Goal: Information Seeking & Learning: Compare options

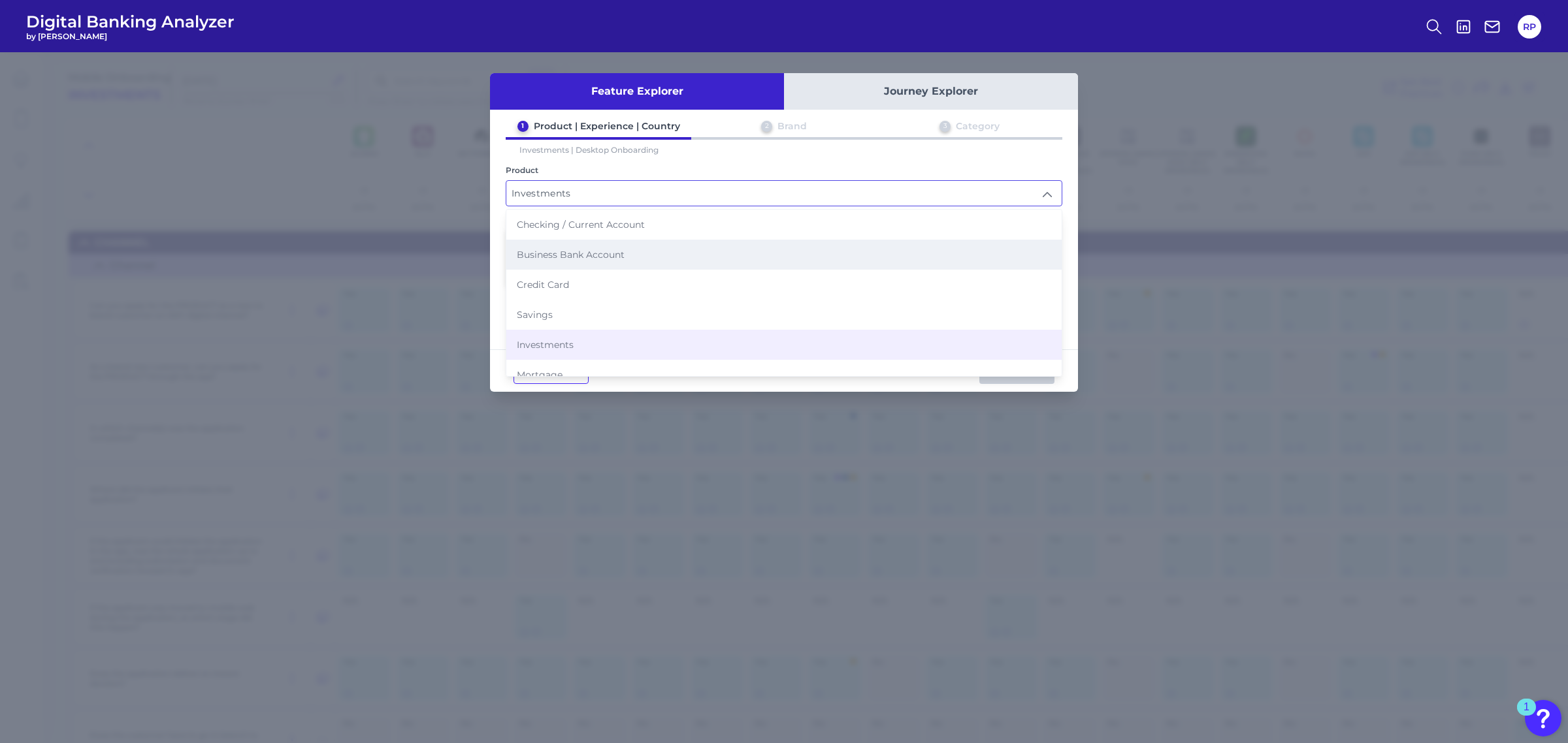
click at [598, 252] on span "Business Bank Account" at bounding box center [570, 255] width 107 height 12
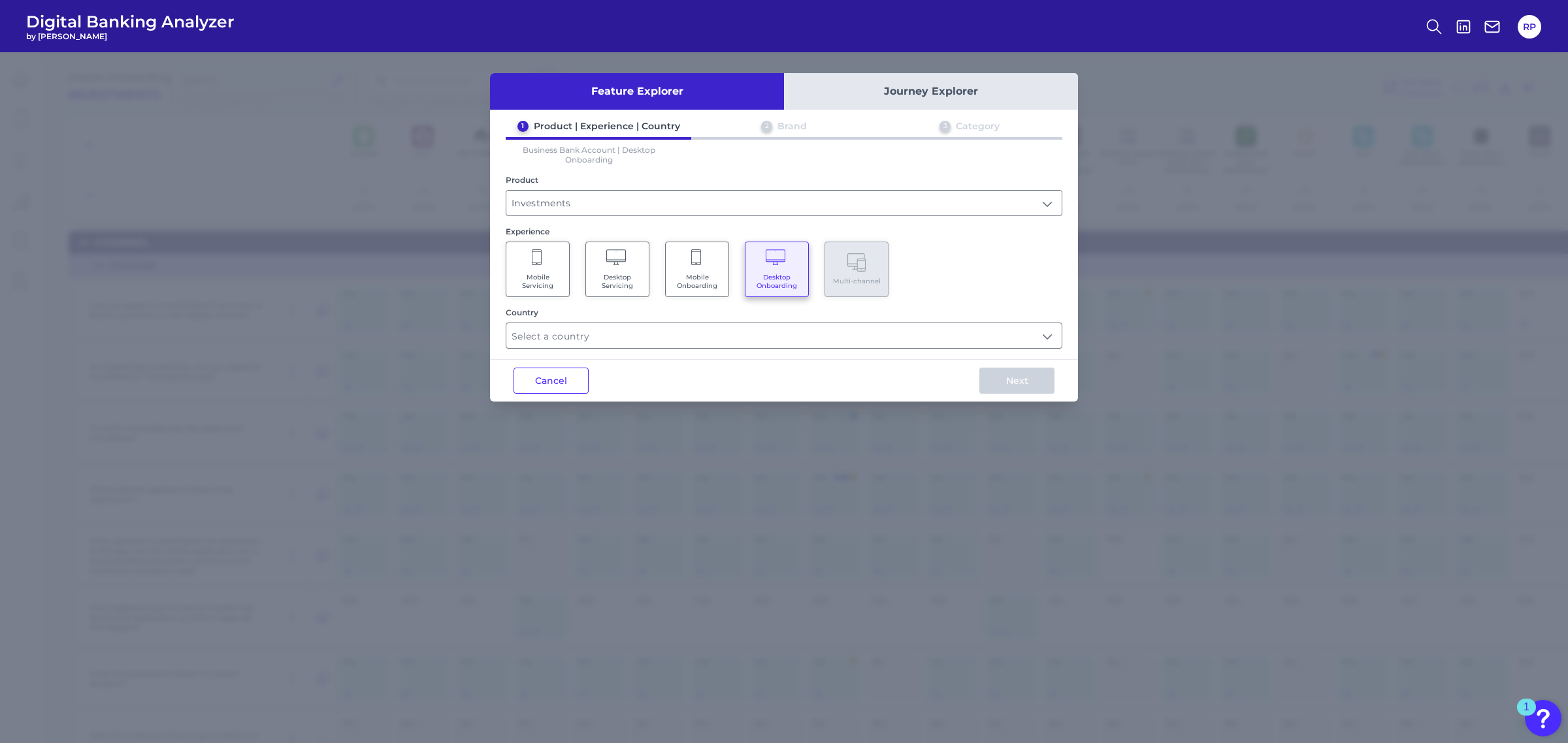
type input "Business Bank Account"
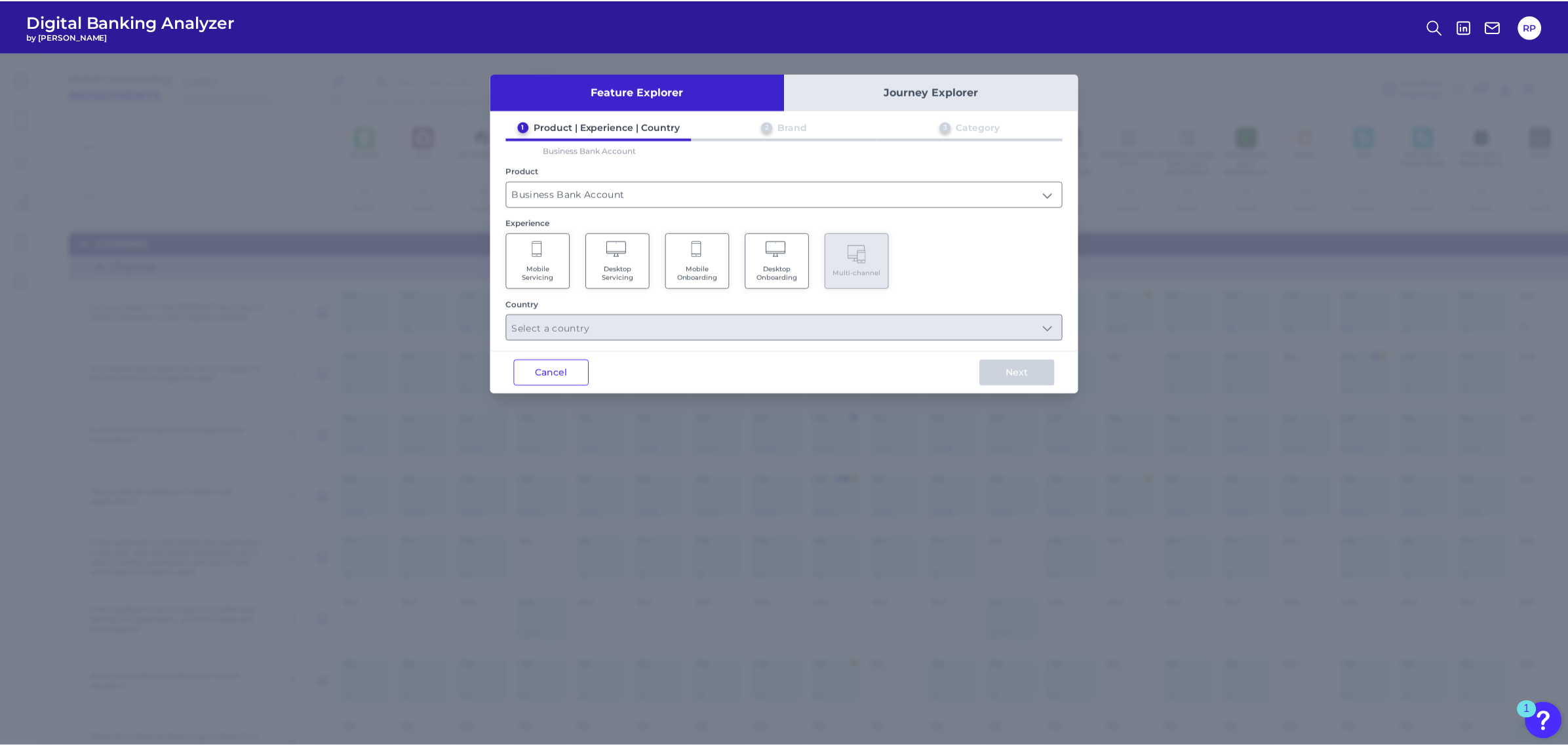
scroll to position [554, 0]
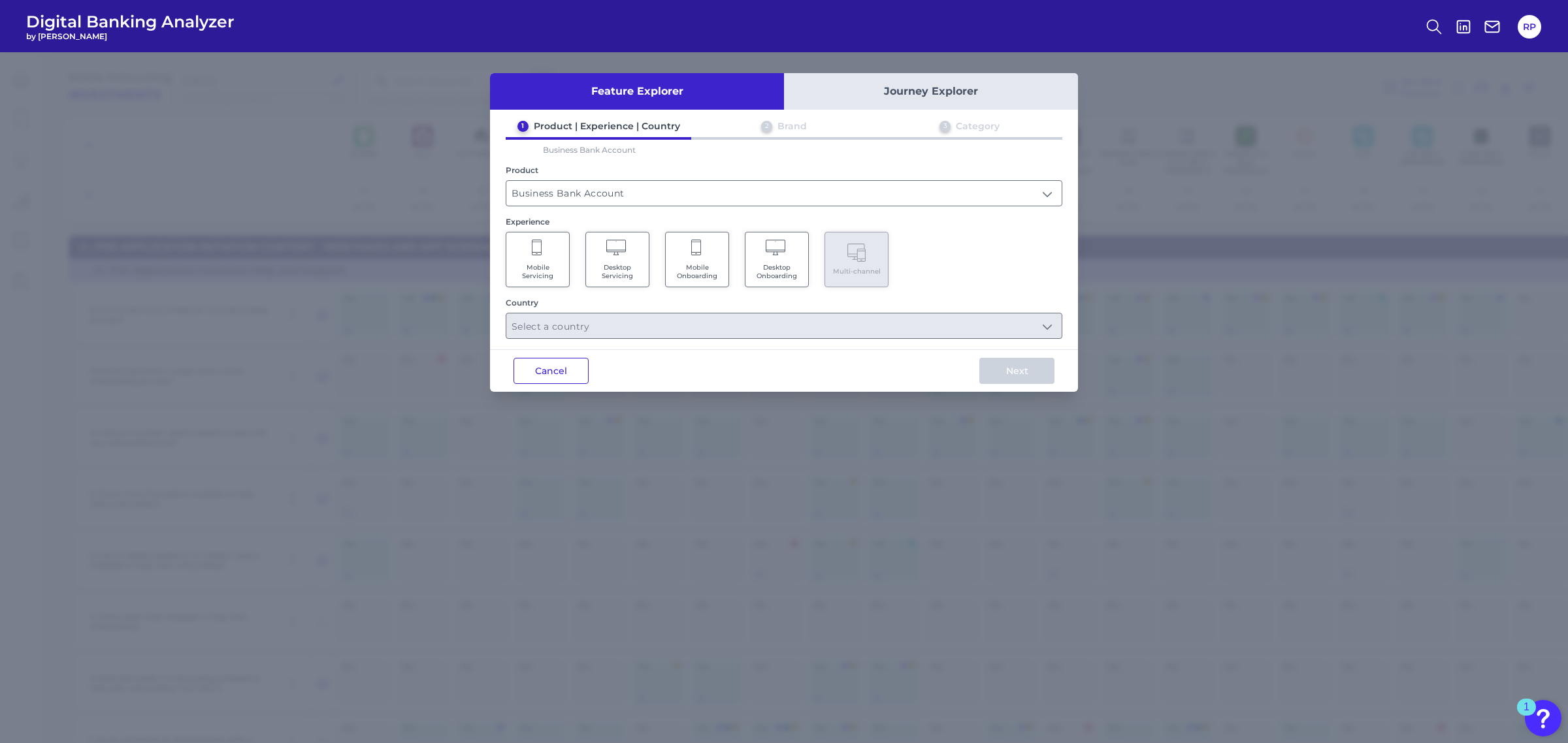
click at [550, 366] on button "Cancel" at bounding box center [551, 371] width 75 height 26
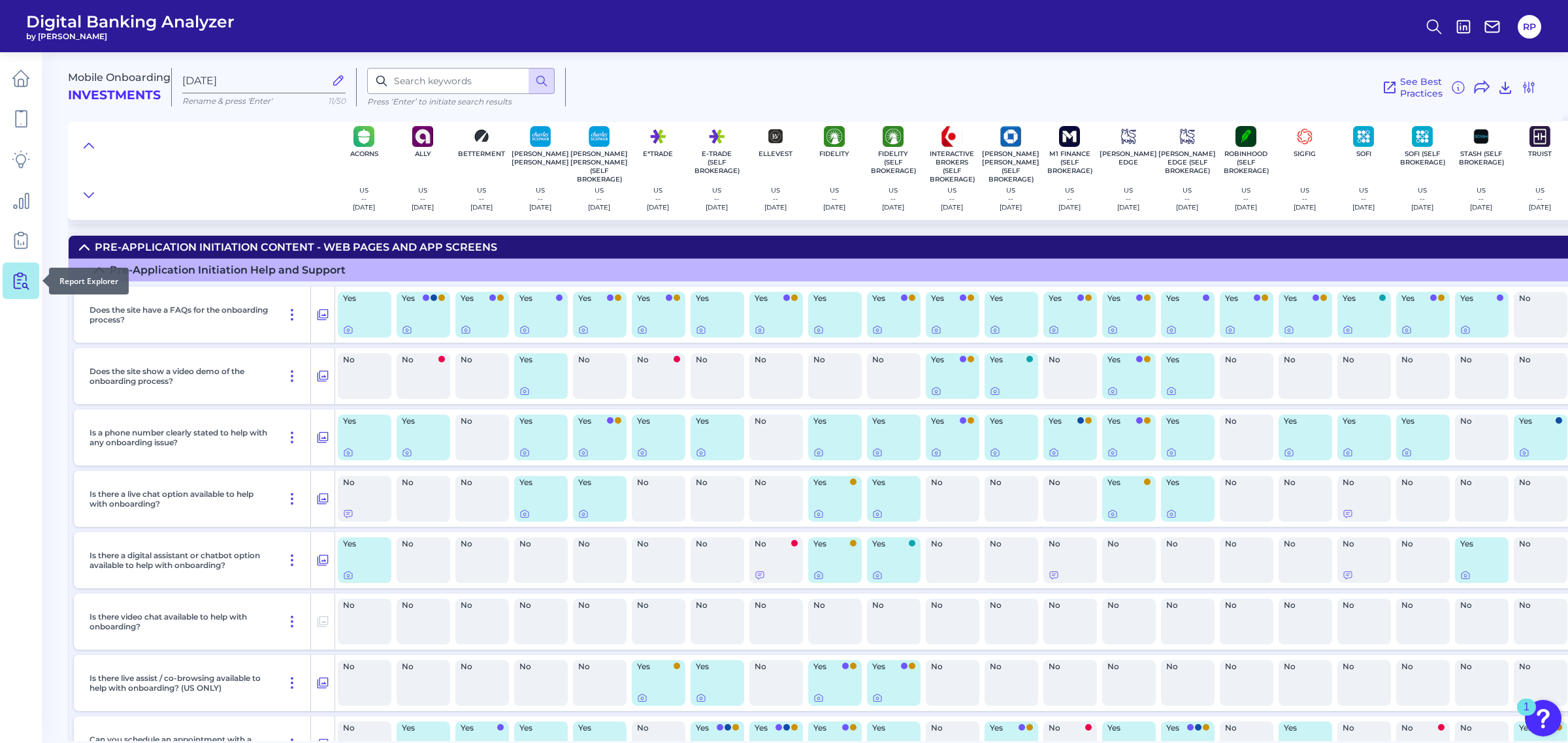
click at [15, 278] on icon at bounding box center [21, 280] width 18 height 18
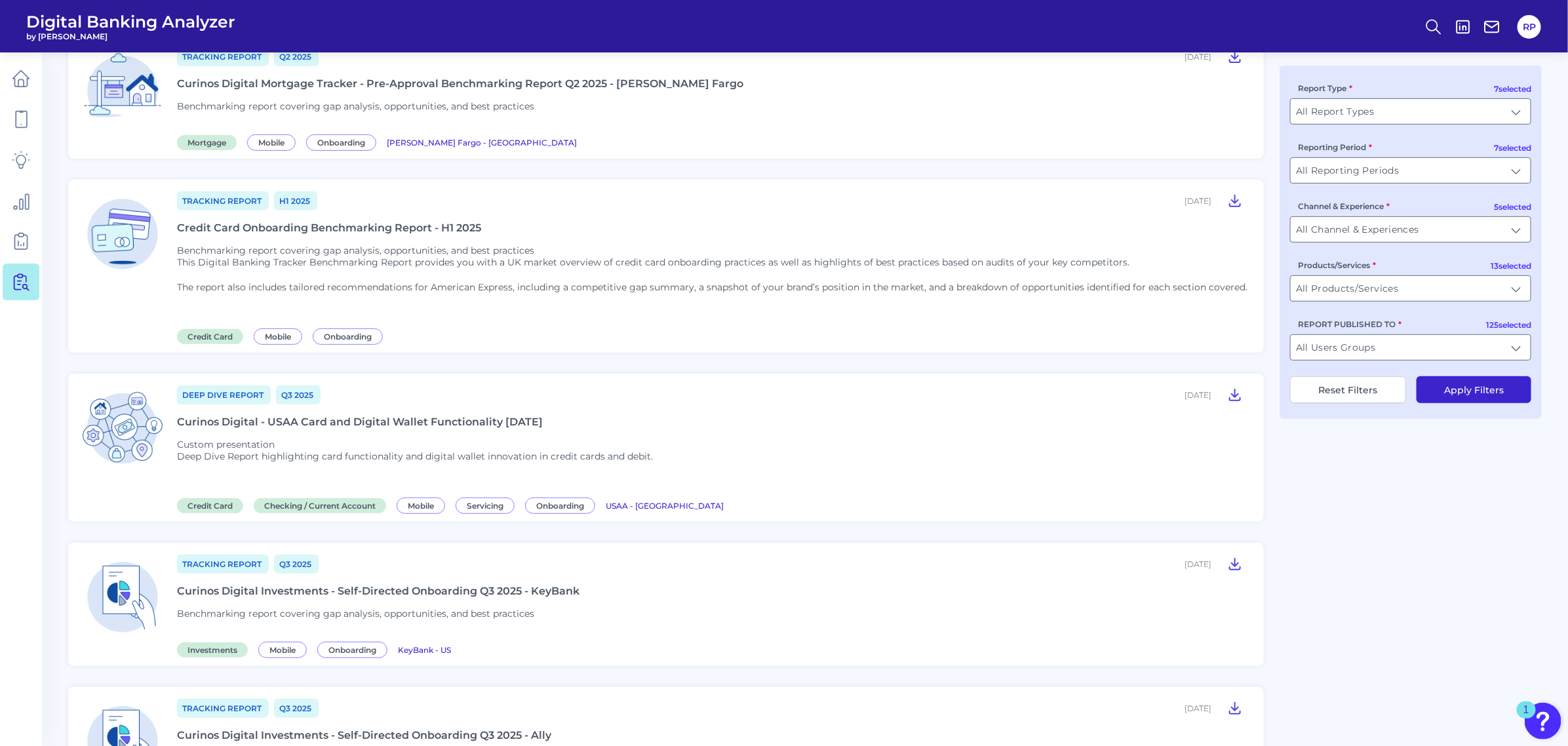
scroll to position [82, 0]
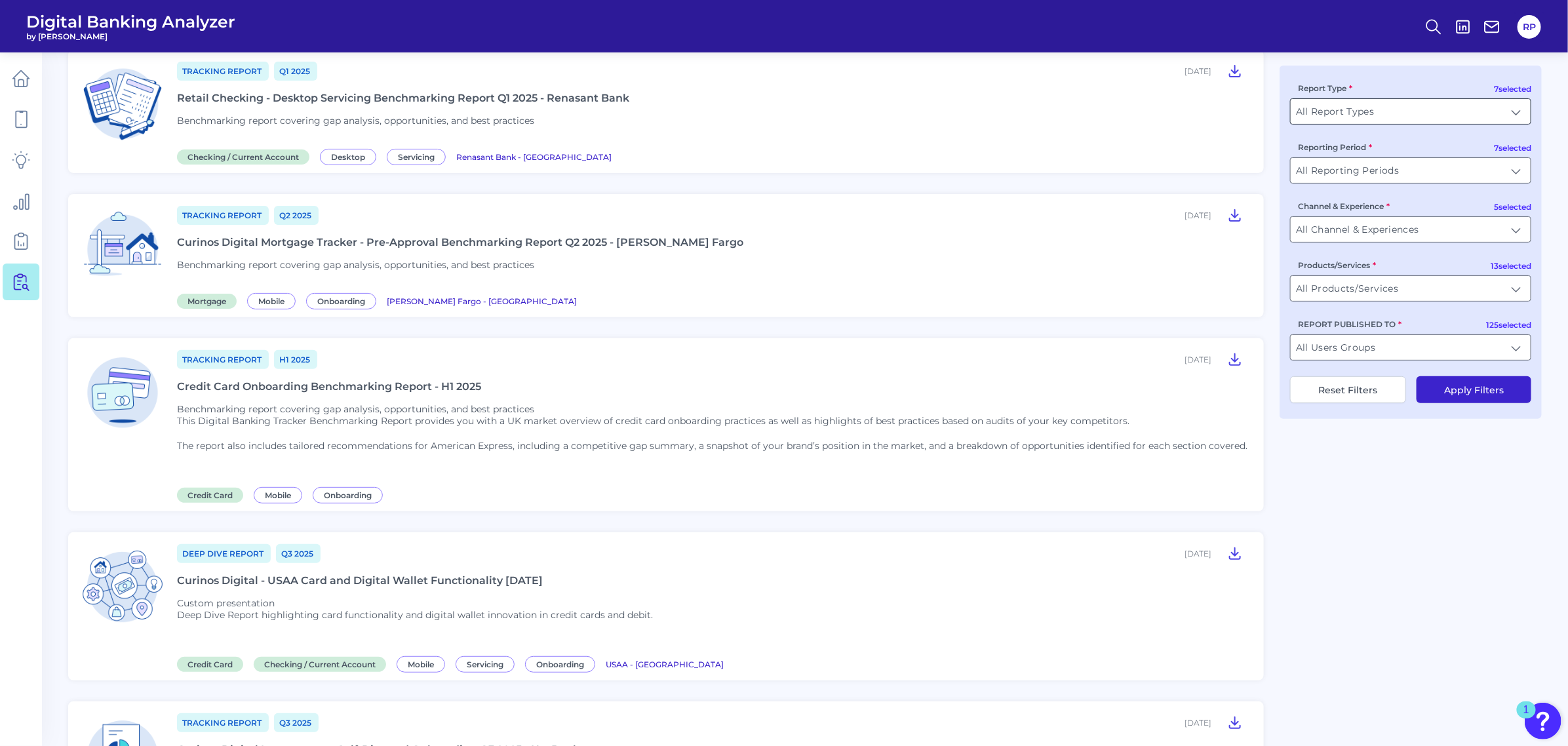
click at [1526, 115] on input "All Report Types" at bounding box center [1411, 111] width 240 height 25
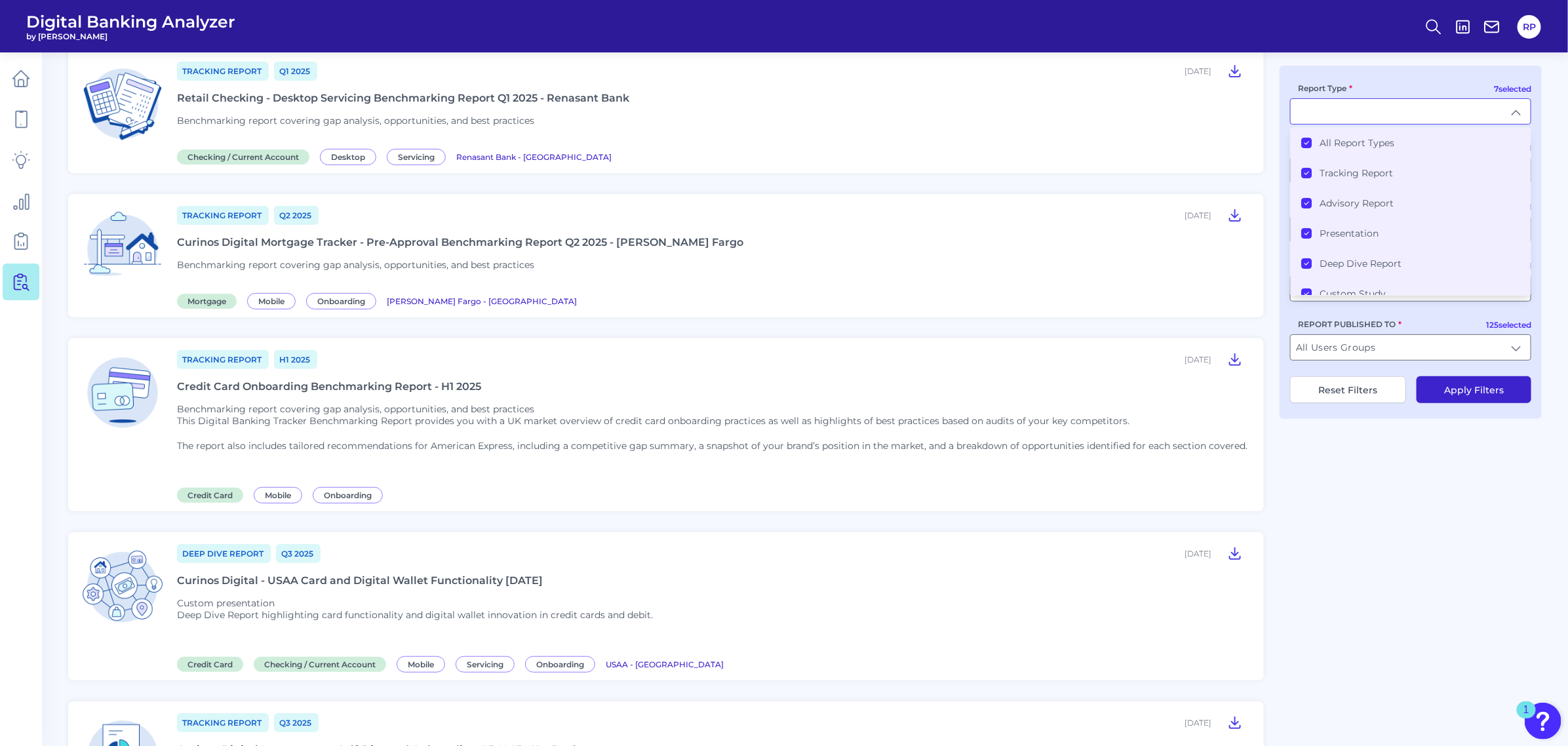
type input "All Report Types"
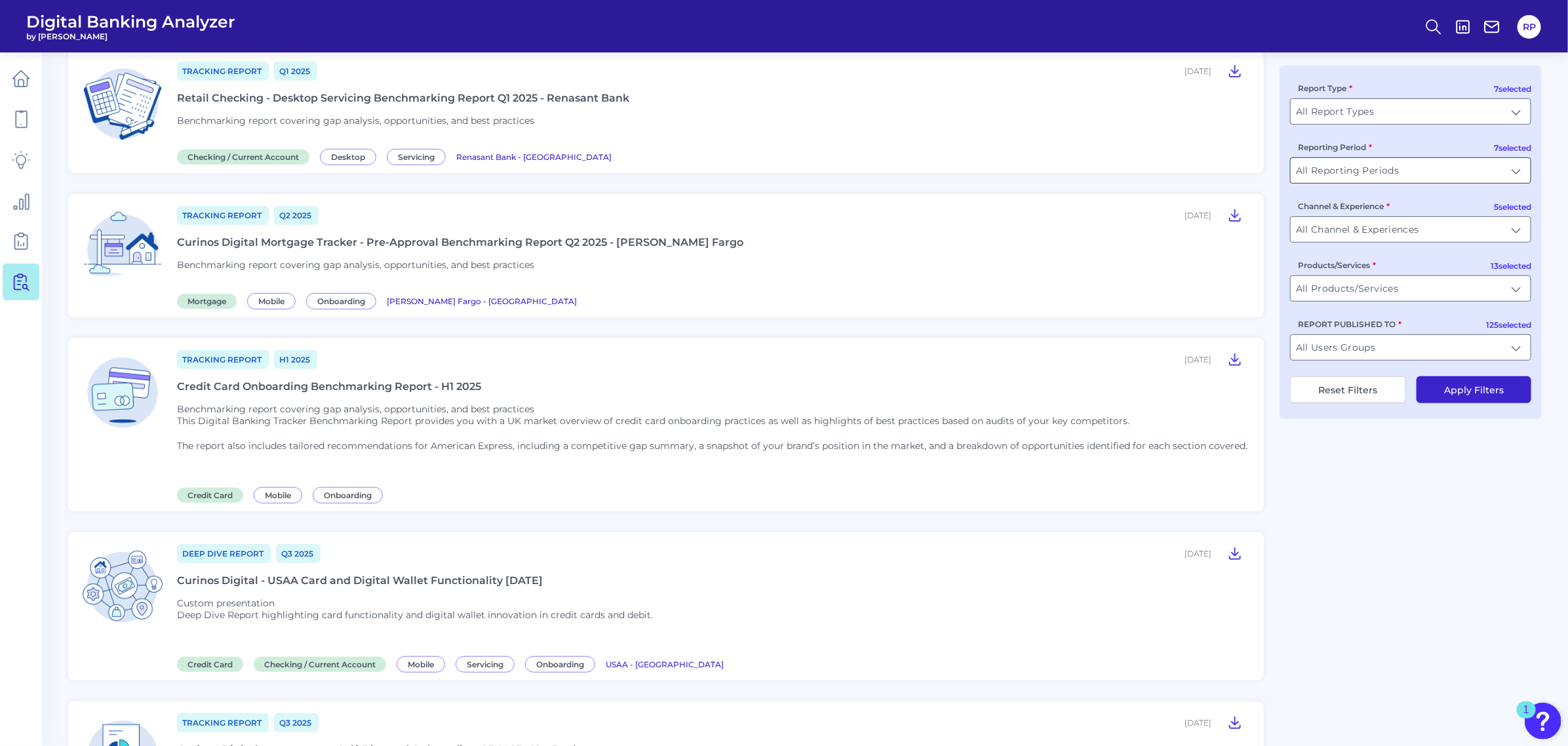
click at [1468, 167] on input "All Reporting Periods" at bounding box center [1411, 170] width 240 height 25
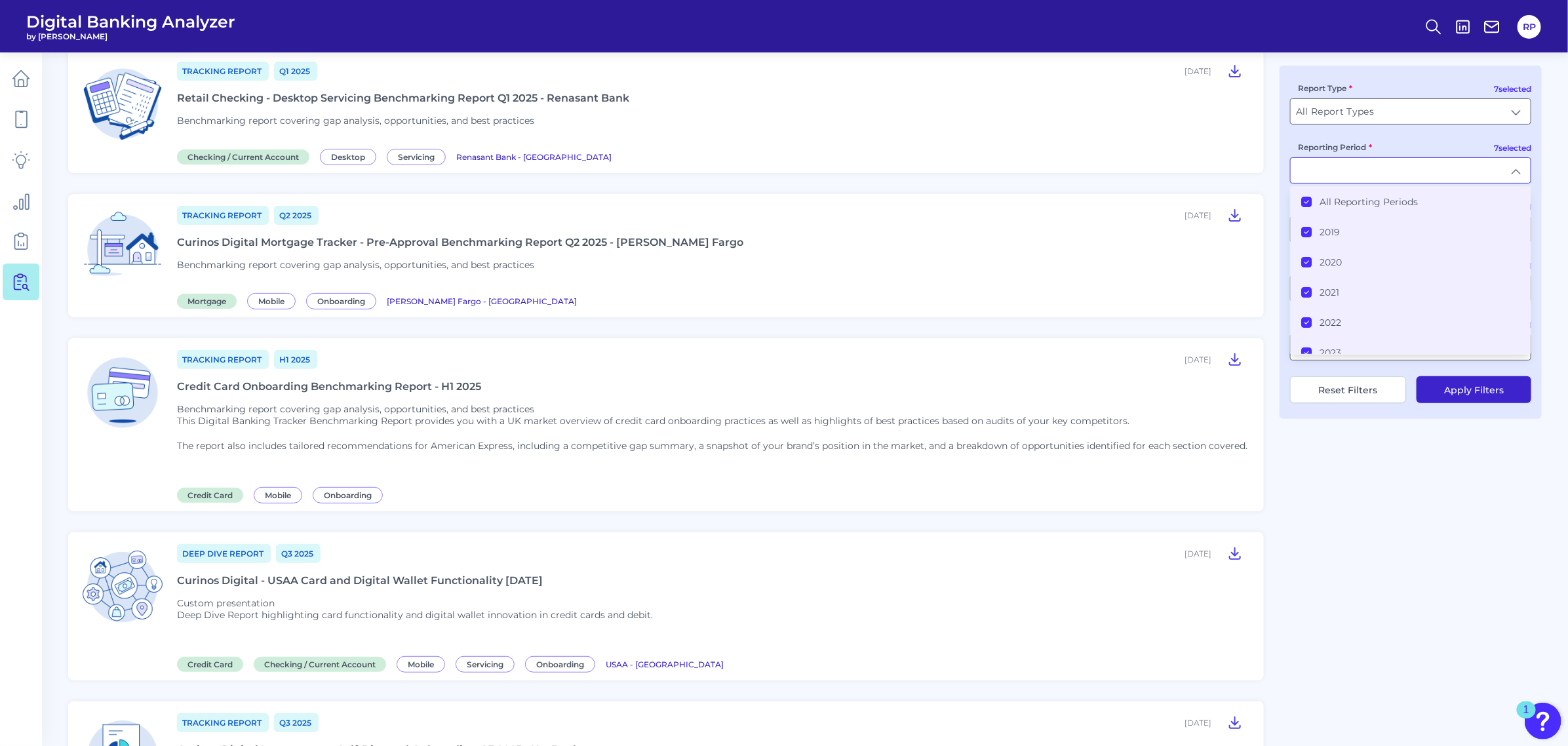
type input "All Reporting Periods"
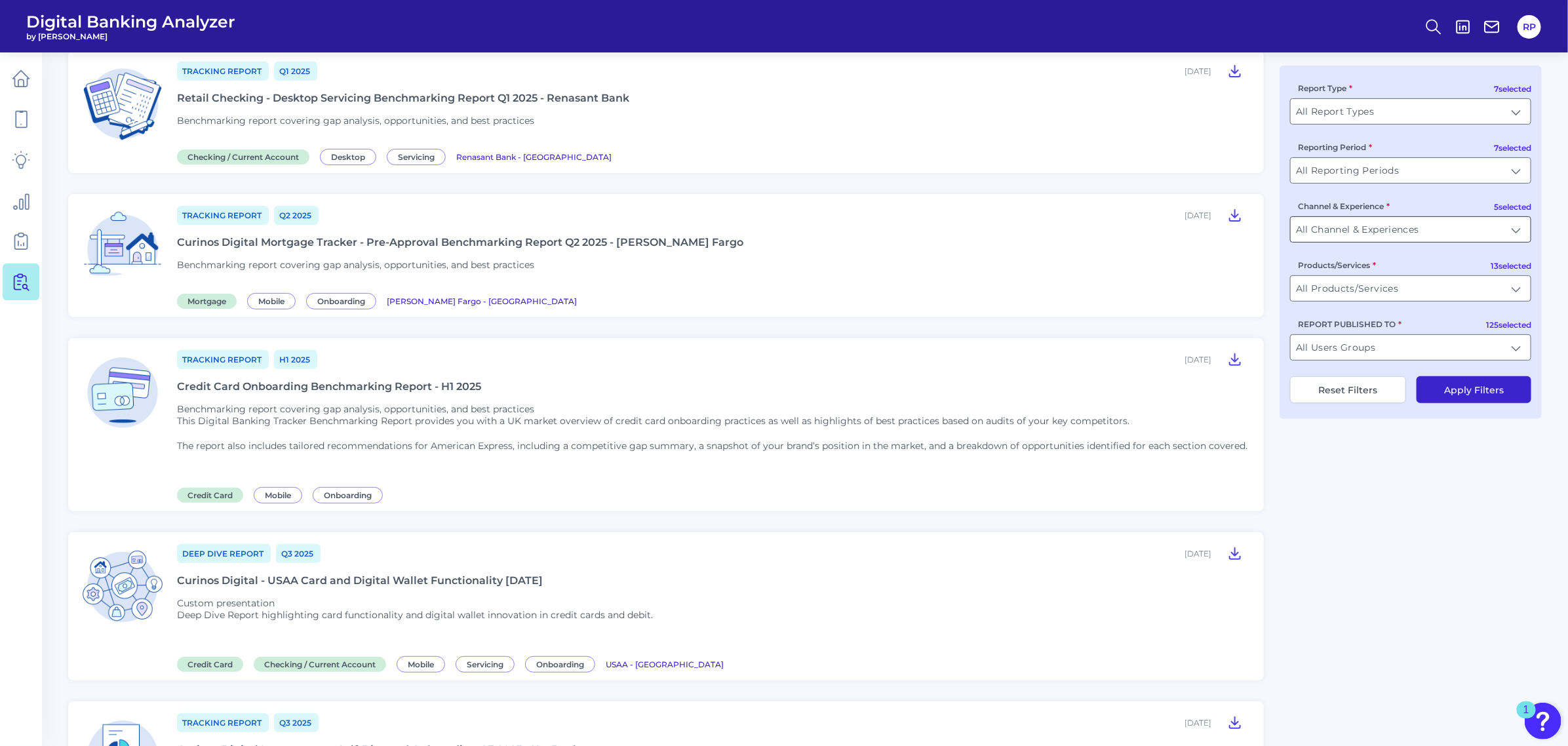
click at [1483, 229] on input "All Channel & Experiences" at bounding box center [1411, 229] width 240 height 25
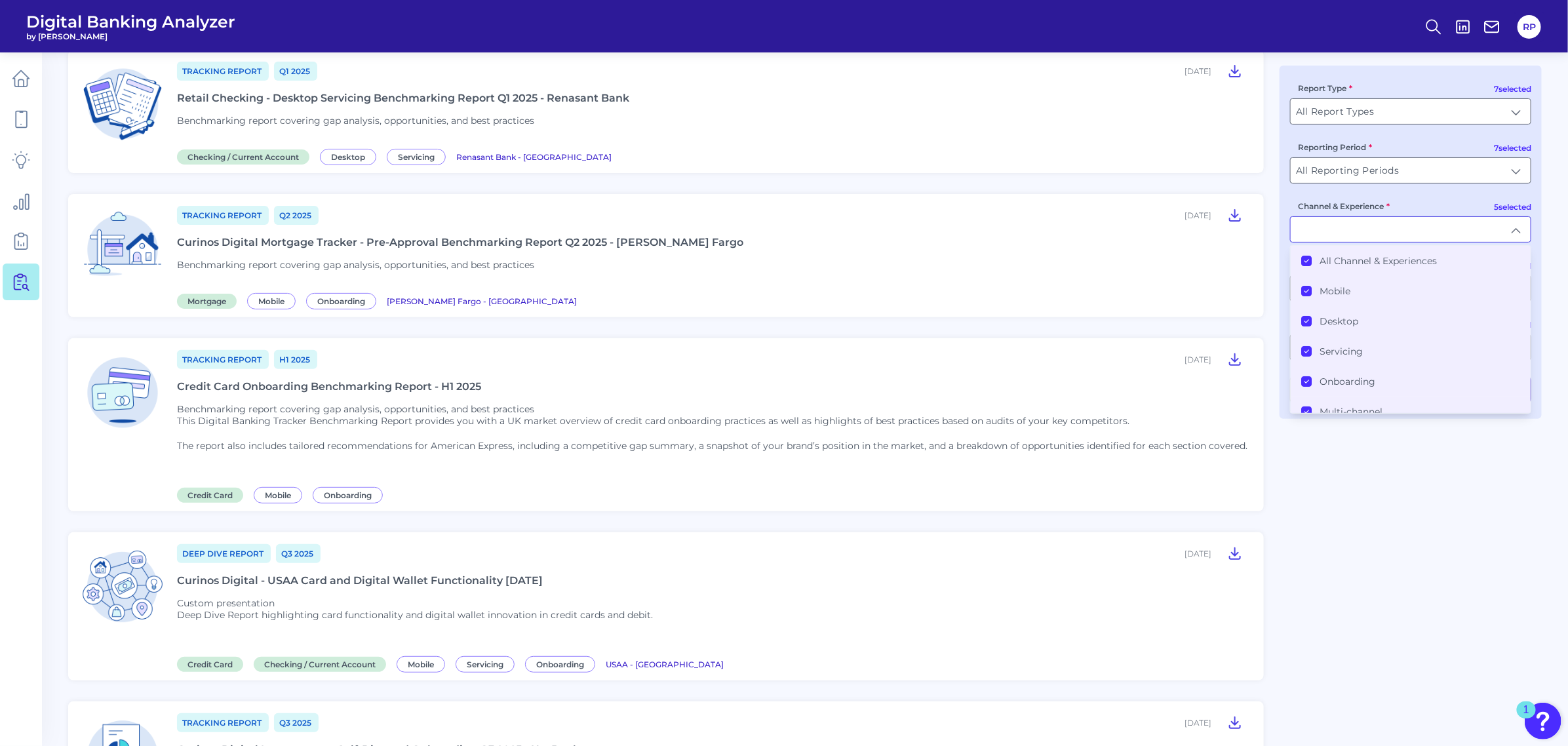
click at [1388, 260] on label "All Channel & Experiences" at bounding box center [1378, 260] width 117 height 12
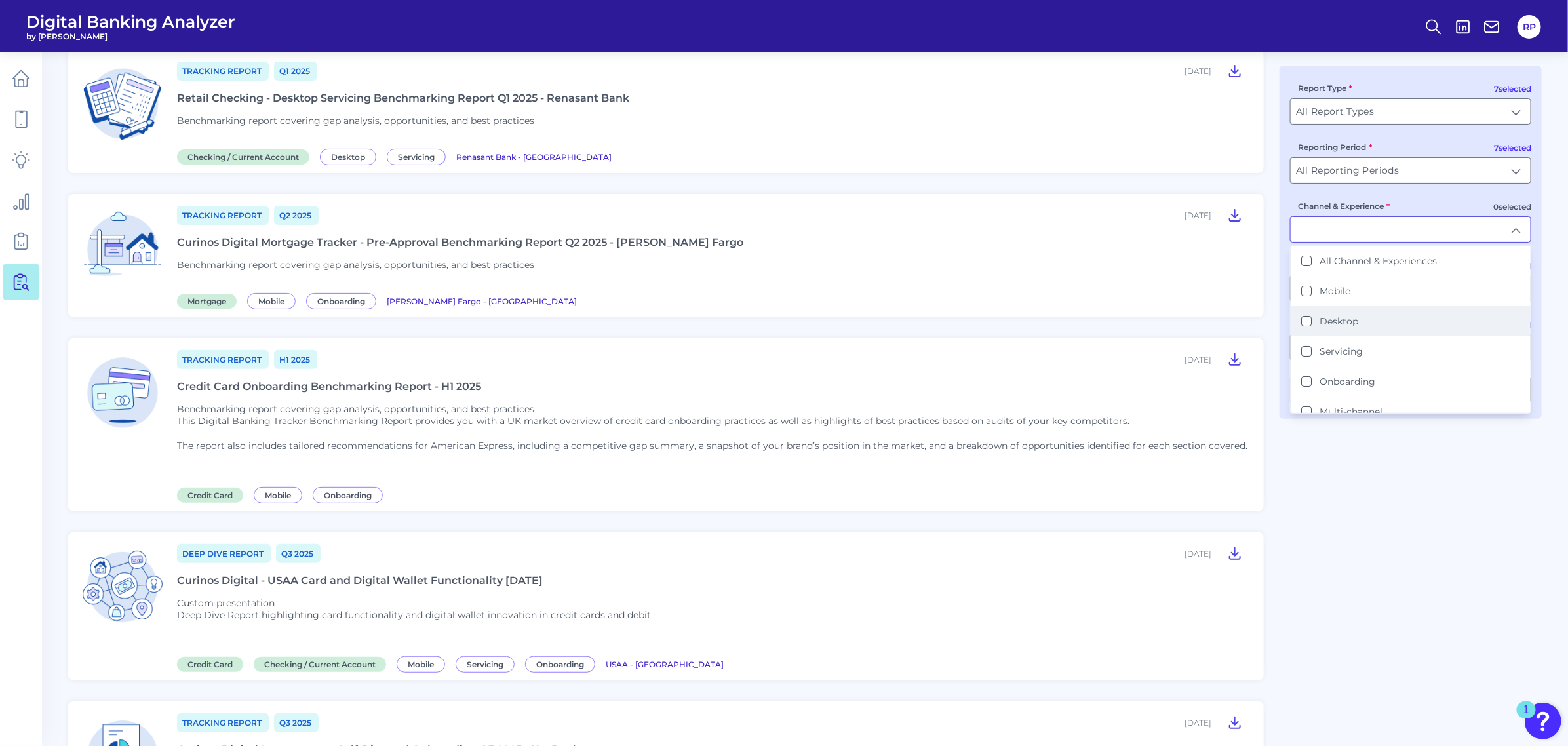
click at [1328, 328] on li "Desktop" at bounding box center [1411, 321] width 240 height 30
click at [1346, 353] on label "Servicing" at bounding box center [1341, 351] width 43 height 12
type input "Desktop, Servicing"
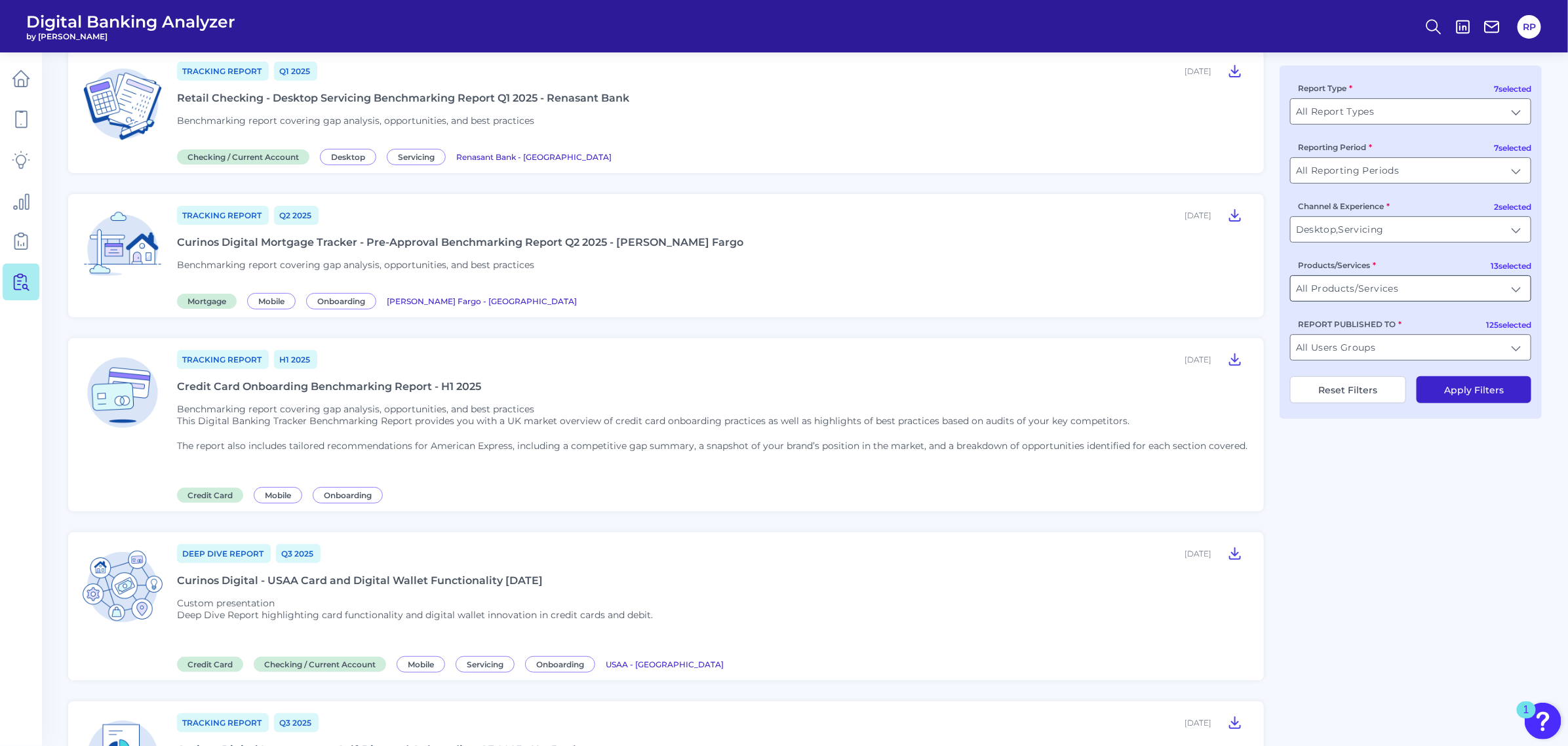
click at [1383, 294] on input "All Products/Services" at bounding box center [1411, 288] width 240 height 25
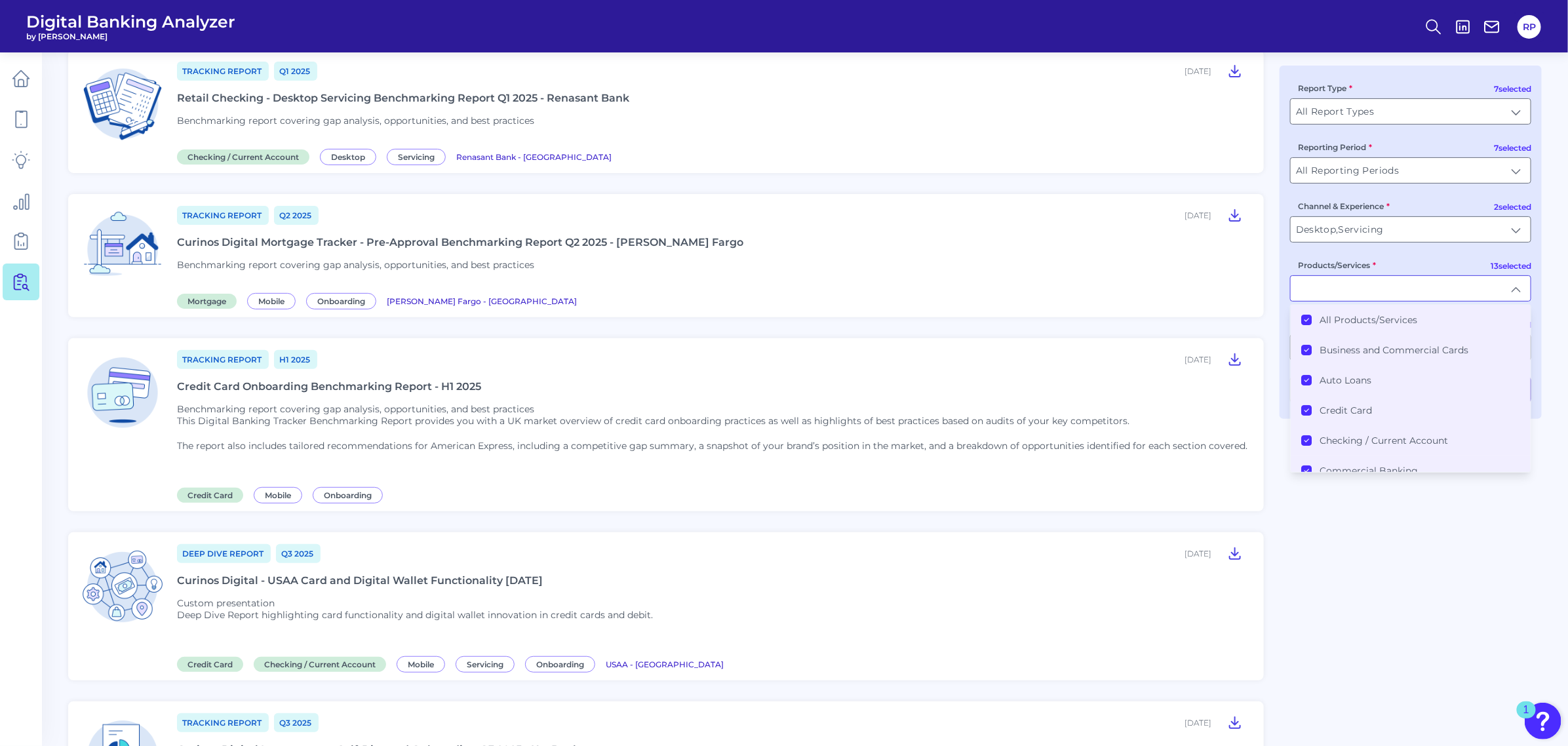
click at [1361, 324] on label "All Products/Services" at bounding box center [1368, 319] width 97 height 12
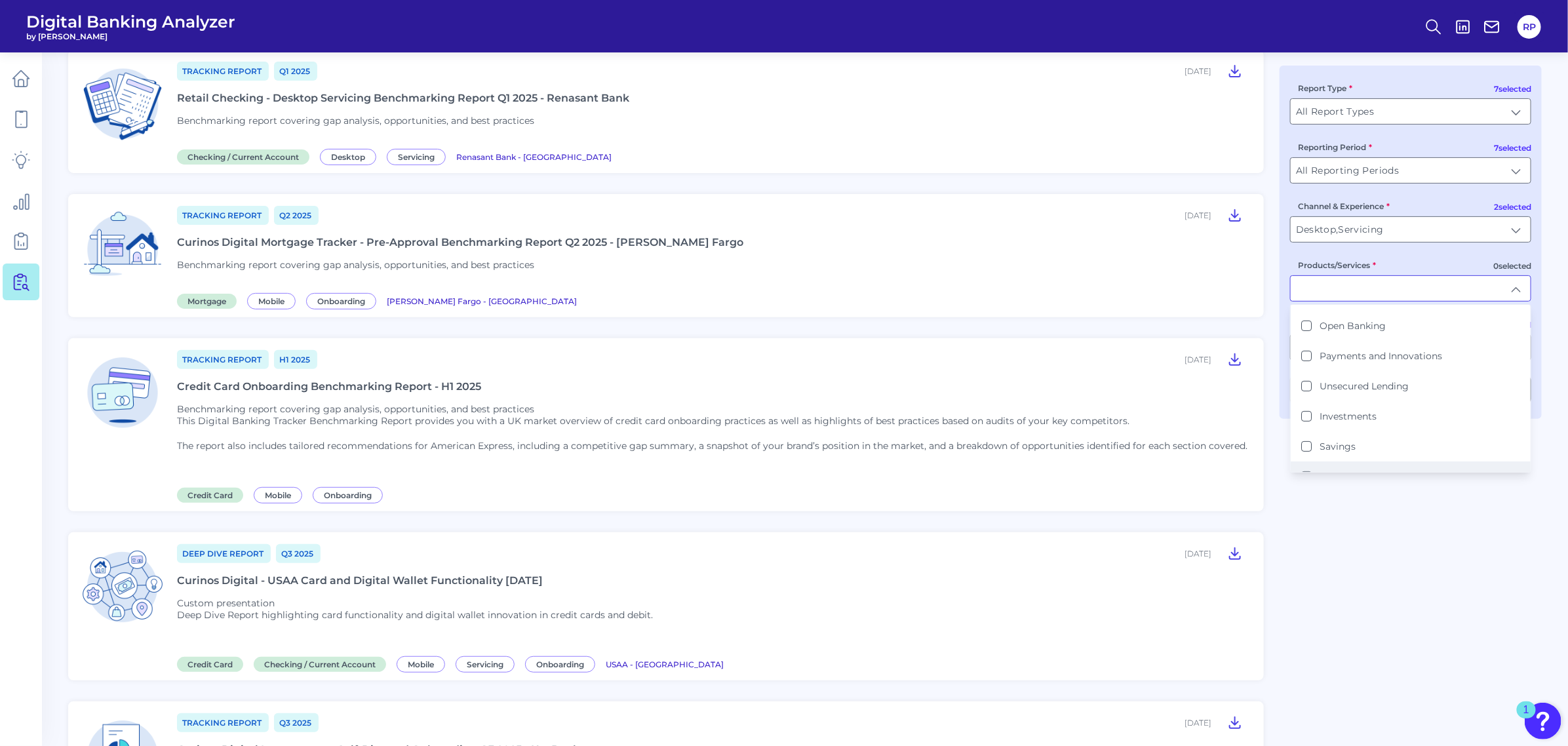
scroll to position [246, 0]
click at [1371, 435] on label "Business Bank Account" at bounding box center [1373, 435] width 108 height 12
type input "Business Bank Account"
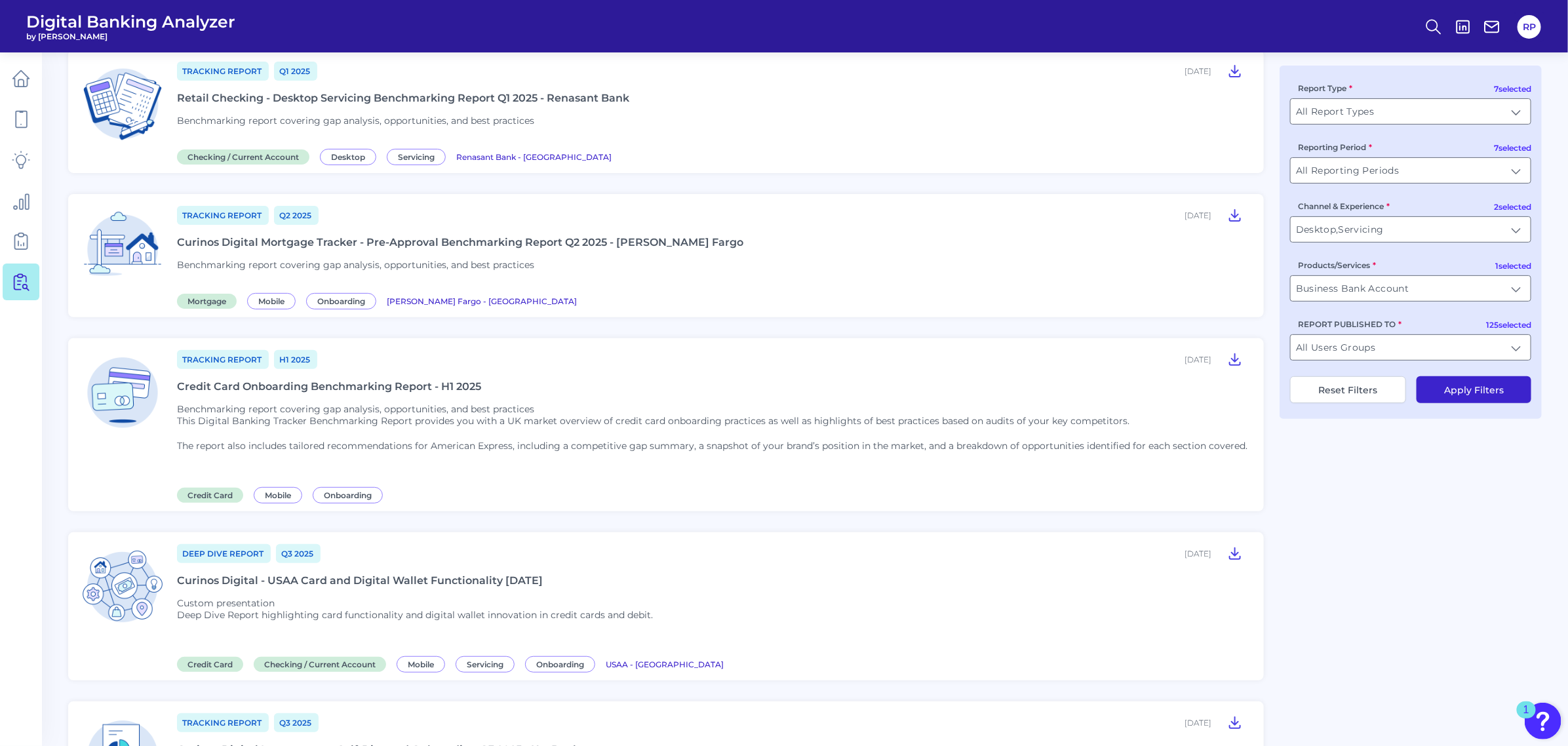
click at [1463, 399] on button "Apply Filters" at bounding box center [1475, 390] width 115 height 27
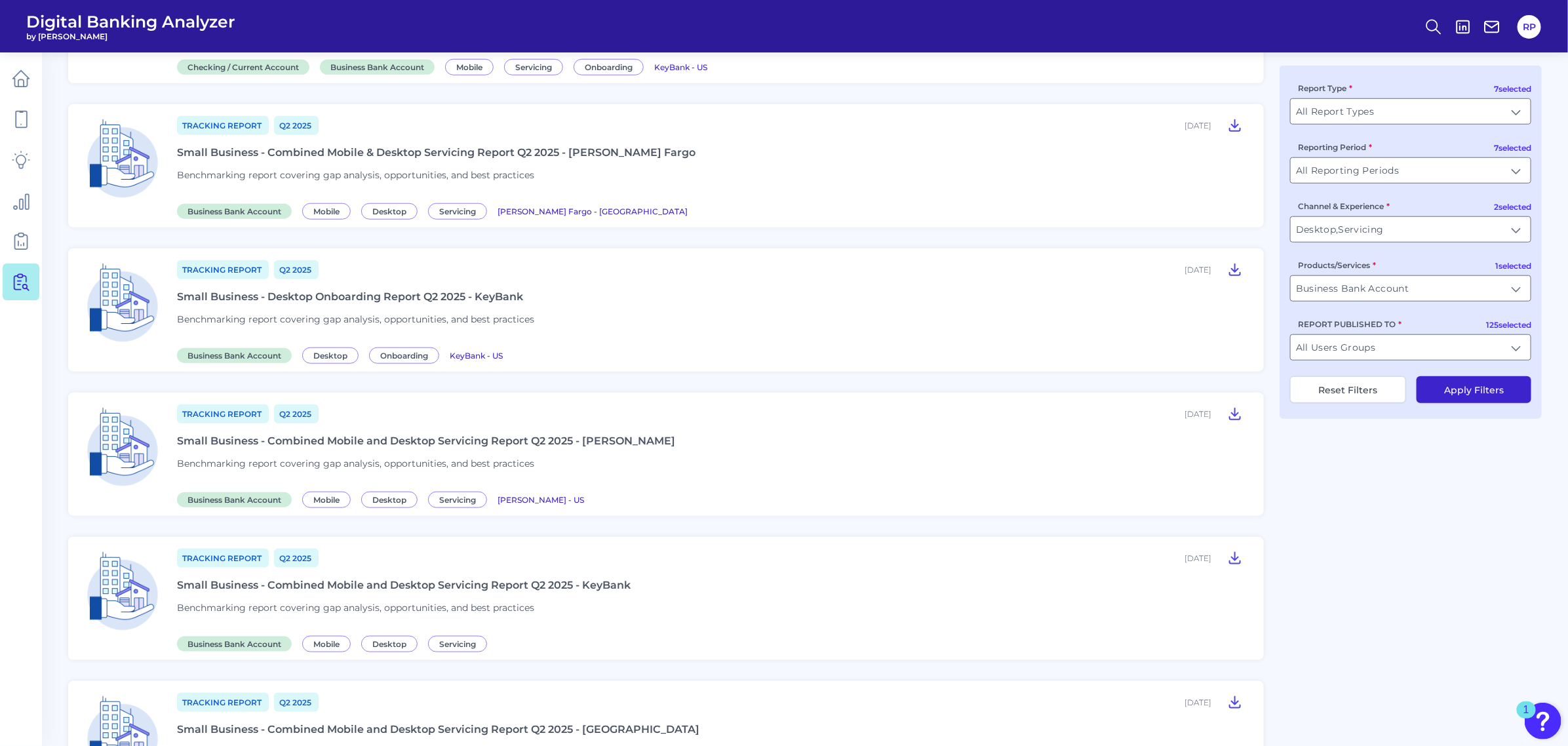
scroll to position [656, 0]
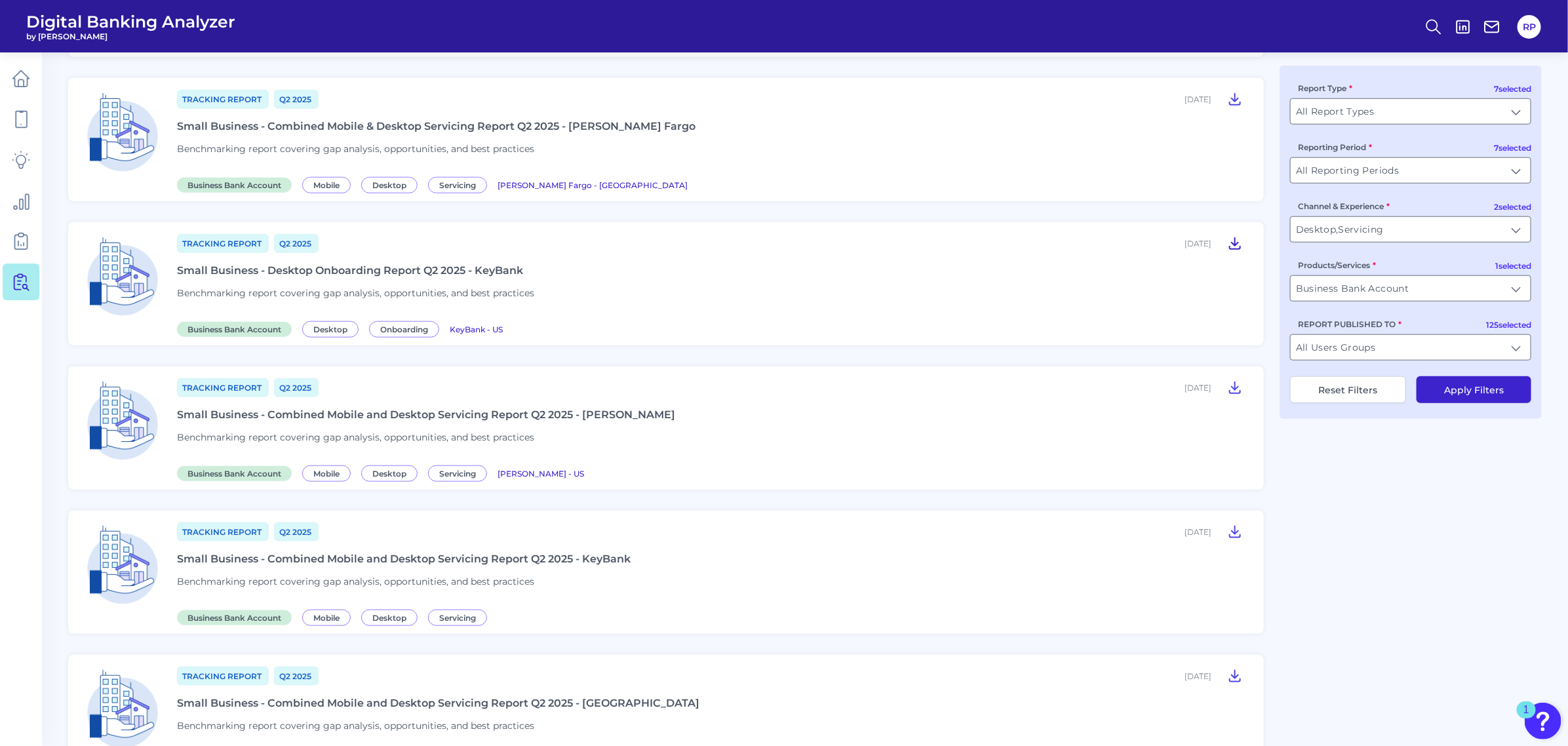
click at [1237, 241] on icon at bounding box center [1235, 244] width 10 height 11
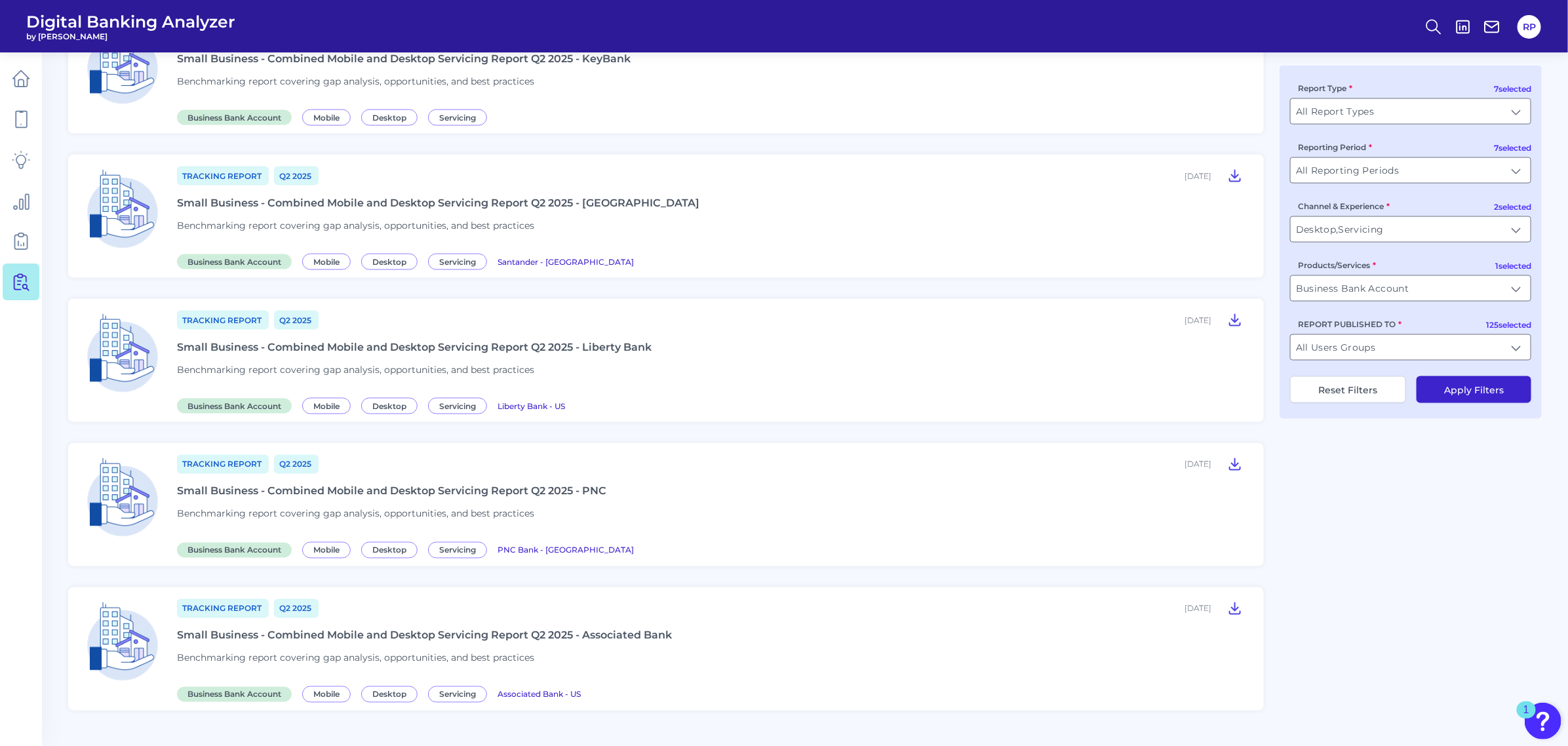
scroll to position [1256, 0]
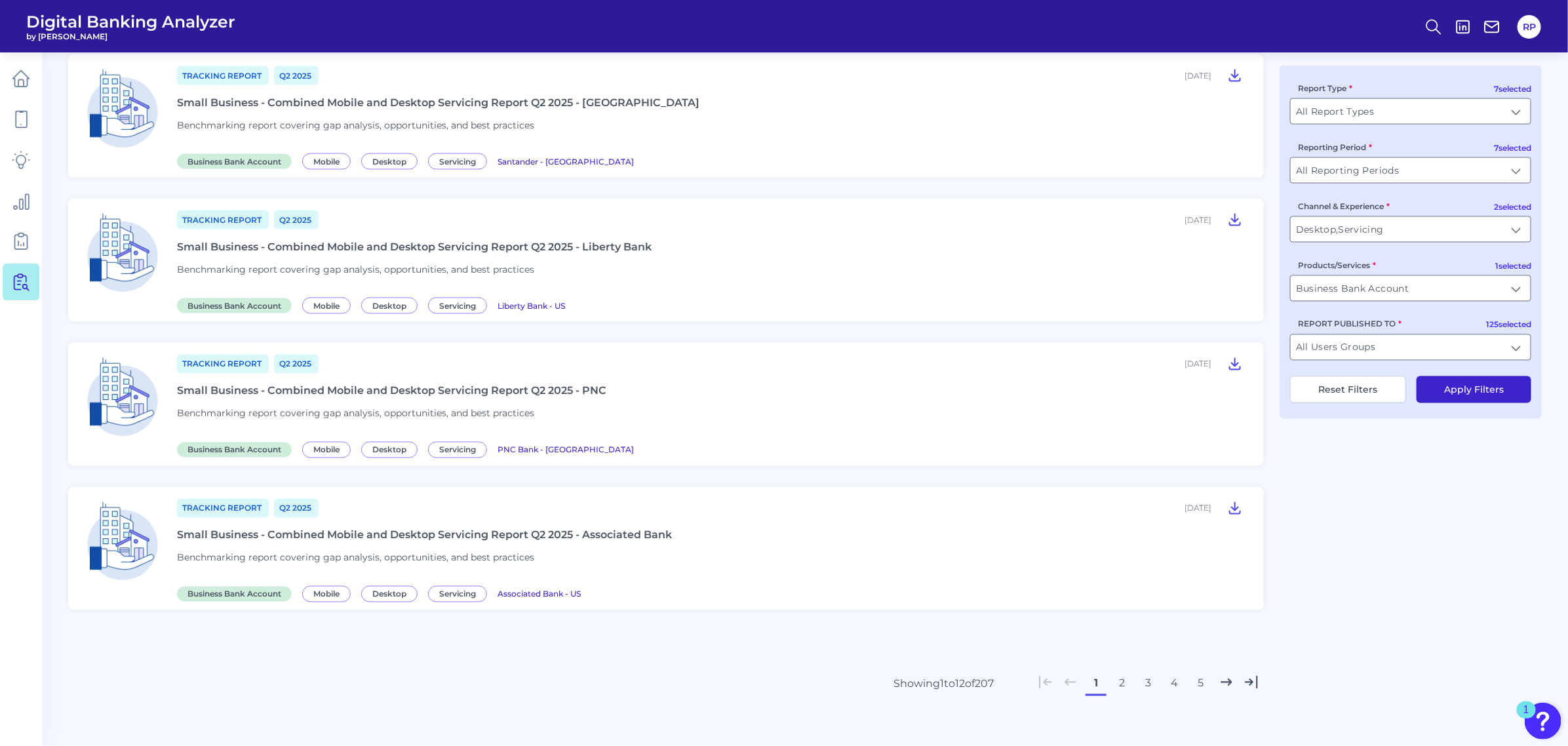
click at [1150, 680] on button "3" at bounding box center [1149, 684] width 21 height 21
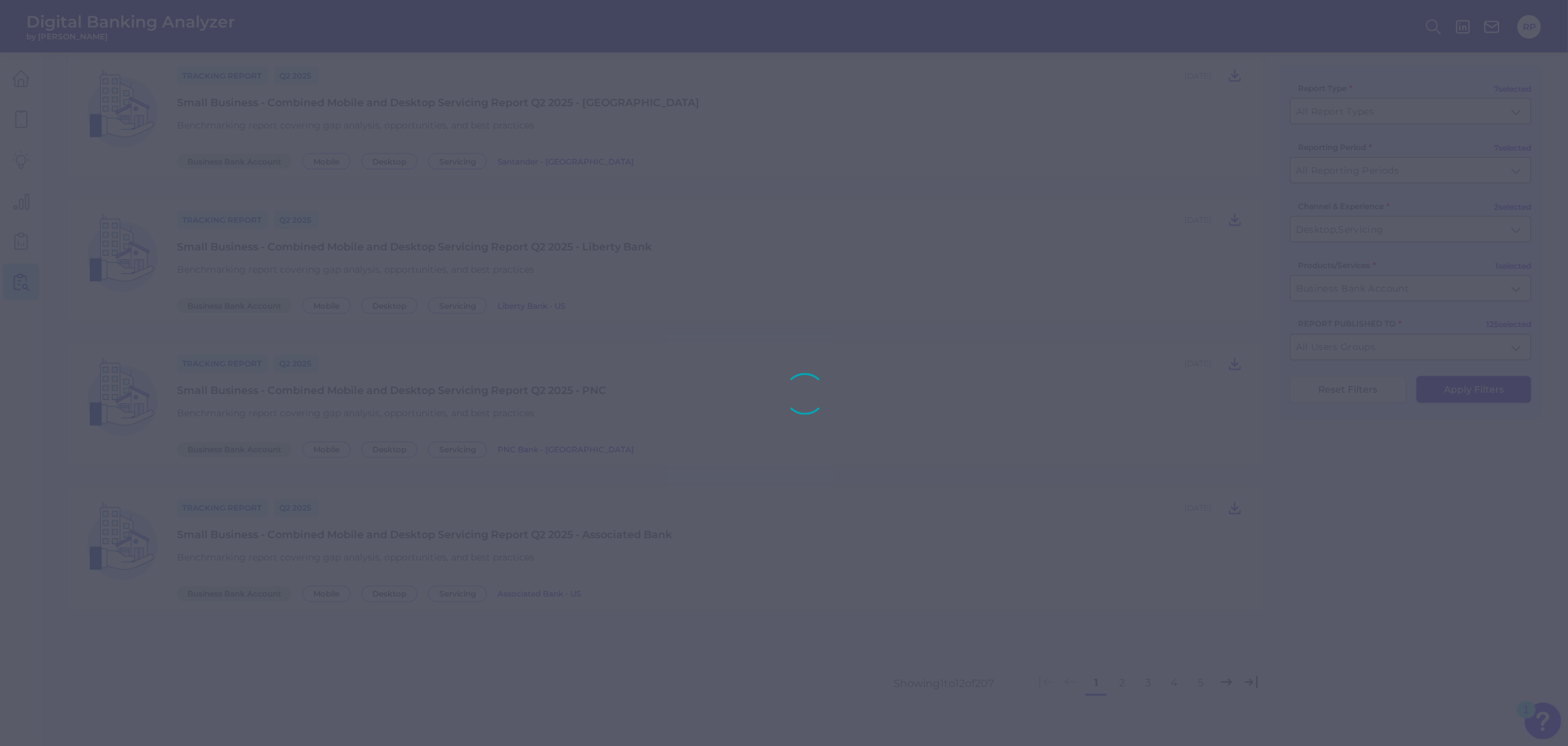
scroll to position [1231, 0]
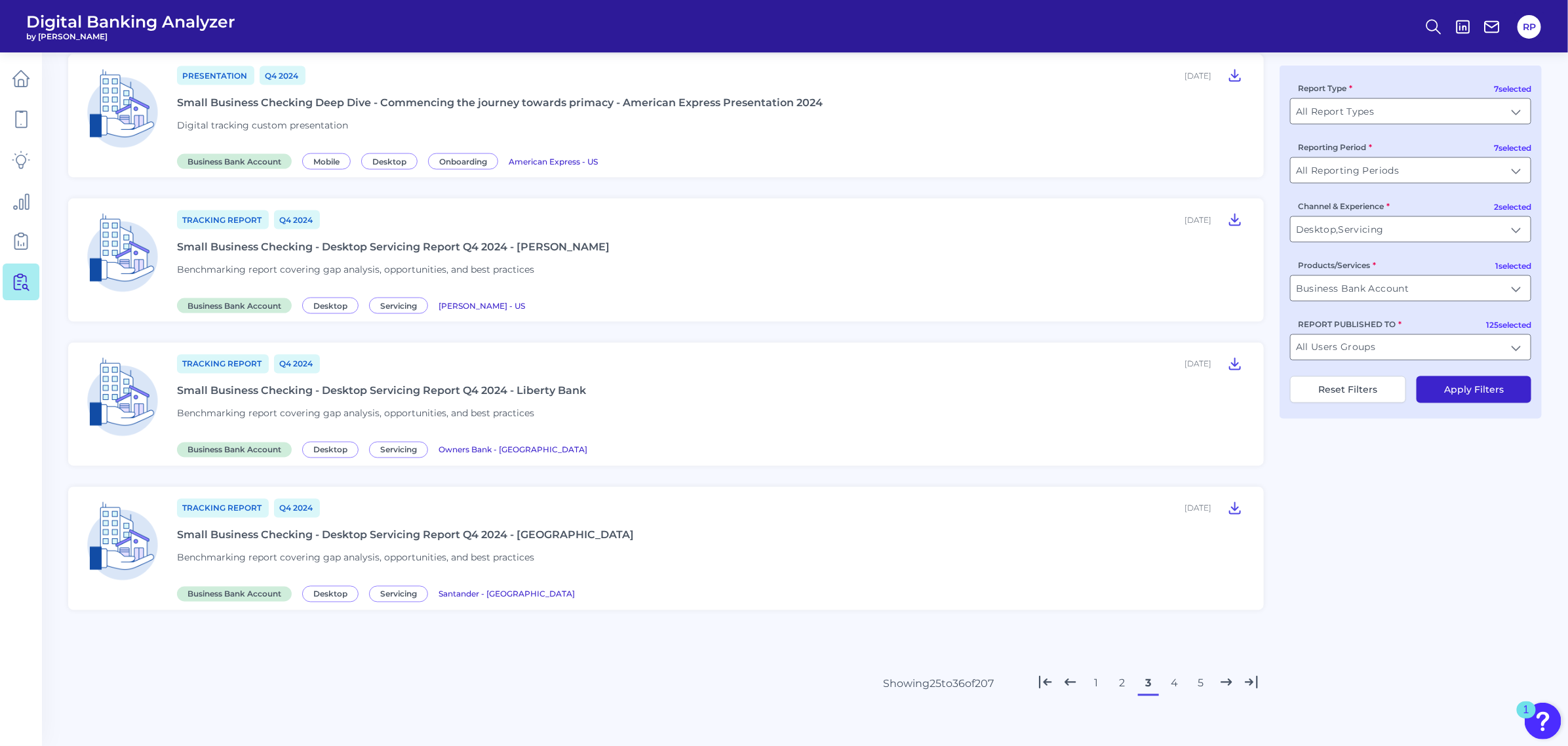
click at [1204, 673] on button "5" at bounding box center [1201, 684] width 21 height 21
click at [617, 533] on div "Tracking Report Q2 [DATE], 2024 Small Business Combined Mobile and Desktop Serv…" at bounding box center [713, 549] width 1071 height 102
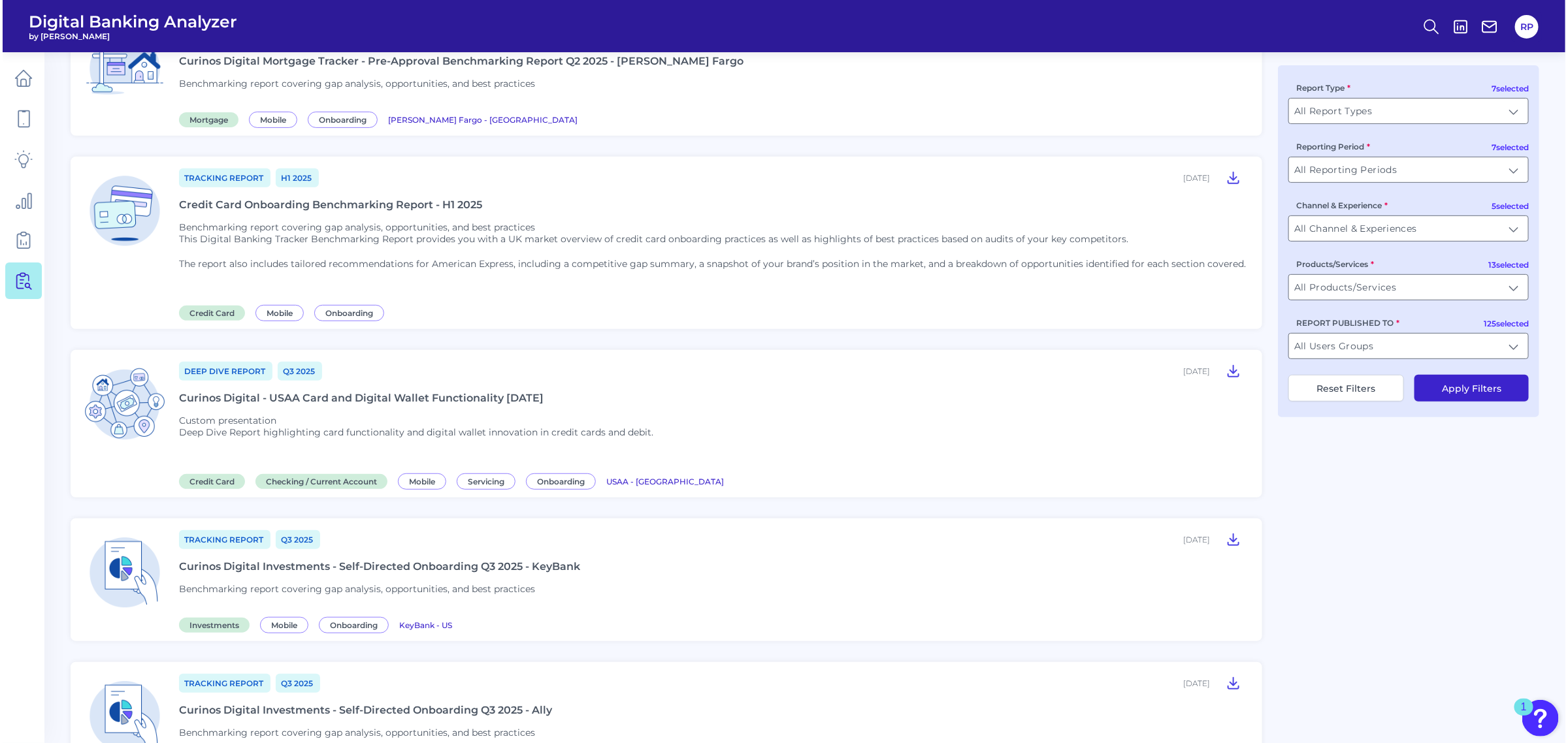
scroll to position [245, 0]
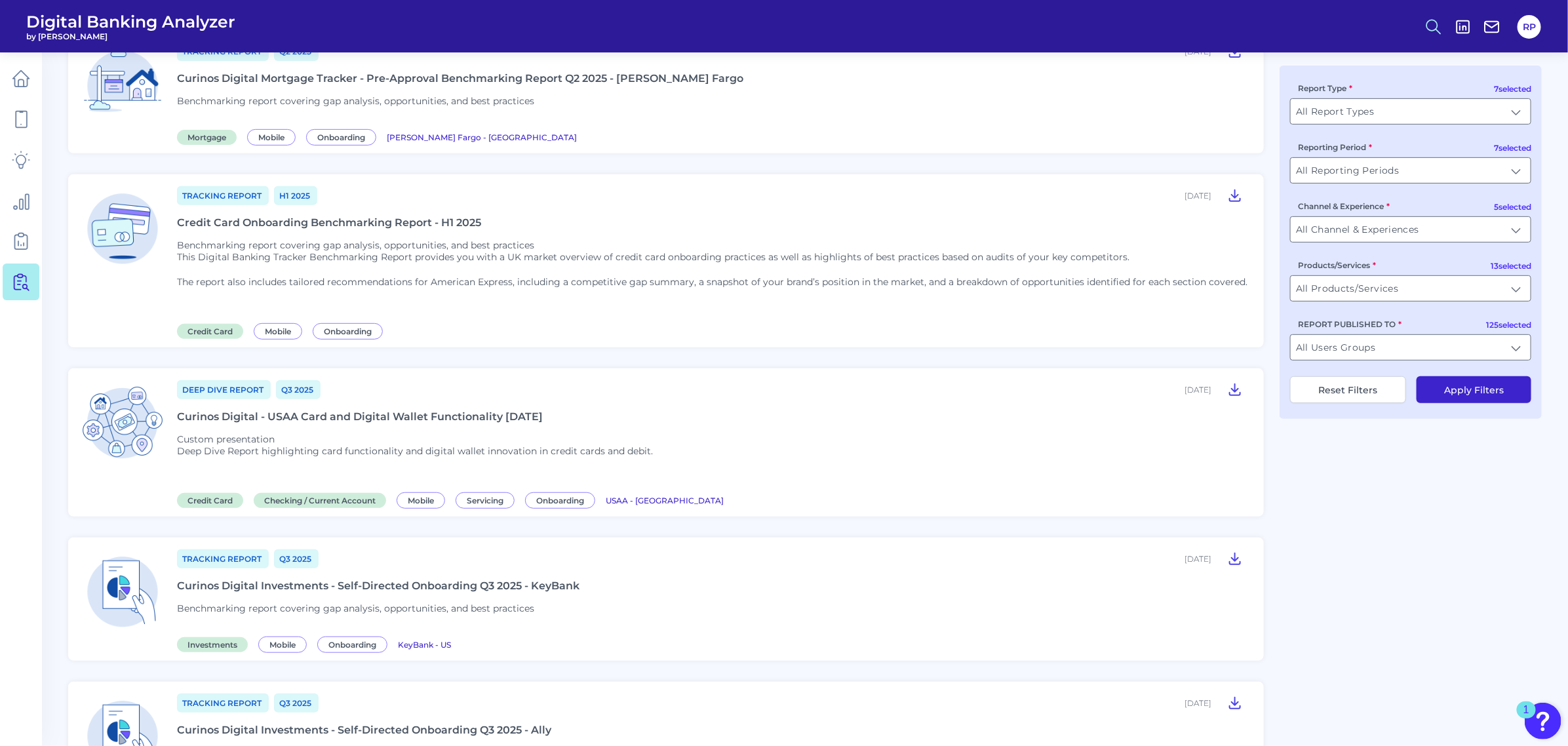
click at [1443, 27] on button at bounding box center [1434, 27] width 30 height 30
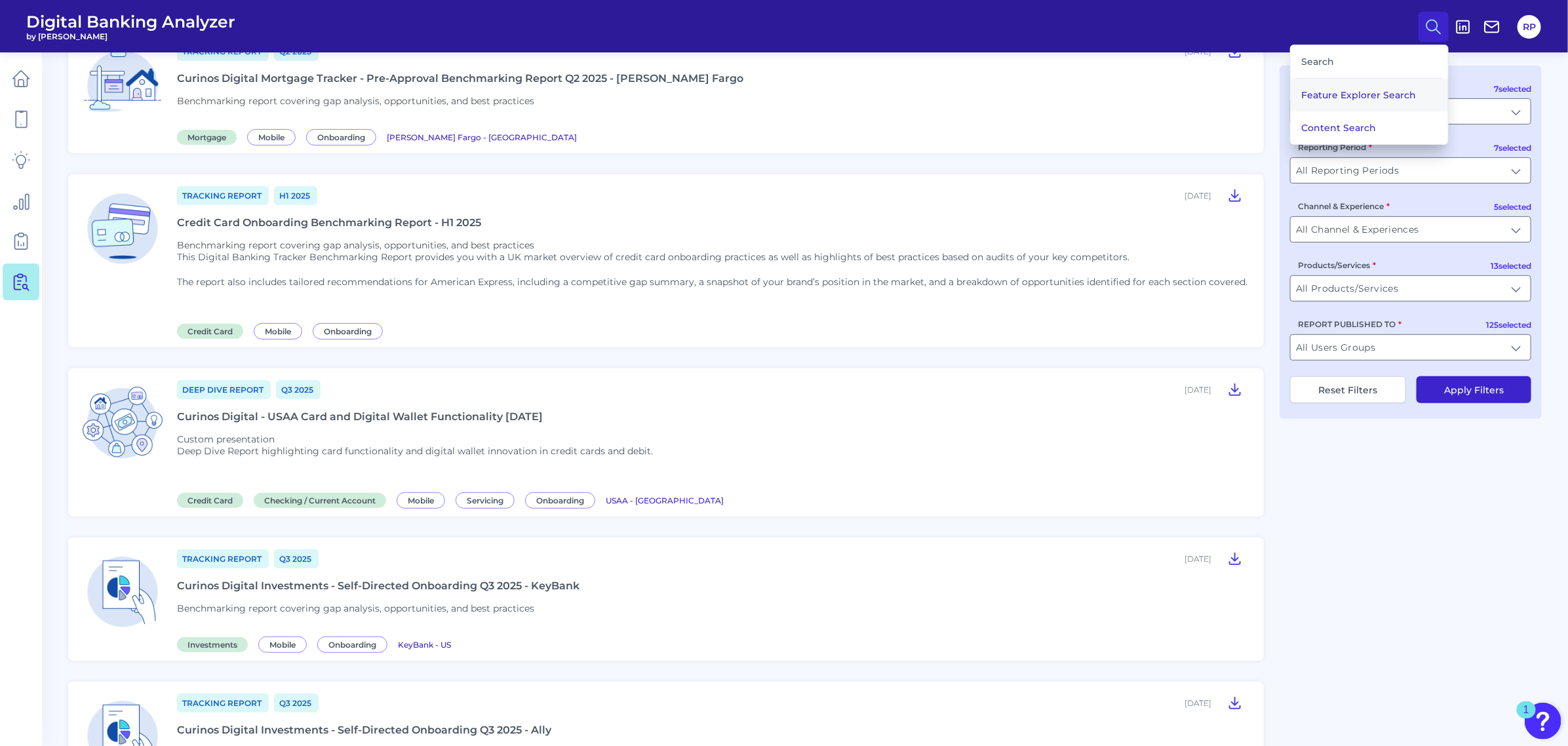
click at [1383, 89] on button "Feature Explorer Search" at bounding box center [1369, 94] width 157 height 33
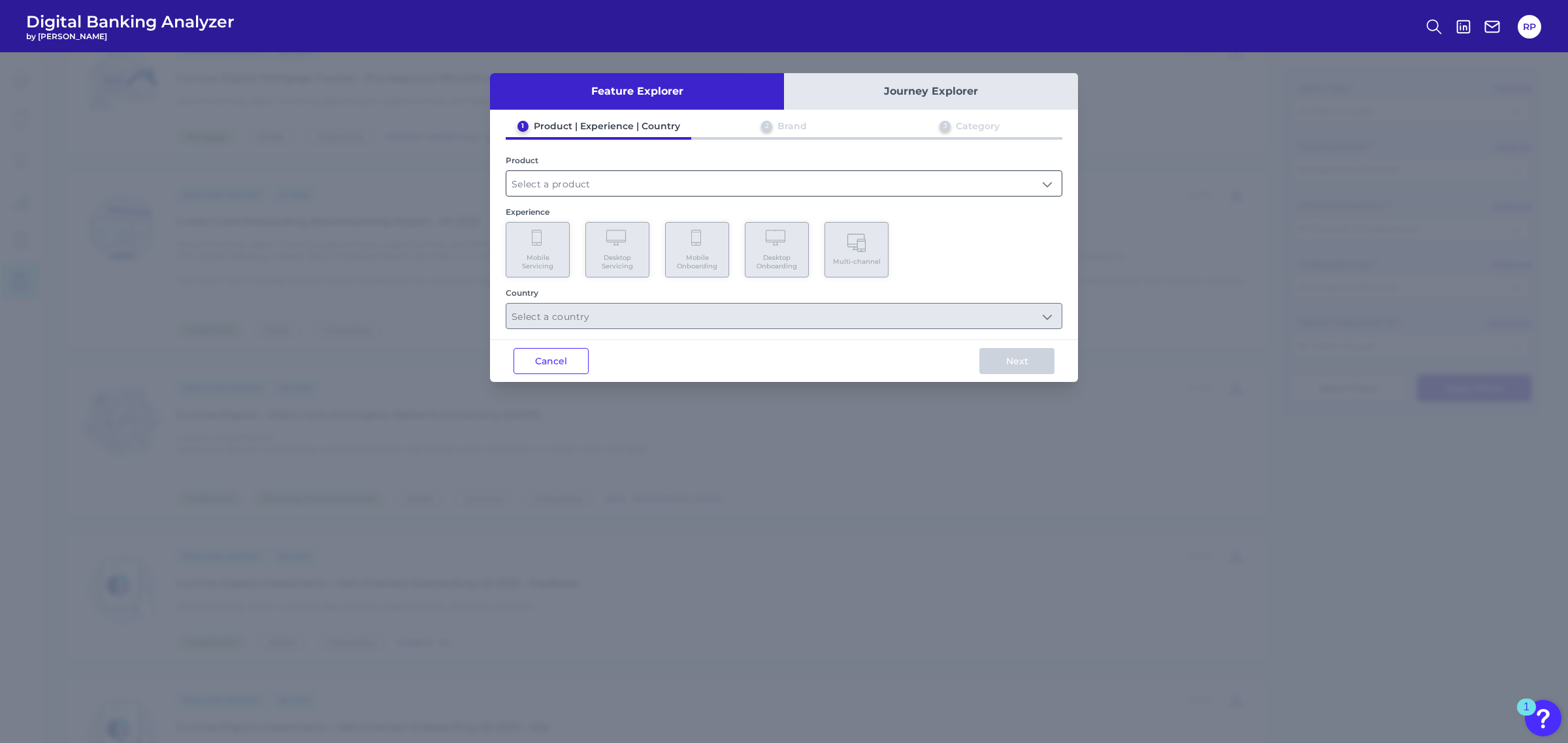
click at [556, 188] on input "text" at bounding box center [784, 183] width 556 height 25
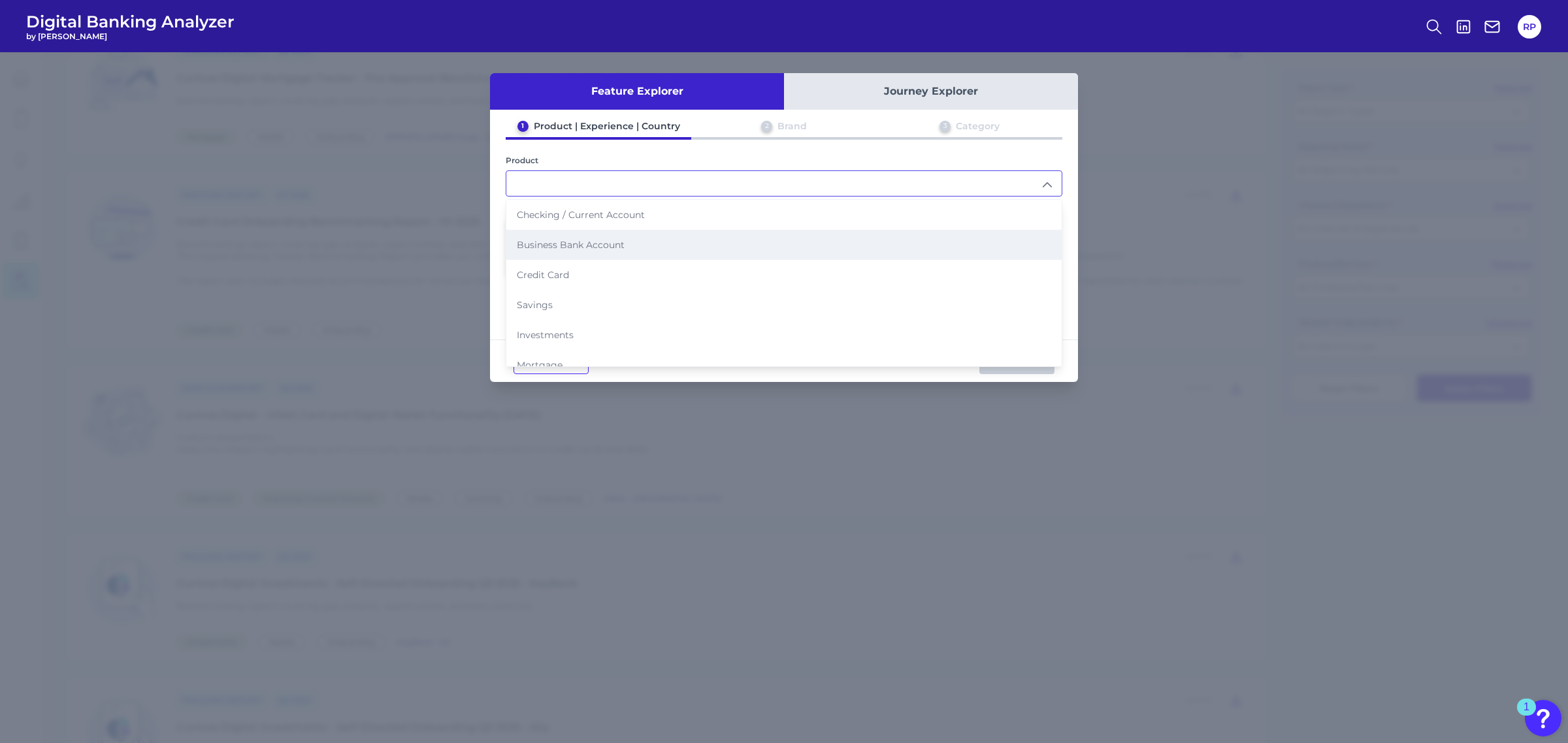
click at [563, 239] on span "Business Bank Account" at bounding box center [570, 244] width 107 height 12
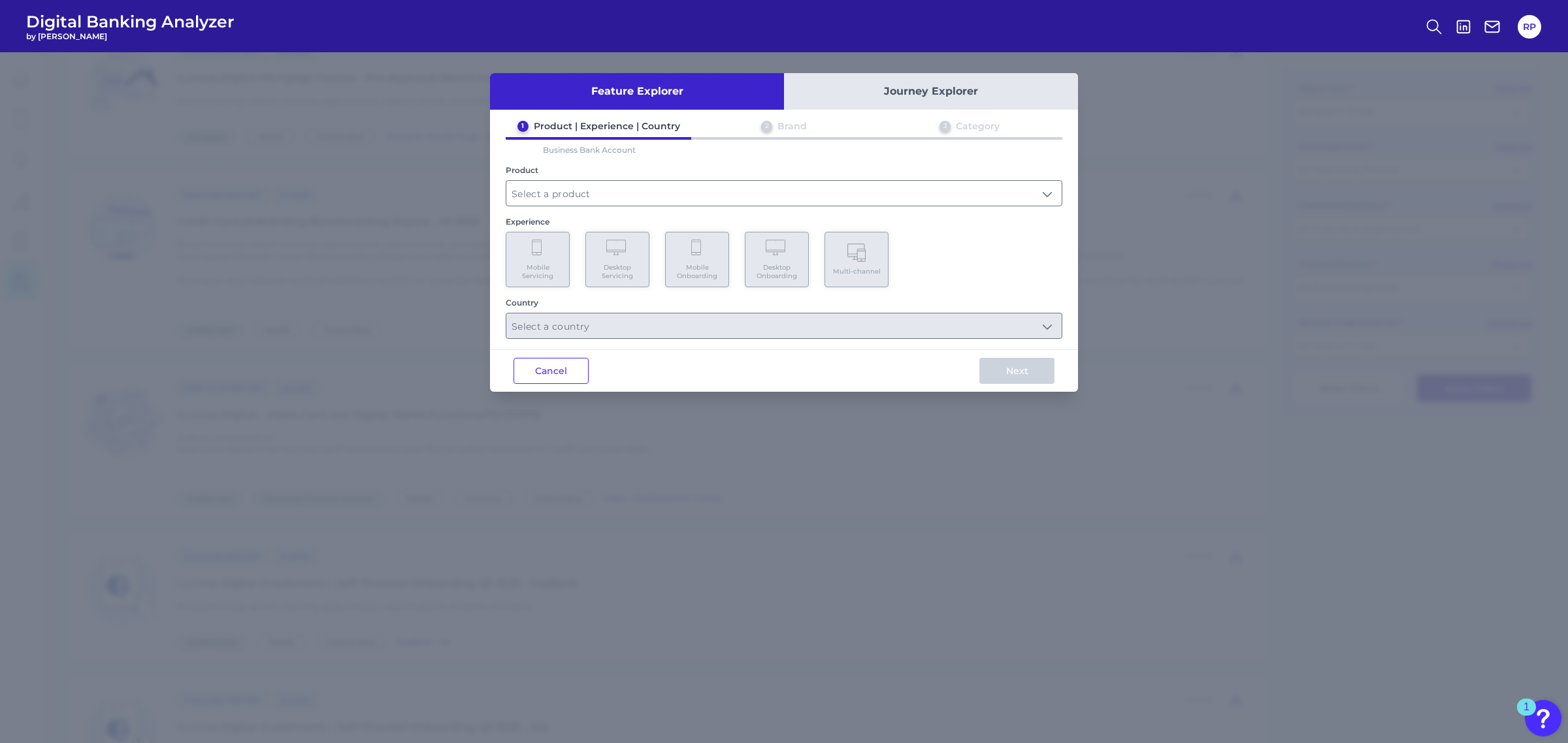
type input "Business Bank Account"
click at [556, 263] on span "Mobile Servicing" at bounding box center [537, 271] width 49 height 17
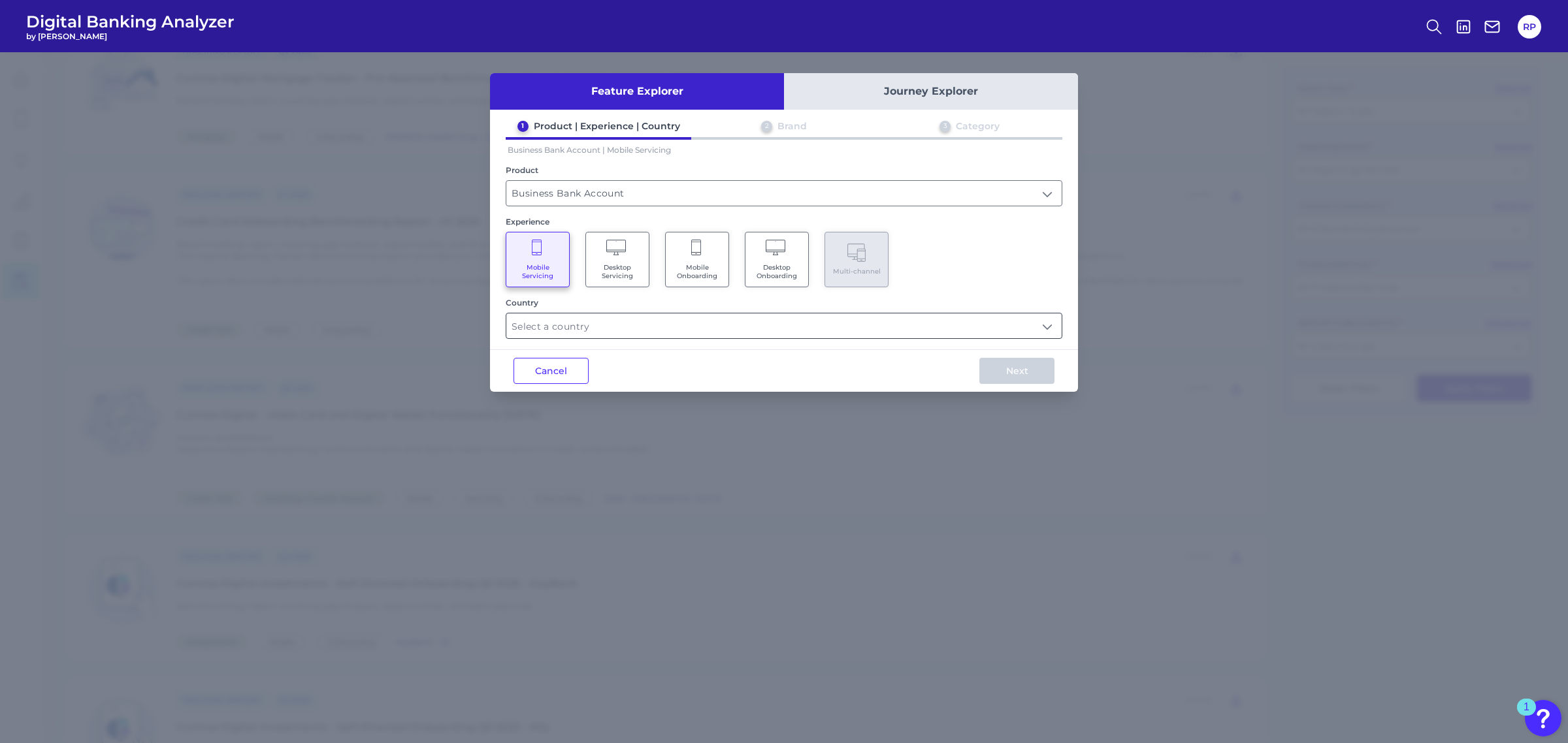
click at [590, 321] on input "text" at bounding box center [784, 325] width 556 height 25
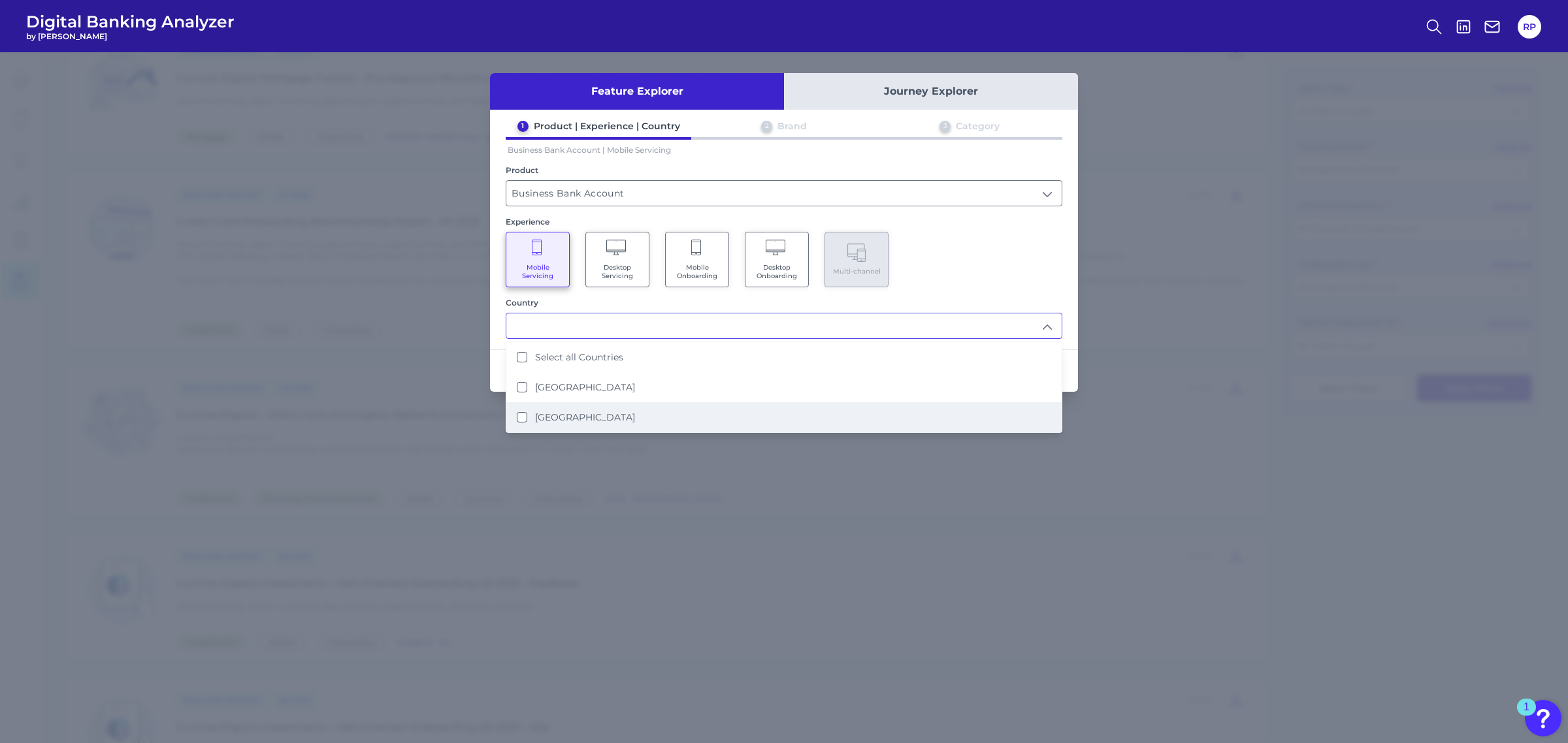
click at [580, 411] on label "[GEOGRAPHIC_DATA]" at bounding box center [585, 417] width 100 height 12
type input "[GEOGRAPHIC_DATA]"
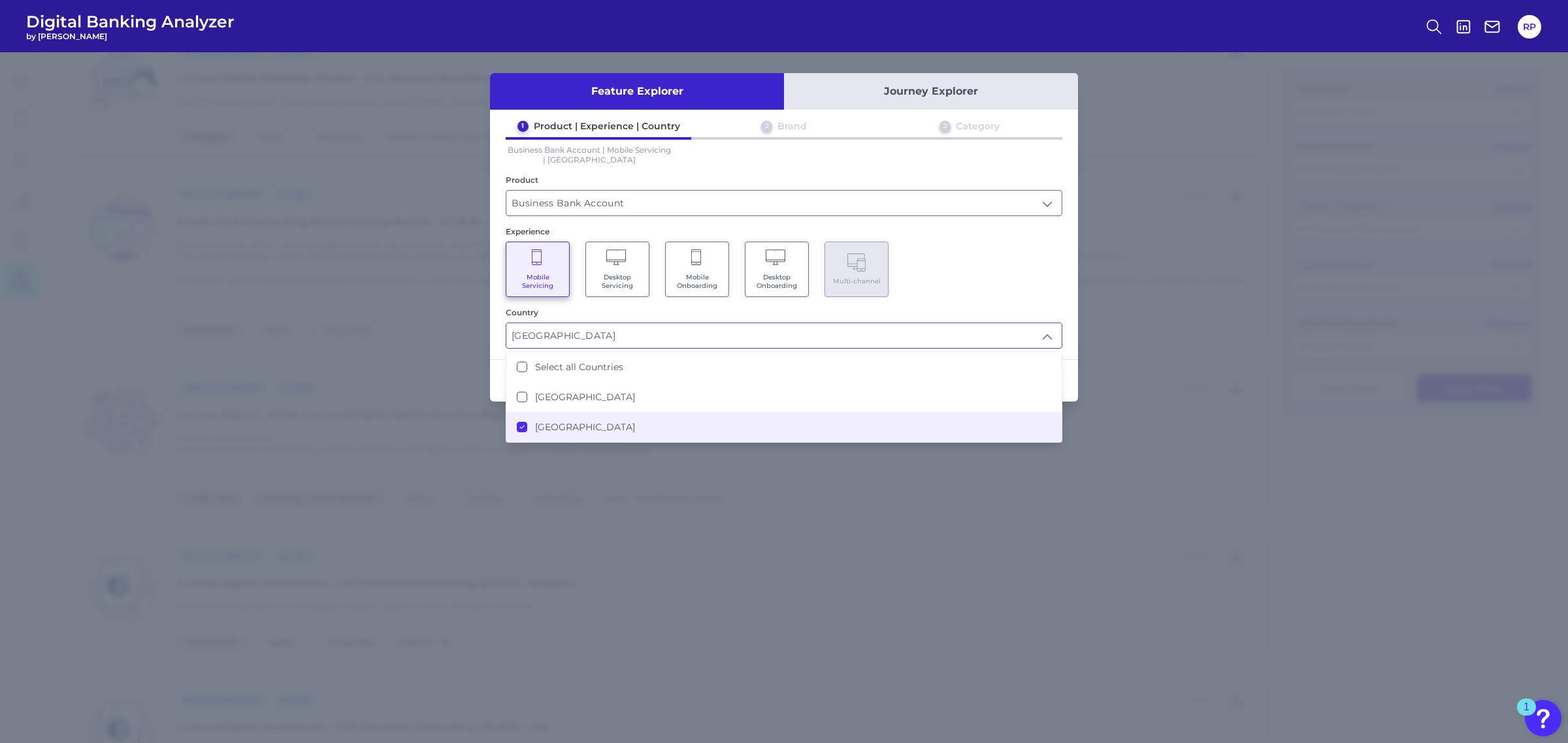
click at [1030, 271] on div "Mobile Servicing Desktop Servicing Mobile Onboarding Desktop Onboarding Multi-c…" at bounding box center [783, 270] width 556 height 56
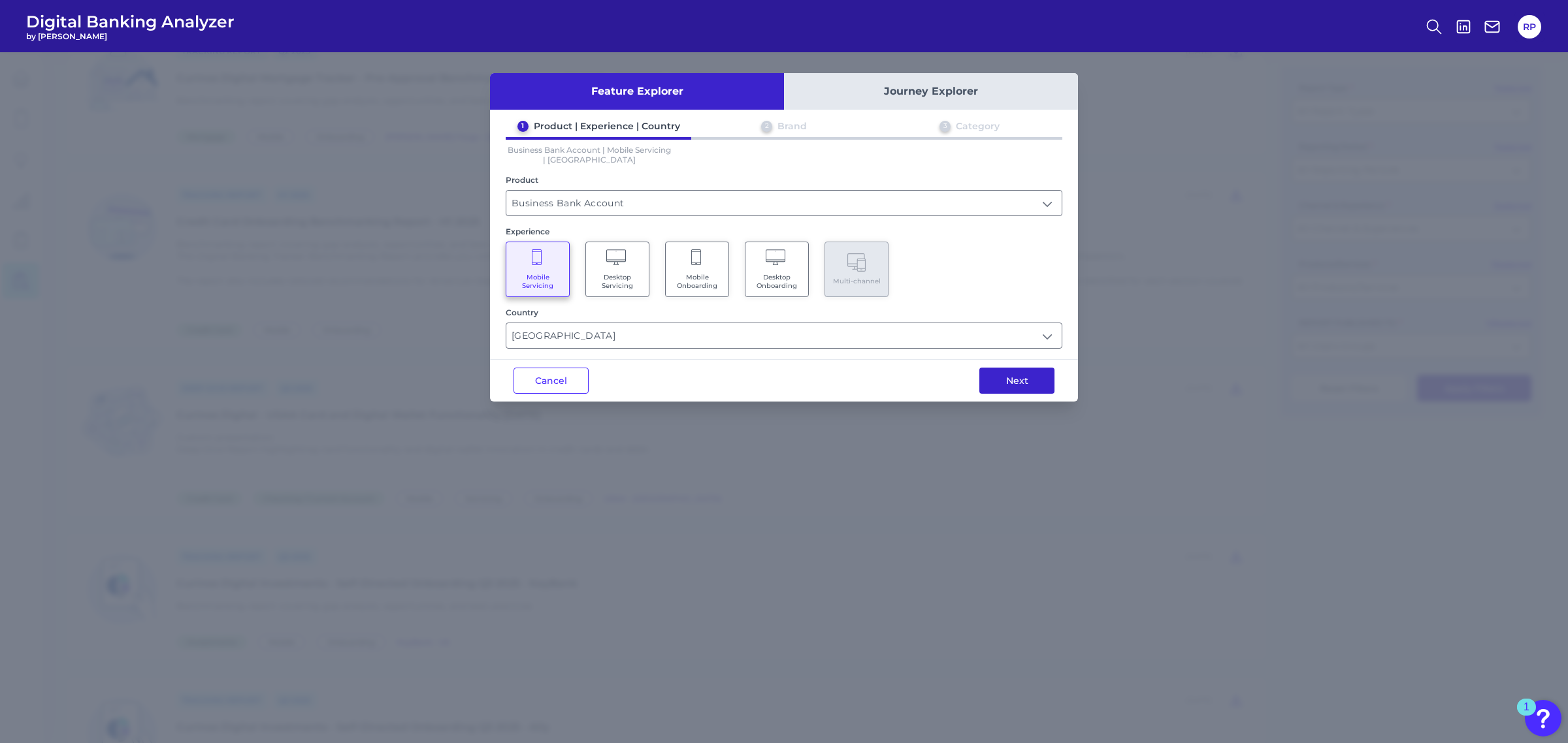
click at [1039, 379] on button "Next" at bounding box center [1016, 380] width 75 height 26
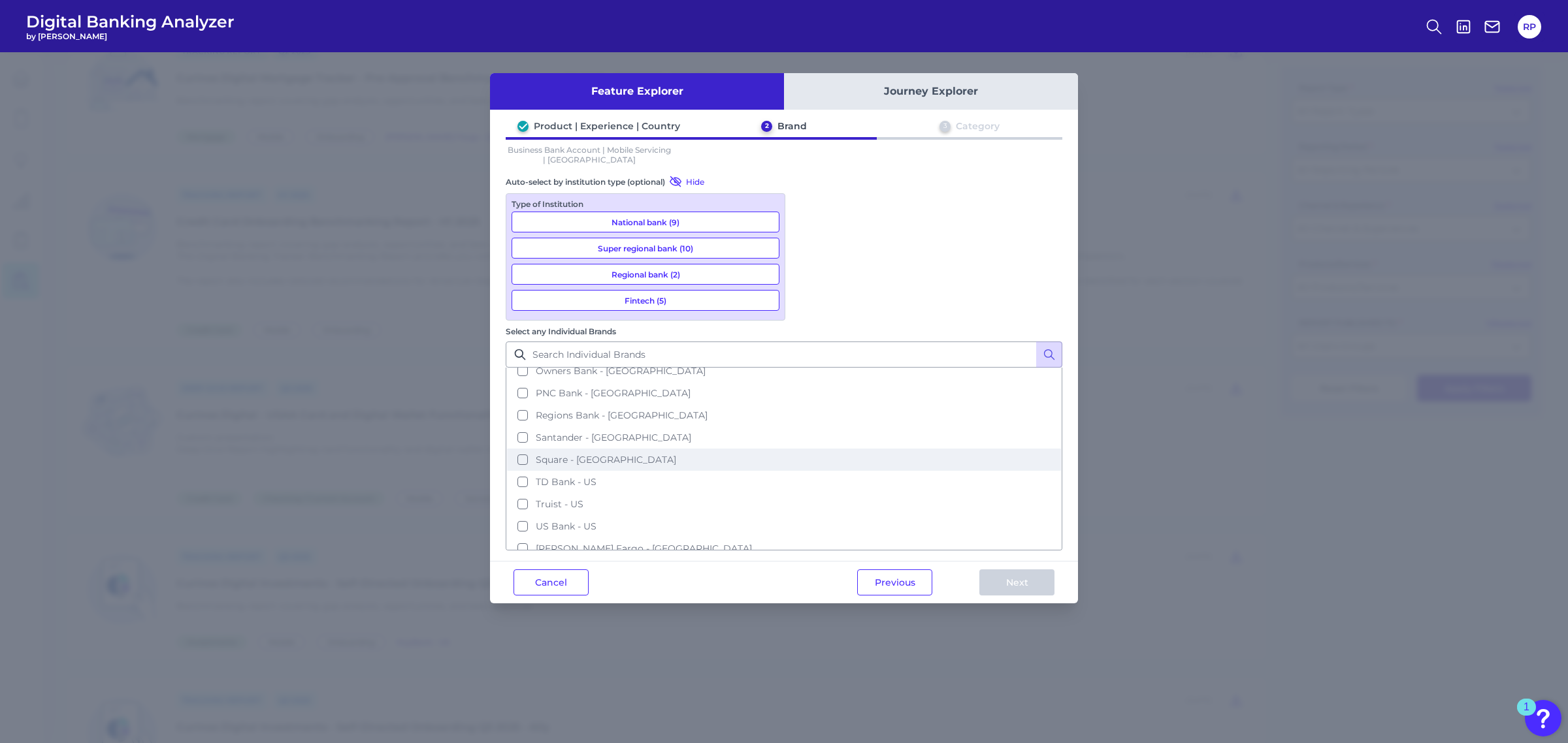
scroll to position [453, 0]
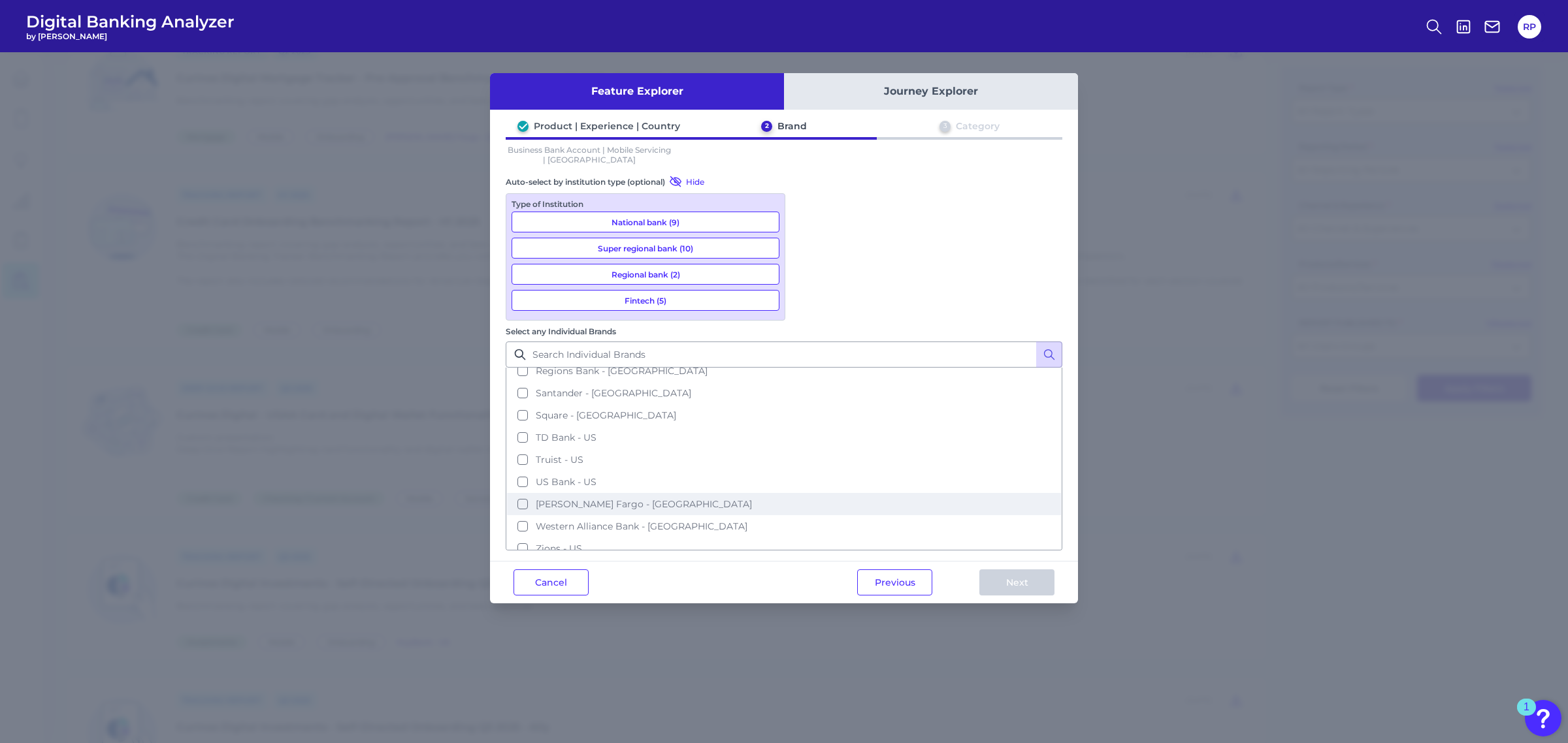
click at [752, 498] on span "[PERSON_NAME] Fargo - [GEOGRAPHIC_DATA]" at bounding box center [644, 504] width 216 height 12
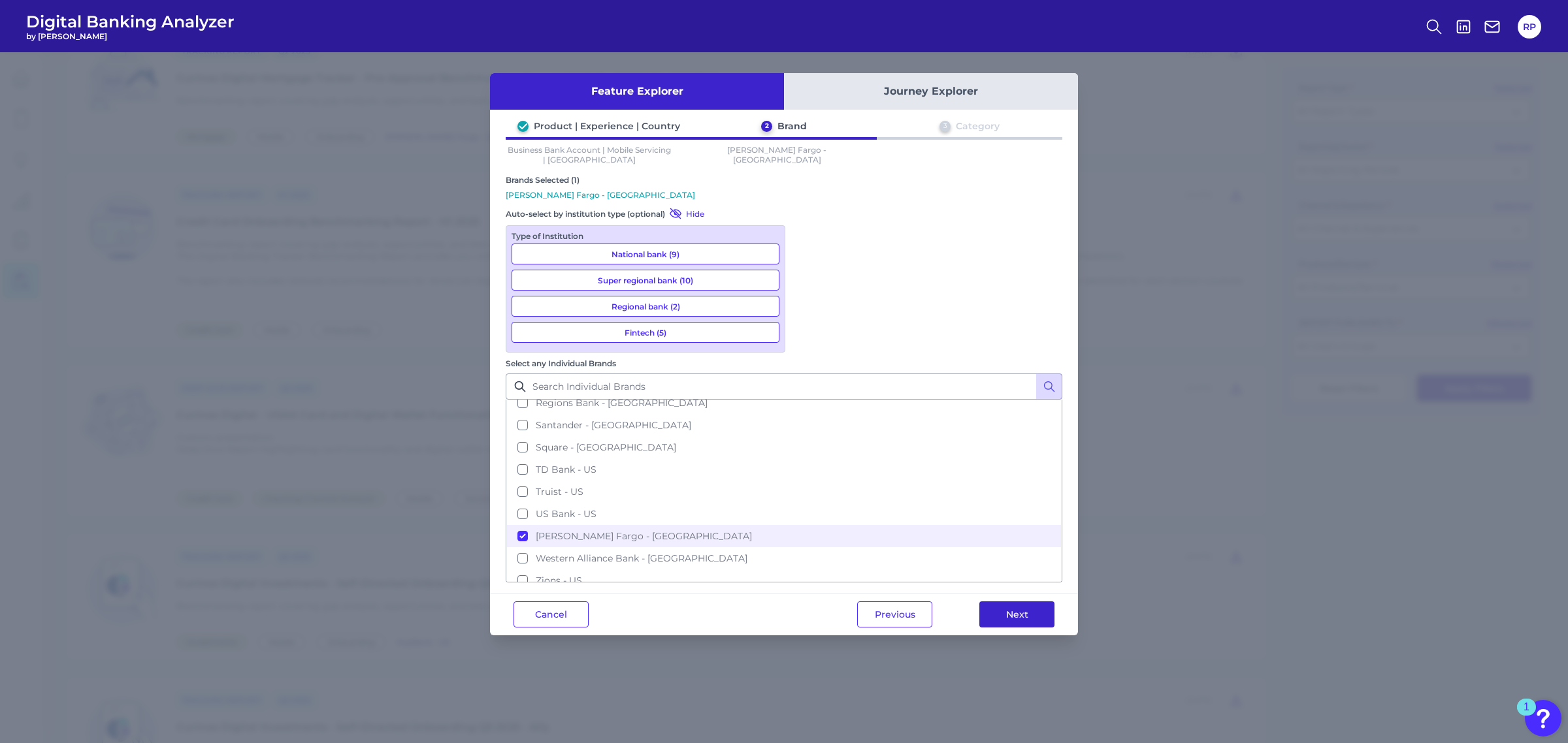
click at [1024, 601] on button "Next" at bounding box center [1016, 614] width 75 height 26
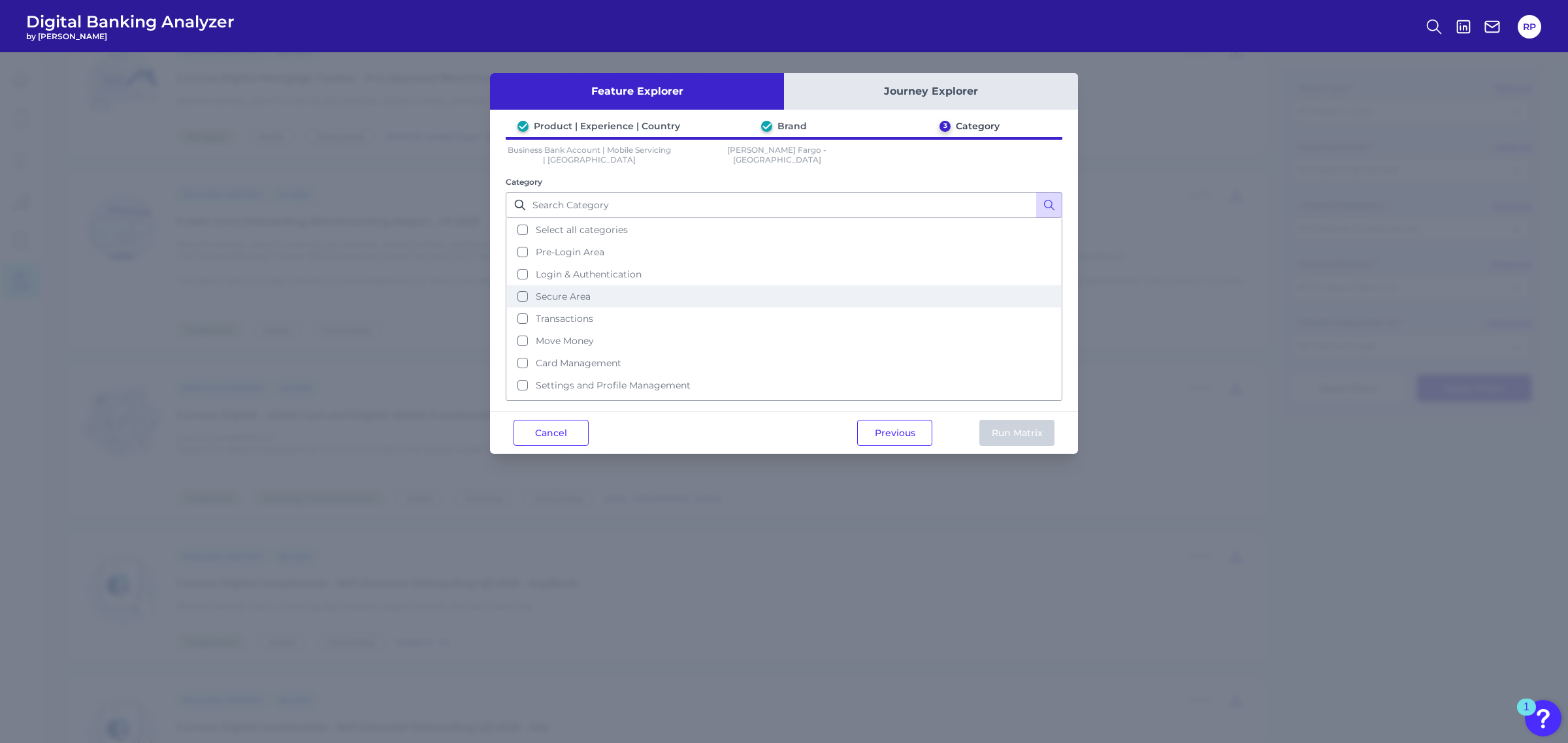
click at [578, 301] on button "Secure Area" at bounding box center [784, 297] width 554 height 22
click at [1021, 425] on button "Run Matrix" at bounding box center [1016, 433] width 75 height 26
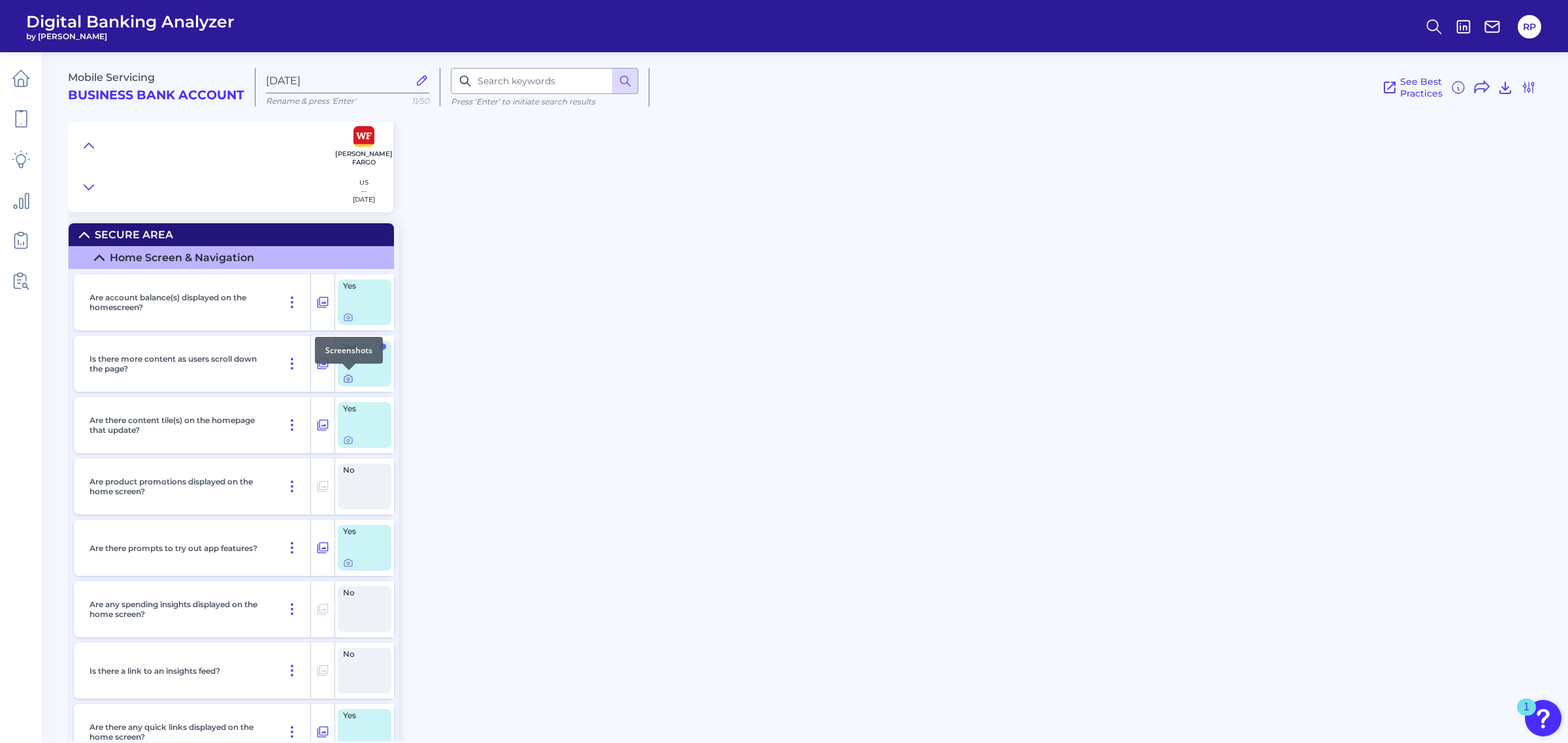
click at [352, 377] on icon at bounding box center [349, 379] width 8 height 7
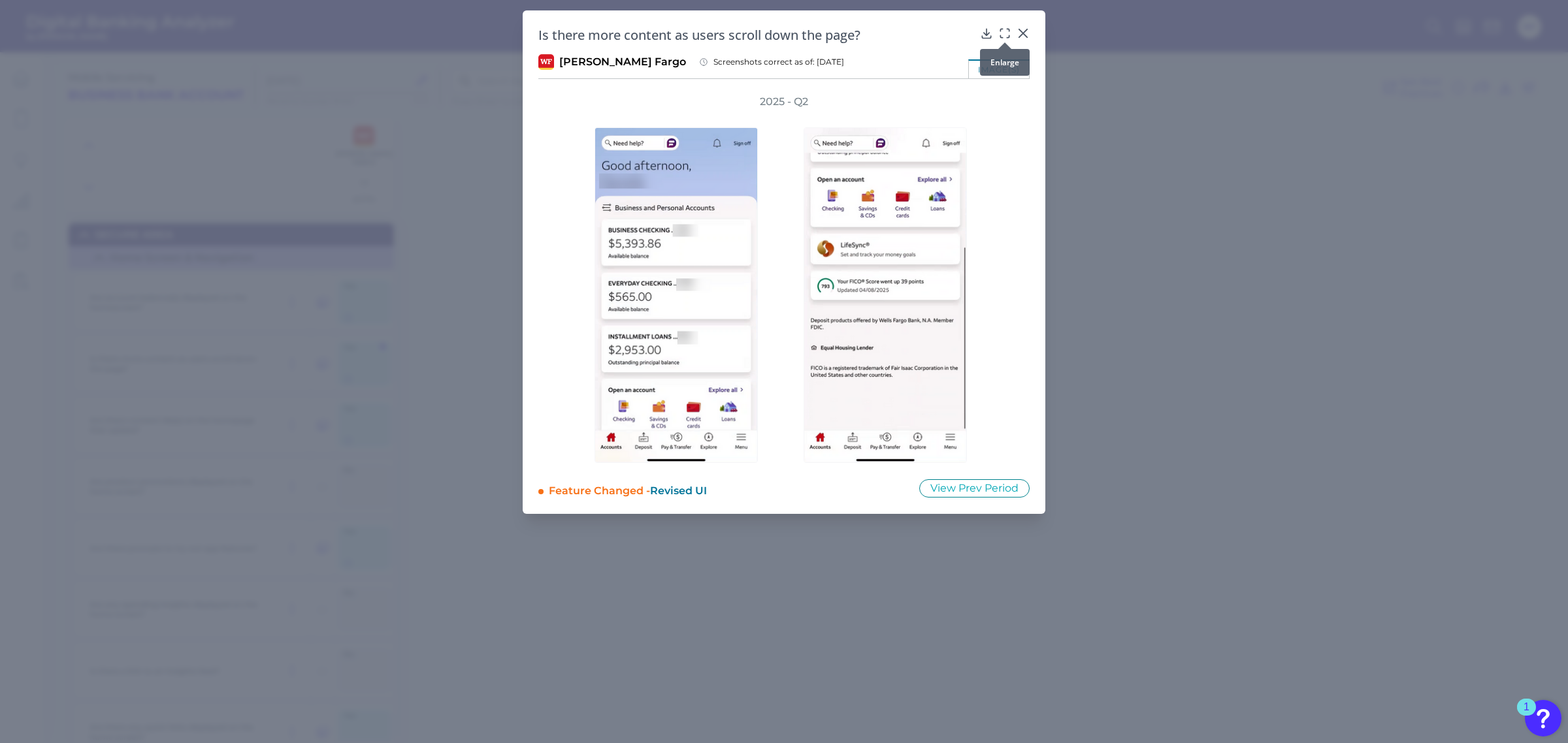
click at [1004, 36] on div at bounding box center [1004, 42] width 13 height 13
click at [1004, 33] on icon at bounding box center [1004, 33] width 13 height 13
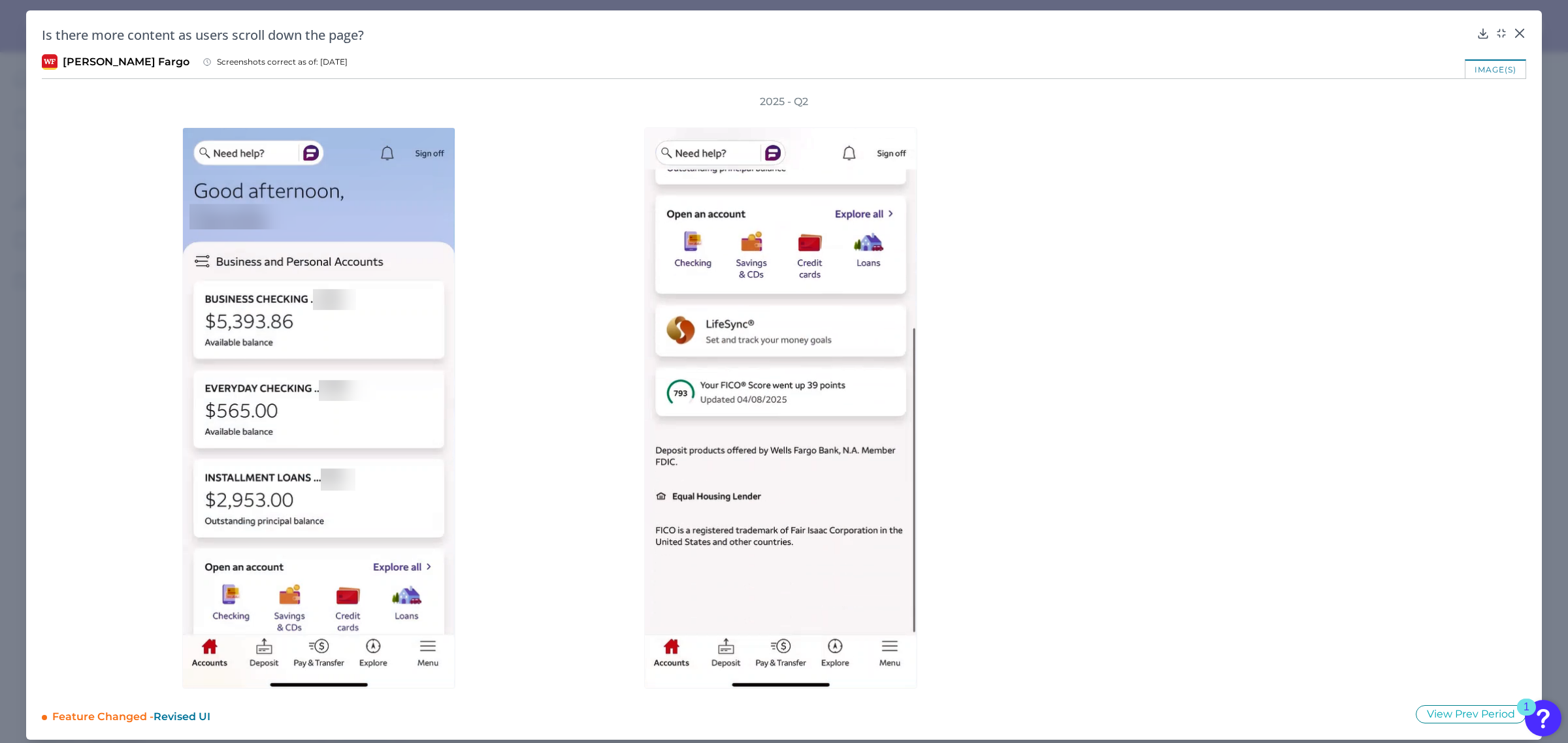
click at [1096, 328] on div at bounding box center [784, 399] width 1385 height 580
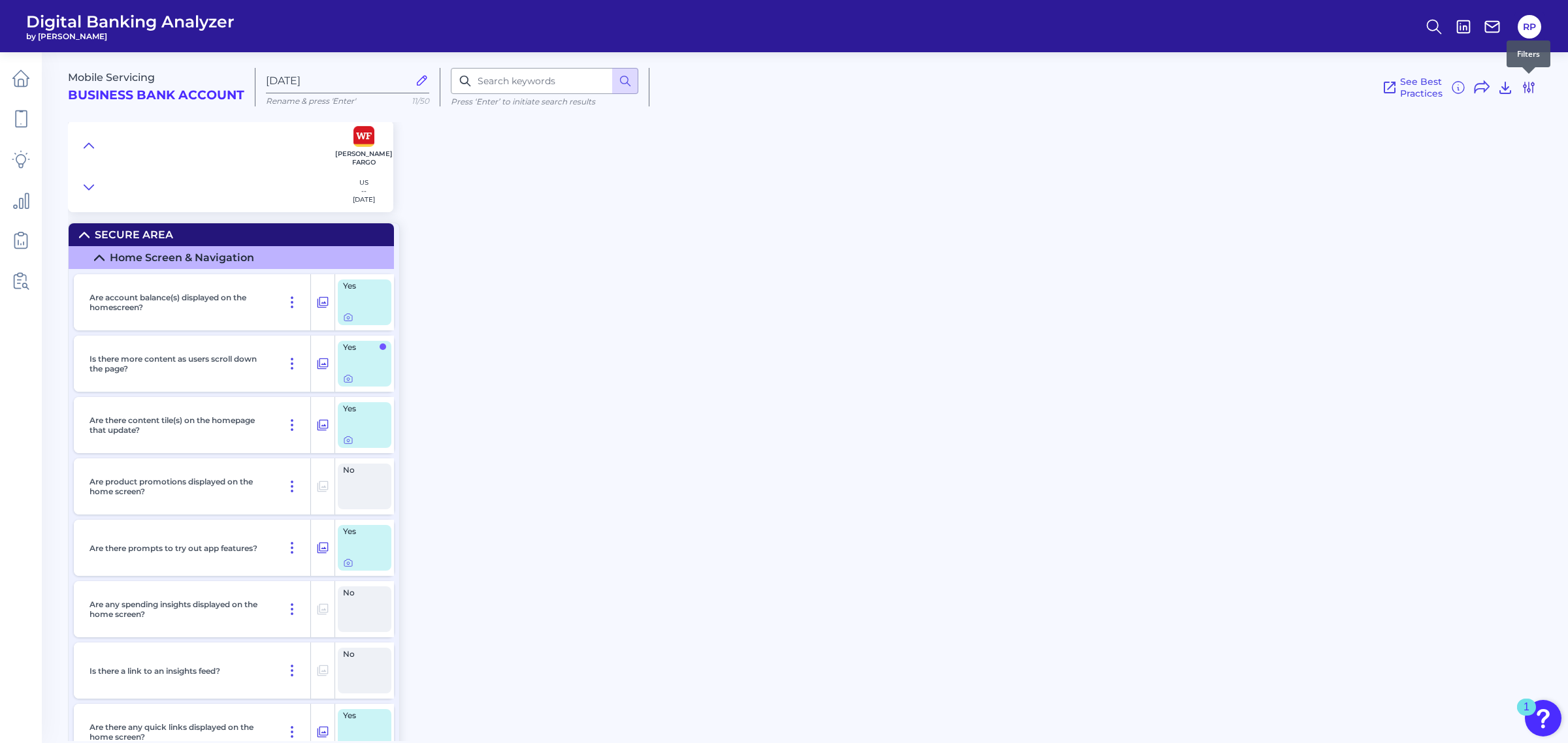
click at [1527, 86] on icon at bounding box center [1529, 88] width 16 height 16
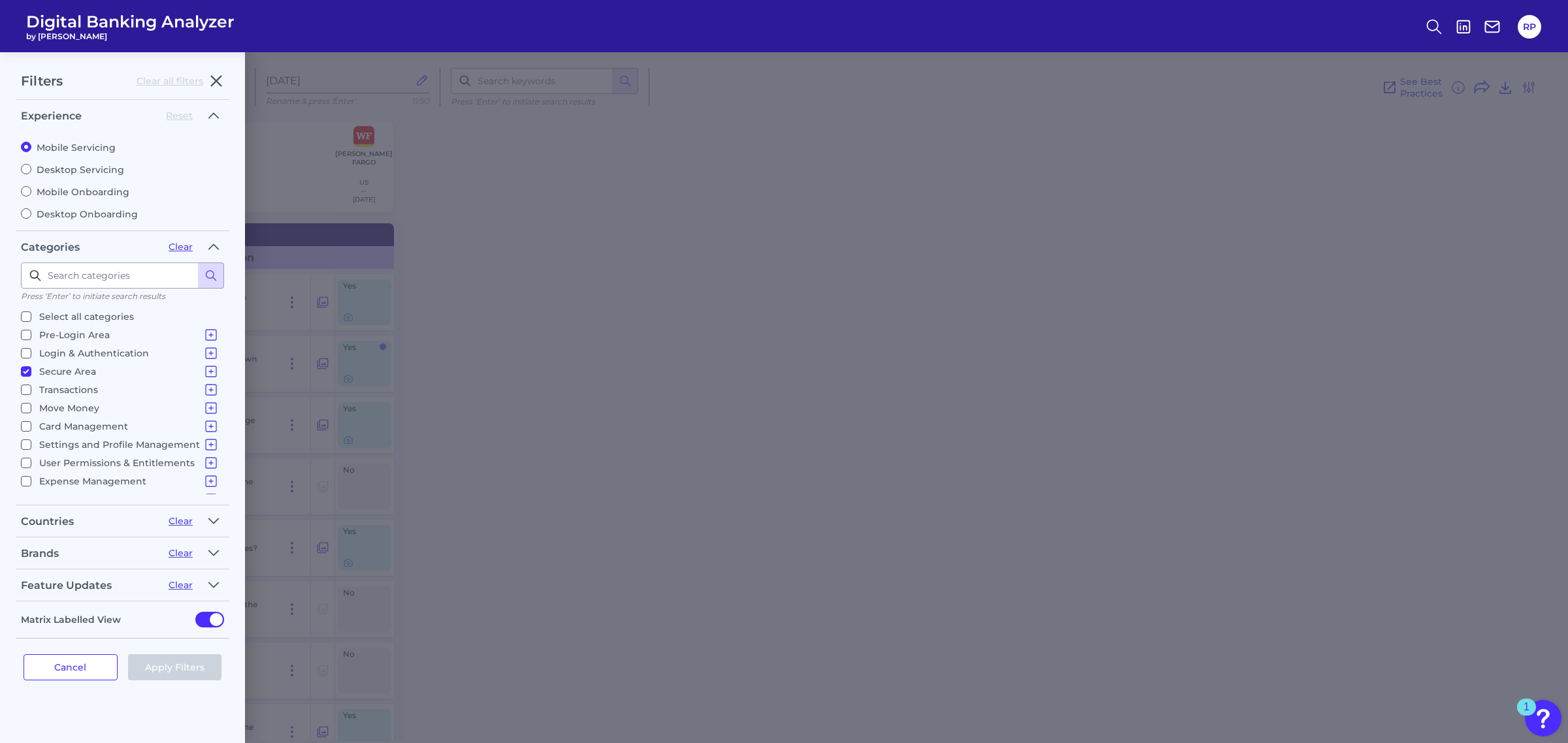
click at [80, 458] on p "User Permissions & Entitlements" at bounding box center [129, 463] width 180 height 16
click at [31, 458] on input "User Permissions & Entitlements Creating a New User" at bounding box center [25, 462] width 10 height 10
checkbox input "true"
click at [79, 478] on p "Expense Management" at bounding box center [129, 481] width 180 height 16
click at [31, 478] on input "Expense Management Financial Insights Planning Tools Cashflow Analysis Marketpl…" at bounding box center [25, 480] width 10 height 10
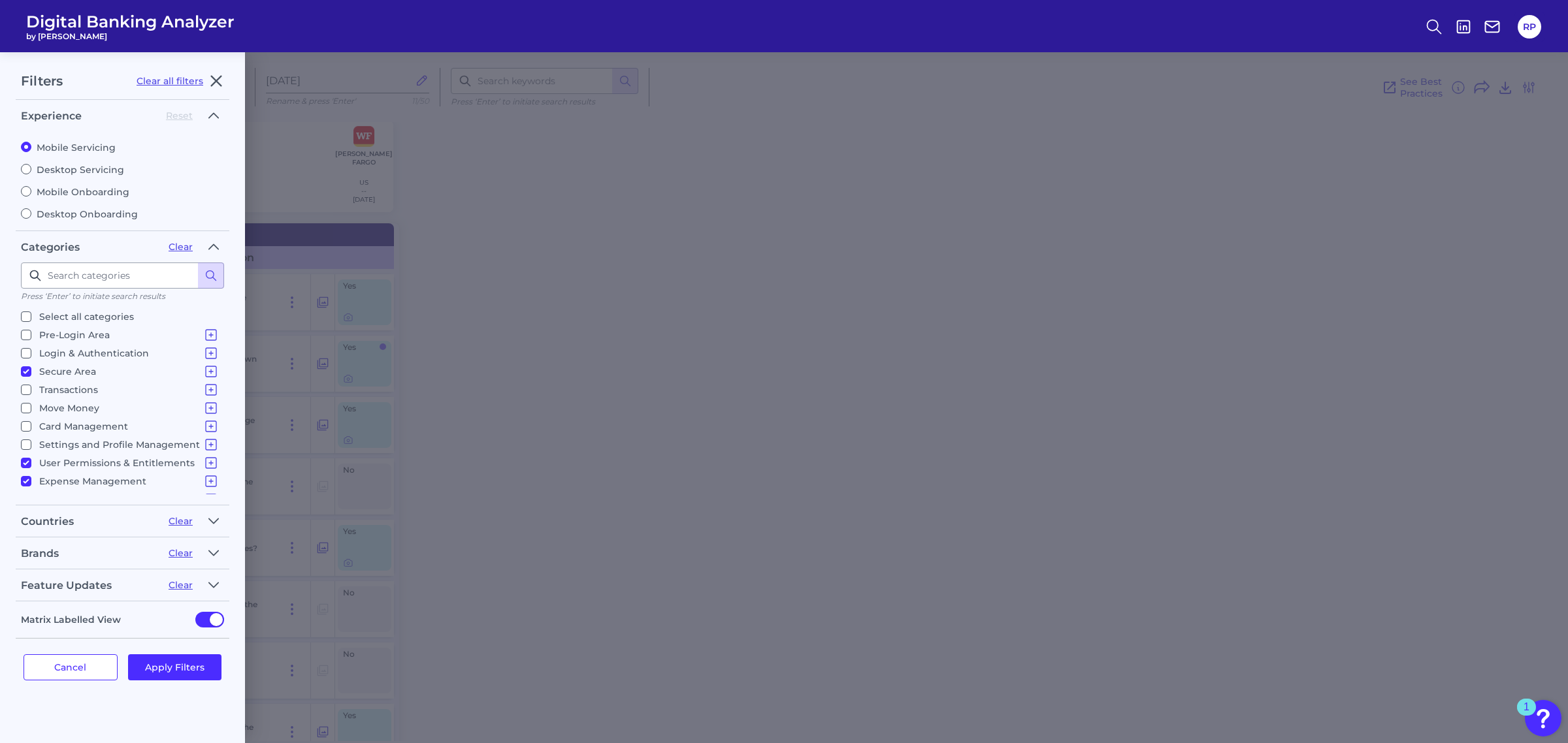
checkbox input "true"
click at [57, 318] on p "Select all categories" at bounding box center [86, 317] width 95 height 16
click at [31, 318] on input "Select all categories" at bounding box center [25, 316] width 10 height 10
checkbox input "true"
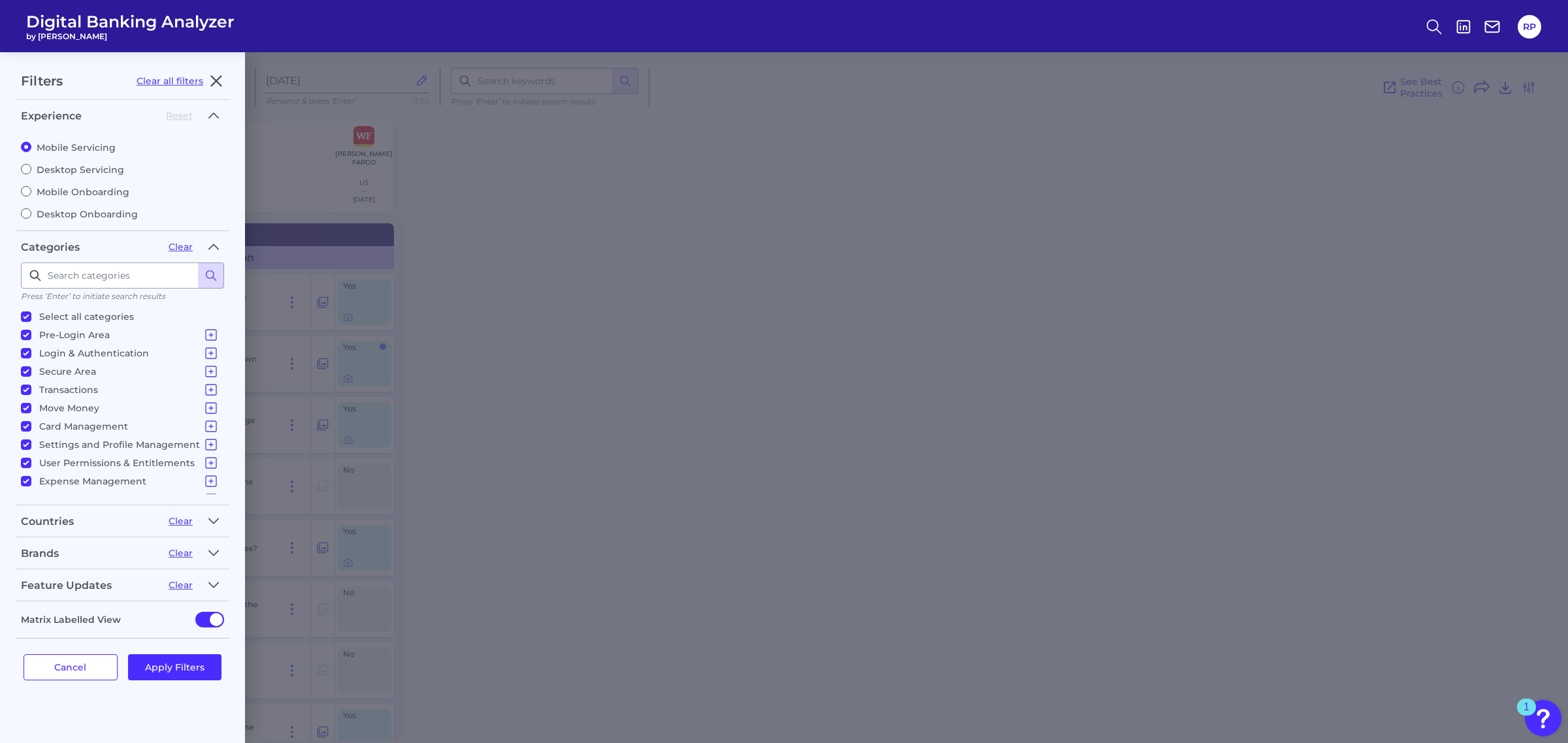
checkbox input "true"
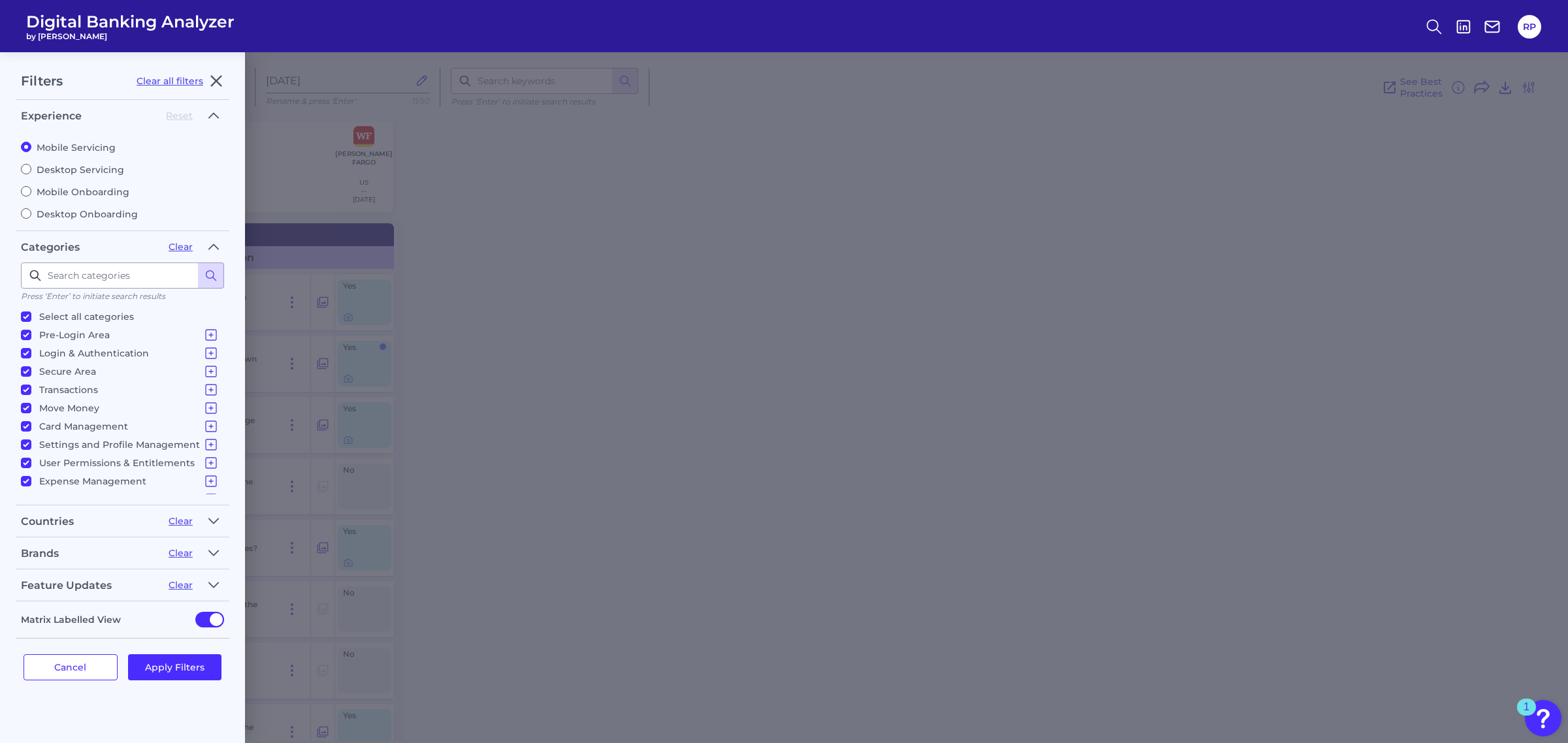
checkbox input "true"
click at [74, 318] on p "Select all categories" at bounding box center [86, 317] width 95 height 16
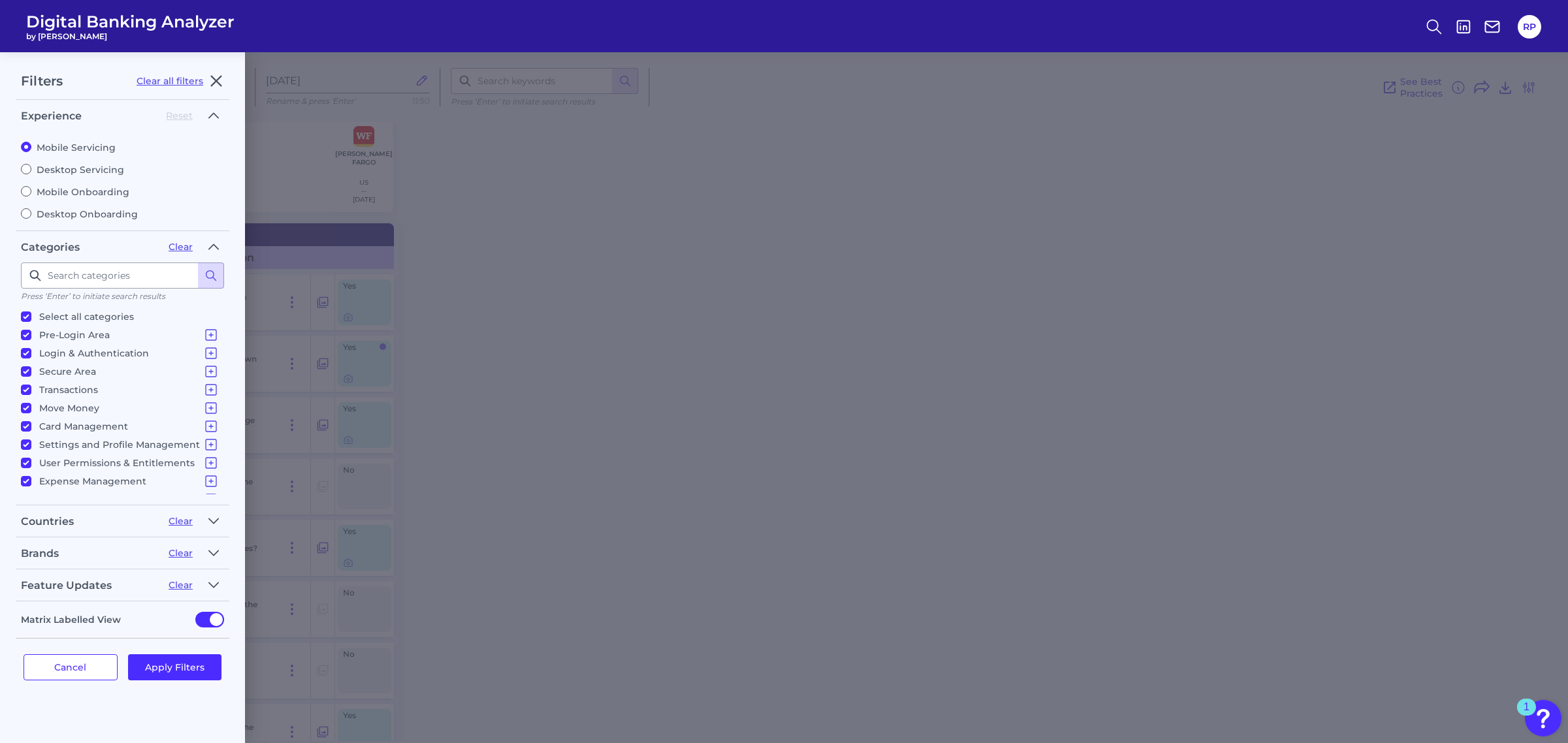
click at [31, 318] on input "Select all categories" at bounding box center [25, 316] width 10 height 10
checkbox input "false"
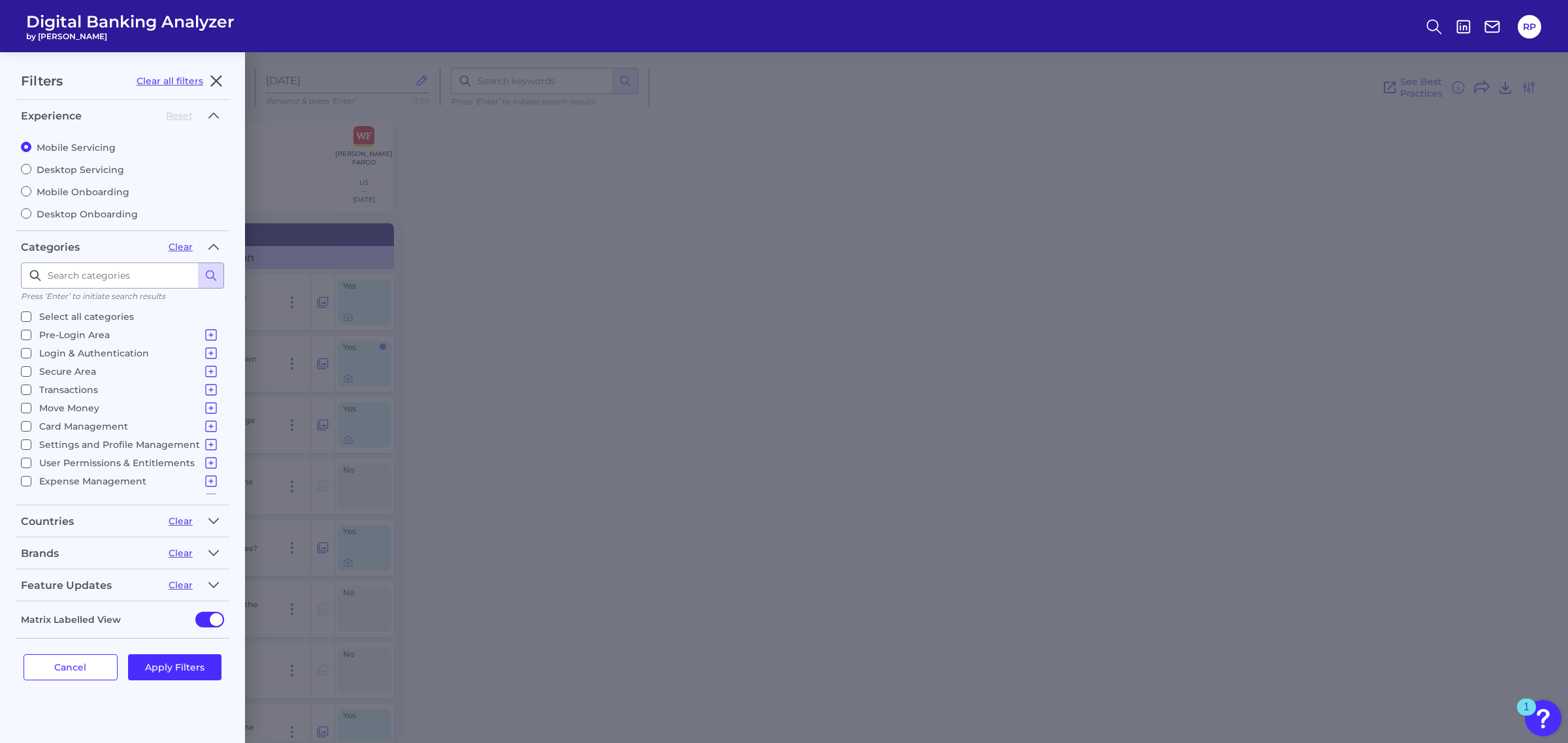
checkbox input "false"
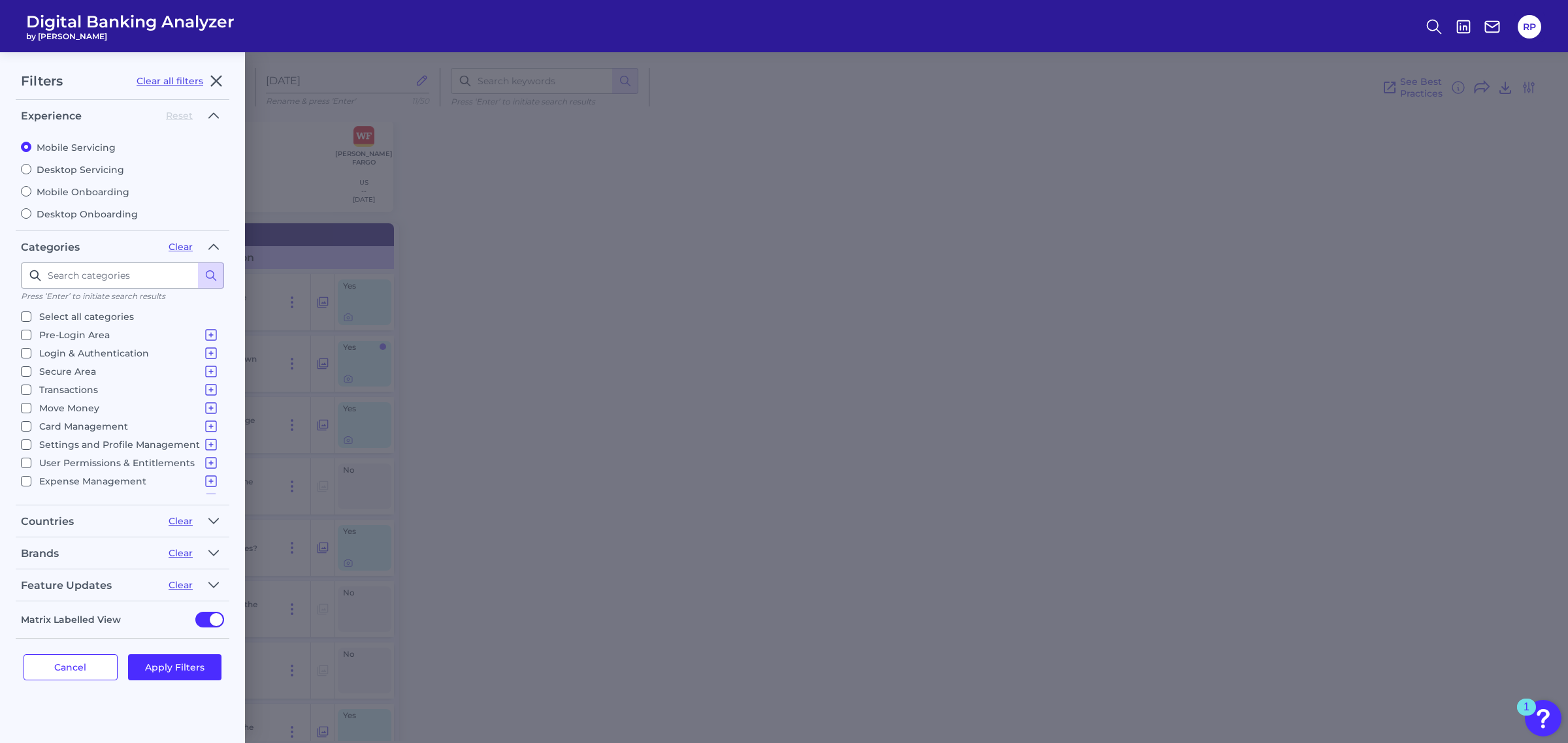
checkbox input "false"
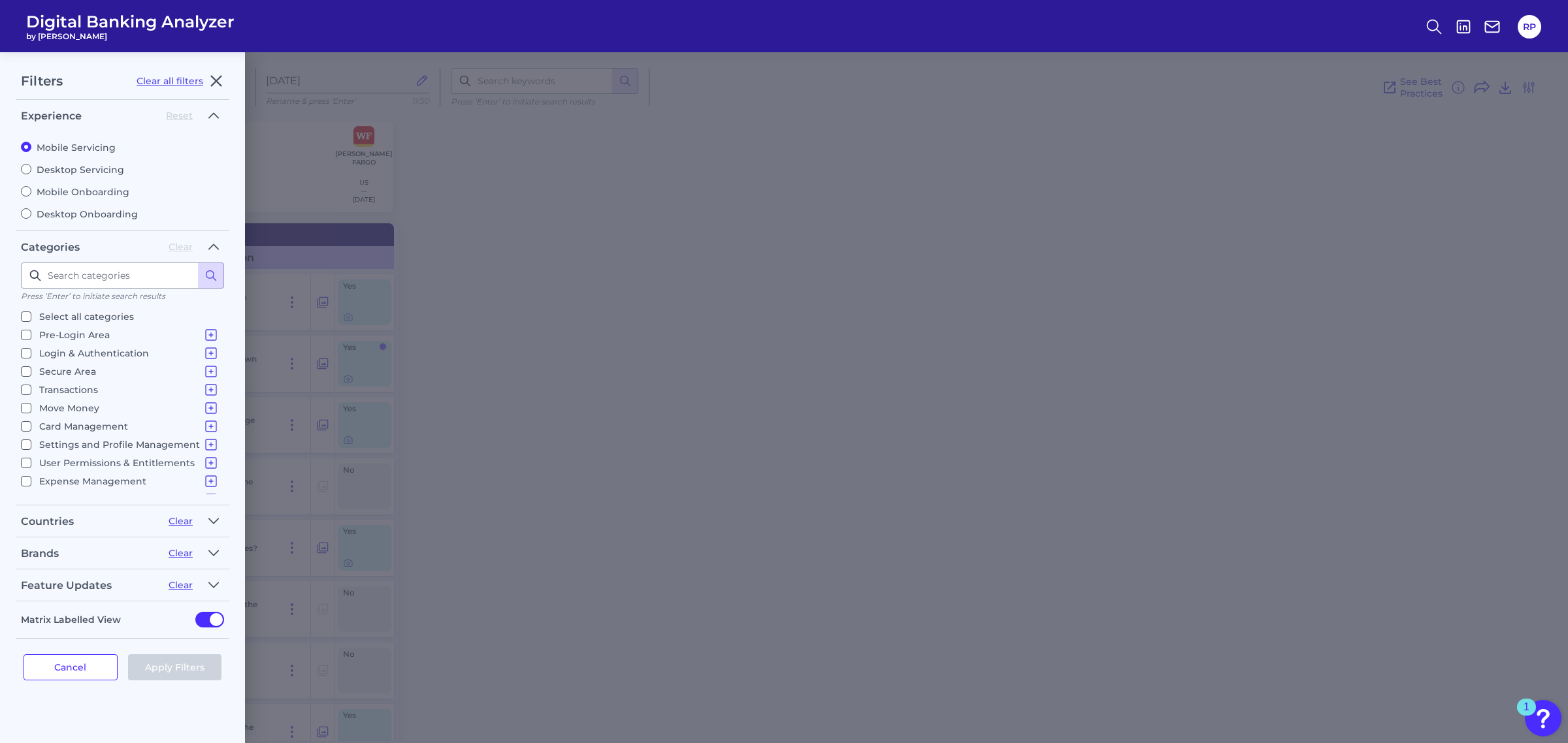
scroll to position [68, 0]
click at [57, 445] on p "Business Tools" at bounding box center [129, 450] width 180 height 16
click at [31, 445] on input "Business Tools Invoice Management Payroll Services (BANK PLATFORM ONLY)" at bounding box center [25, 450] width 10 height 10
checkbox input "true"
click at [174, 674] on button "Apply Filters" at bounding box center [175, 667] width 94 height 26
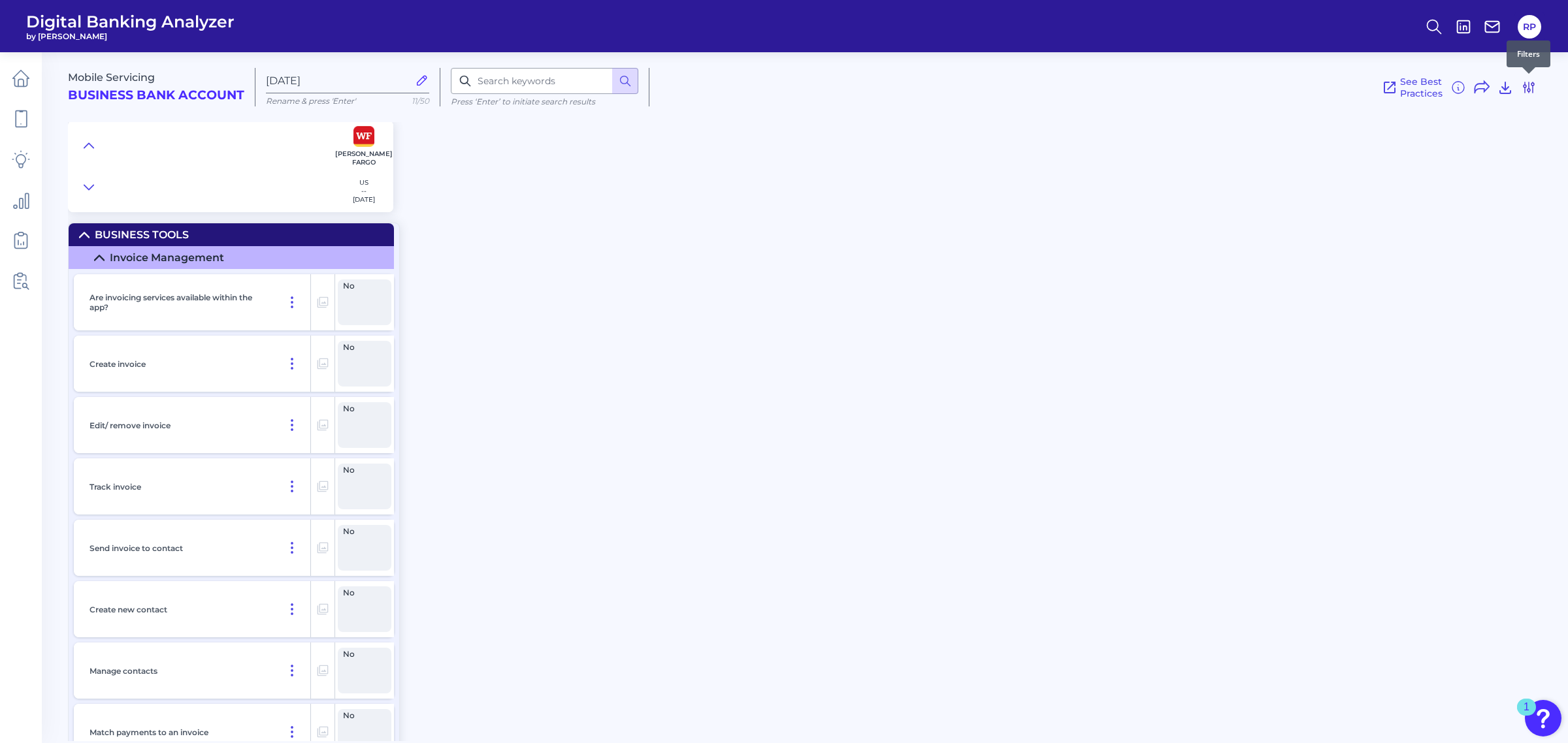
click at [1526, 93] on icon at bounding box center [1529, 88] width 16 height 16
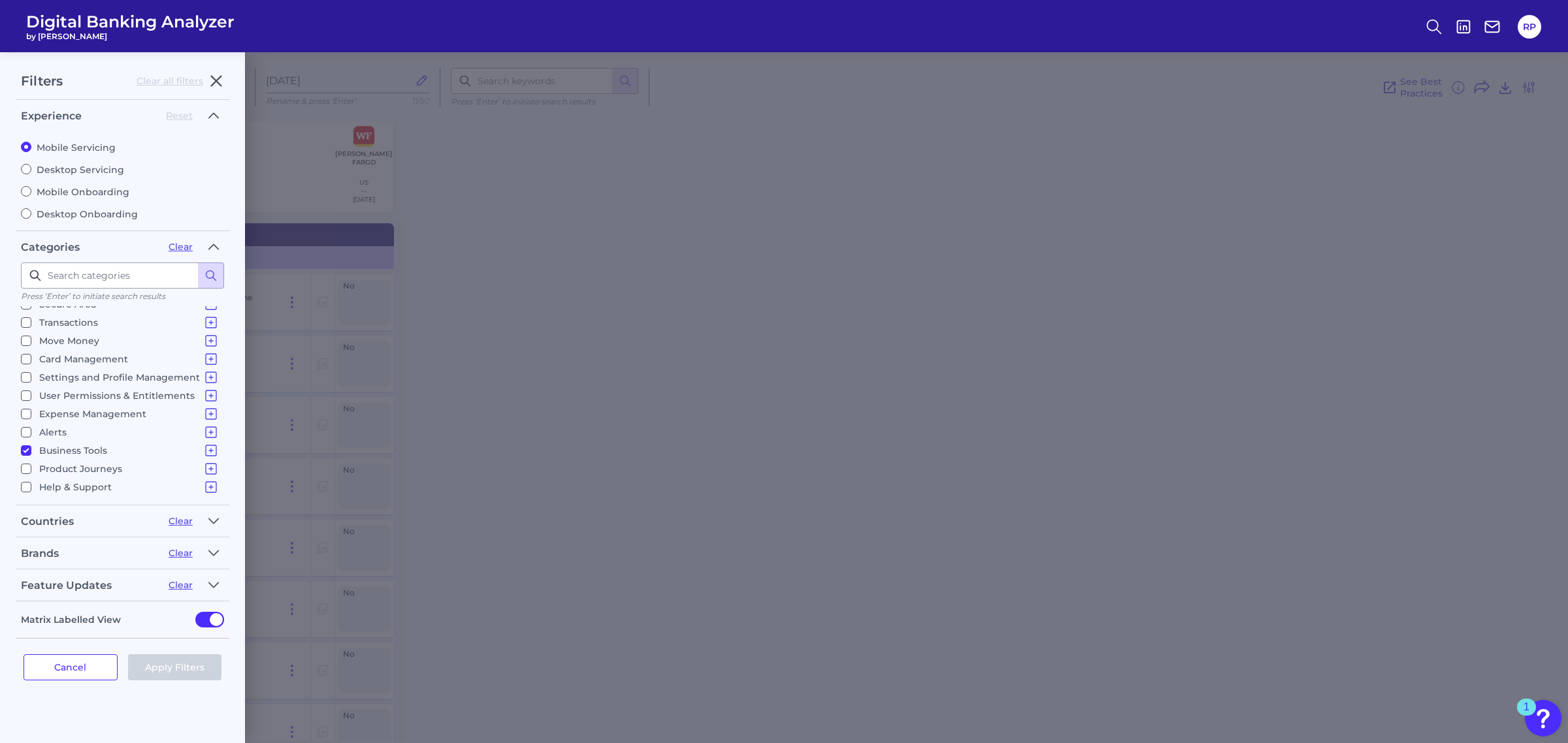
drag, startPoint x: 209, startPoint y: 552, endPoint x: 197, endPoint y: 570, distance: 21.6
click at [209, 553] on icon "button" at bounding box center [213, 553] width 10 height 16
click at [51, 619] on p "Select all brands" at bounding box center [78, 623] width 78 height 16
click at [31, 619] on input "Select all brands" at bounding box center [25, 622] width 10 height 10
checkbox input "true"
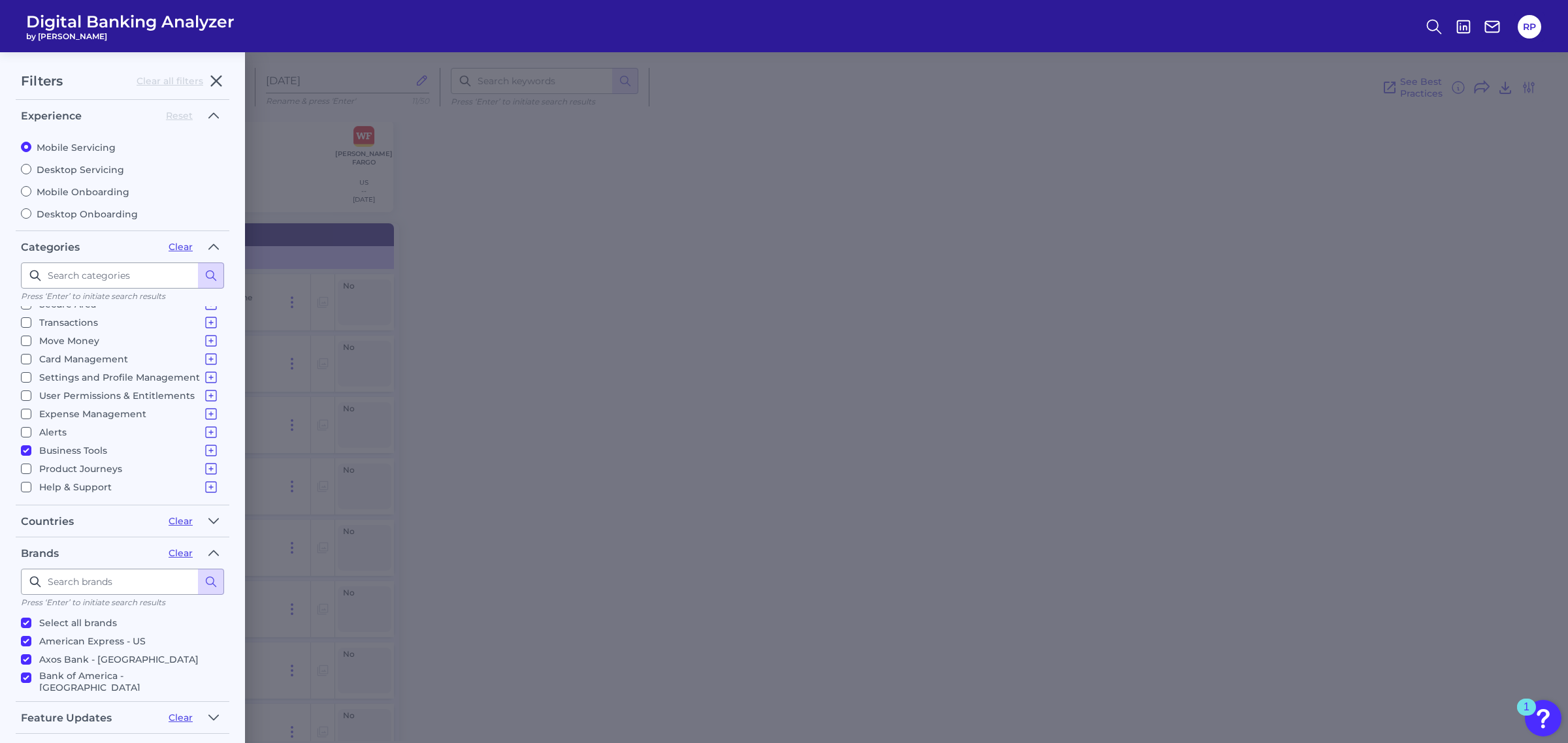
checkbox input "true"
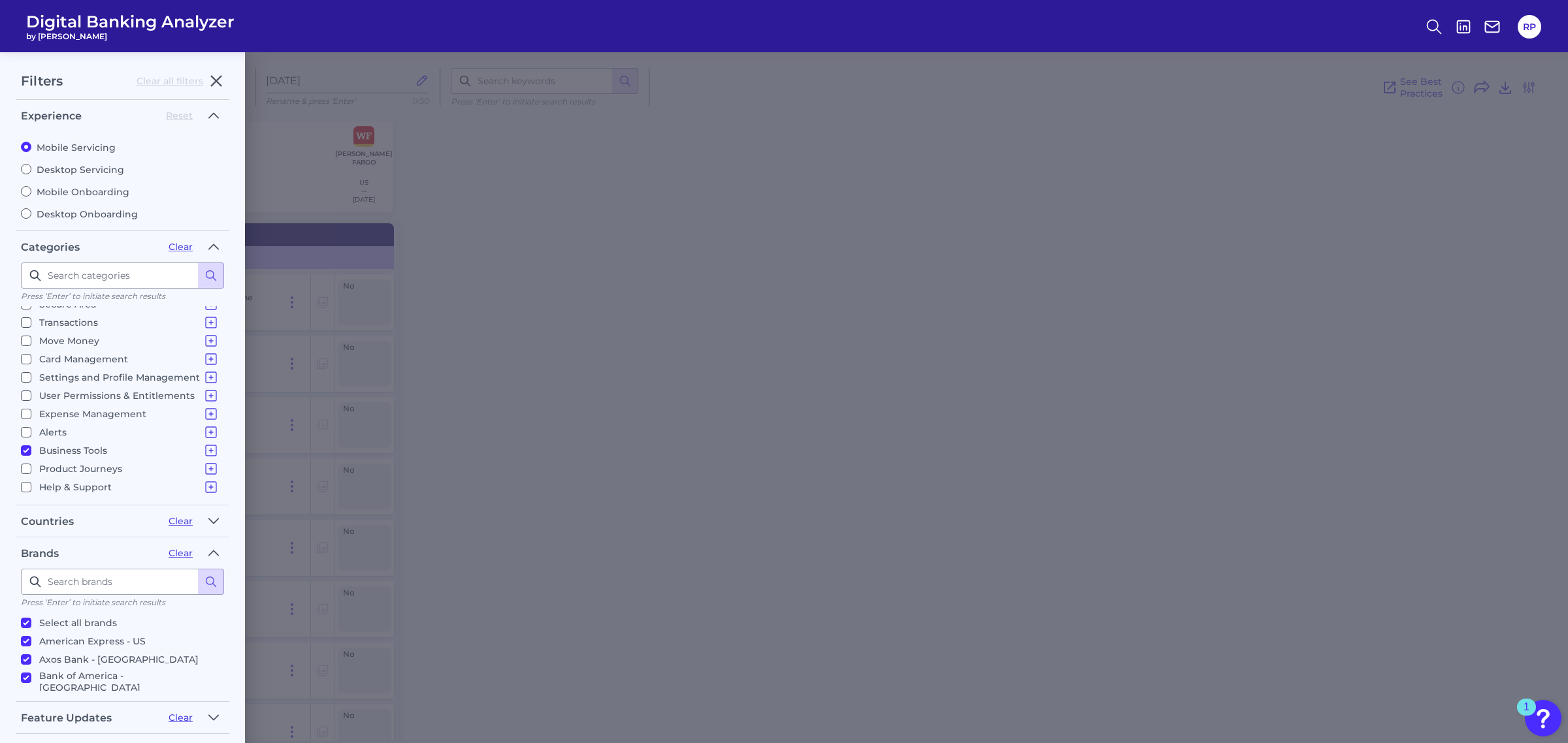
checkbox input "true"
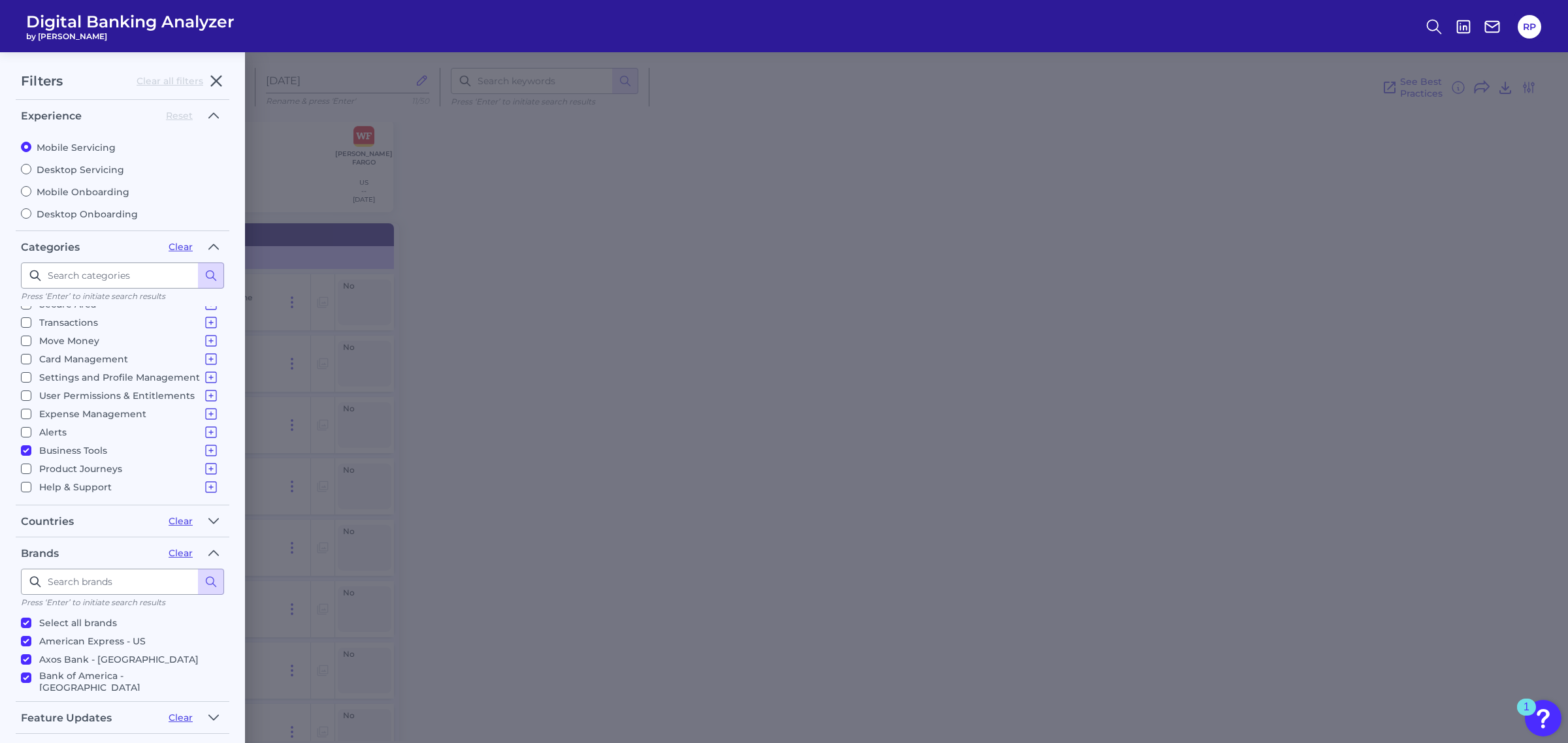
checkbox input "true"
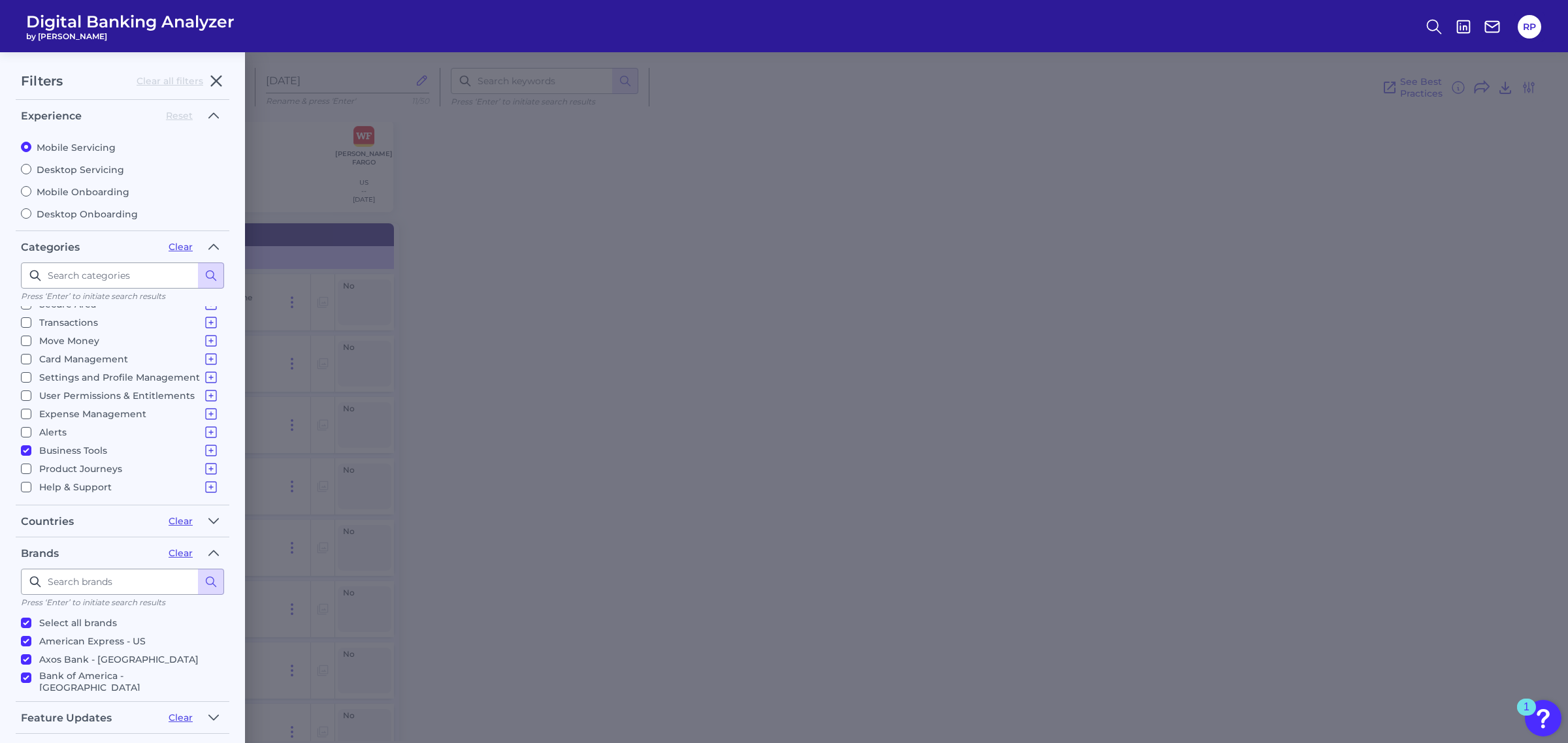
checkbox input "true"
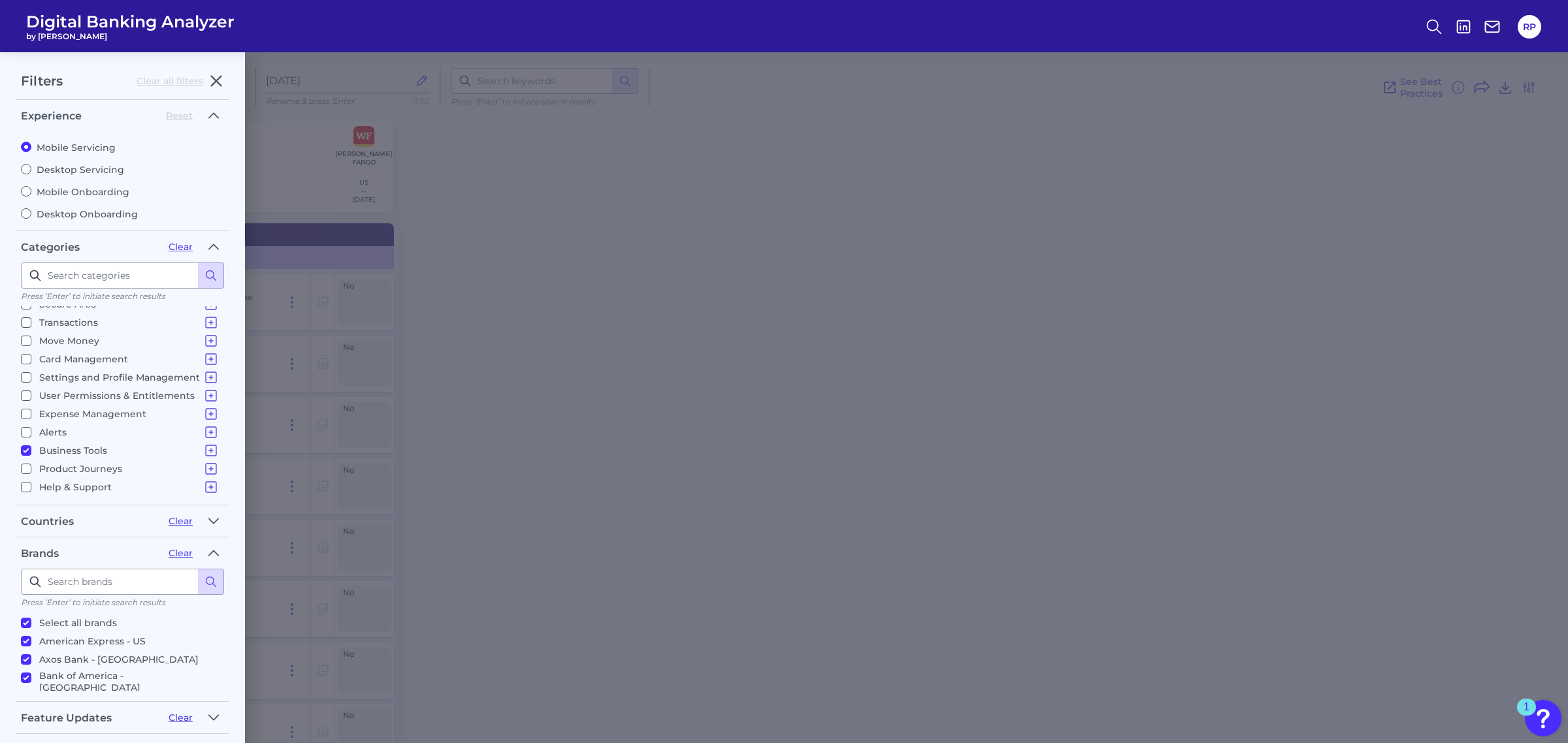
checkbox input "true"
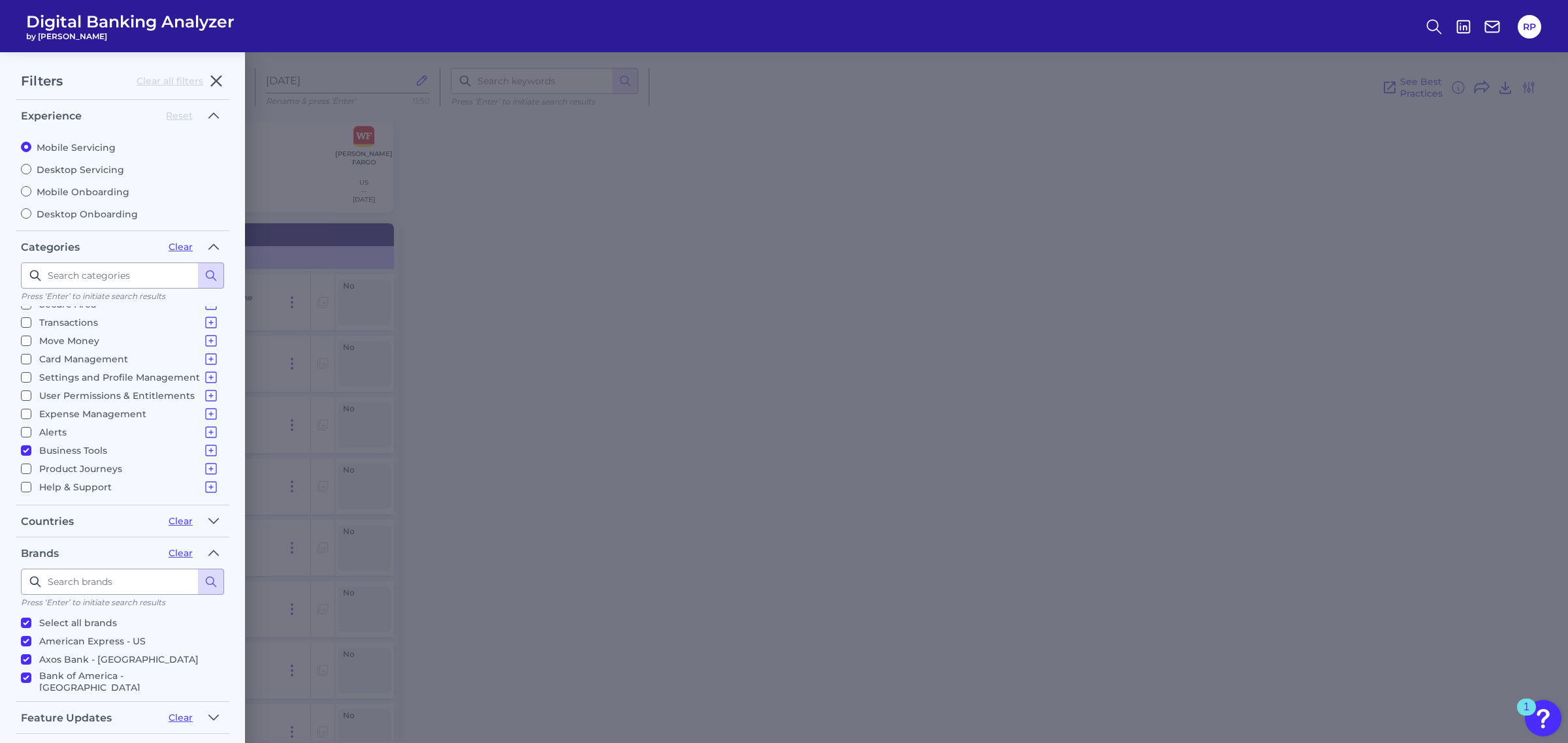
checkbox input "true"
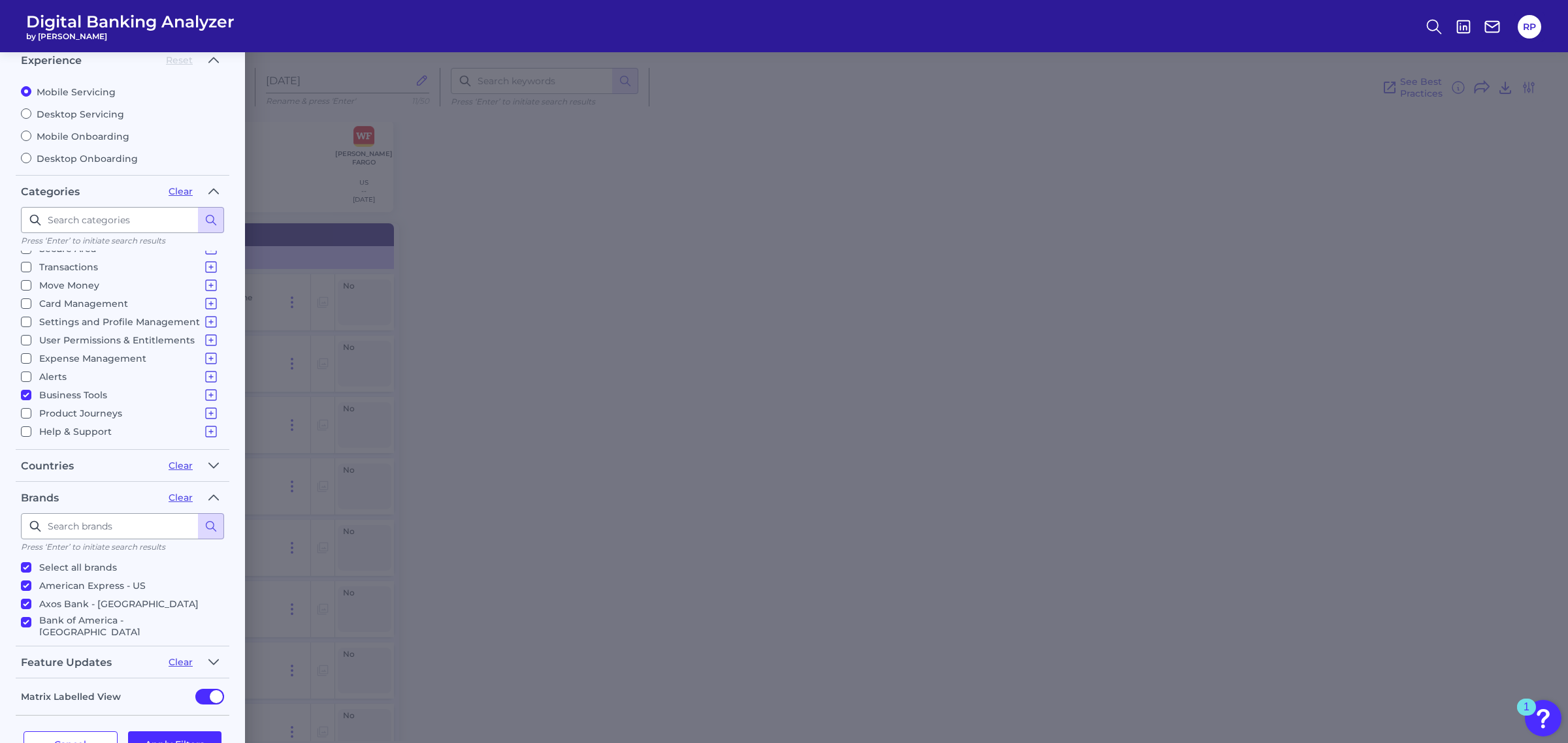
scroll to position [93, 0]
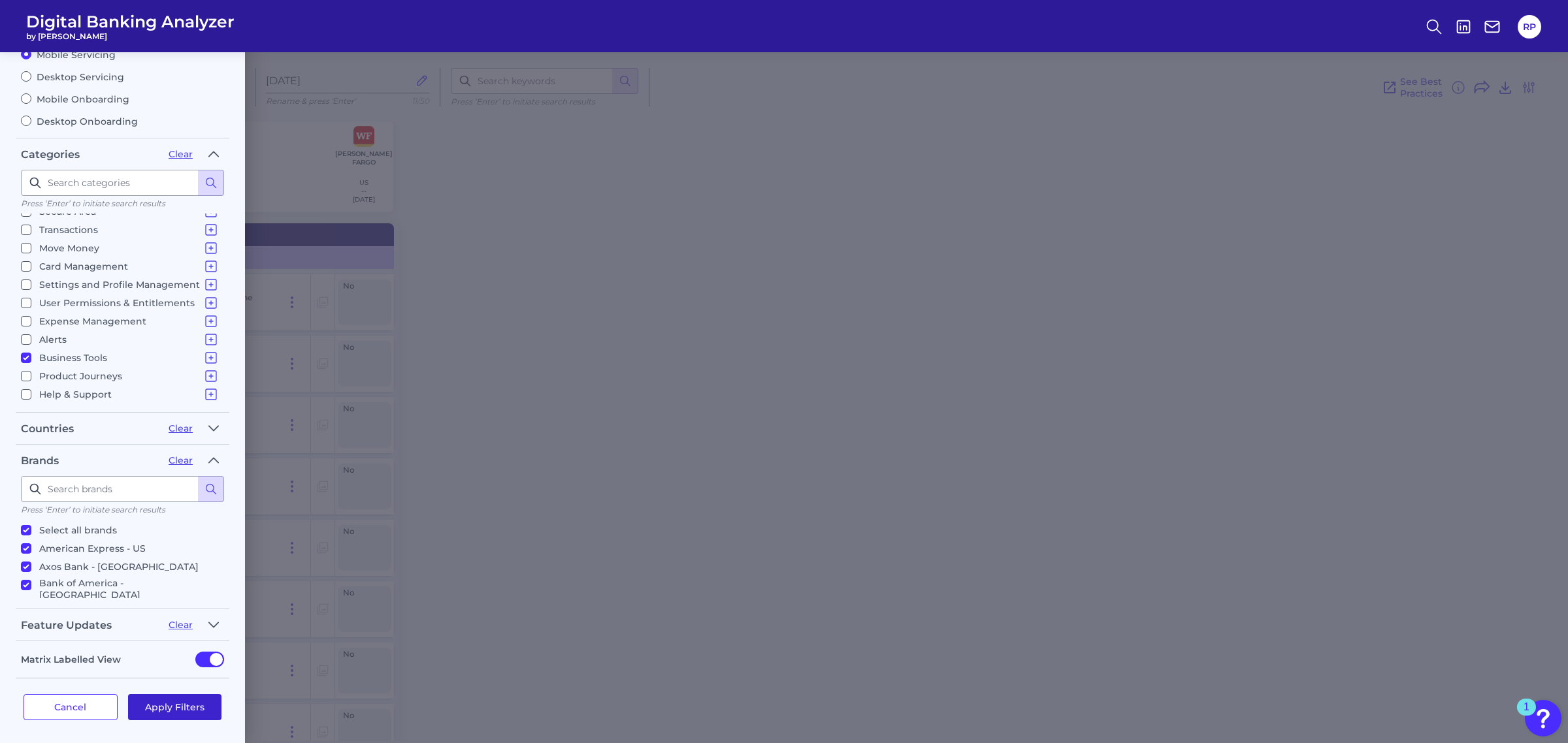
click at [178, 690] on div "Cancel Apply Filters" at bounding box center [123, 707] width 213 height 57
click at [202, 698] on button "Apply Filters" at bounding box center [175, 706] width 94 height 26
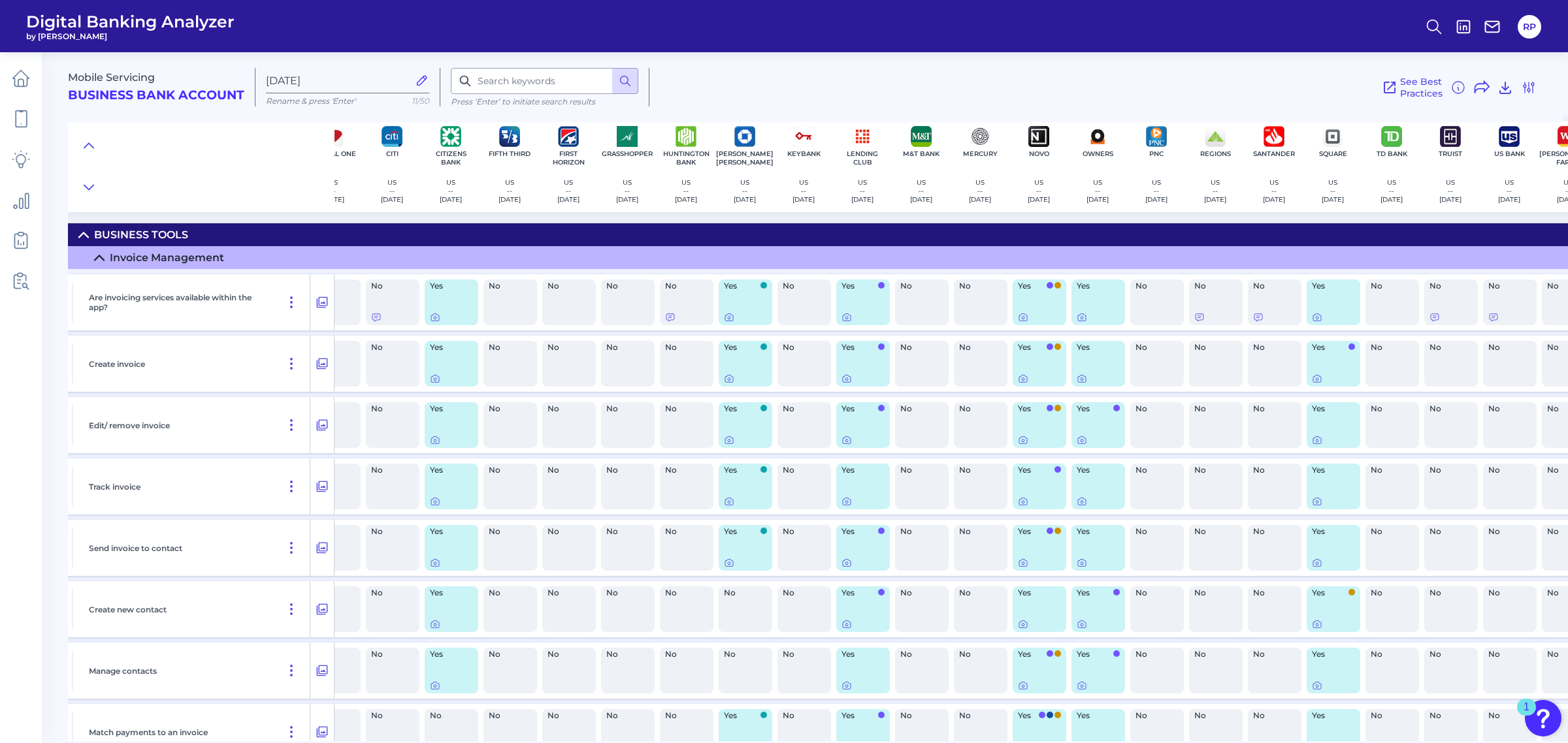
scroll to position [0, 0]
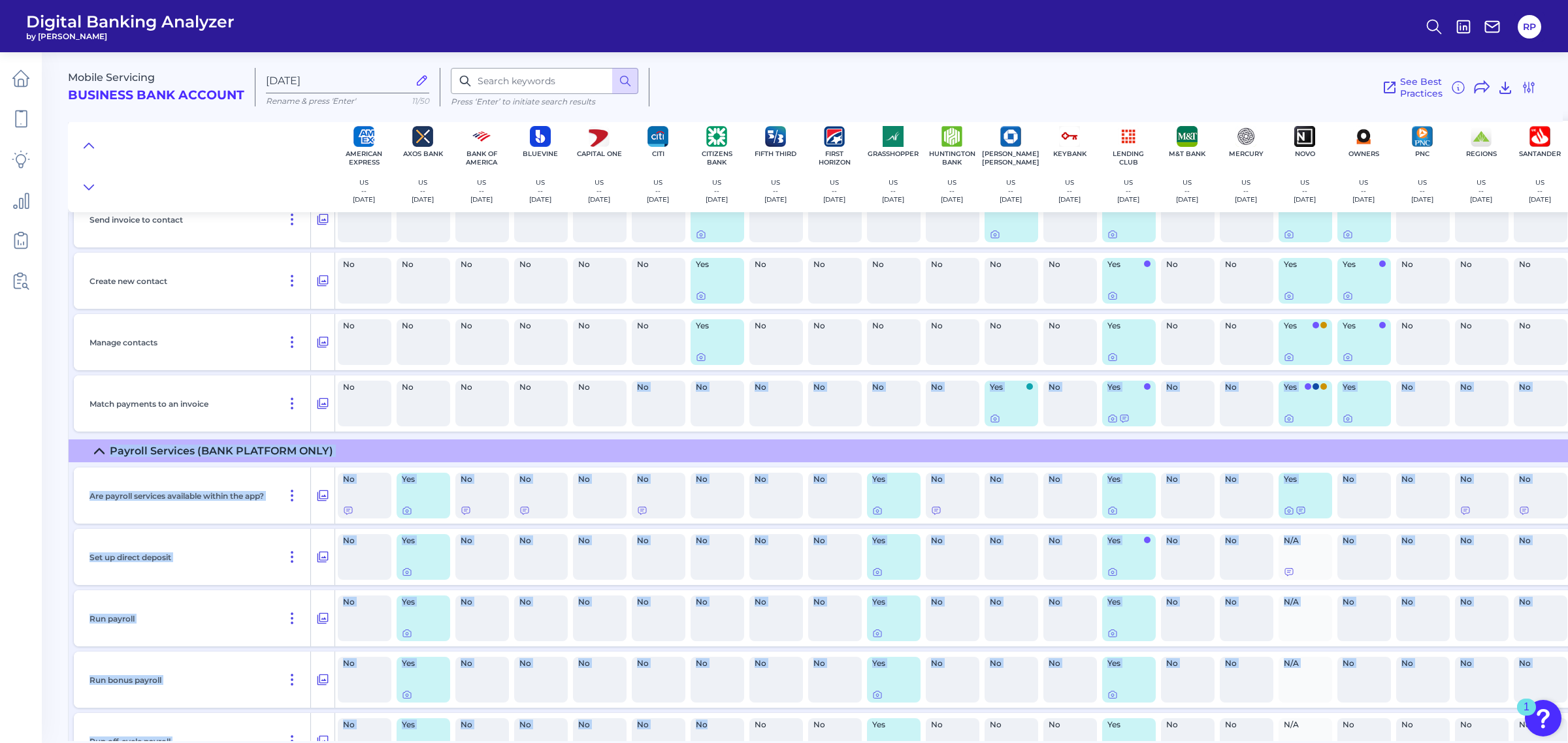
drag, startPoint x: 595, startPoint y: 735, endPoint x: 716, endPoint y: 741, distance: 121.1
click at [716, 741] on main "Mobile Servicing Business Bank Account [DATE][FINANCIAL_ID] Rename & press 'Ent…" at bounding box center [784, 372] width 1568 height 743
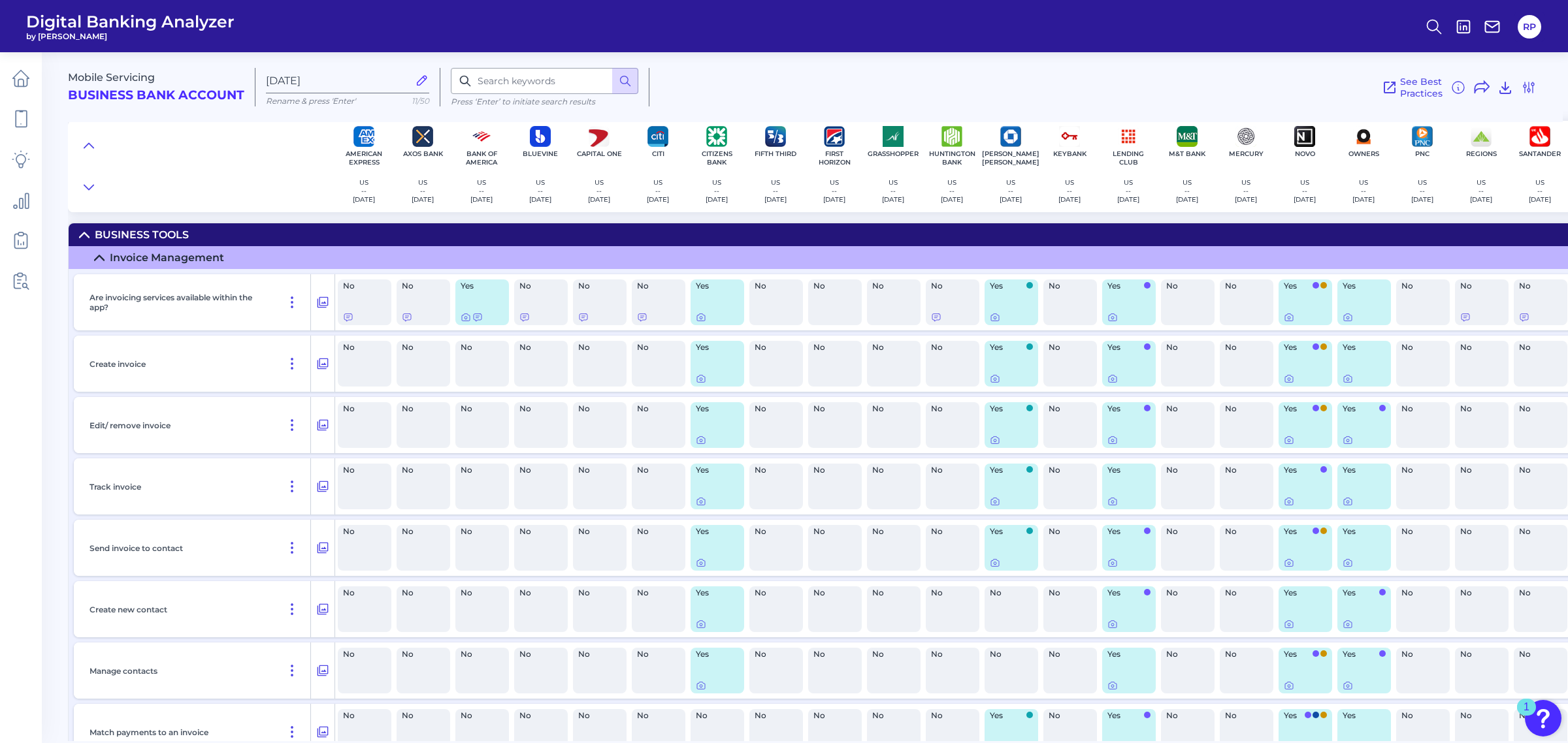
click at [799, 602] on div "No" at bounding box center [775, 609] width 53 height 45
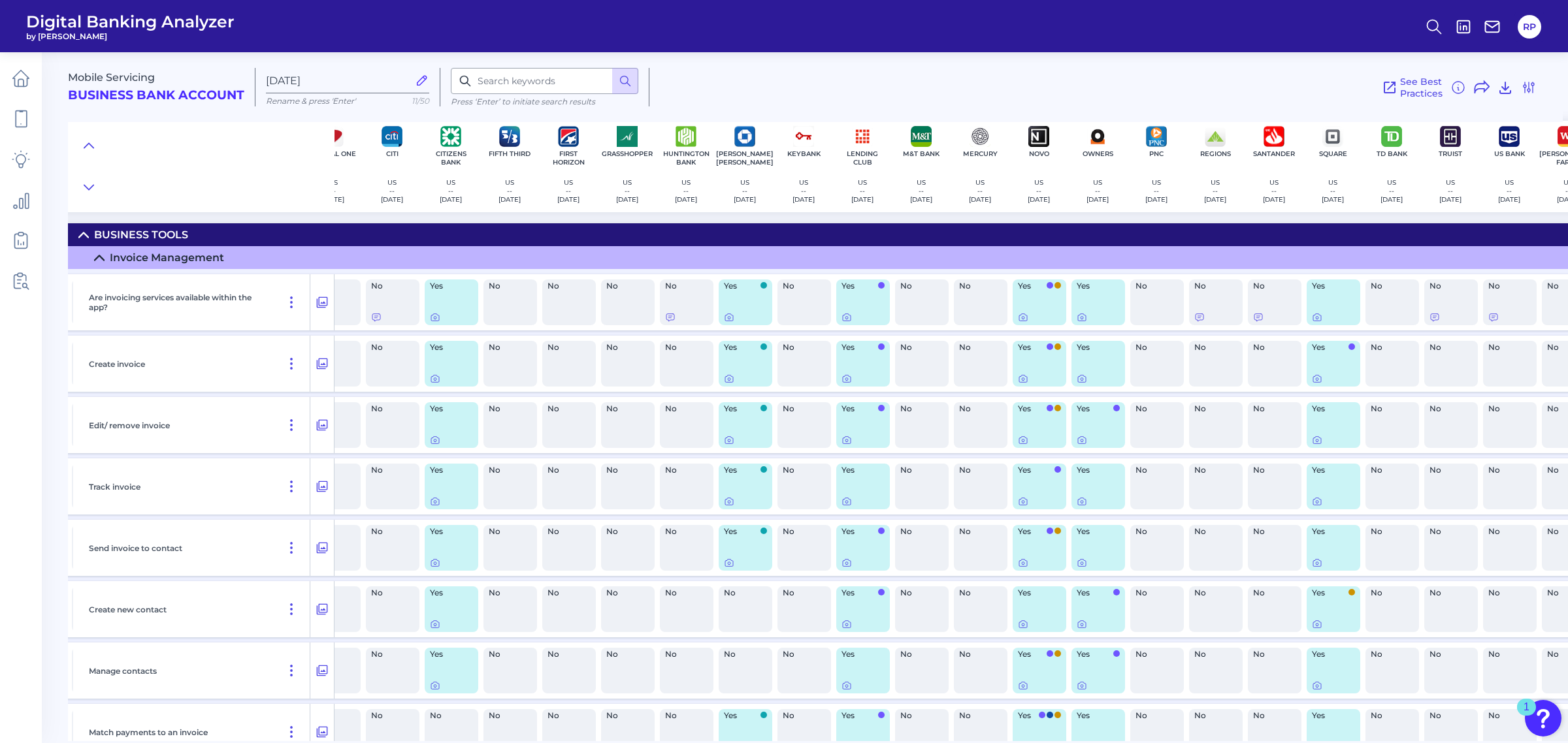
scroll to position [0, 315]
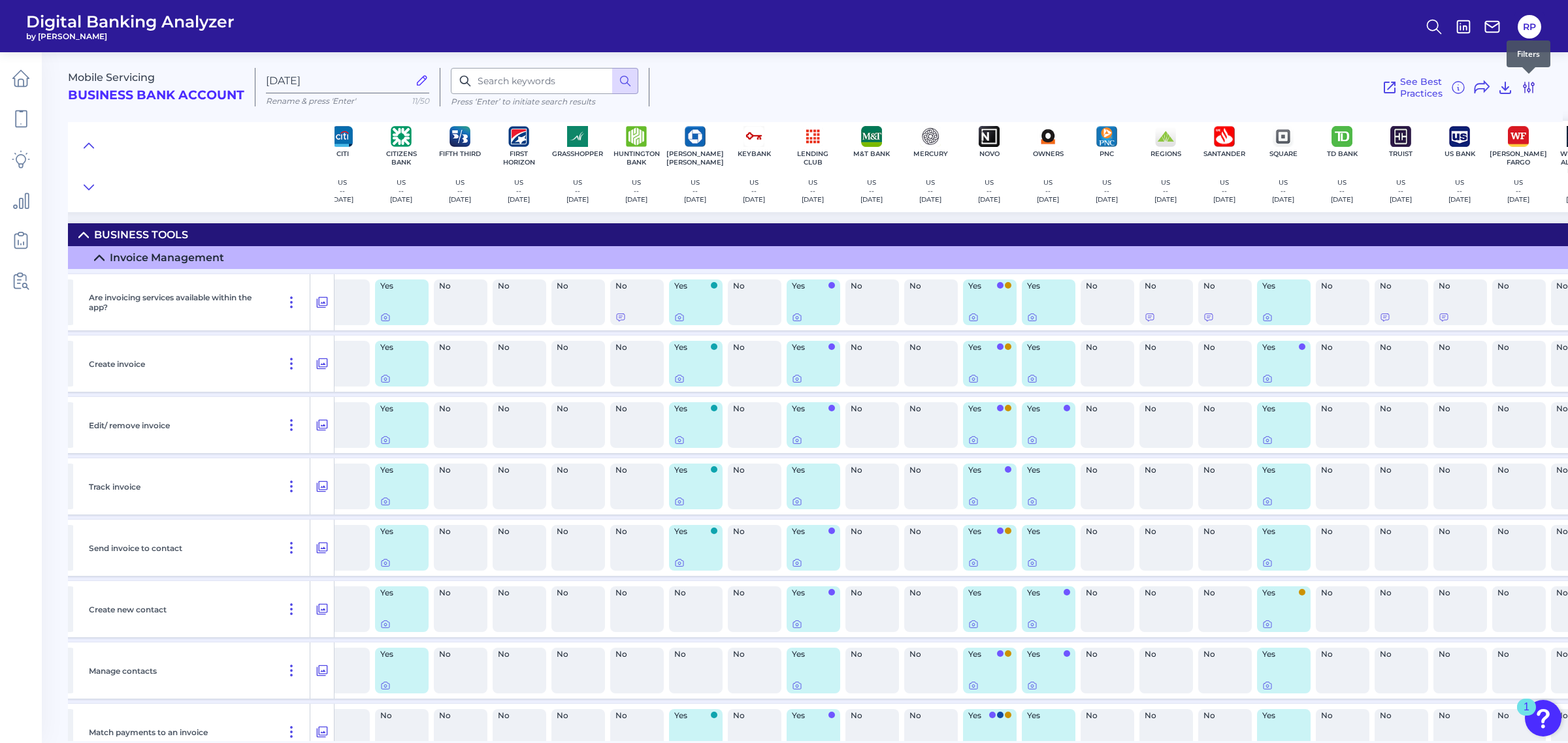
click at [1530, 89] on icon at bounding box center [1528, 87] width 10 height 10
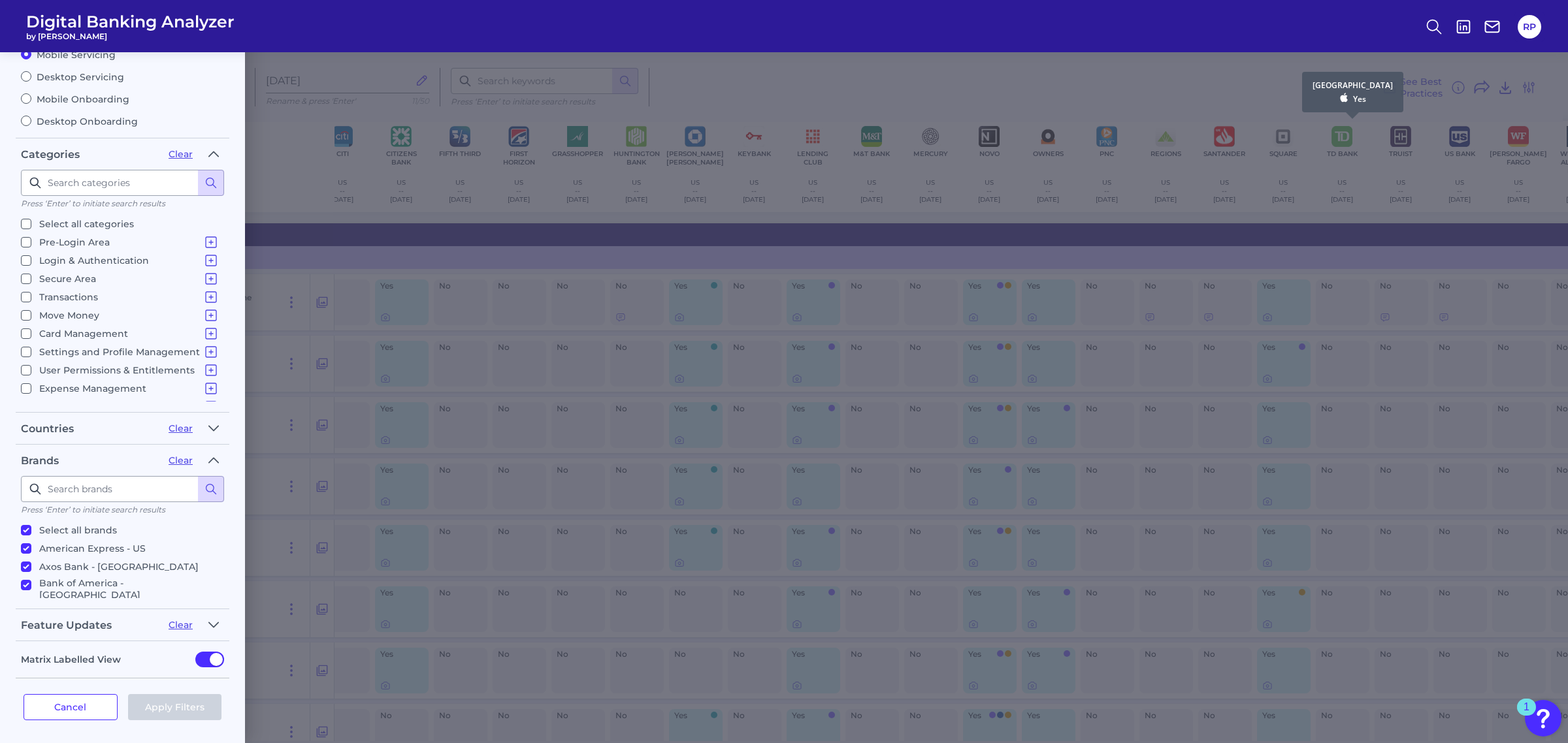
scroll to position [68, 0]
click at [75, 267] on p "Card Management" at bounding box center [129, 266] width 180 height 16
click at [31, 267] on input "Card Management Card Servicing Card Spend Controls Manage cardholders (DEBIT CA…" at bounding box center [25, 266] width 10 height 10
checkbox input "true"
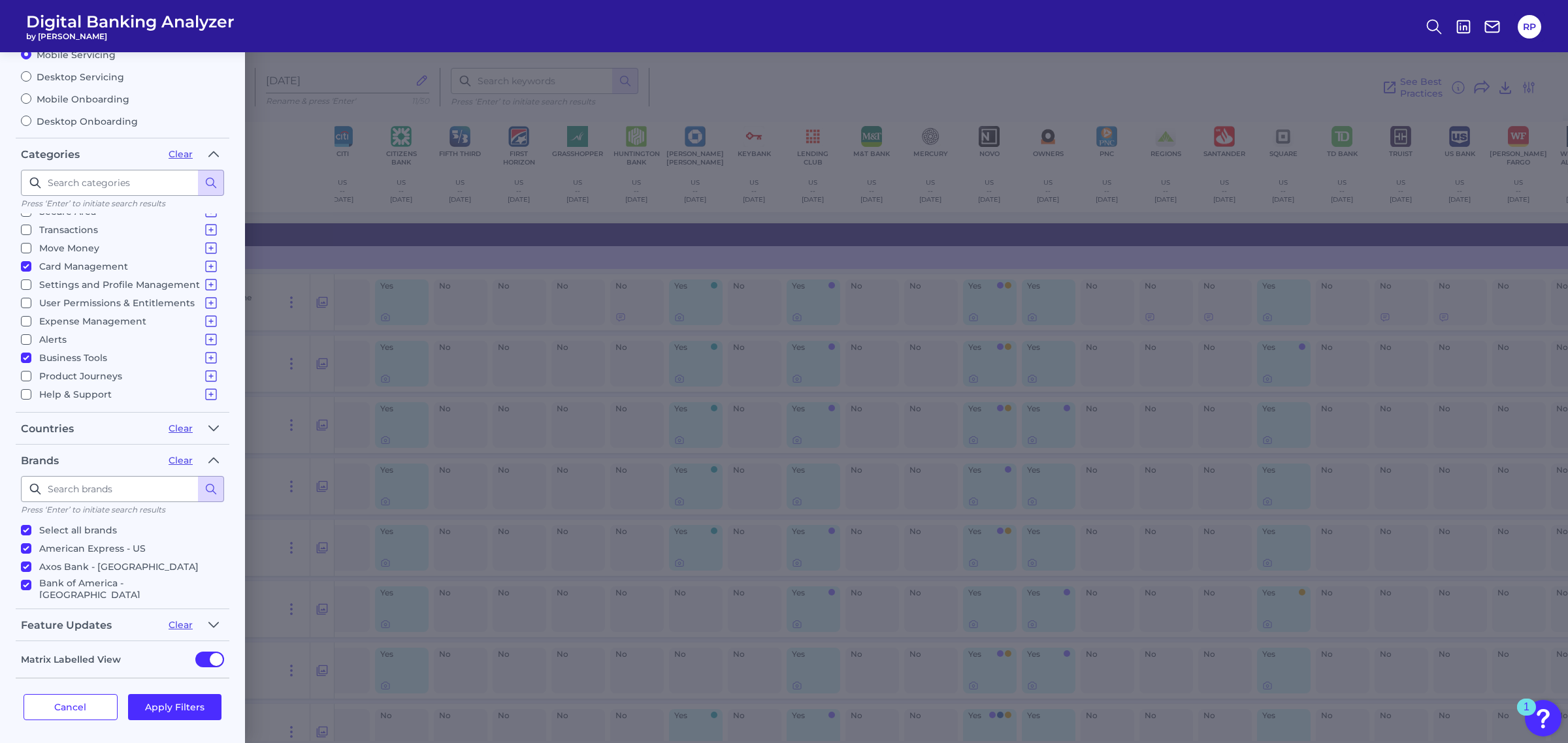
click at [48, 356] on p "Business Tools" at bounding box center [129, 358] width 180 height 16
click at [31, 356] on input "Business Tools Invoice Management Payroll Services (BANK PLATFORM ONLY)" at bounding box center [25, 357] width 10 height 10
checkbox input "false"
click at [181, 698] on button "Apply Filters" at bounding box center [175, 706] width 94 height 26
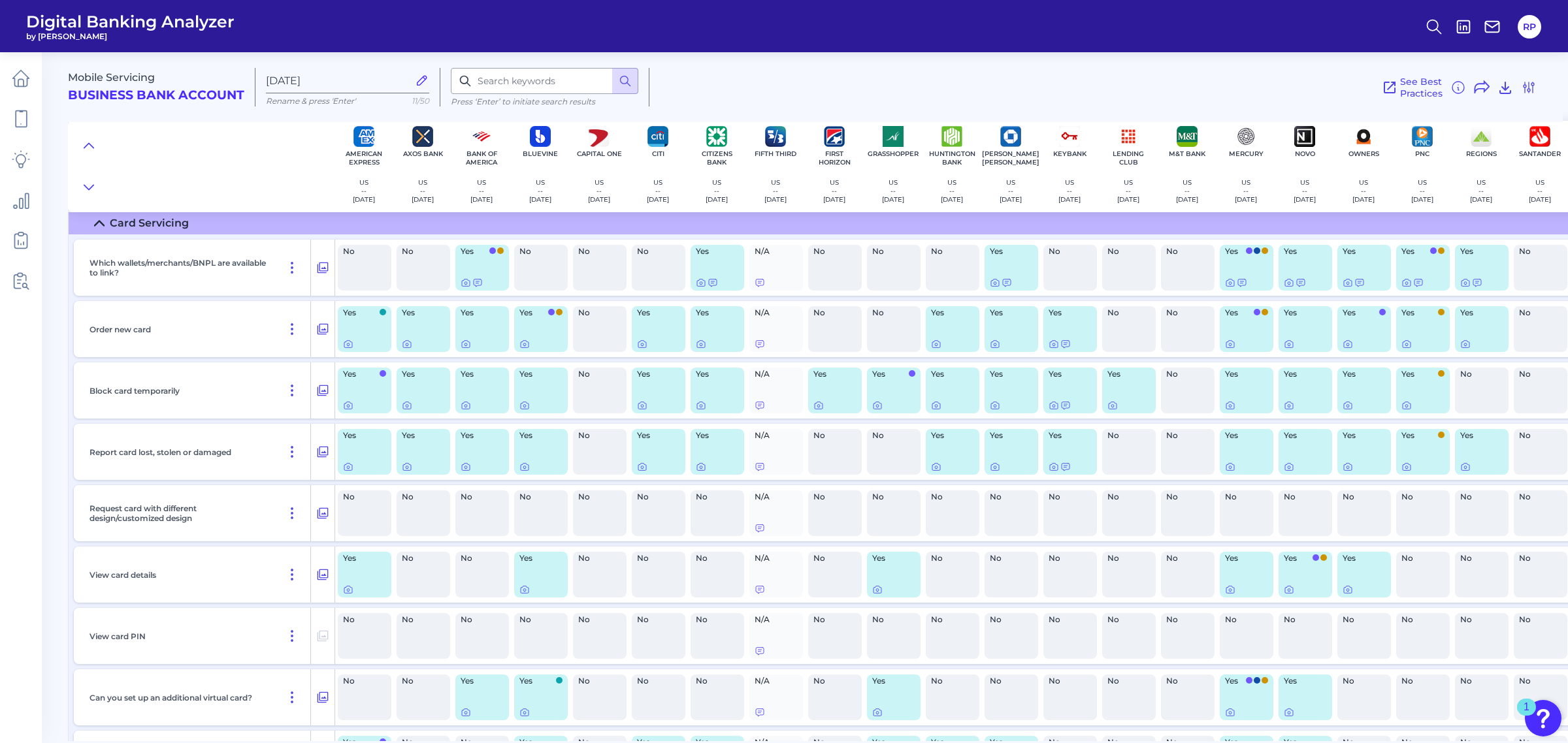
scroll to position [34, 54]
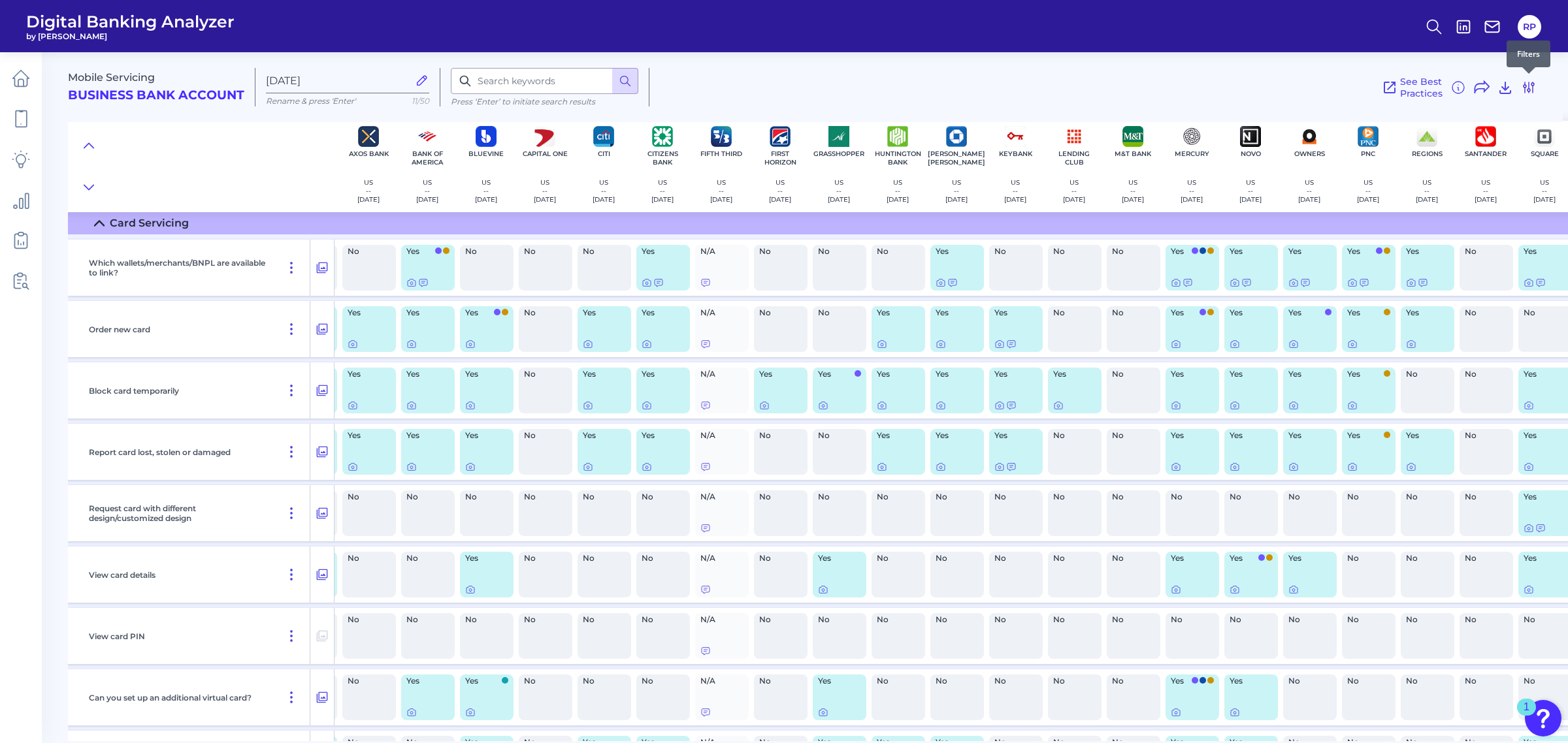
click at [1526, 89] on icon at bounding box center [1529, 88] width 16 height 16
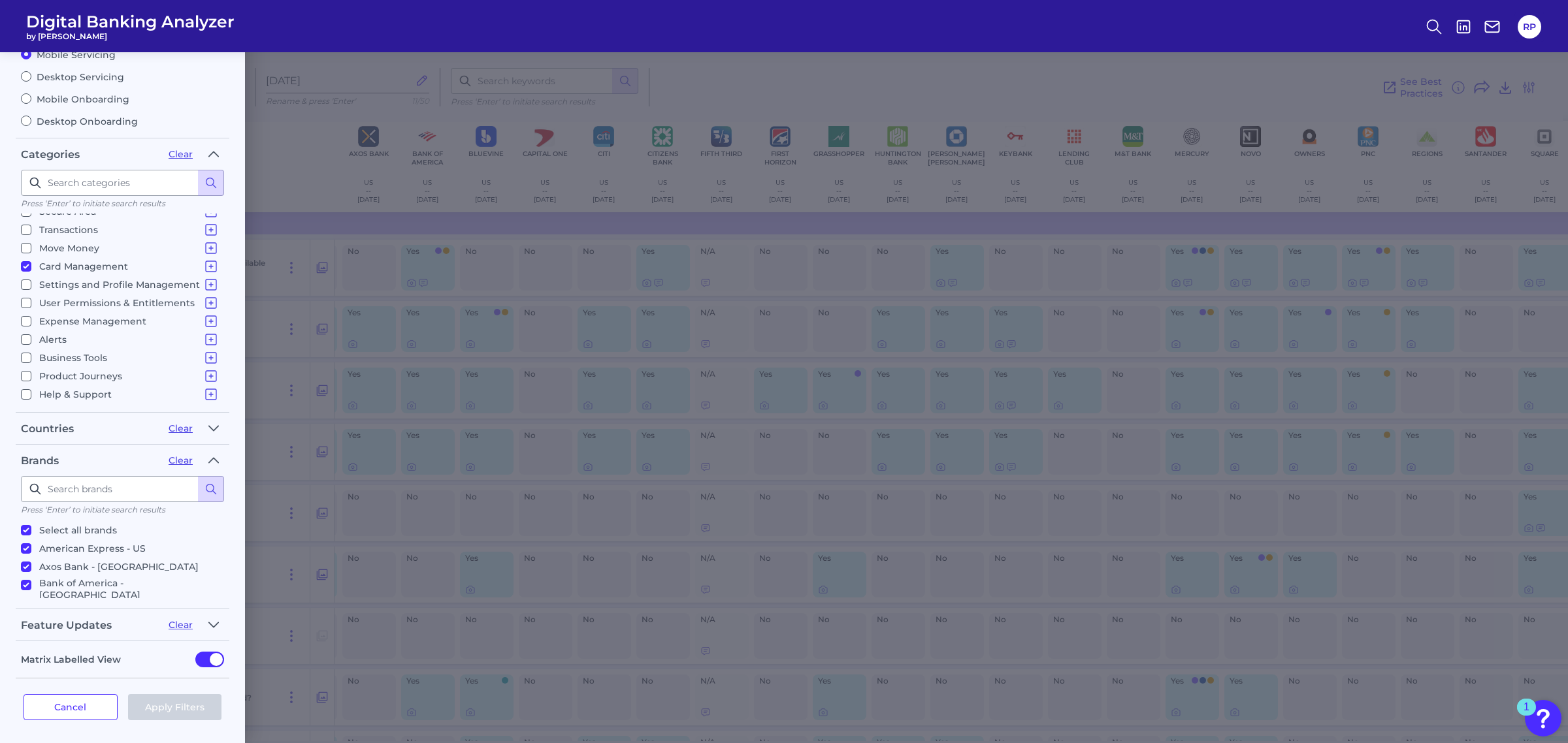
click at [60, 79] on label "Desktop Servicing" at bounding box center [122, 76] width 203 height 12
click at [31, 79] on input "Desktop Servicing" at bounding box center [25, 76] width 10 height 10
radio input "true"
radio input "false"
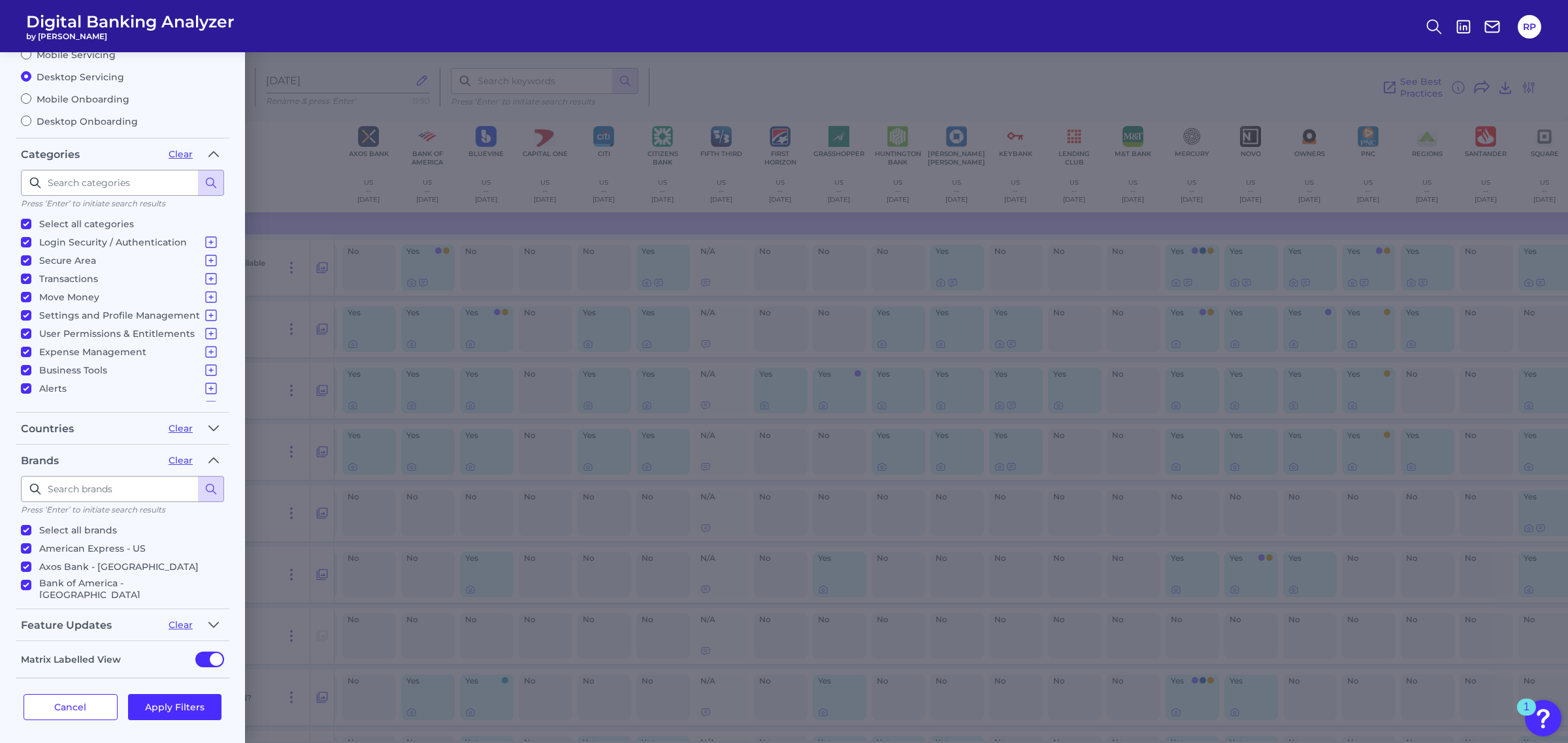
click at [67, 220] on p "Select all categories" at bounding box center [86, 224] width 95 height 16
click at [31, 220] on input "Select all categories" at bounding box center [25, 224] width 10 height 10
checkbox input "false"
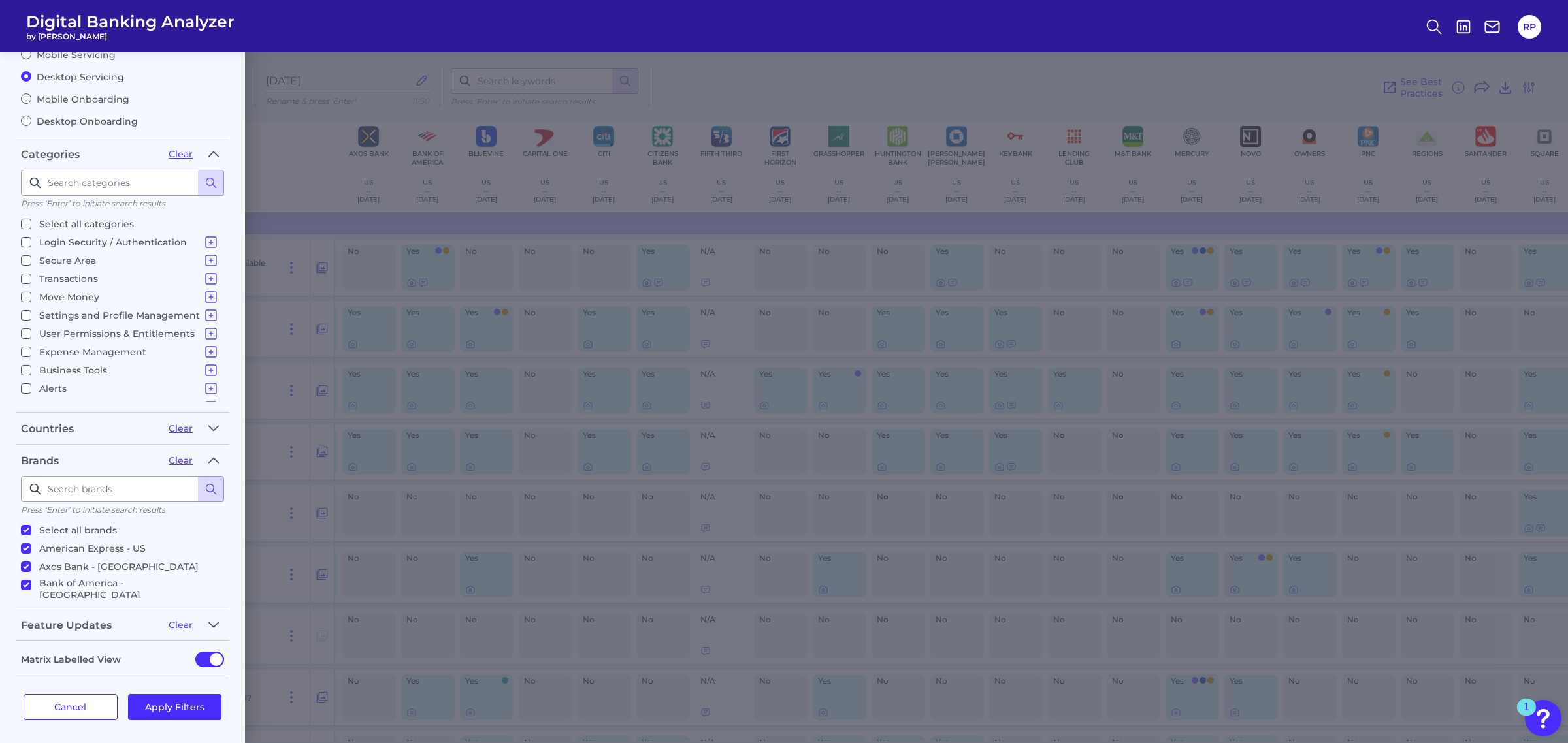
checkbox input "false"
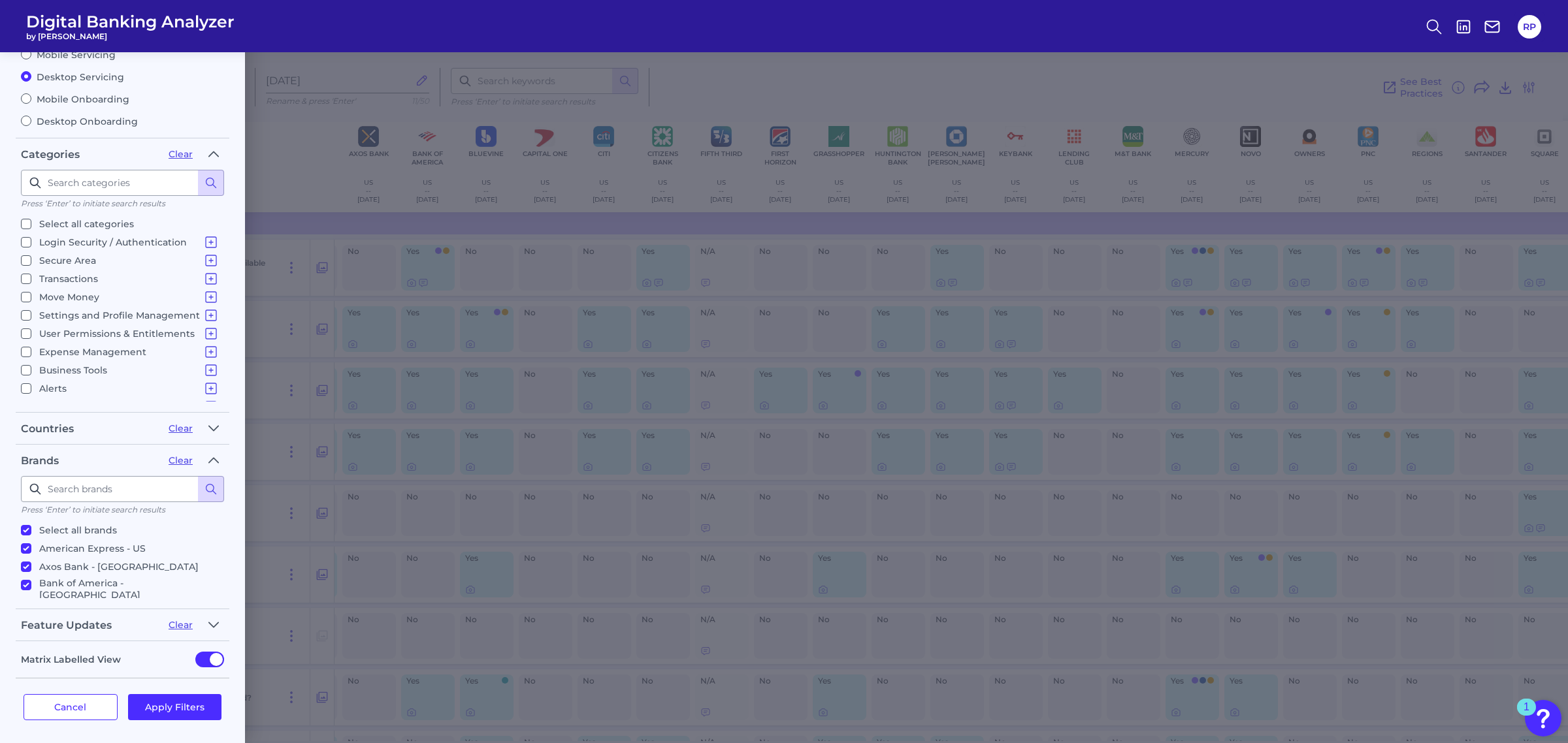
checkbox input "false"
click at [67, 260] on p "Secure Area" at bounding box center [129, 261] width 180 height 16
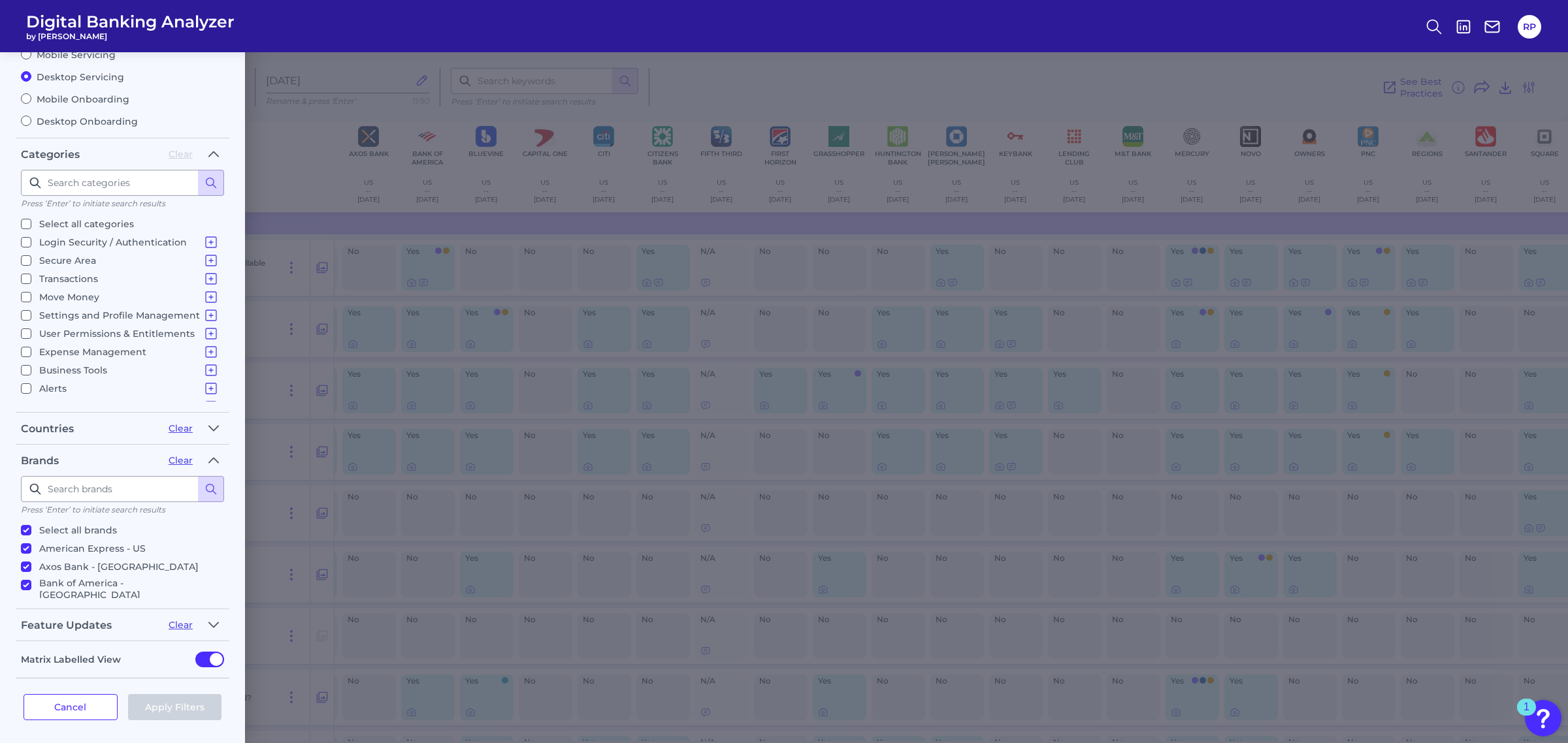
click at [31, 260] on input "Secure Area Home Screen & Navigation Checking, Current or Spend Account Overvie…" at bounding box center [25, 260] width 10 height 10
checkbox input "true"
click at [177, 705] on button "Apply Filters" at bounding box center [175, 706] width 94 height 26
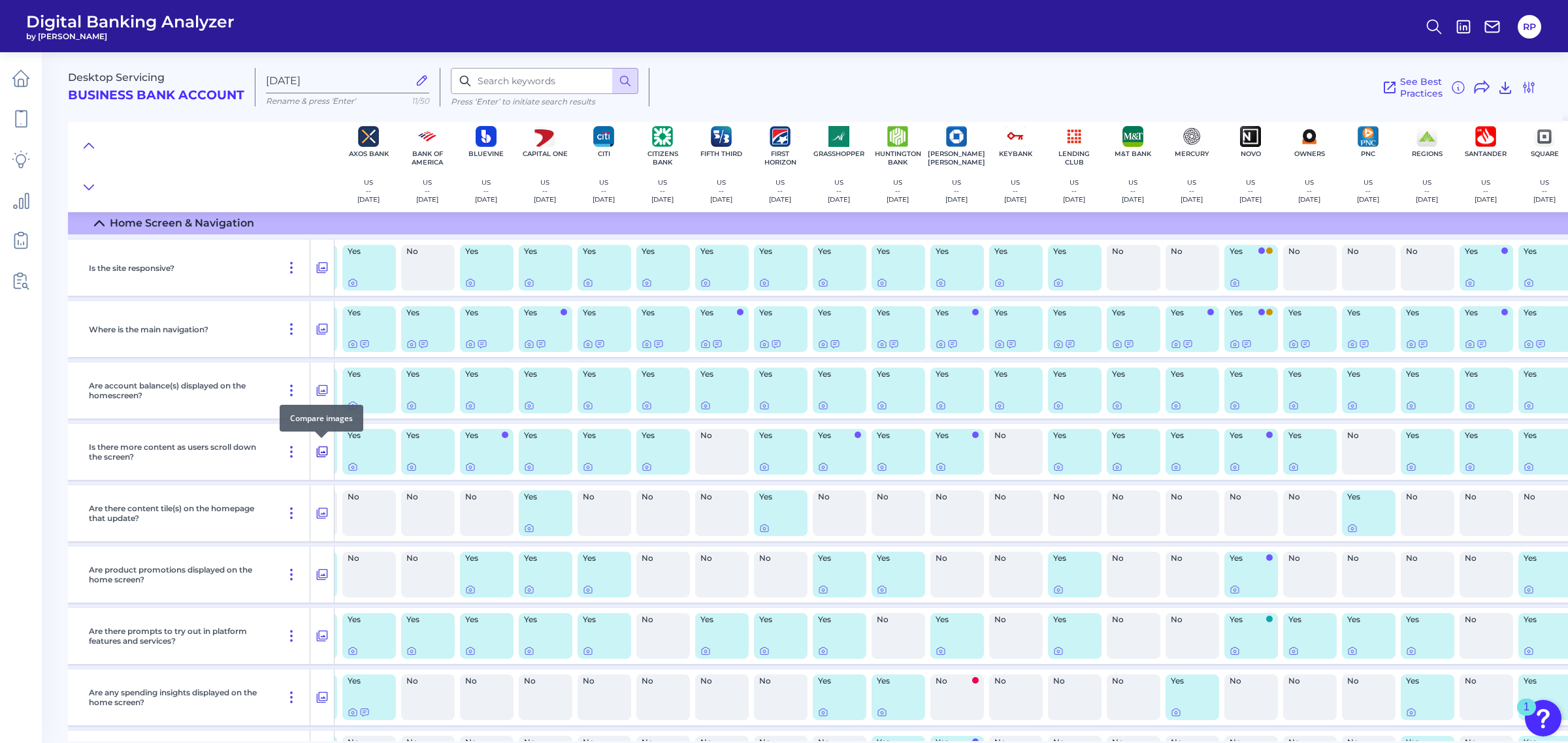
click at [322, 453] on icon at bounding box center [322, 452] width 13 height 16
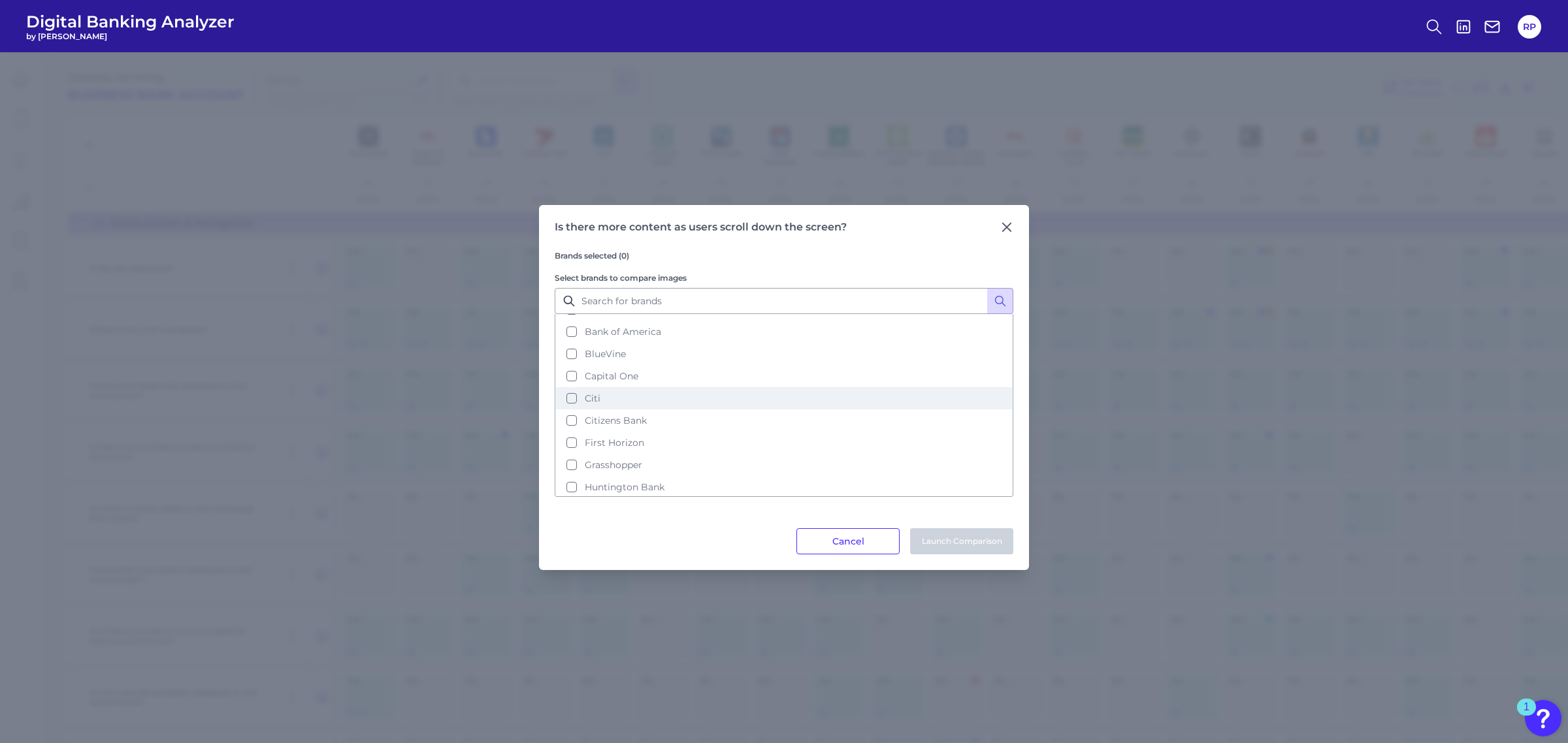
scroll to position [142, 0]
click at [632, 428] on span "[PERSON_NAME] [PERSON_NAME]" at bounding box center [664, 427] width 158 height 12
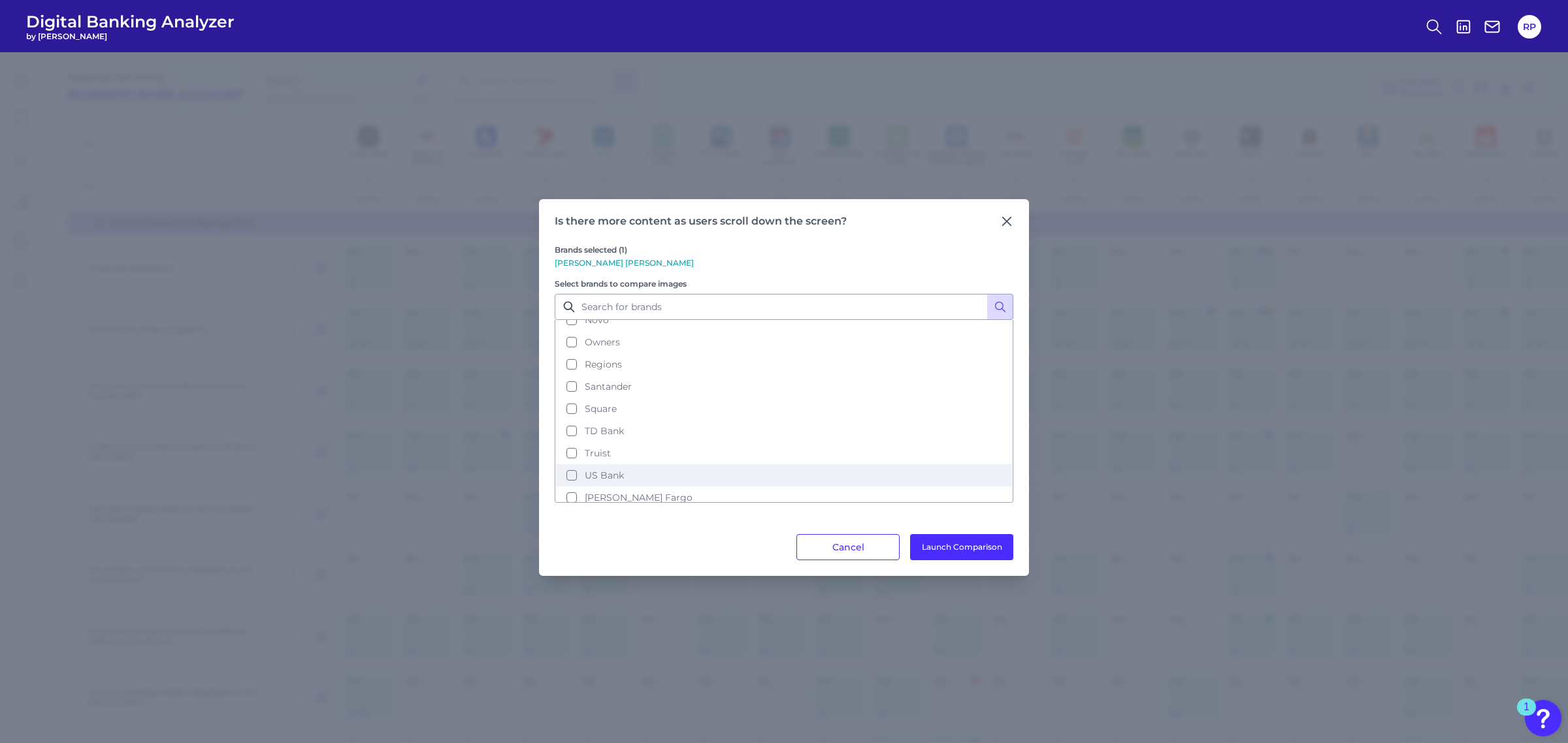
scroll to position [305, 0]
click at [605, 356] on span "Novo" at bounding box center [597, 359] width 24 height 12
click at [614, 410] on button "Truist" at bounding box center [783, 410] width 456 height 22
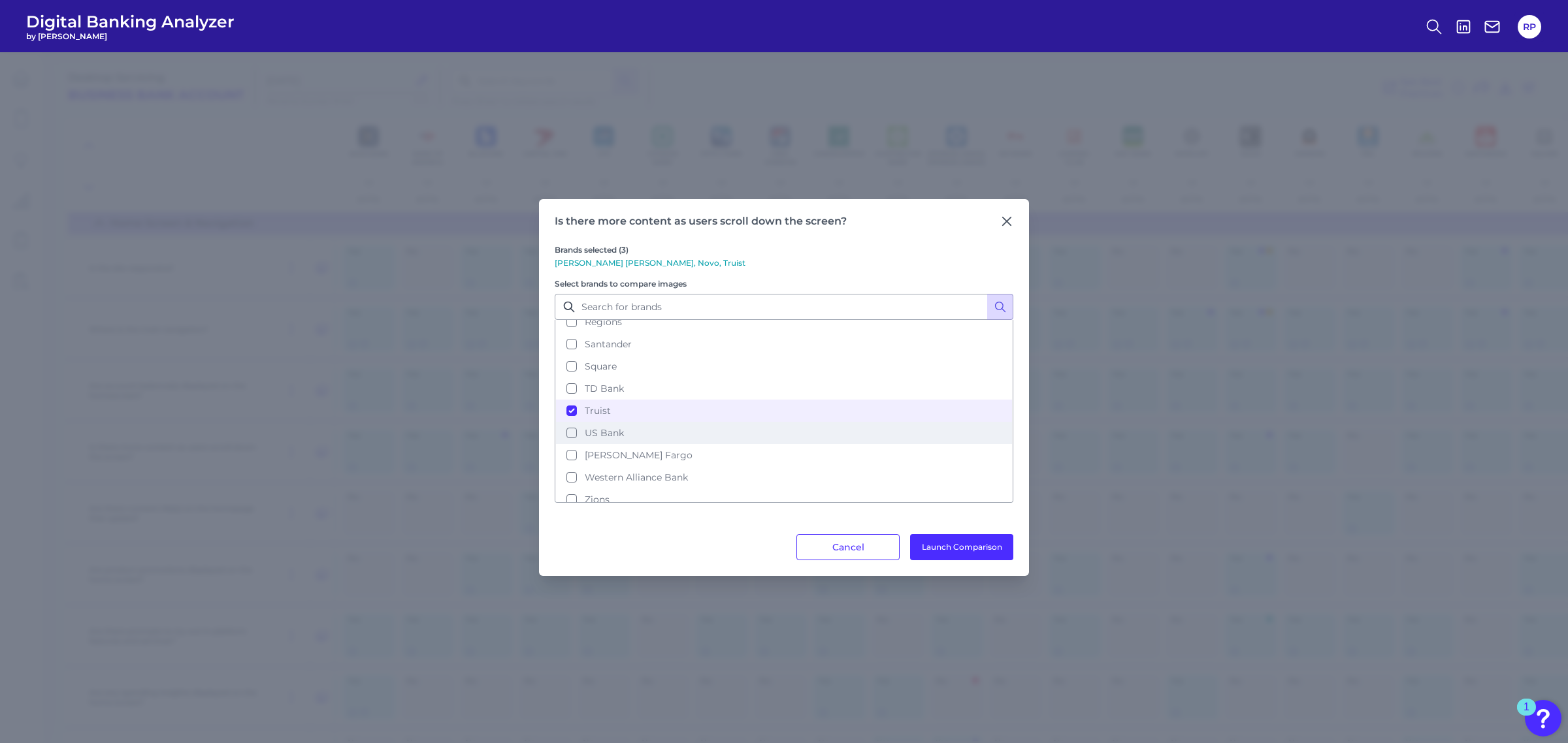
click at [625, 426] on button "US Bank" at bounding box center [783, 433] width 456 height 22
click at [967, 547] on button "Launch Comparison" at bounding box center [961, 547] width 103 height 26
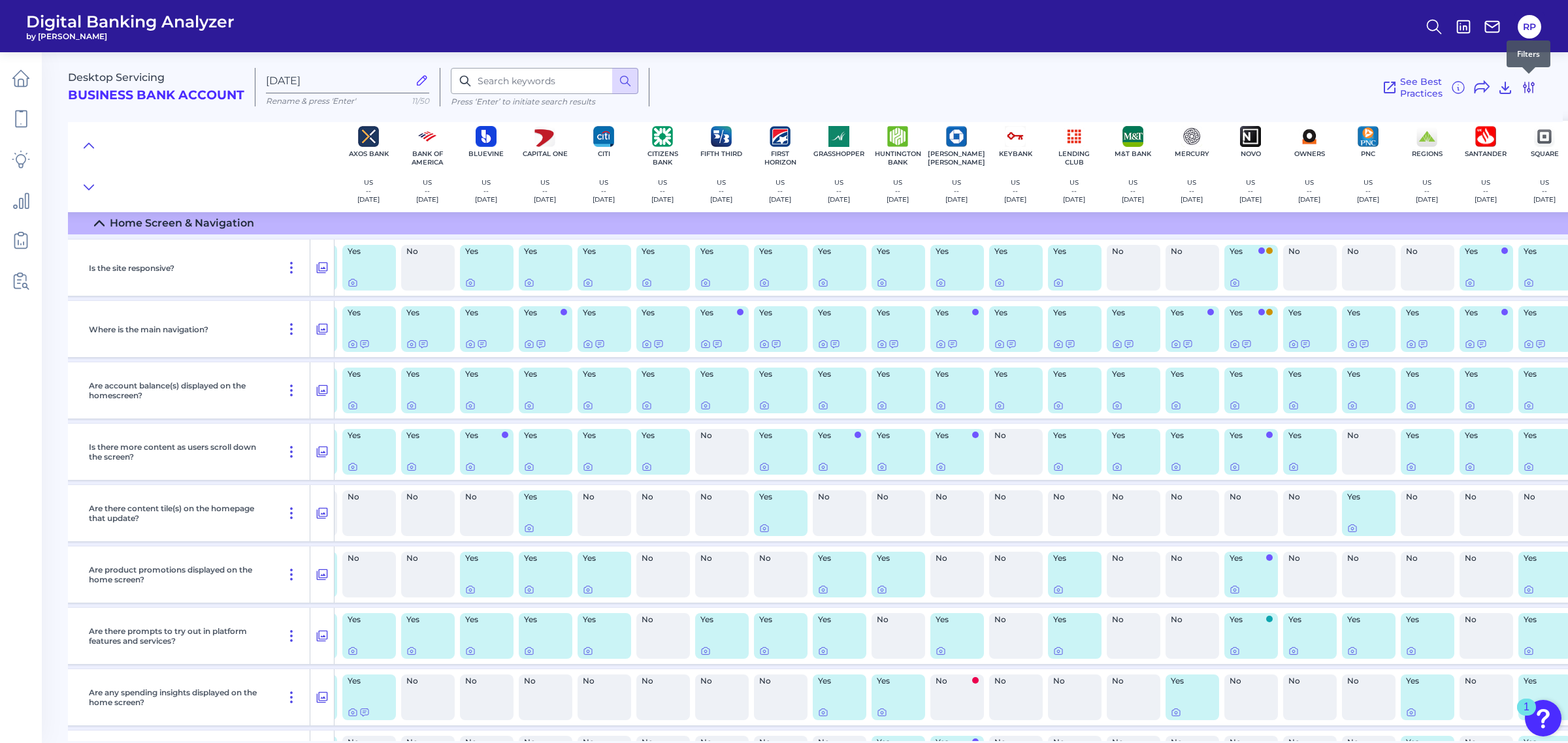
click at [1525, 85] on icon at bounding box center [1529, 88] width 16 height 16
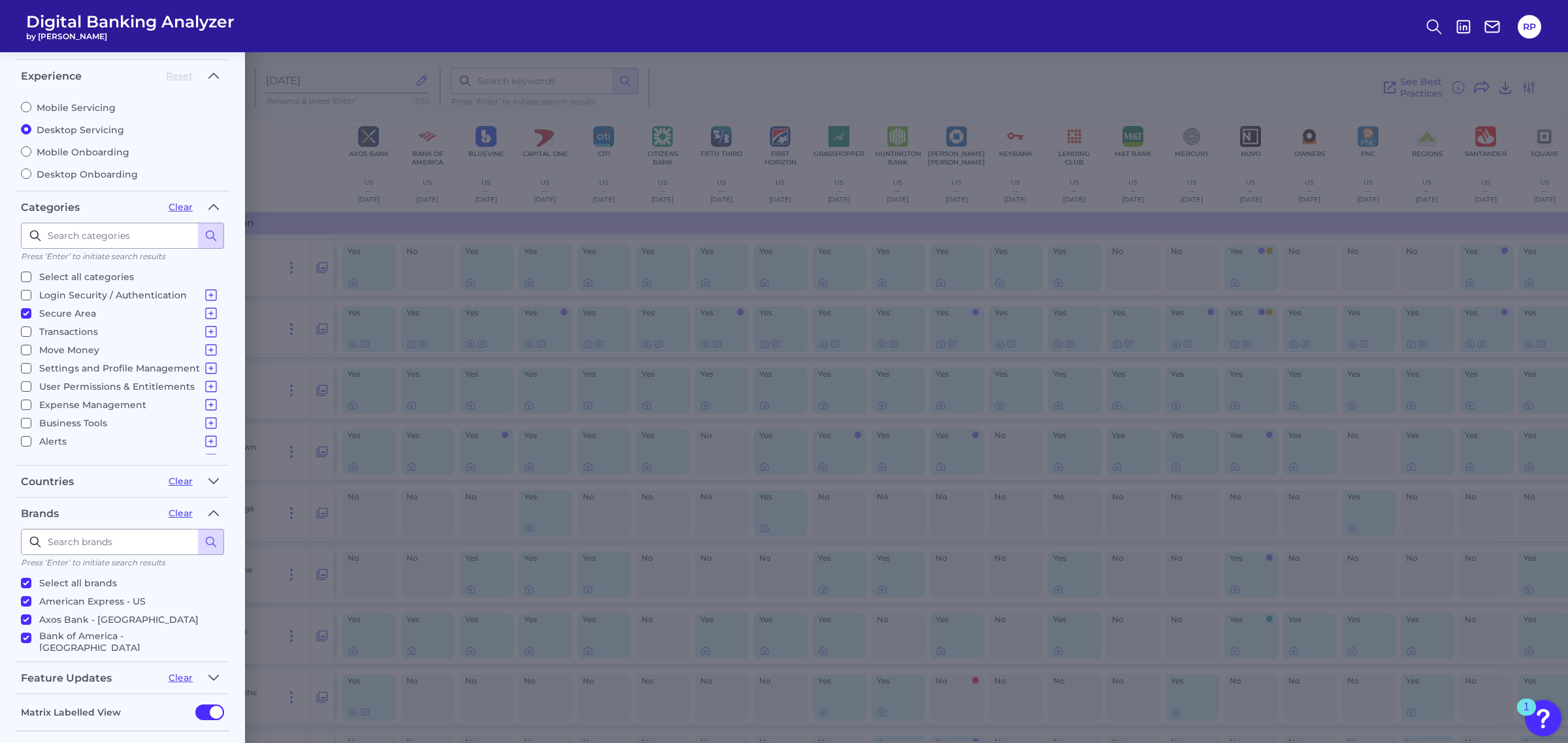
scroll to position [11, 0]
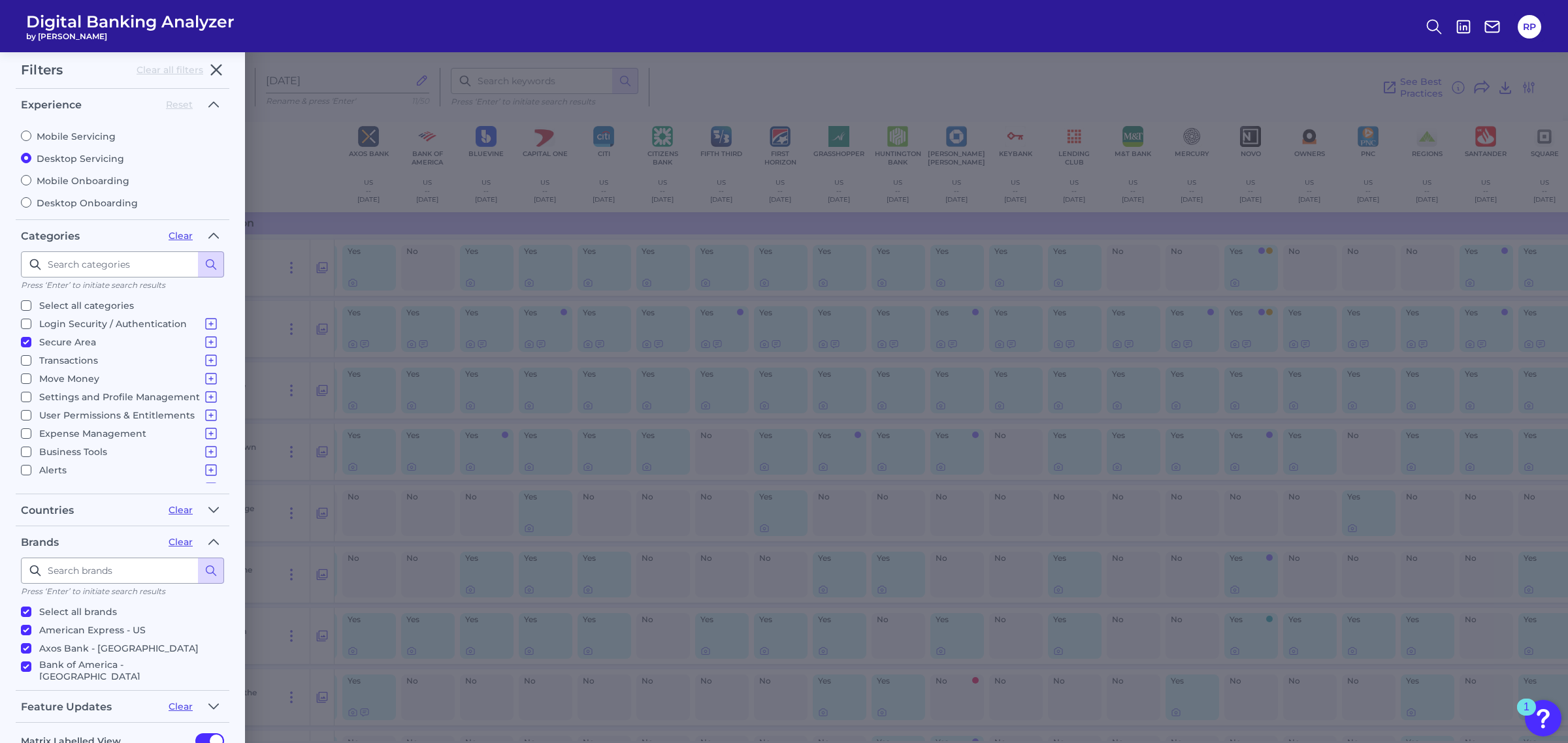
click at [72, 136] on label "Mobile Servicing" at bounding box center [122, 136] width 203 height 12
click at [31, 136] on input "Mobile Servicing" at bounding box center [25, 135] width 10 height 10
radio input "true"
radio input "false"
click at [80, 298] on p "Select all categories" at bounding box center [86, 305] width 95 height 16
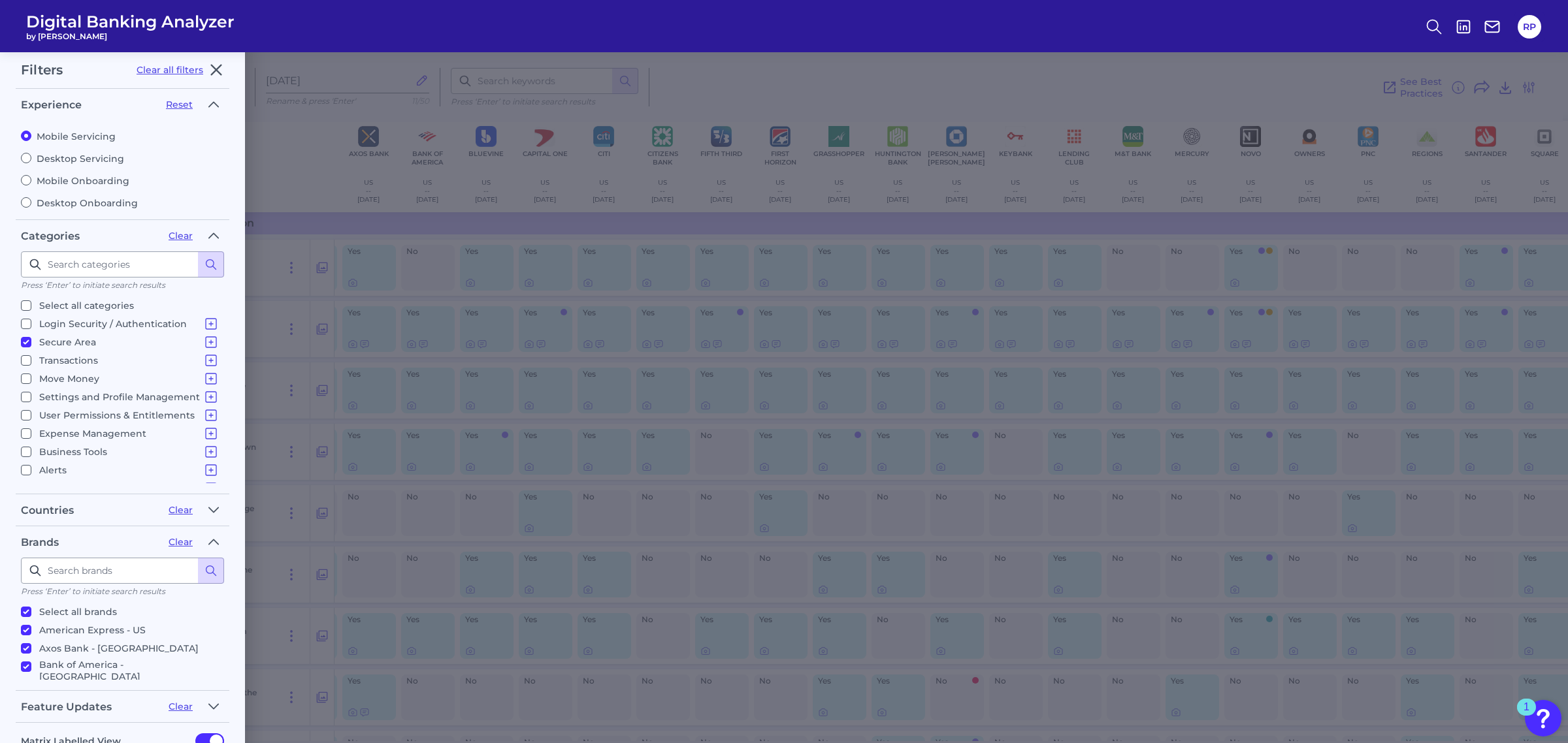
click at [31, 301] on input "Select all categories" at bounding box center [25, 305] width 10 height 10
checkbox input "true"
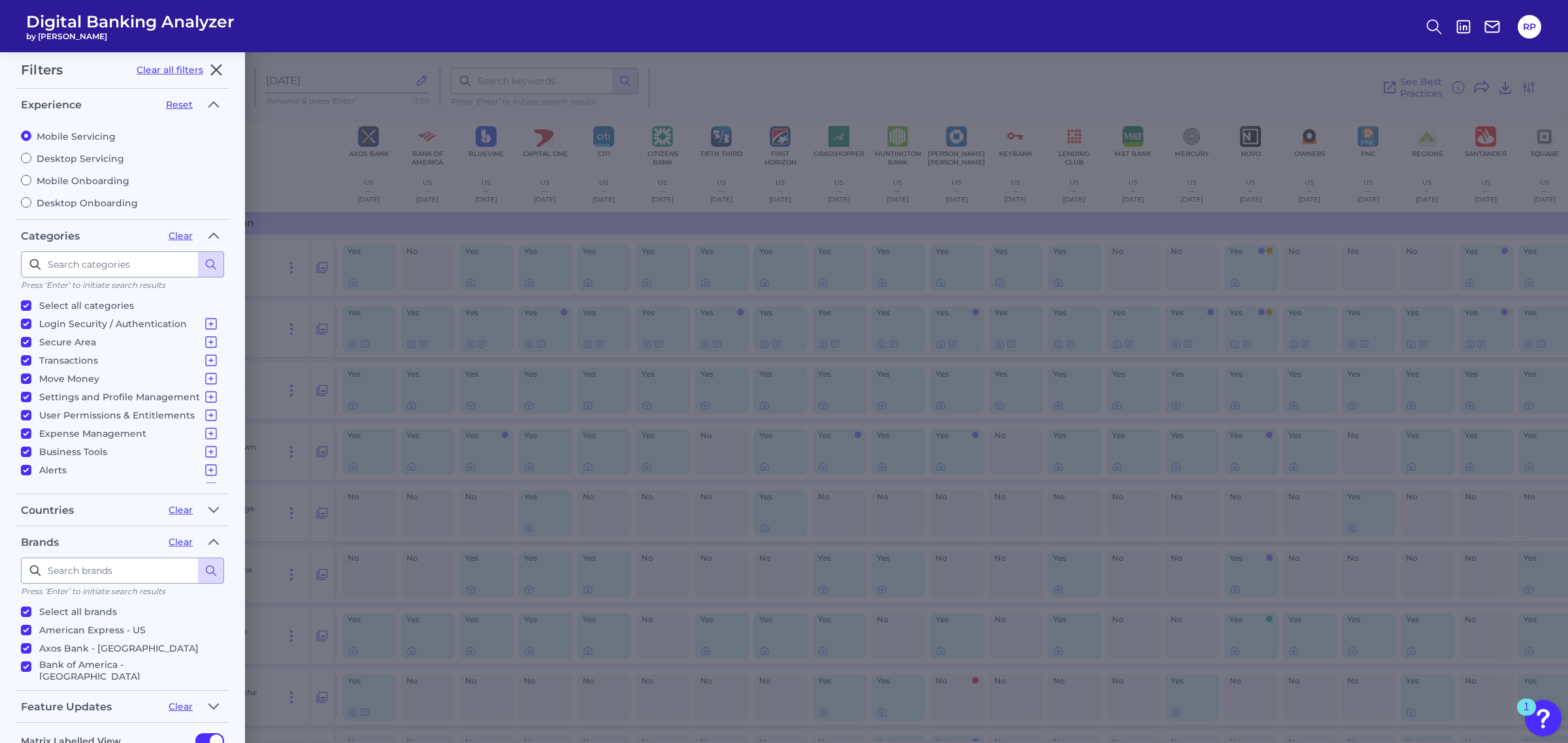
checkbox input "true"
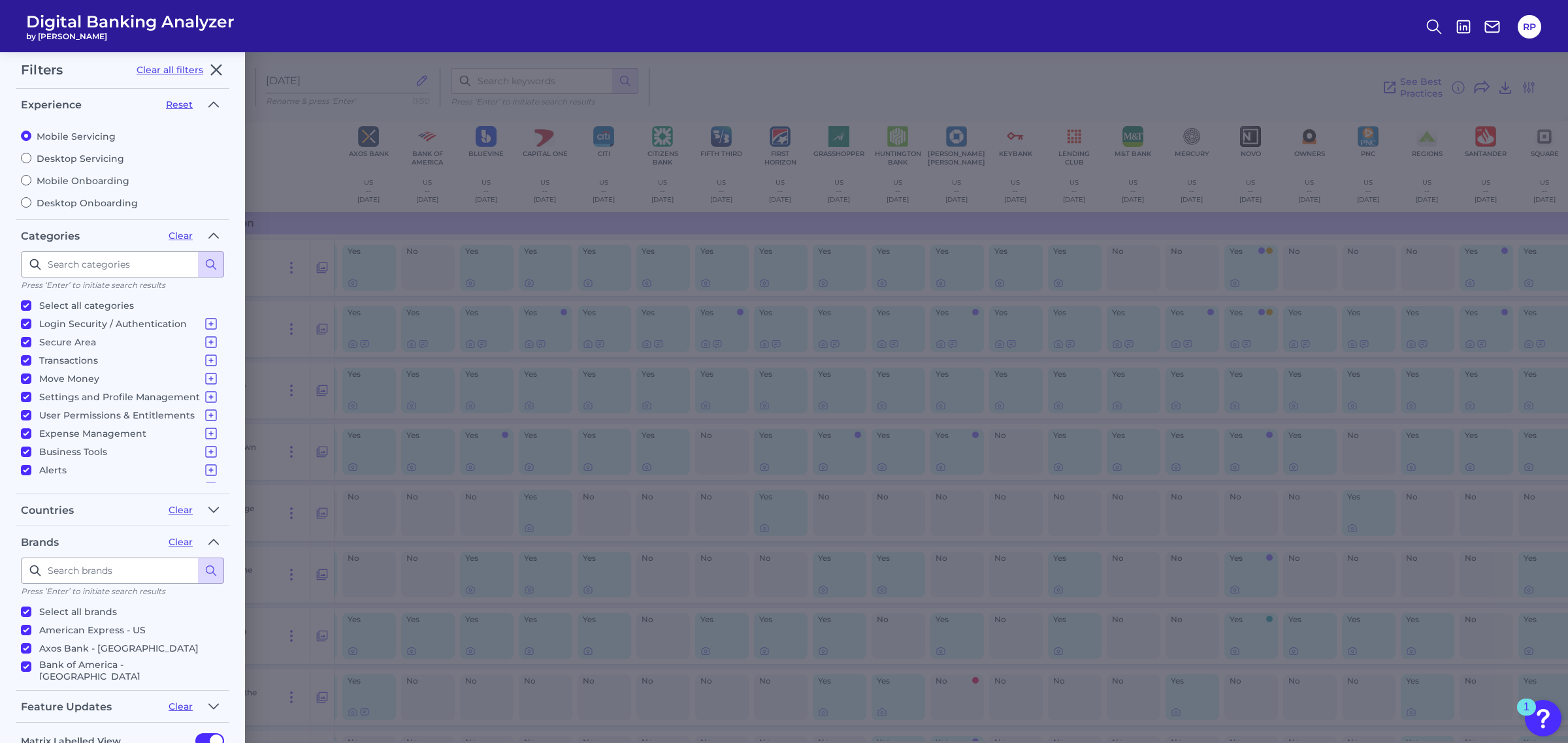
checkbox input "true"
click at [80, 301] on p "Select all categories" at bounding box center [86, 305] width 95 height 16
click at [31, 301] on input "Select all categories" at bounding box center [25, 305] width 10 height 10
checkbox input "false"
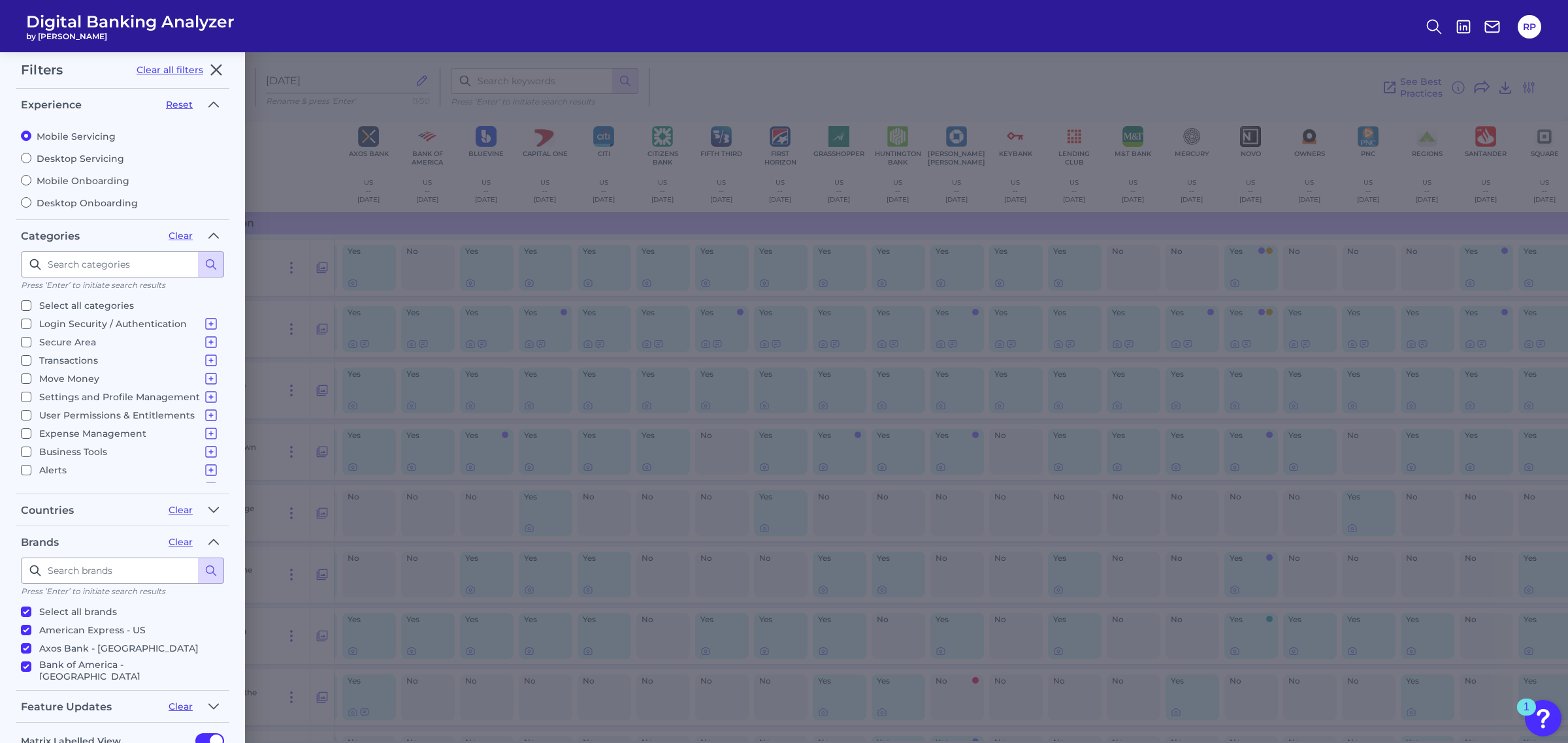
checkbox input "false"
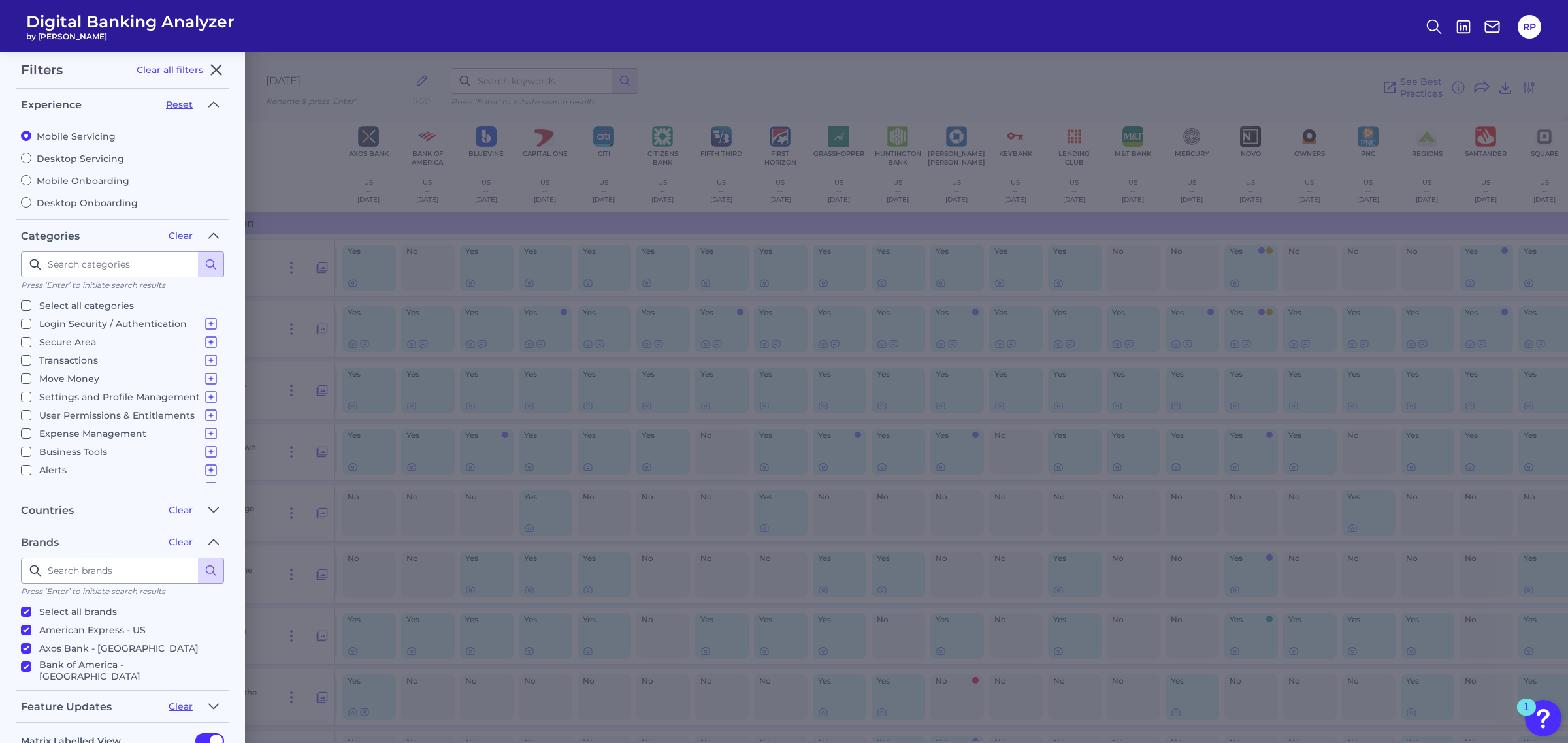
checkbox input "false"
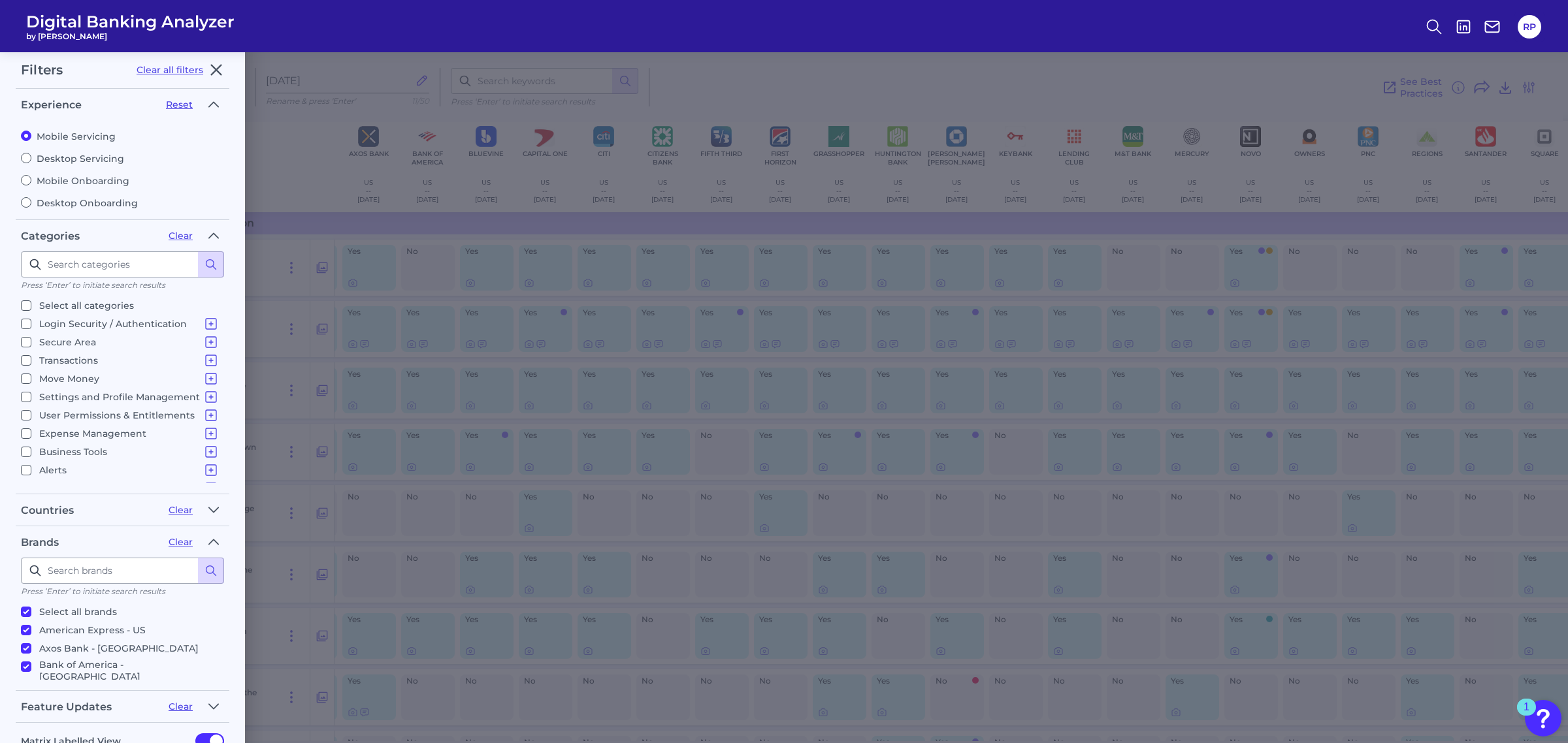
checkbox input "false"
click at [64, 343] on p "Secure Area" at bounding box center [129, 342] width 180 height 16
click at [31, 343] on input "Secure Area Home Screen & Navigation Checking, Current or Spend Account Overvie…" at bounding box center [25, 341] width 10 height 10
checkbox input "true"
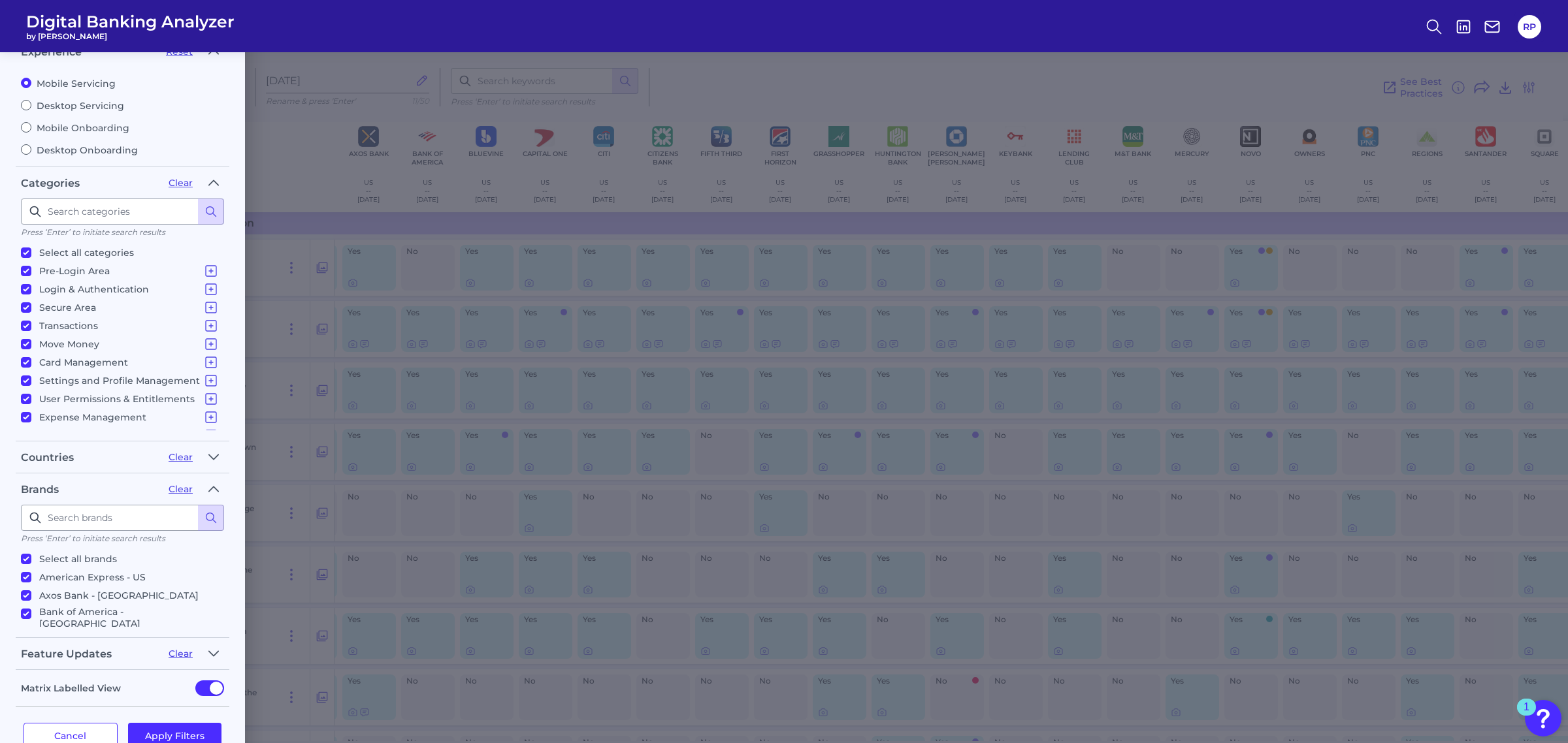
scroll to position [93, 0]
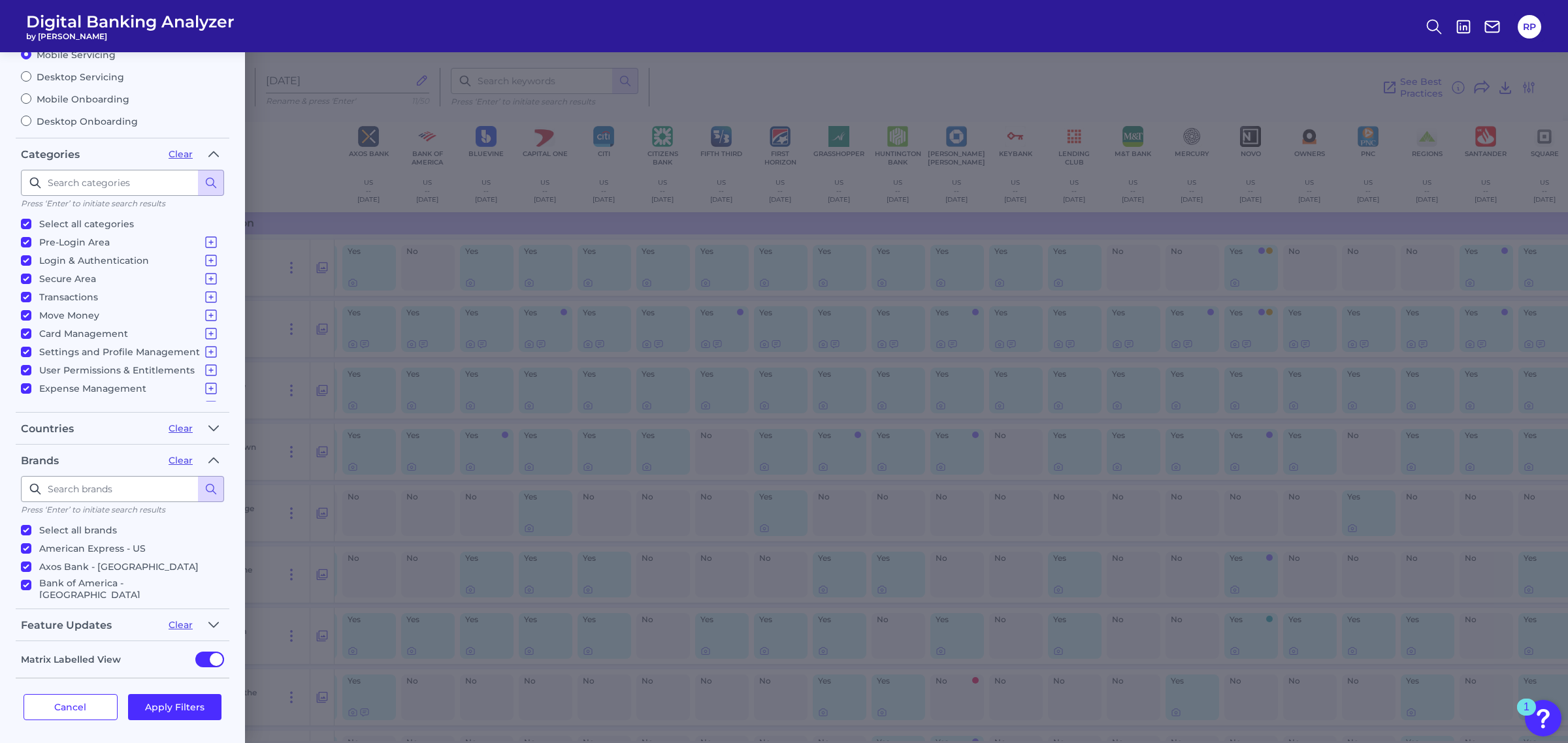
click at [89, 216] on p "Select all categories" at bounding box center [86, 224] width 95 height 16
click at [31, 219] on input "Select all categories" at bounding box center [25, 224] width 10 height 10
checkbox input "false"
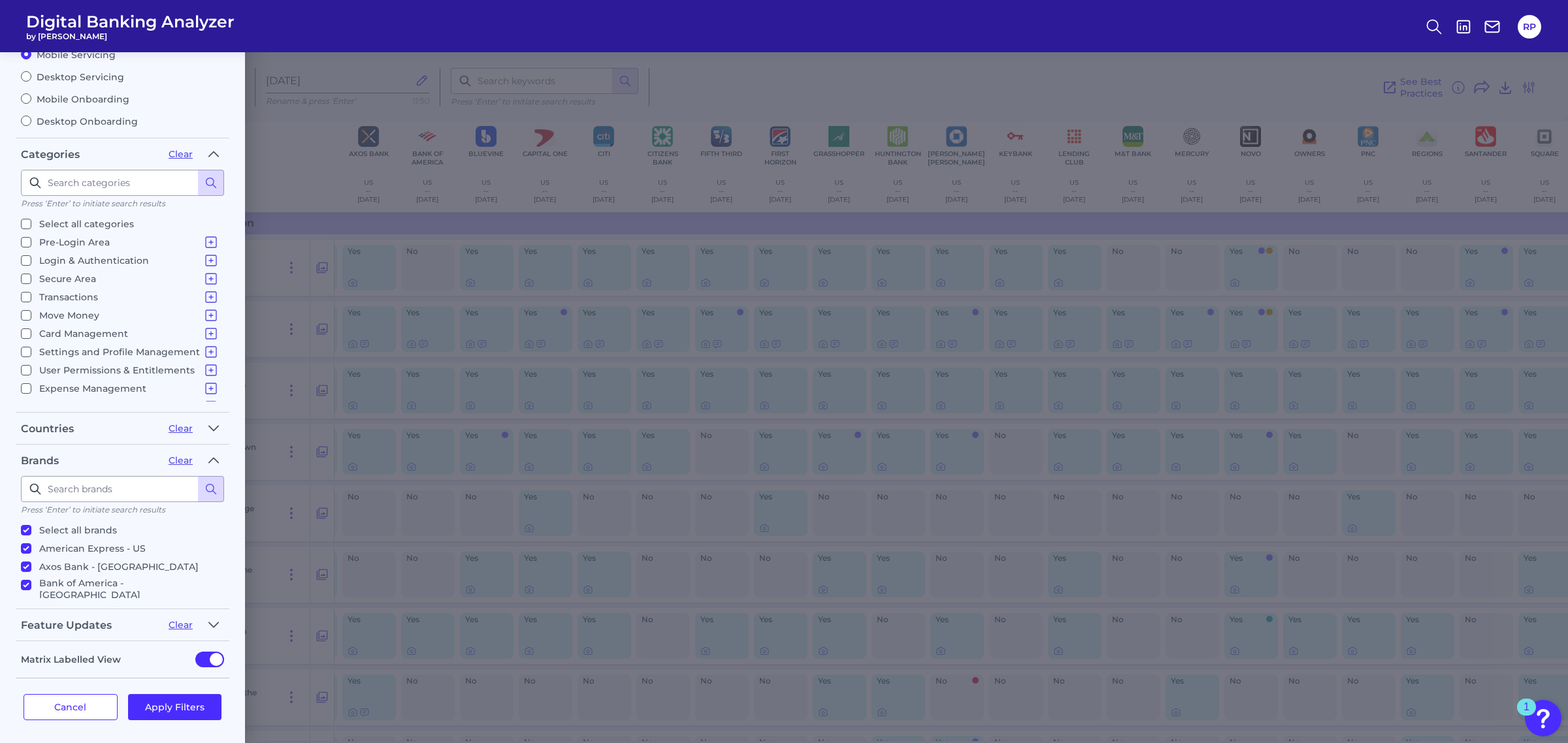
checkbox input "false"
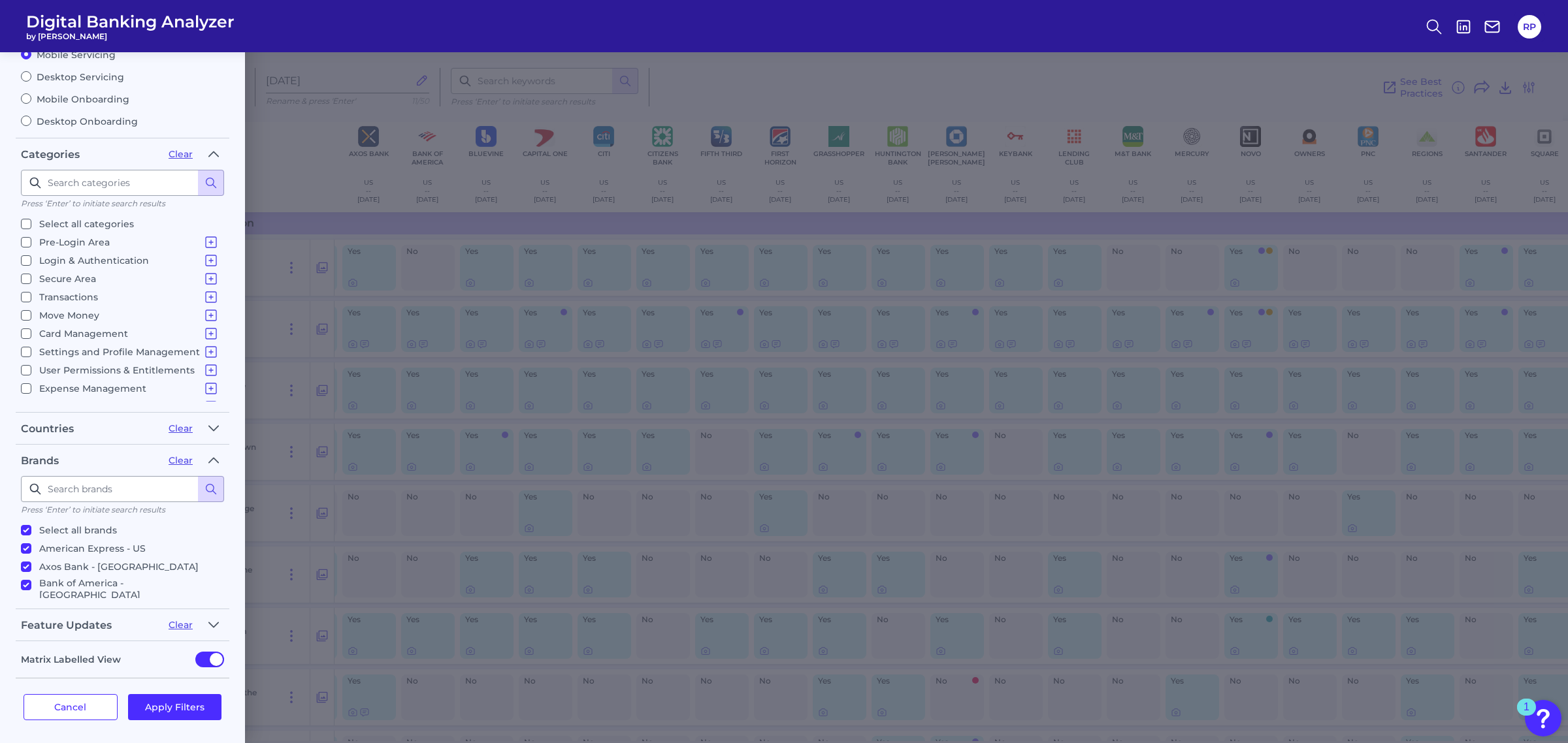
checkbox input "false"
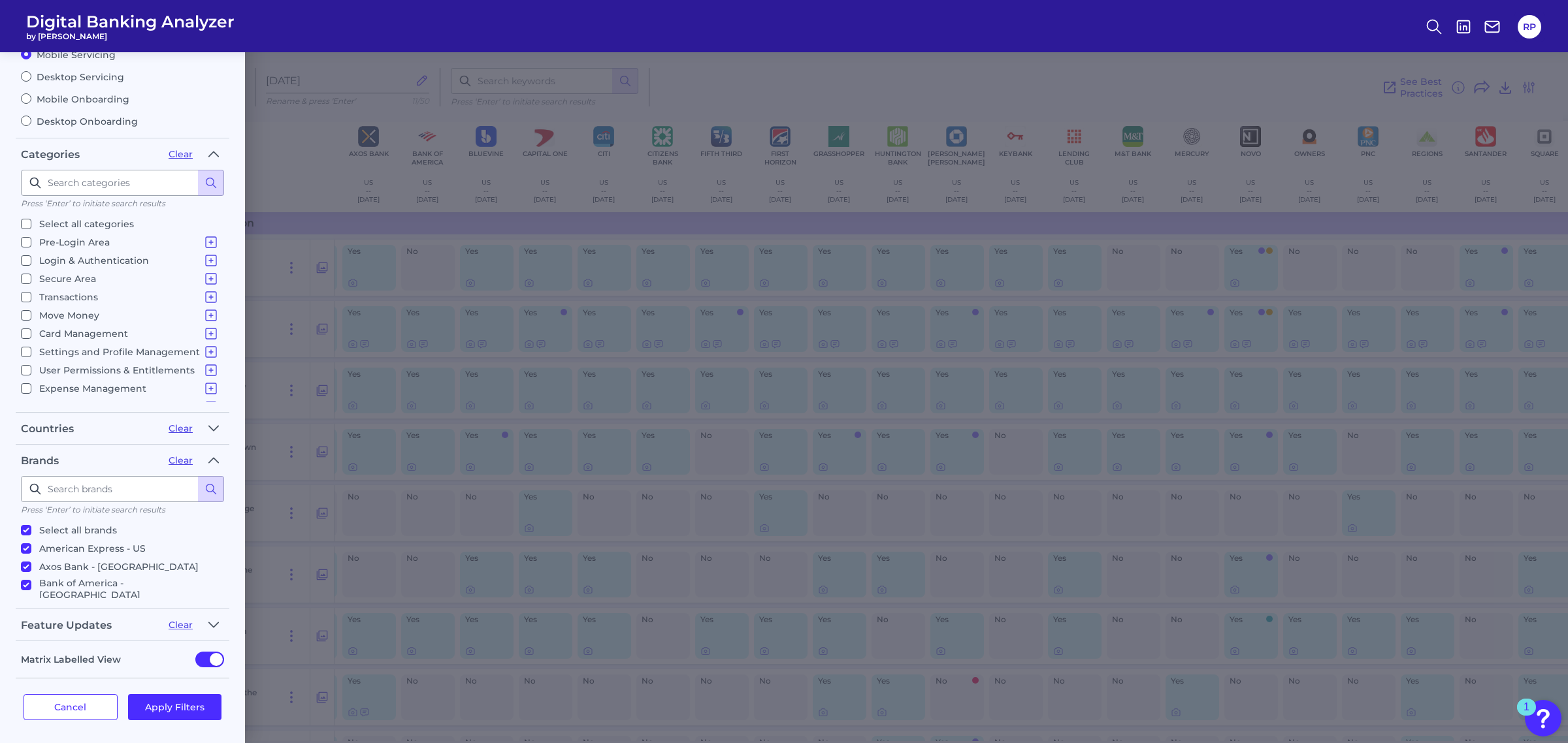
checkbox input "false"
click at [80, 279] on p "Secure Area" at bounding box center [129, 279] width 180 height 16
click at [31, 279] on input "Secure Area Home Screen & Navigation Account Overview Aggregated Account Overvi…" at bounding box center [25, 278] width 10 height 10
checkbox input "true"
click at [191, 700] on button "Apply Filters" at bounding box center [175, 706] width 94 height 26
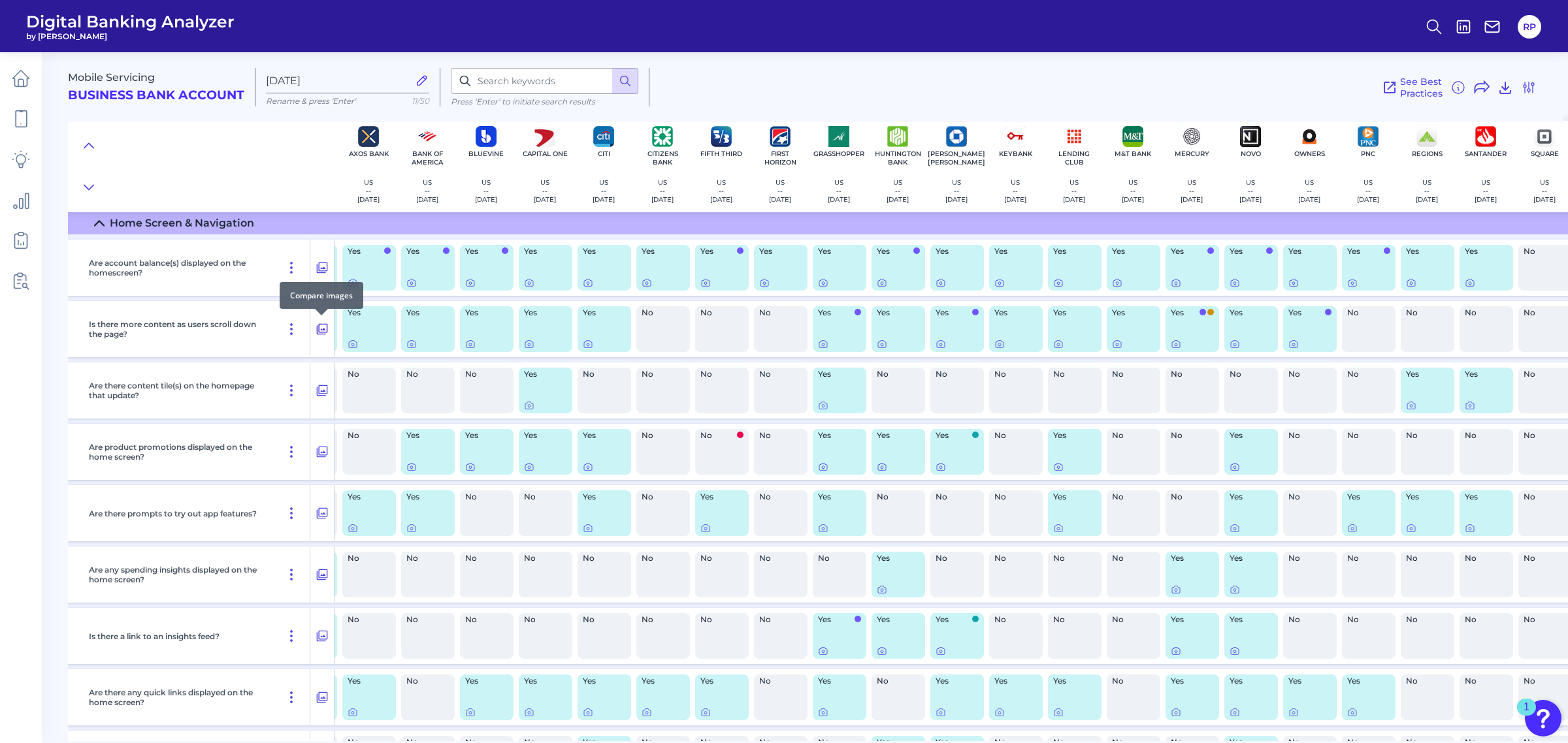
click at [317, 328] on icon at bounding box center [322, 329] width 11 height 11
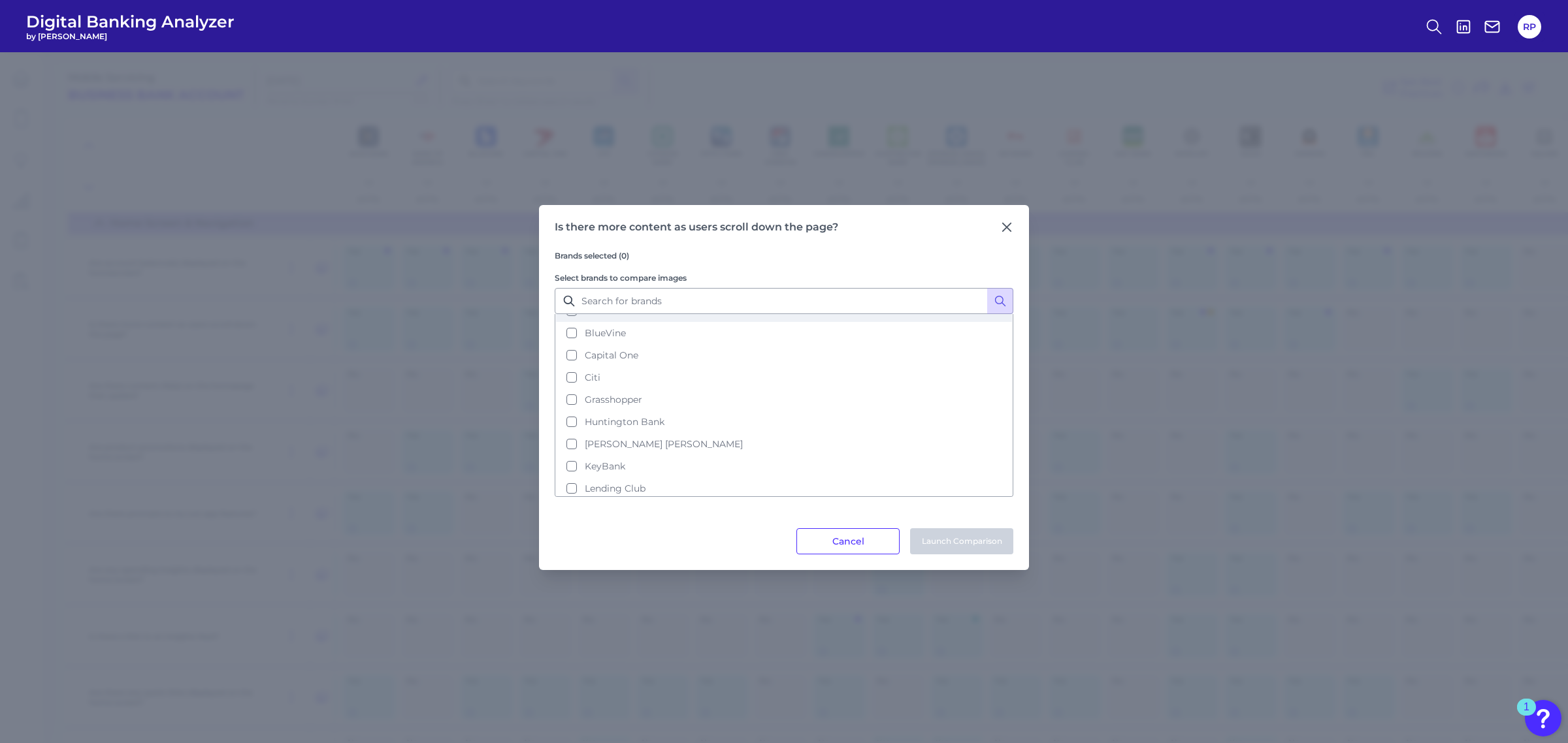
scroll to position [163, 0]
click at [613, 363] on span "[PERSON_NAME] [PERSON_NAME]" at bounding box center [664, 362] width 158 height 12
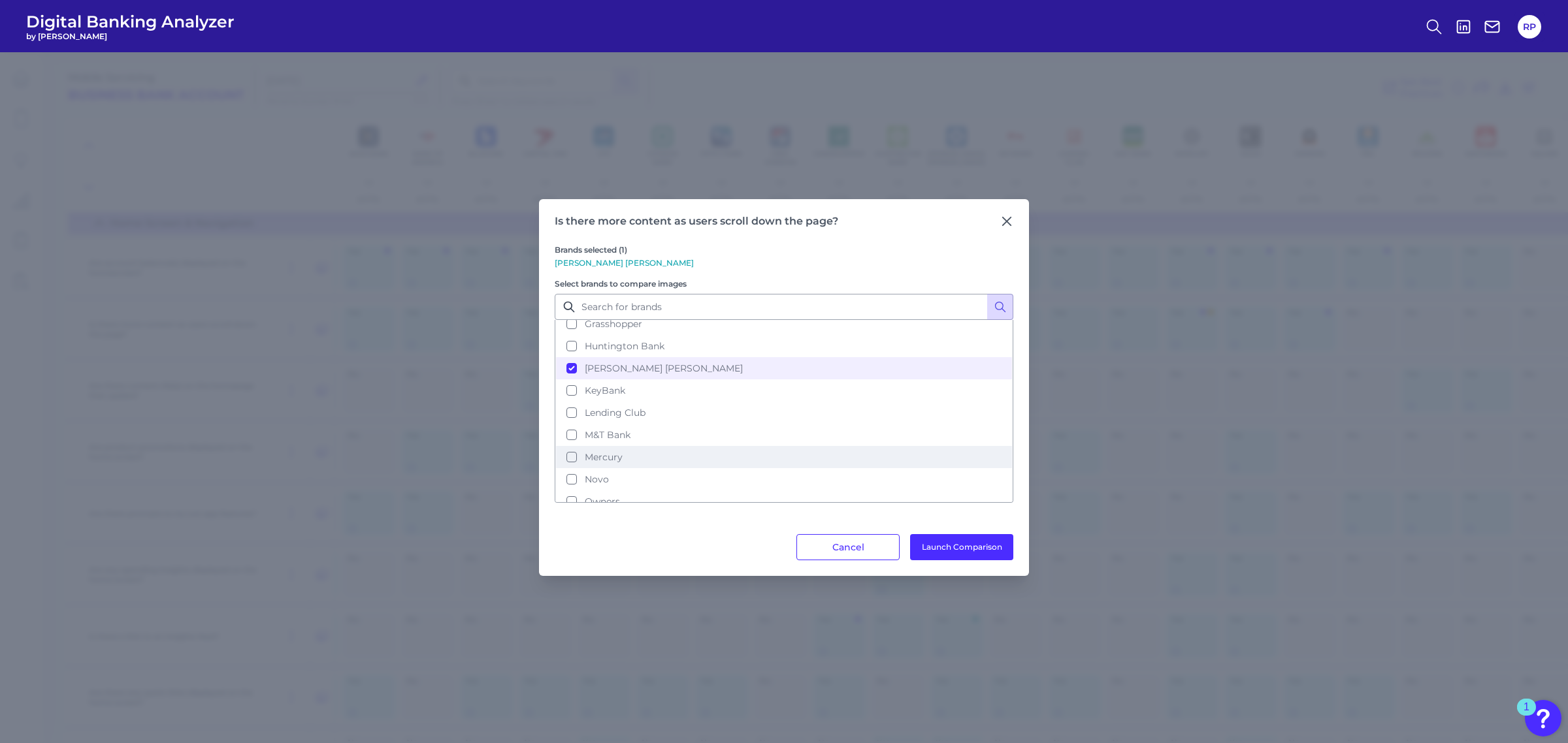
scroll to position [245, 0]
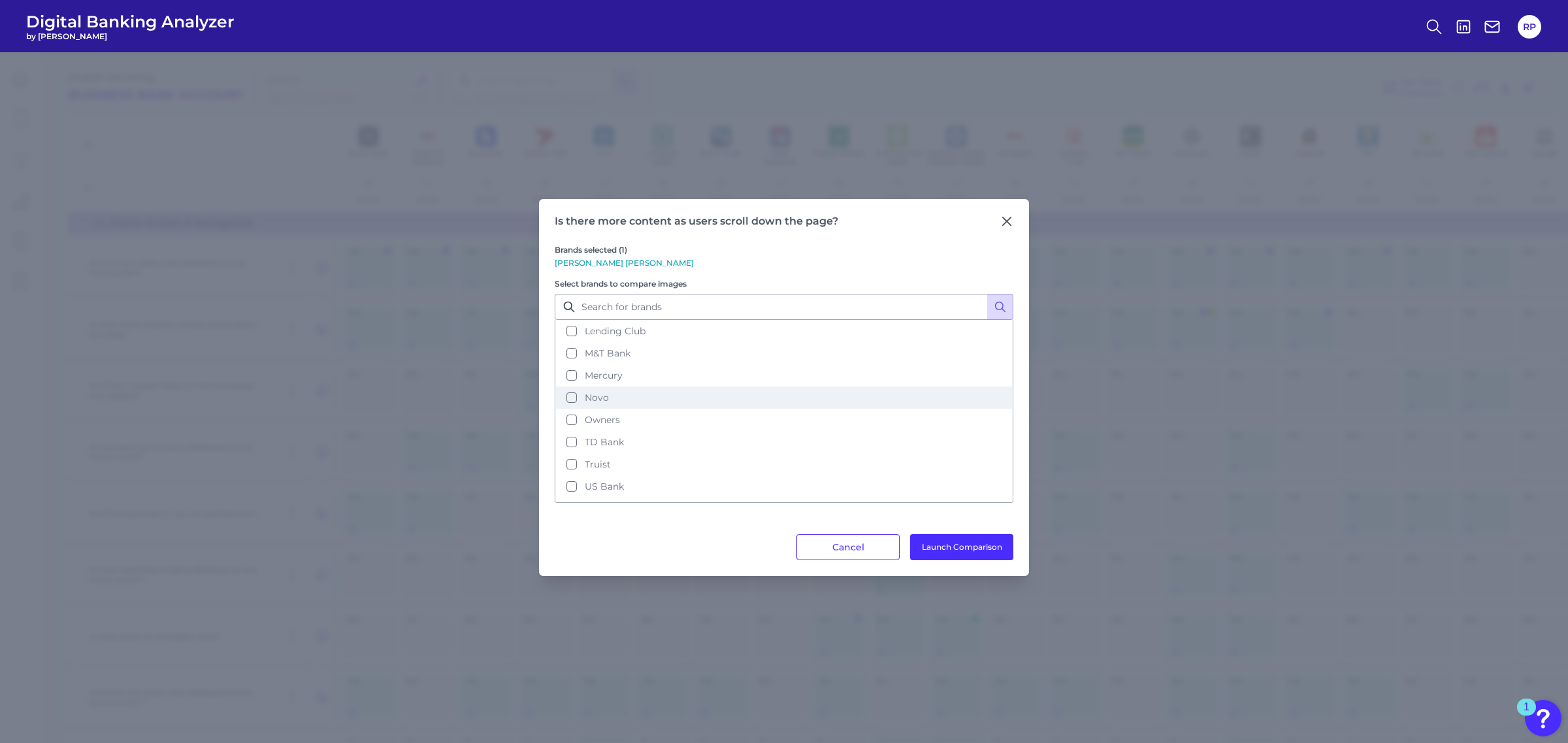
click at [607, 392] on span "Novo" at bounding box center [597, 397] width 24 height 12
click at [632, 465] on button "US Bank" at bounding box center [783, 476] width 456 height 22
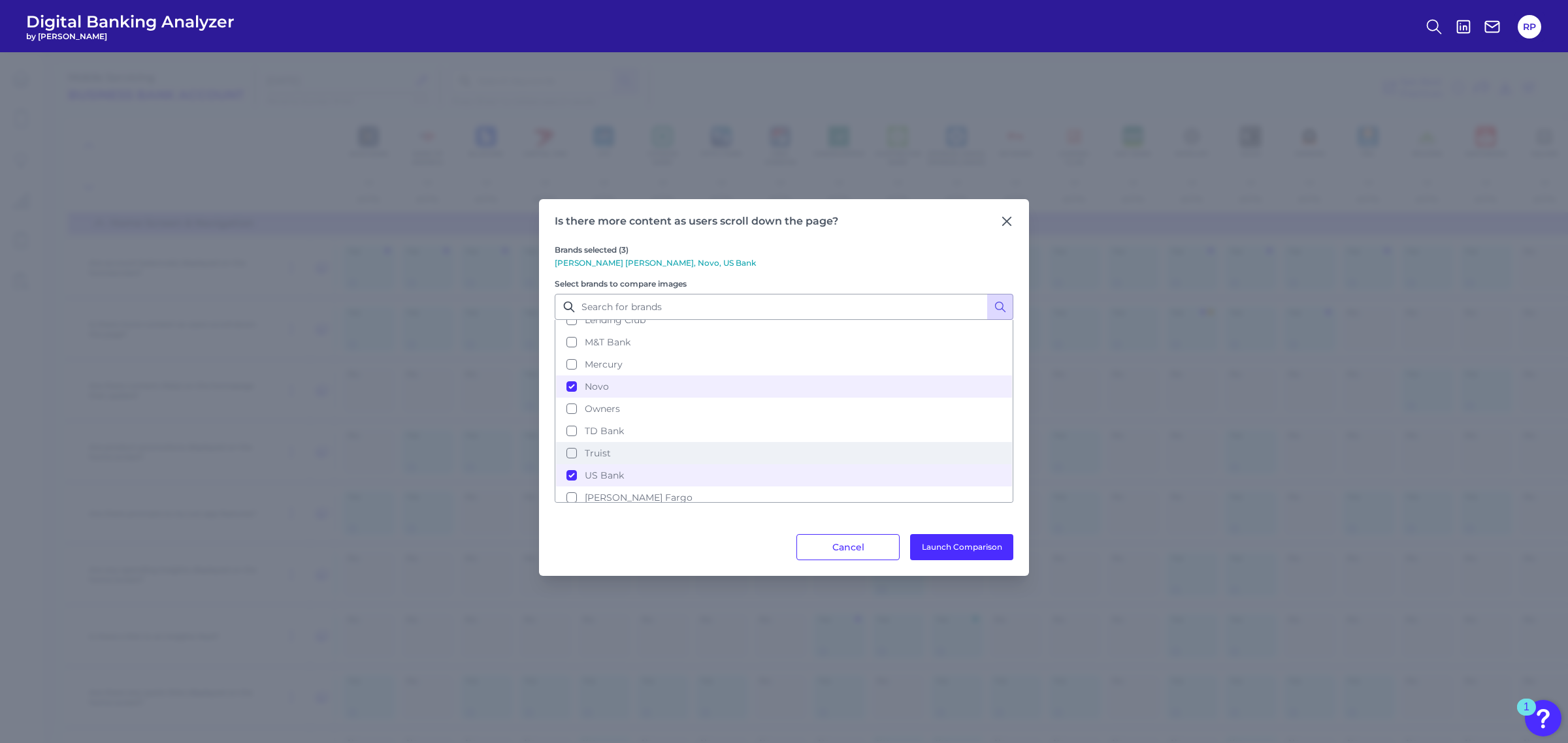
click at [661, 445] on button "Truist" at bounding box center [783, 453] width 456 height 22
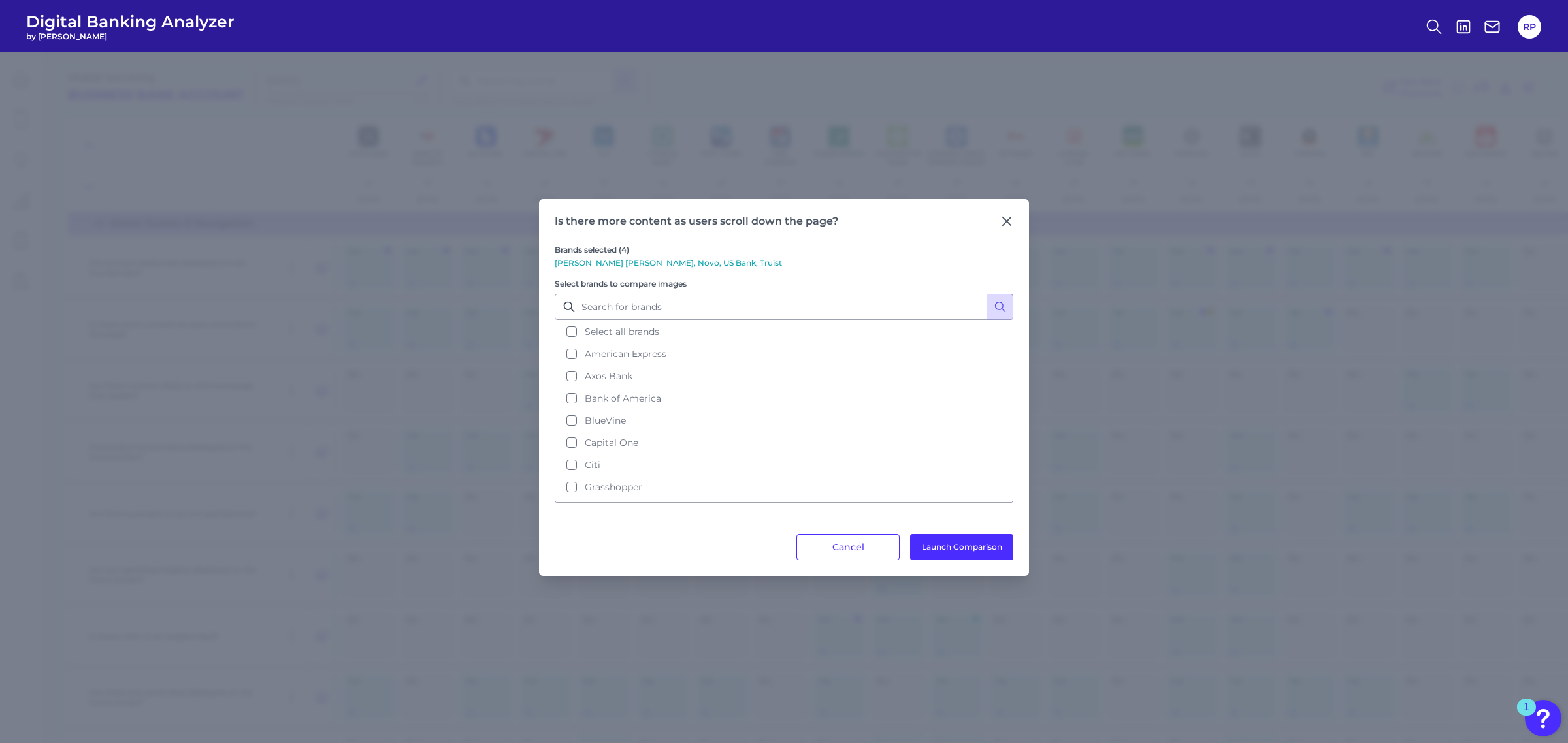
scroll to position [82, 0]
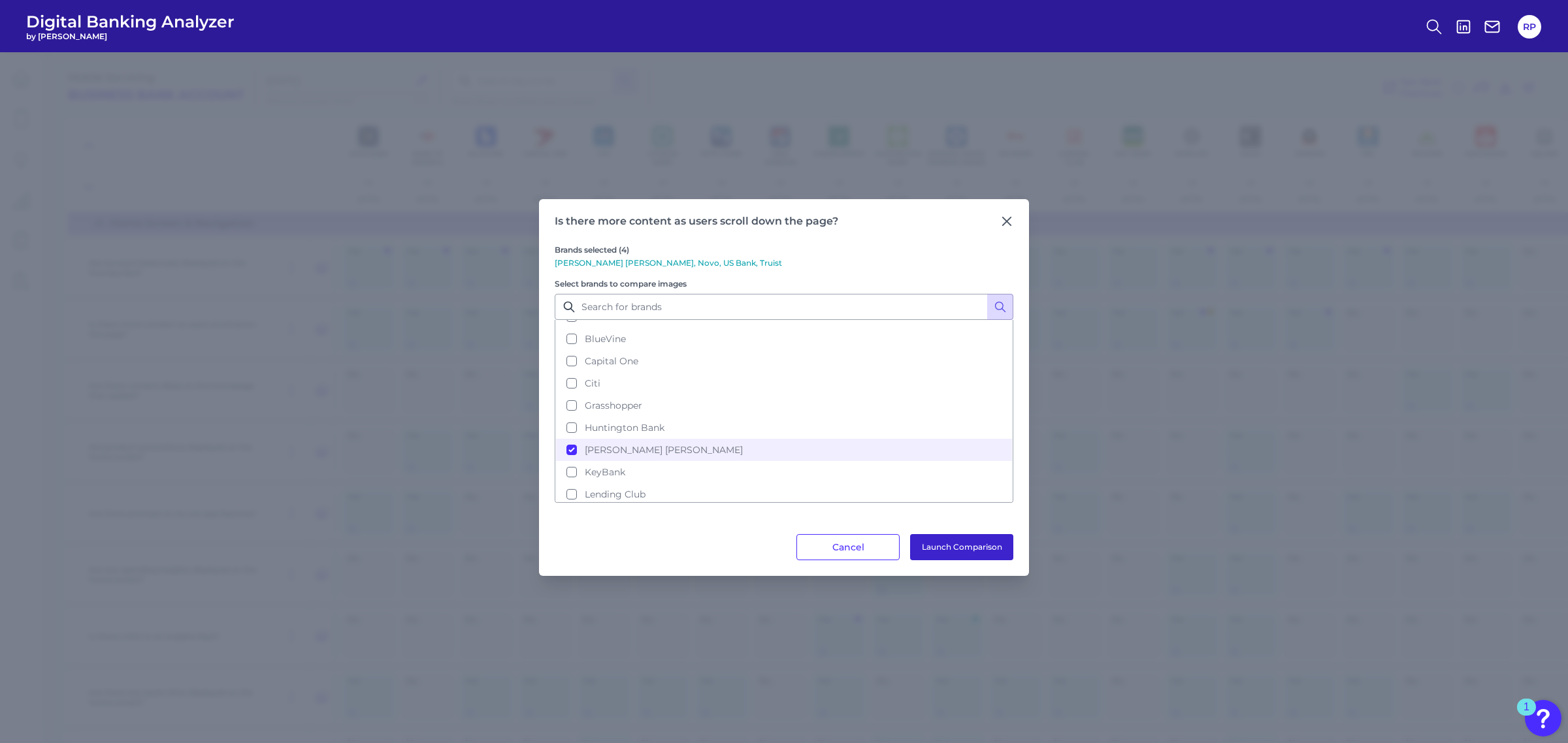
click at [928, 537] on button "Launch Comparison" at bounding box center [961, 547] width 103 height 26
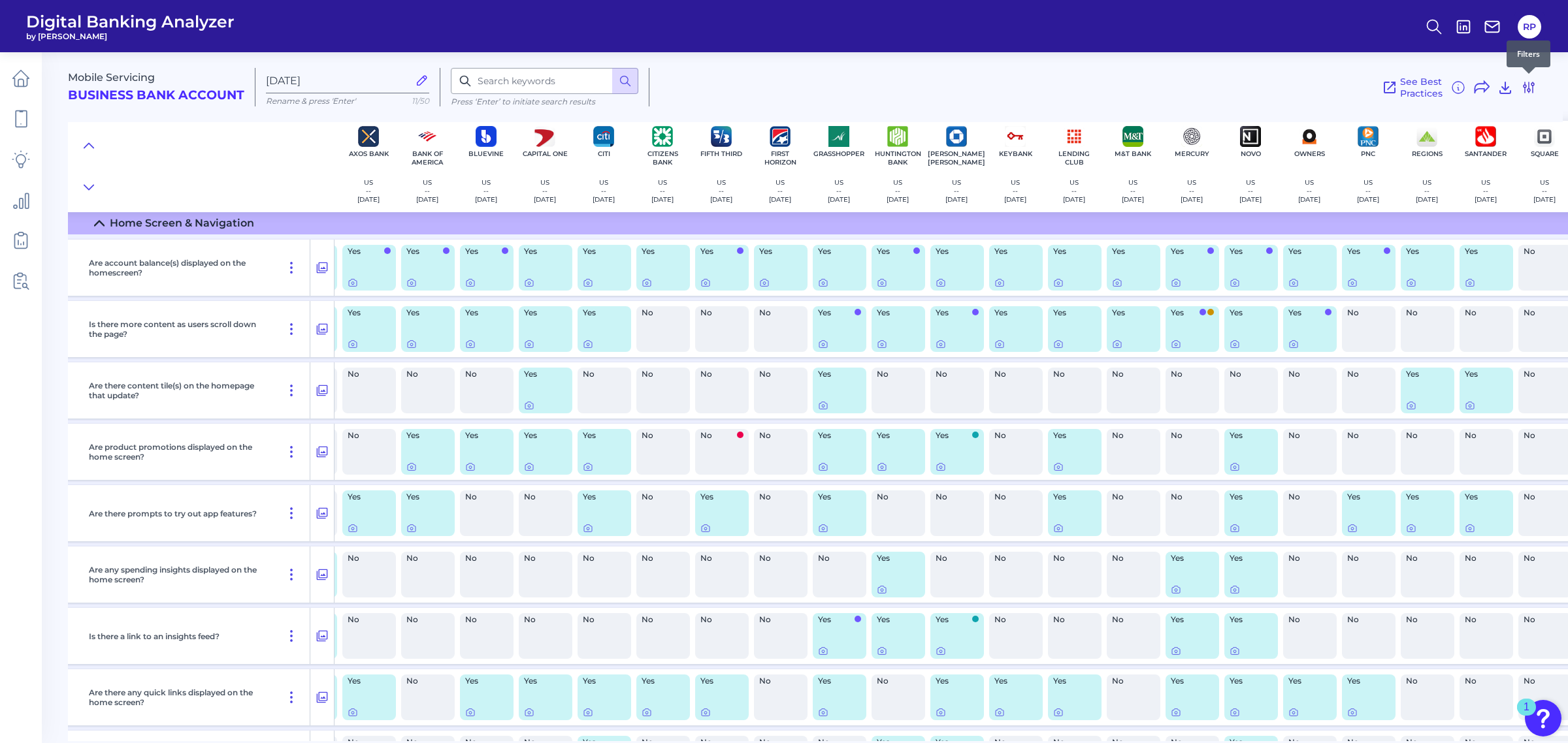
click at [1531, 90] on icon at bounding box center [1529, 88] width 16 height 16
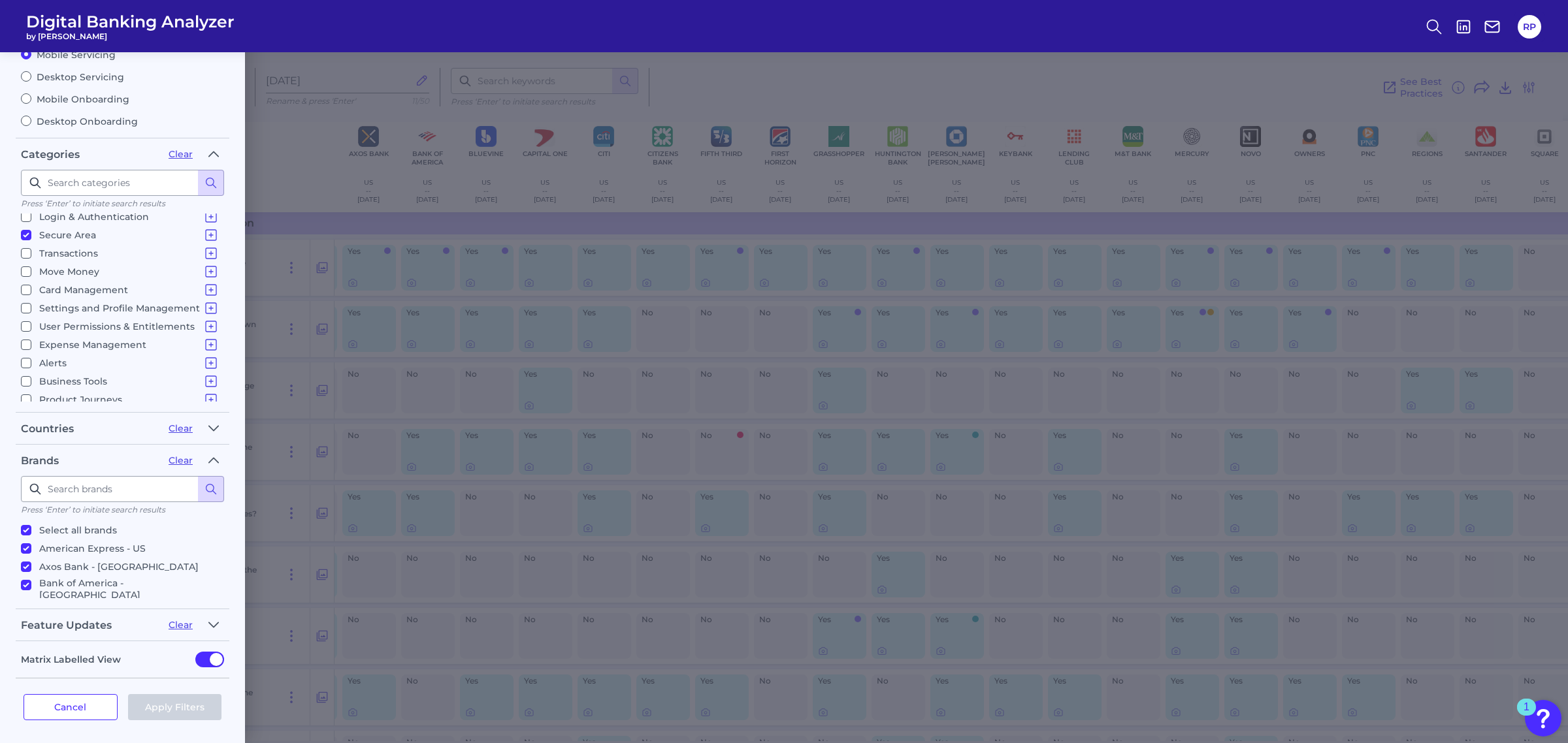
scroll to position [68, 0]
click at [70, 399] on fieldset "Categories Clear Press ‘Enter’ to initiate search results Select all categories…" at bounding box center [123, 278] width 213 height 269
click at [75, 394] on p "Help & Support" at bounding box center [129, 395] width 180 height 16
click at [31, 394] on input "Help & Support Support Content In-App Communications" at bounding box center [25, 394] width 10 height 10
checkbox input "true"
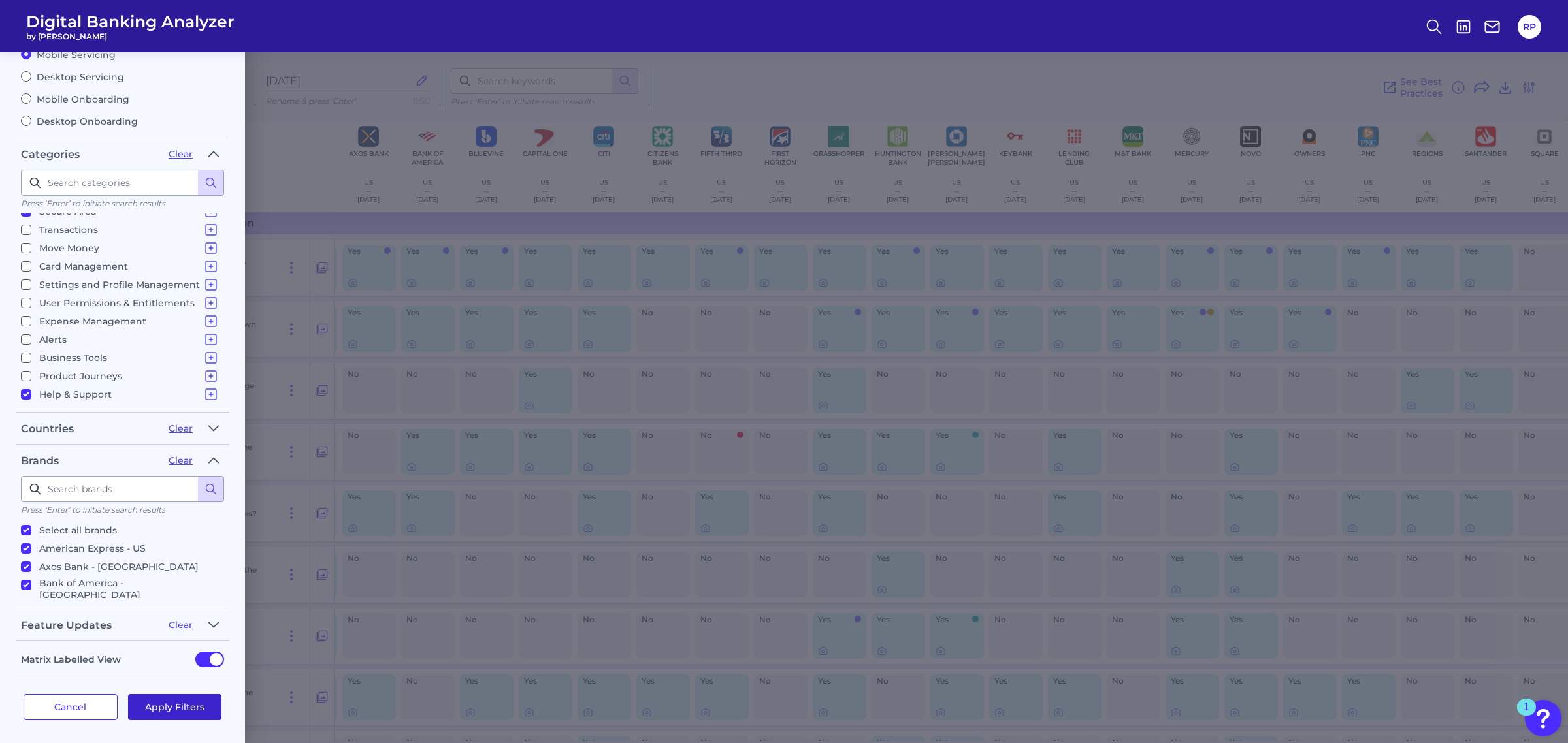
click at [177, 703] on button "Apply Filters" at bounding box center [175, 706] width 94 height 26
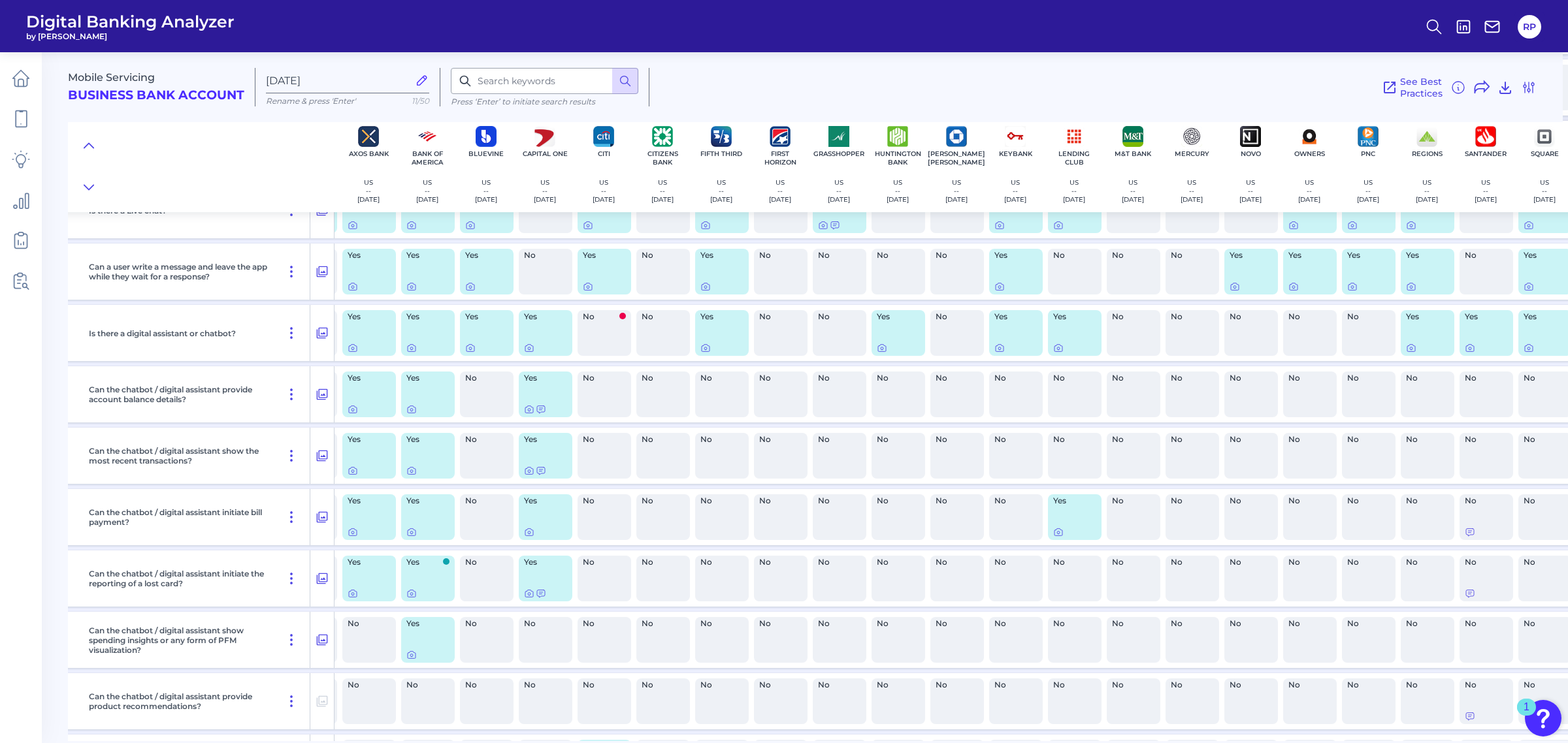
scroll to position [2081, 54]
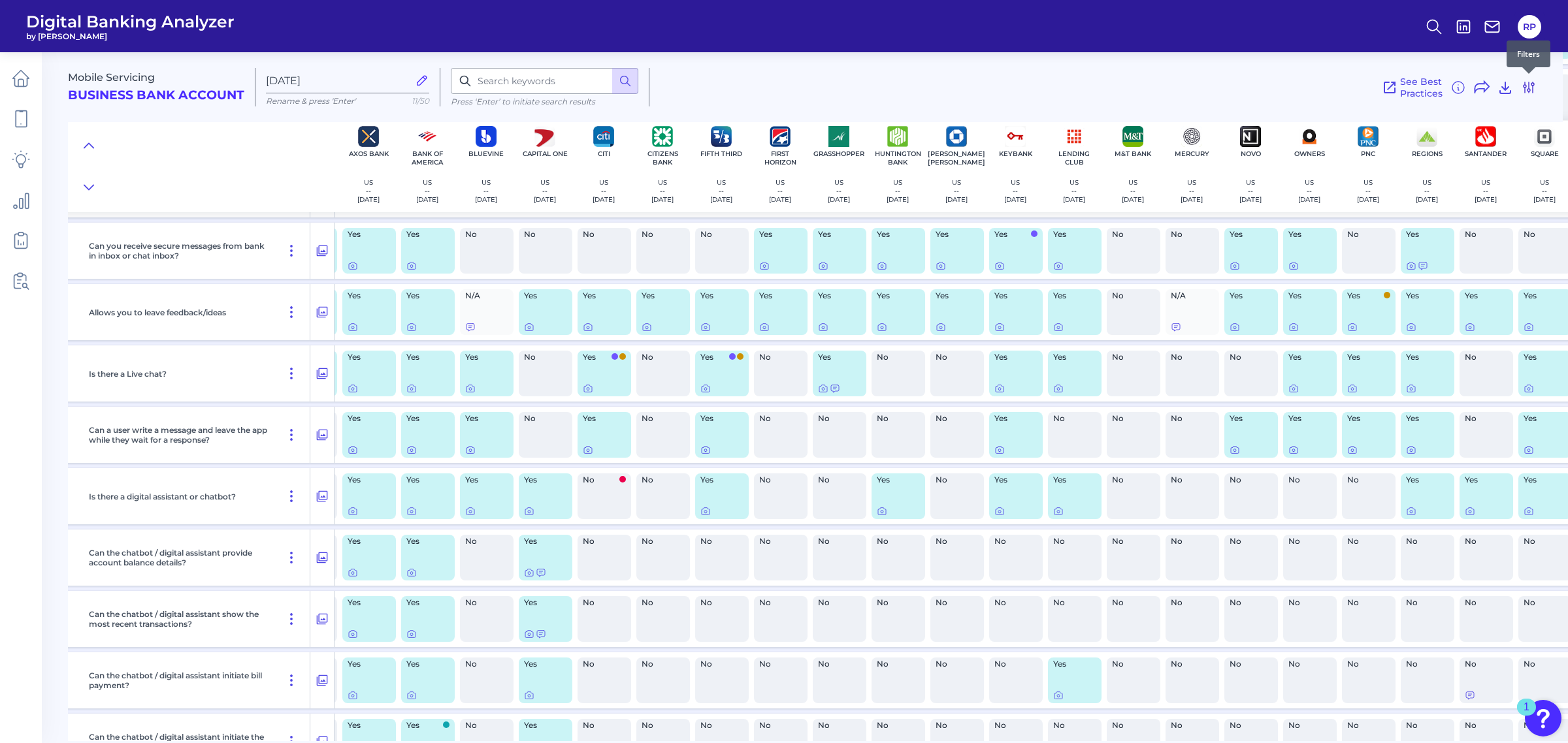
click at [1529, 89] on icon at bounding box center [1528, 87] width 10 height 10
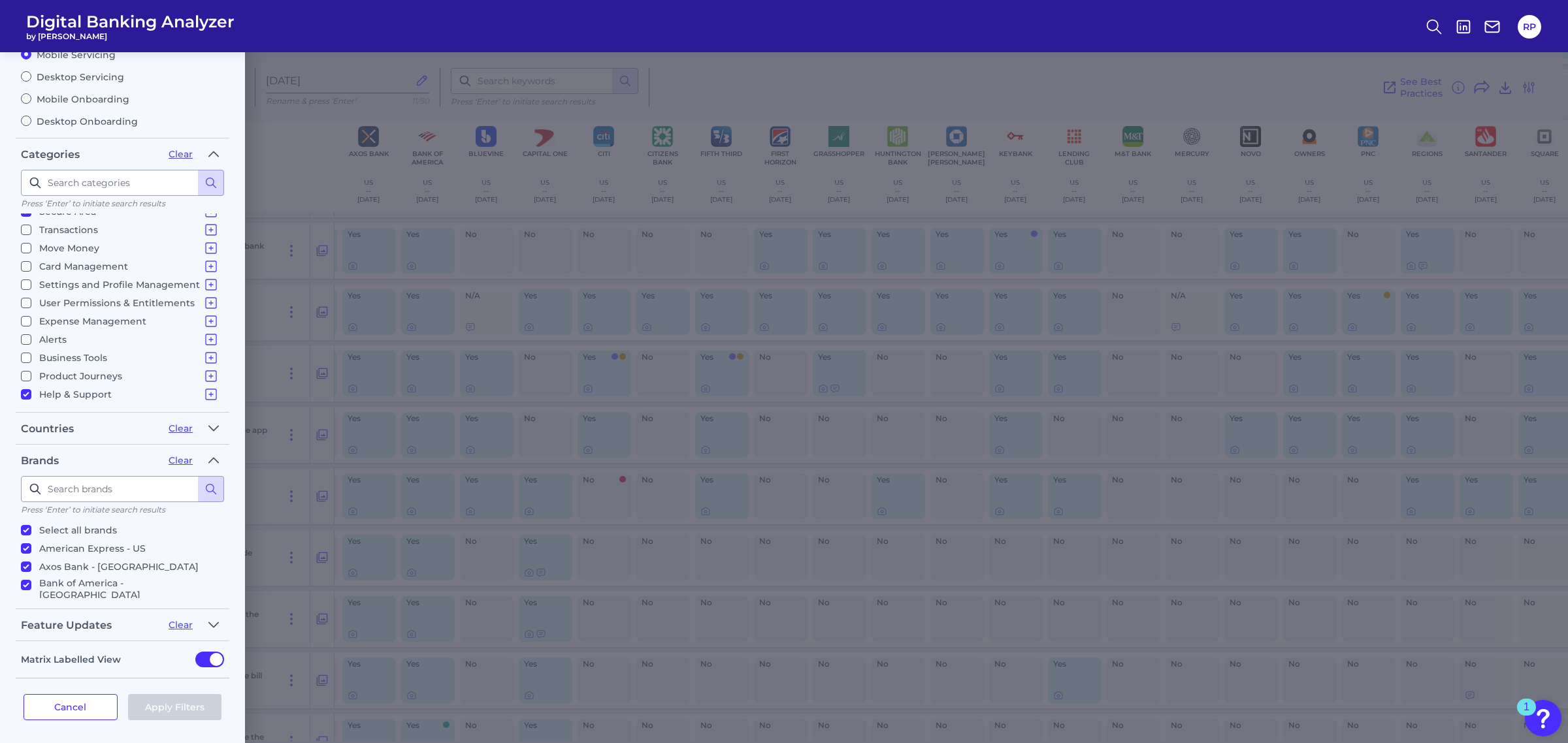
click at [88, 78] on label "Desktop Servicing" at bounding box center [122, 76] width 203 height 12
click at [31, 78] on input "Desktop Servicing" at bounding box center [25, 76] width 10 height 10
radio input "true"
radio input "false"
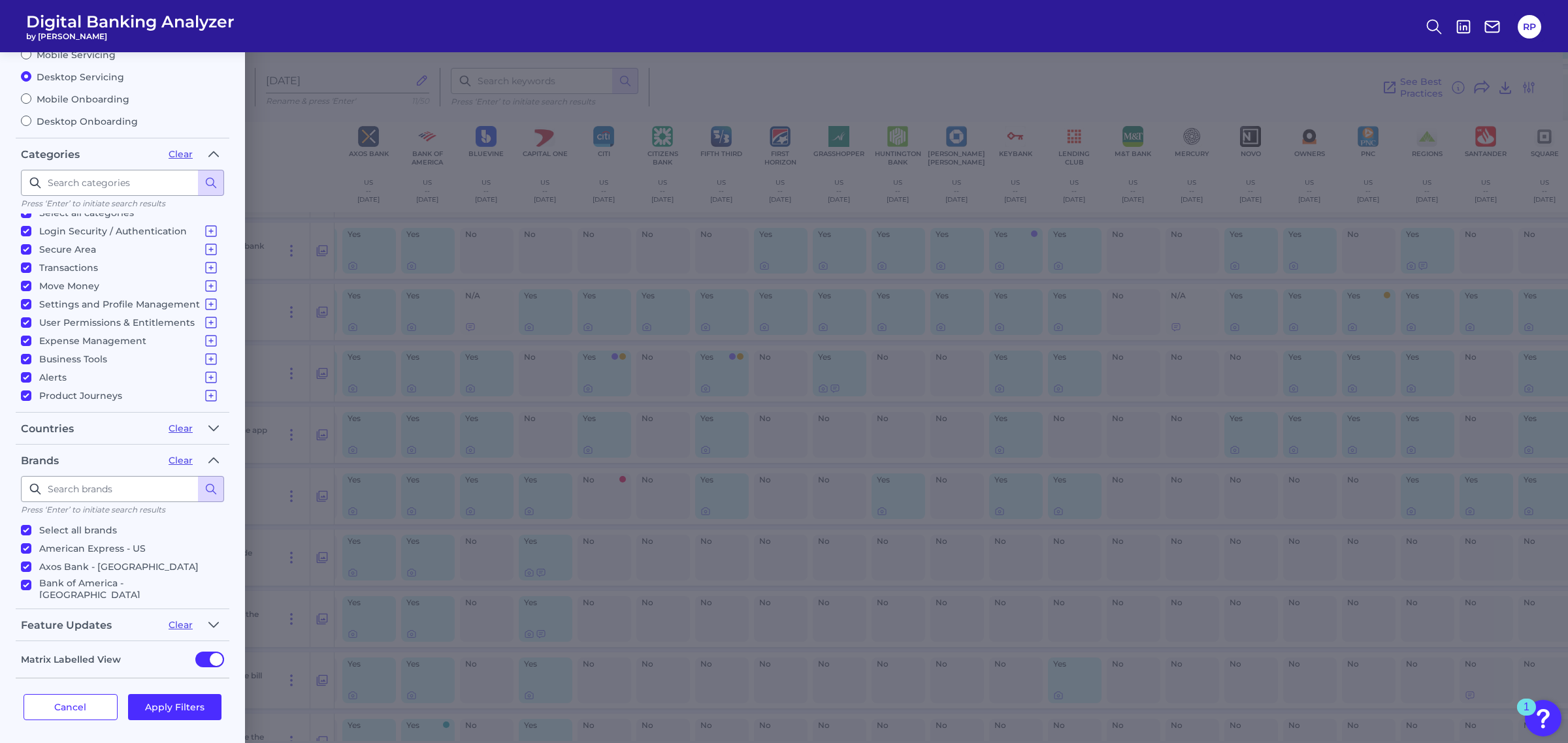
scroll to position [0, 0]
click at [83, 225] on p "Select all categories" at bounding box center [86, 224] width 95 height 16
click at [31, 225] on input "Select all categories" at bounding box center [25, 224] width 10 height 10
checkbox input "false"
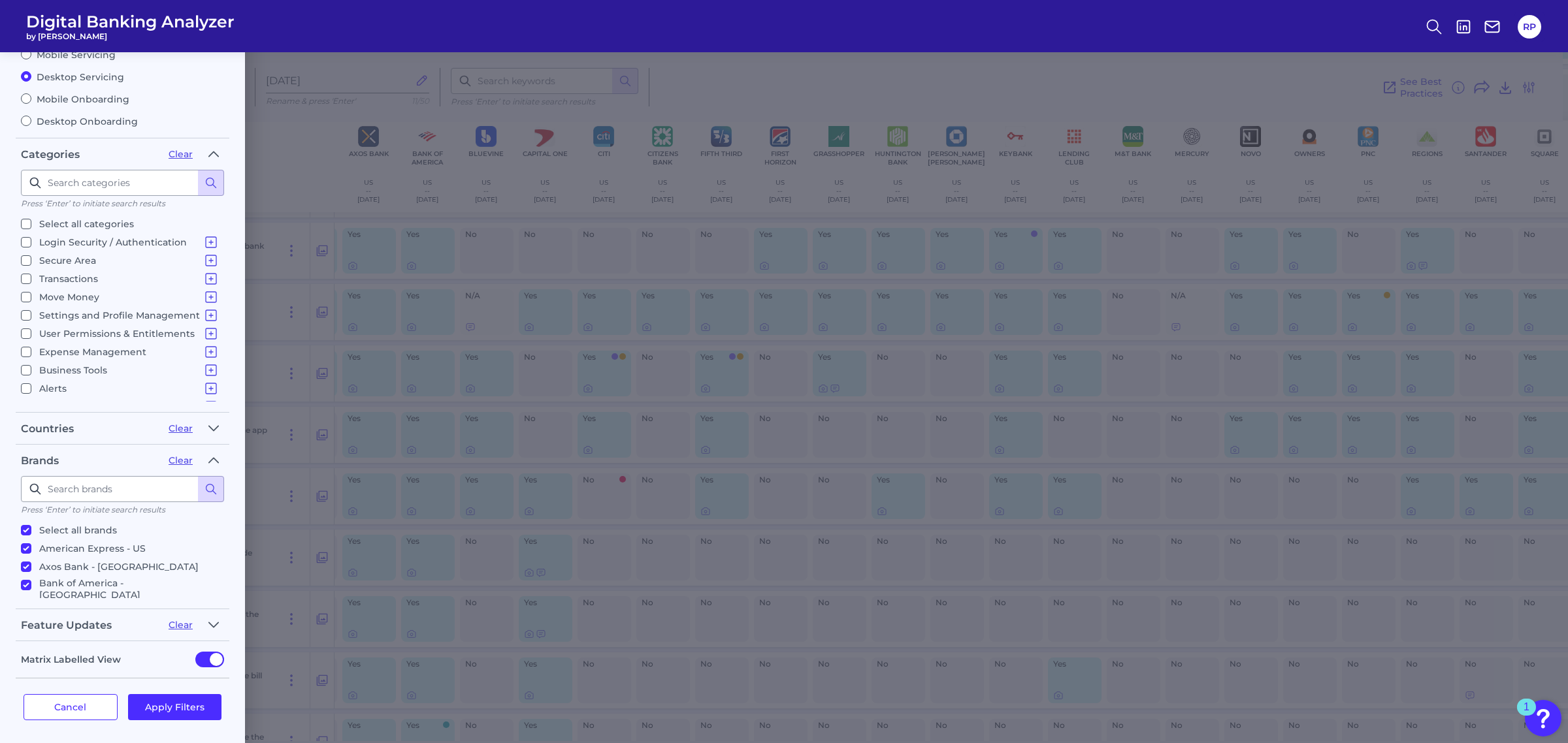
checkbox input "false"
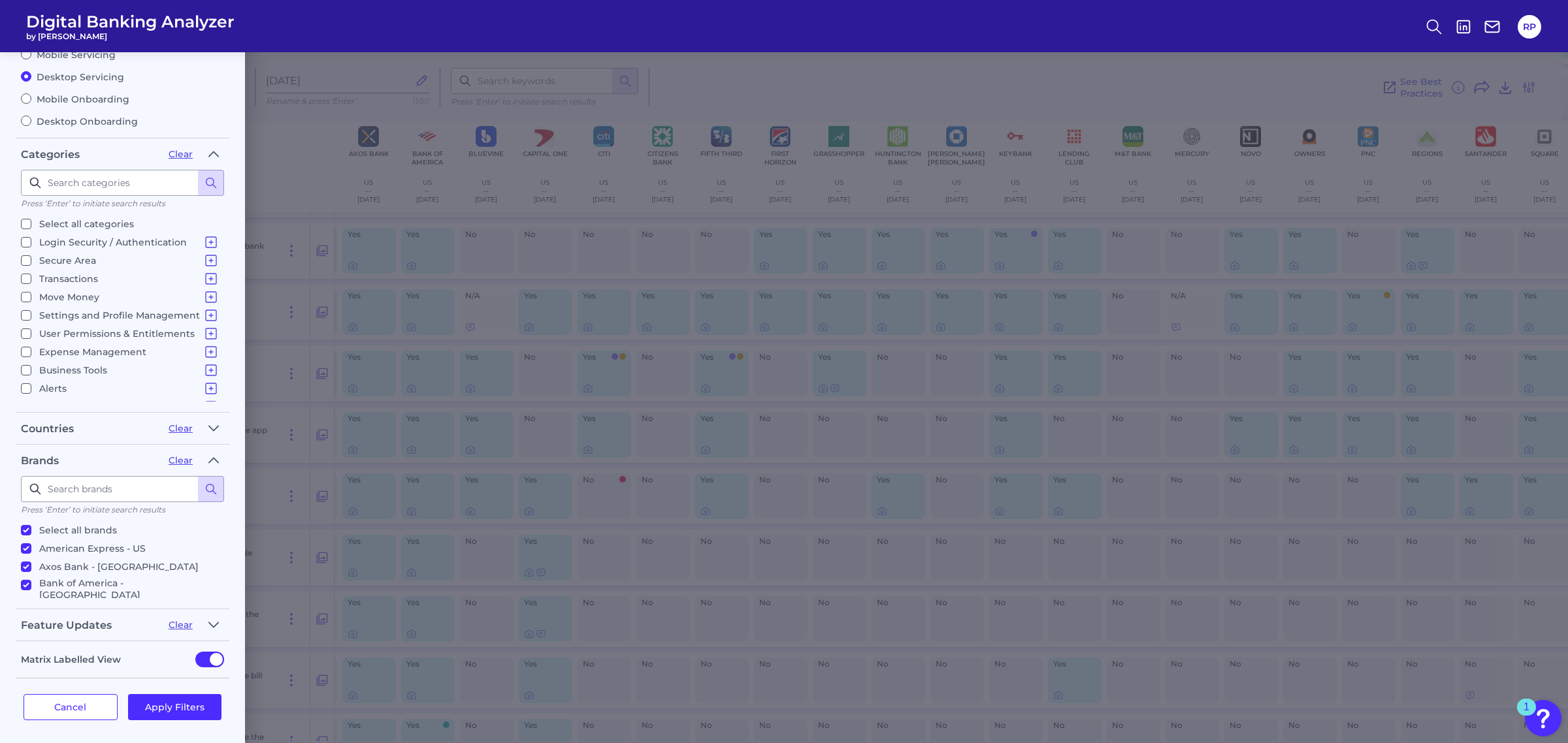
checkbox input "false"
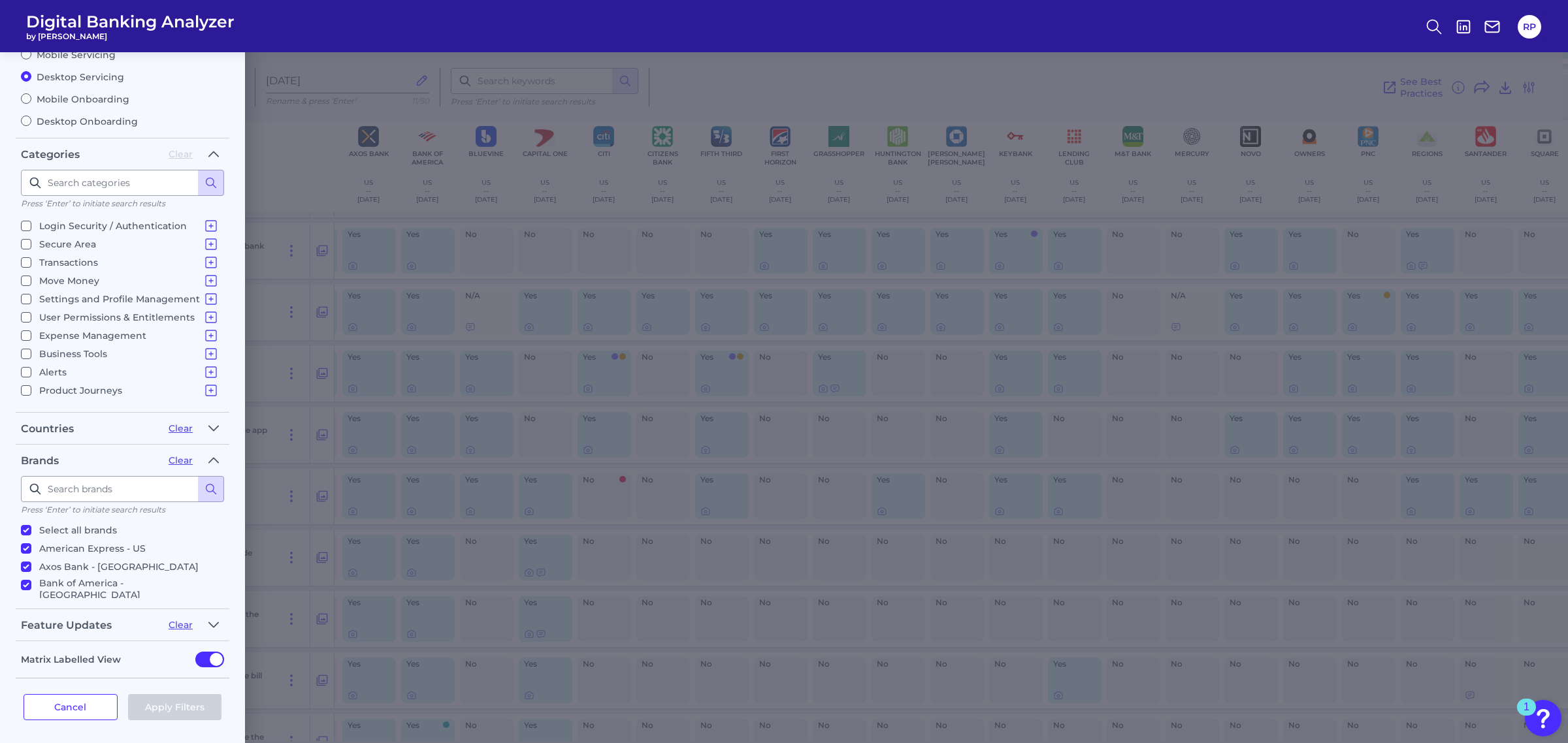
scroll to position [31, 0]
click at [82, 373] on p "Product Journeys" at bounding box center [129, 375] width 180 height 16
click at [31, 373] on input "Product Journeys Product Journeys" at bounding box center [25, 375] width 10 height 10
click at [92, 375] on p "Product Journeys" at bounding box center [129, 375] width 180 height 16
click at [31, 375] on input "Product Journeys Product Journeys" at bounding box center [25, 375] width 10 height 10
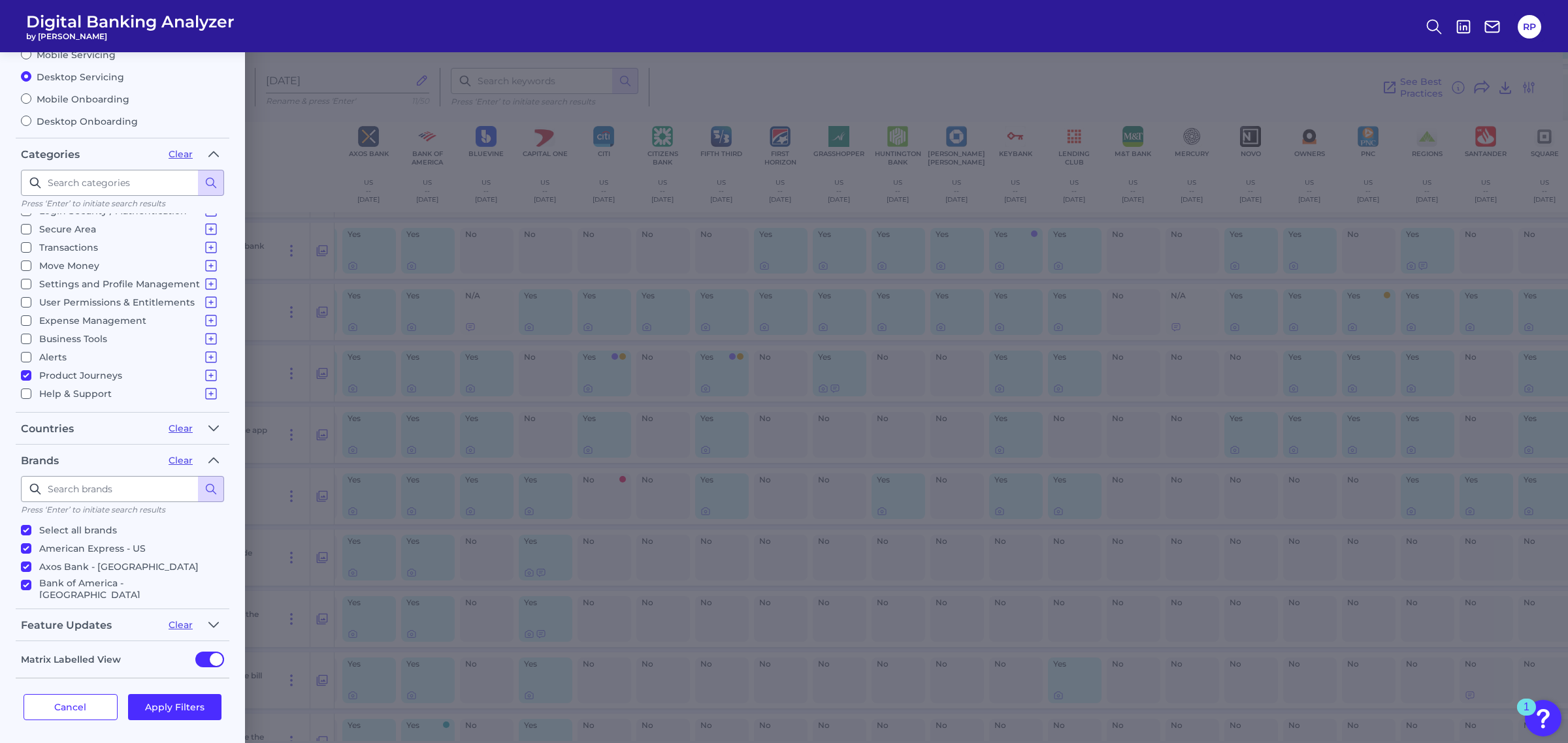
checkbox input "false"
click at [87, 390] on p "Help & Support" at bounding box center [129, 394] width 180 height 16
click at [31, 390] on input "Help & Support Support Content In Platform Communications" at bounding box center [25, 393] width 10 height 10
checkbox input "true"
click at [190, 704] on button "Apply Filters" at bounding box center [175, 706] width 94 height 26
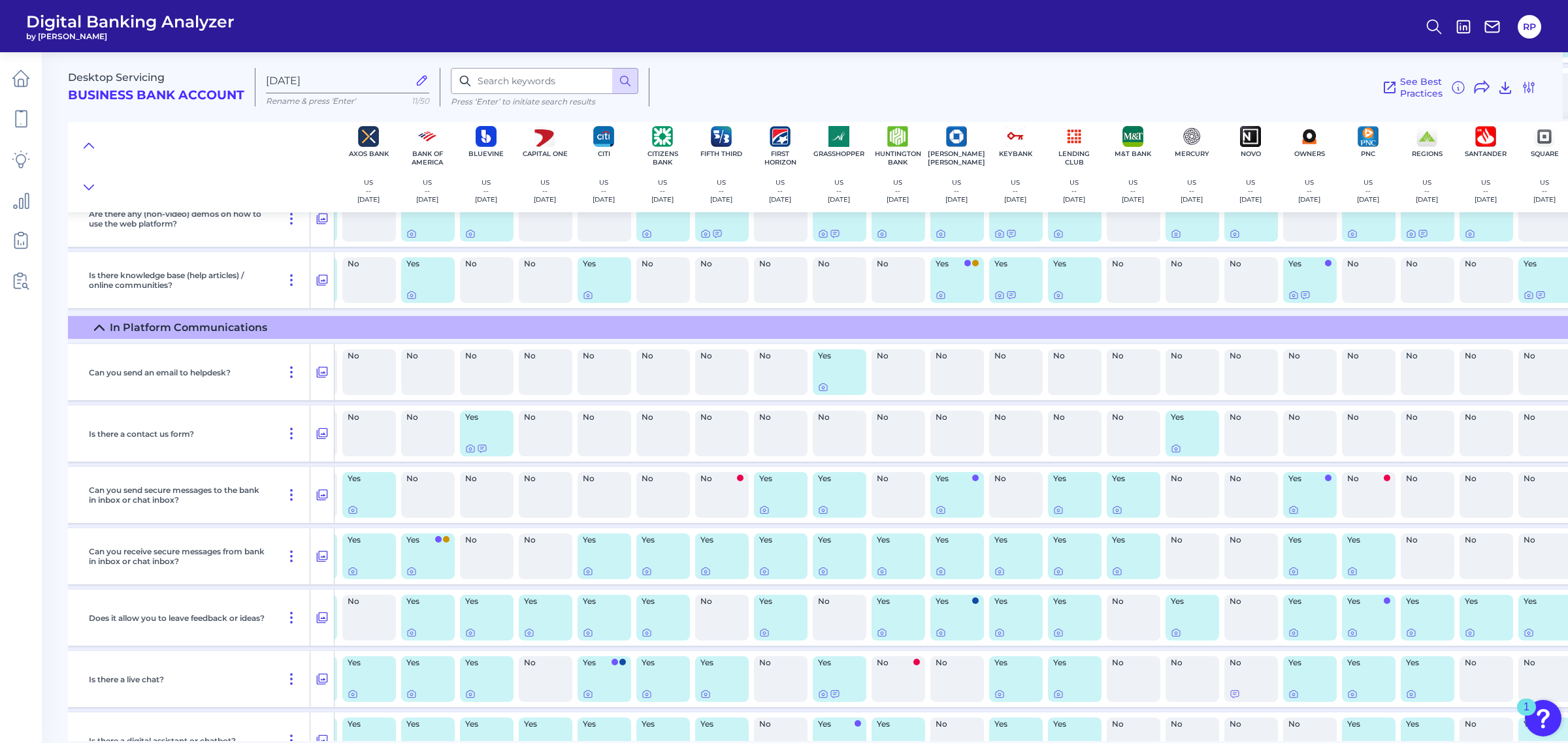
scroll to position [0, 54]
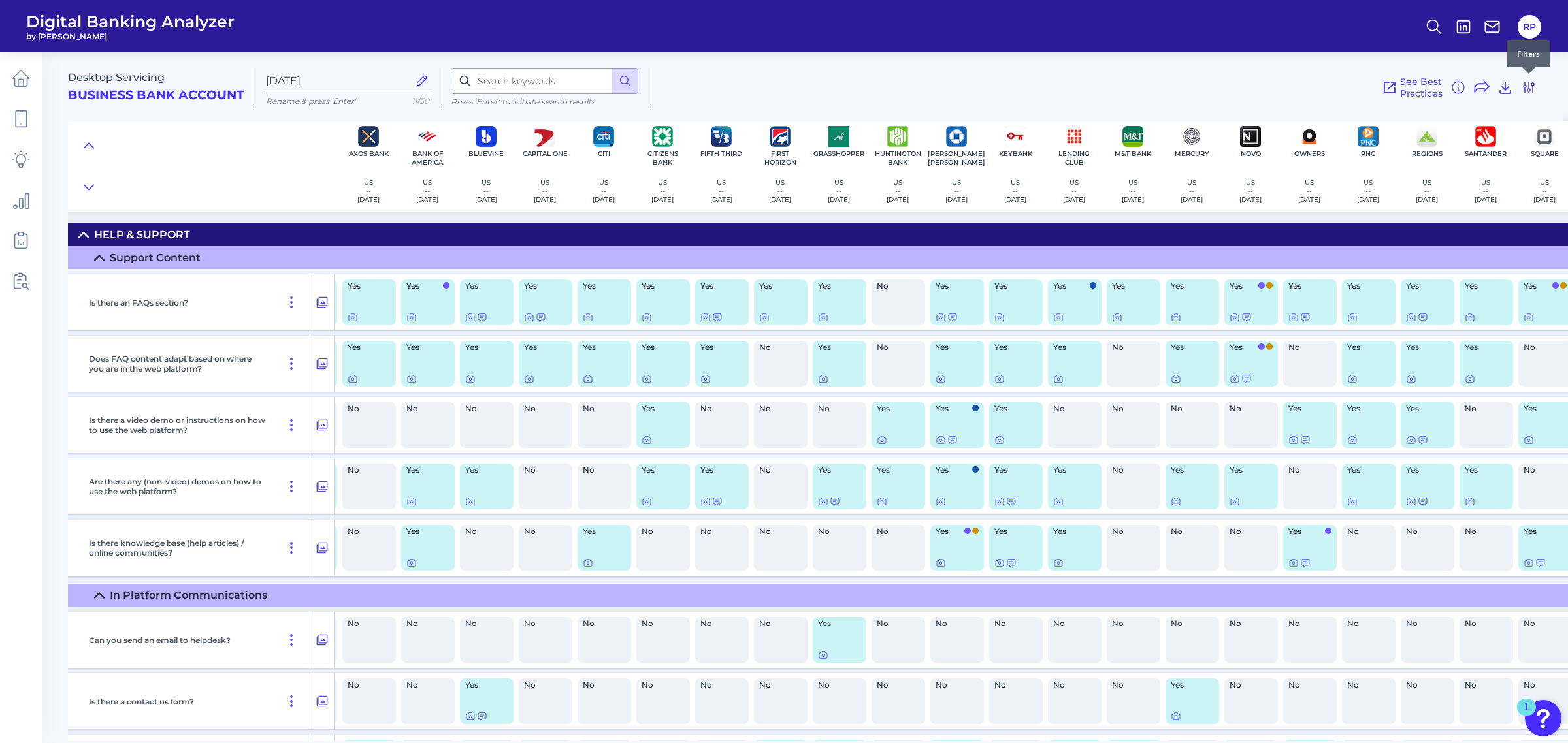
click at [1534, 84] on icon at bounding box center [1529, 88] width 16 height 16
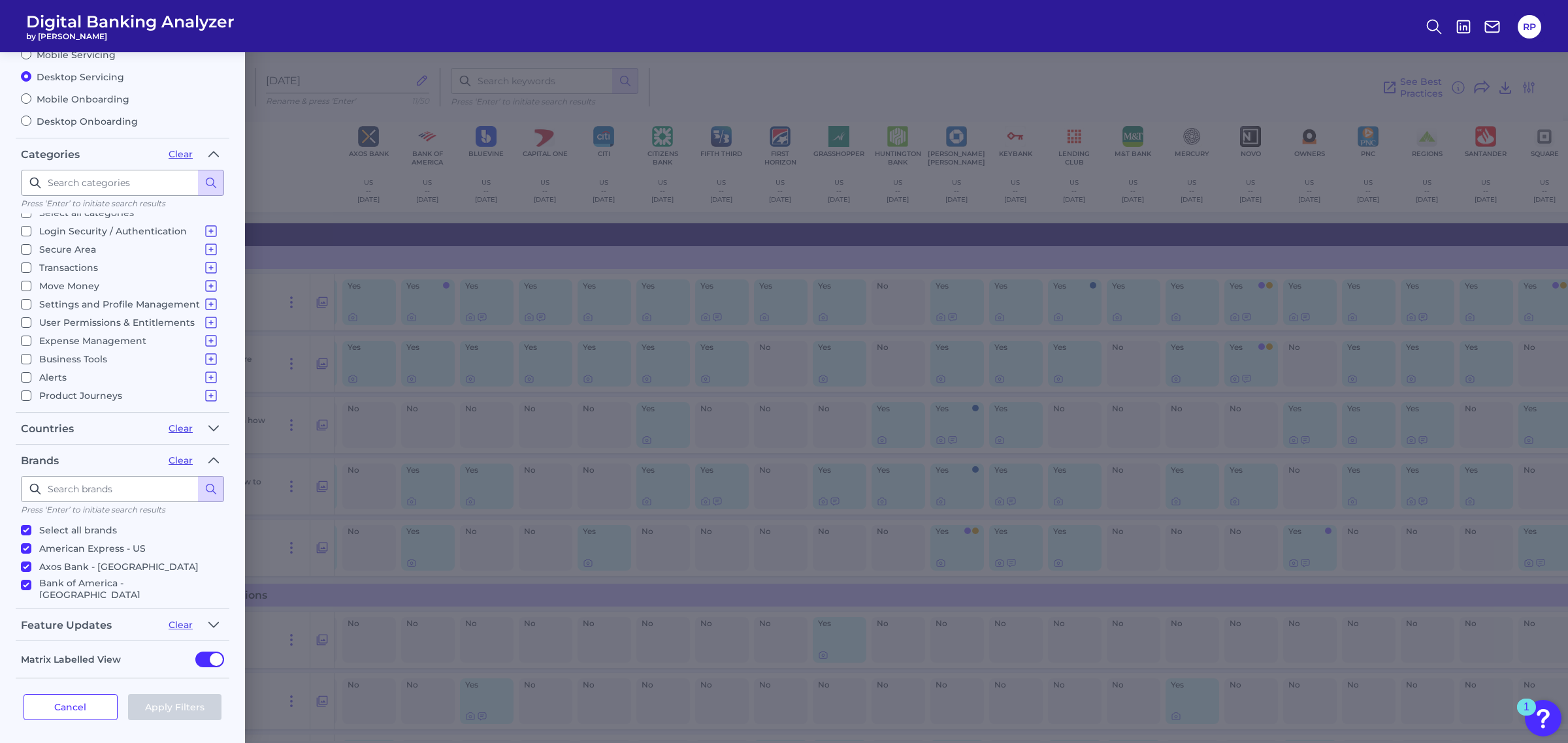
scroll to position [0, 0]
click at [82, 228] on p "Select all categories" at bounding box center [86, 224] width 95 height 16
click at [31, 228] on input "Select all categories" at bounding box center [25, 224] width 10 height 10
checkbox input "true"
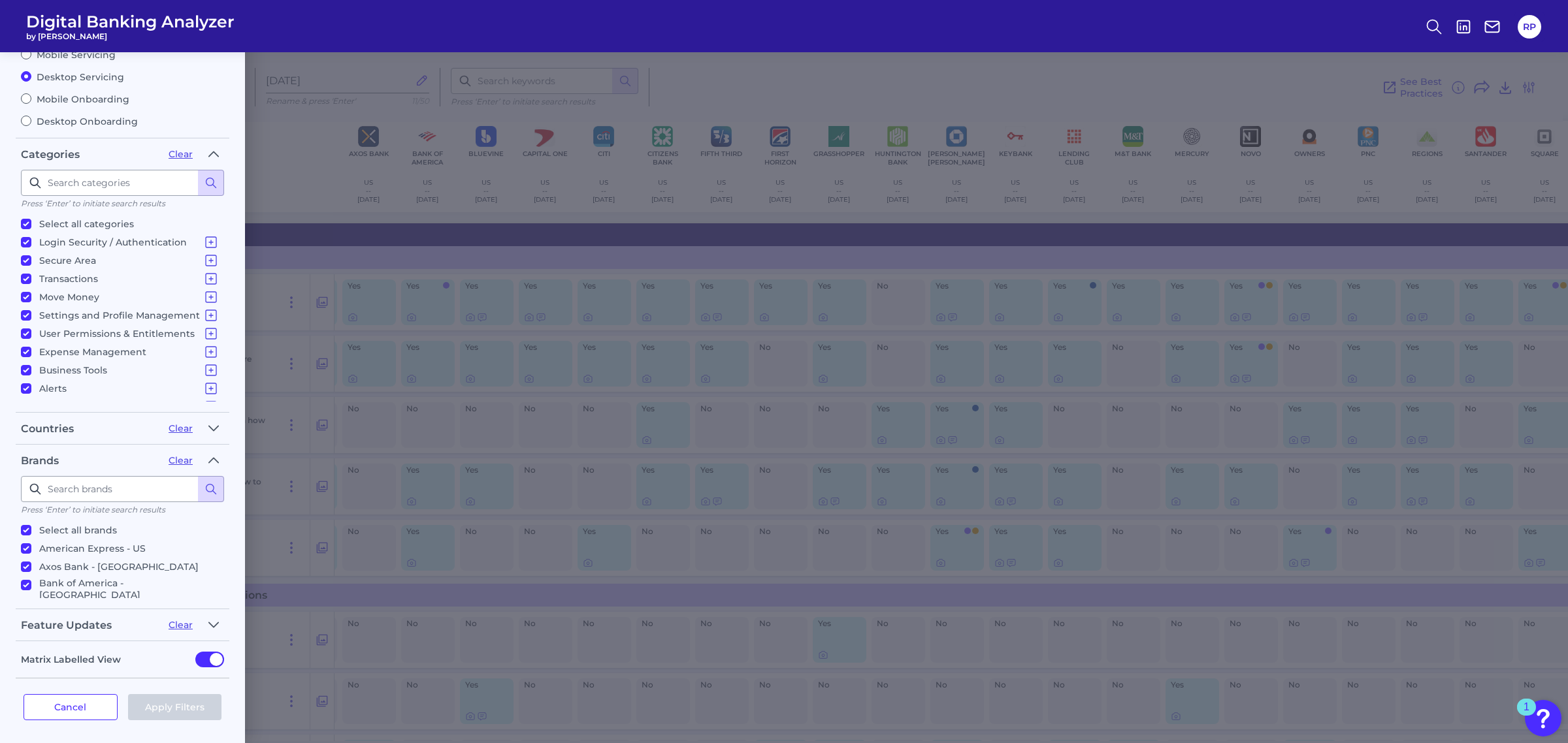
checkbox input "true"
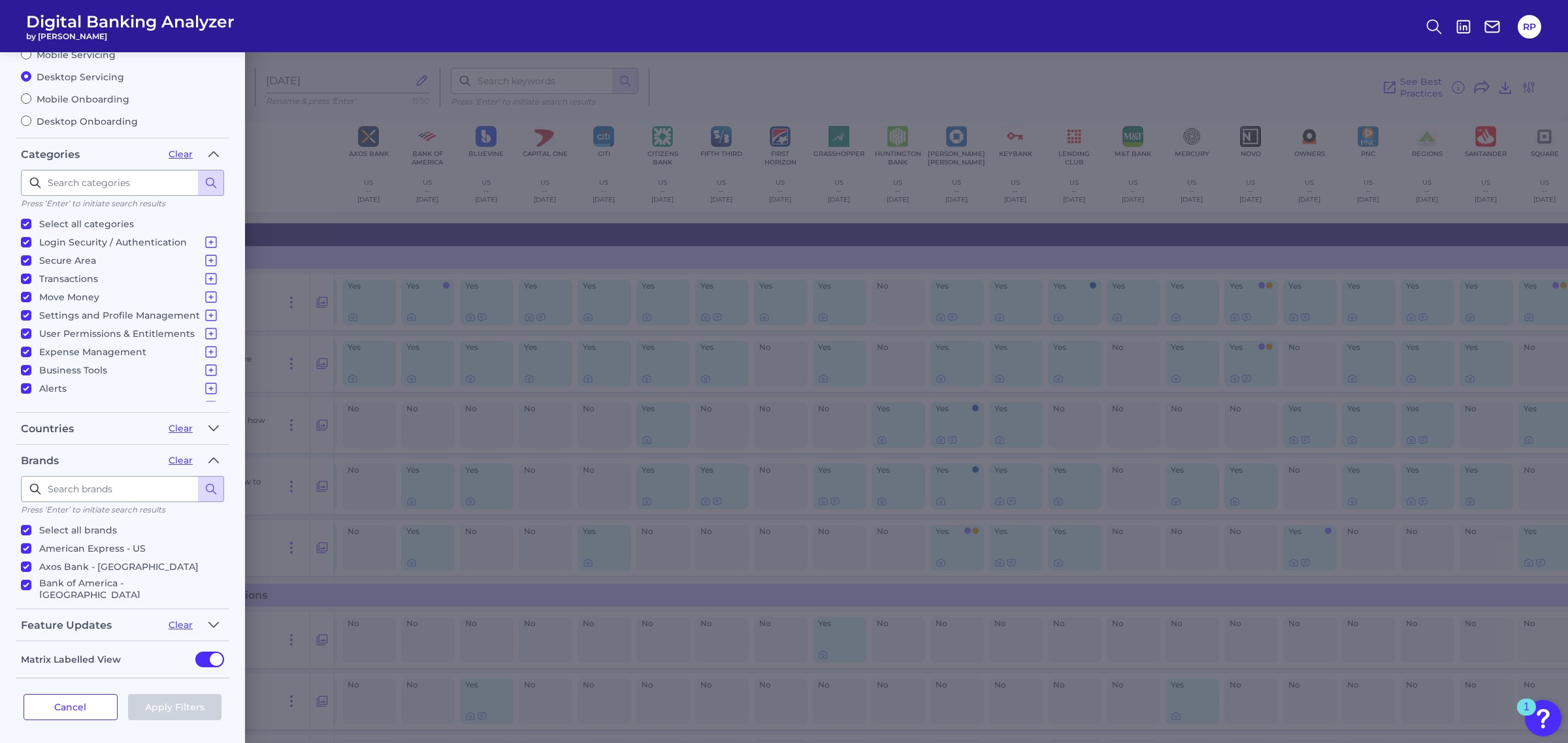
checkbox input "true"
click at [92, 60] on div "Mobile Servicing Desktop Servicing Mobile Onboarding Desktop Onboarding" at bounding box center [122, 83] width 203 height 89
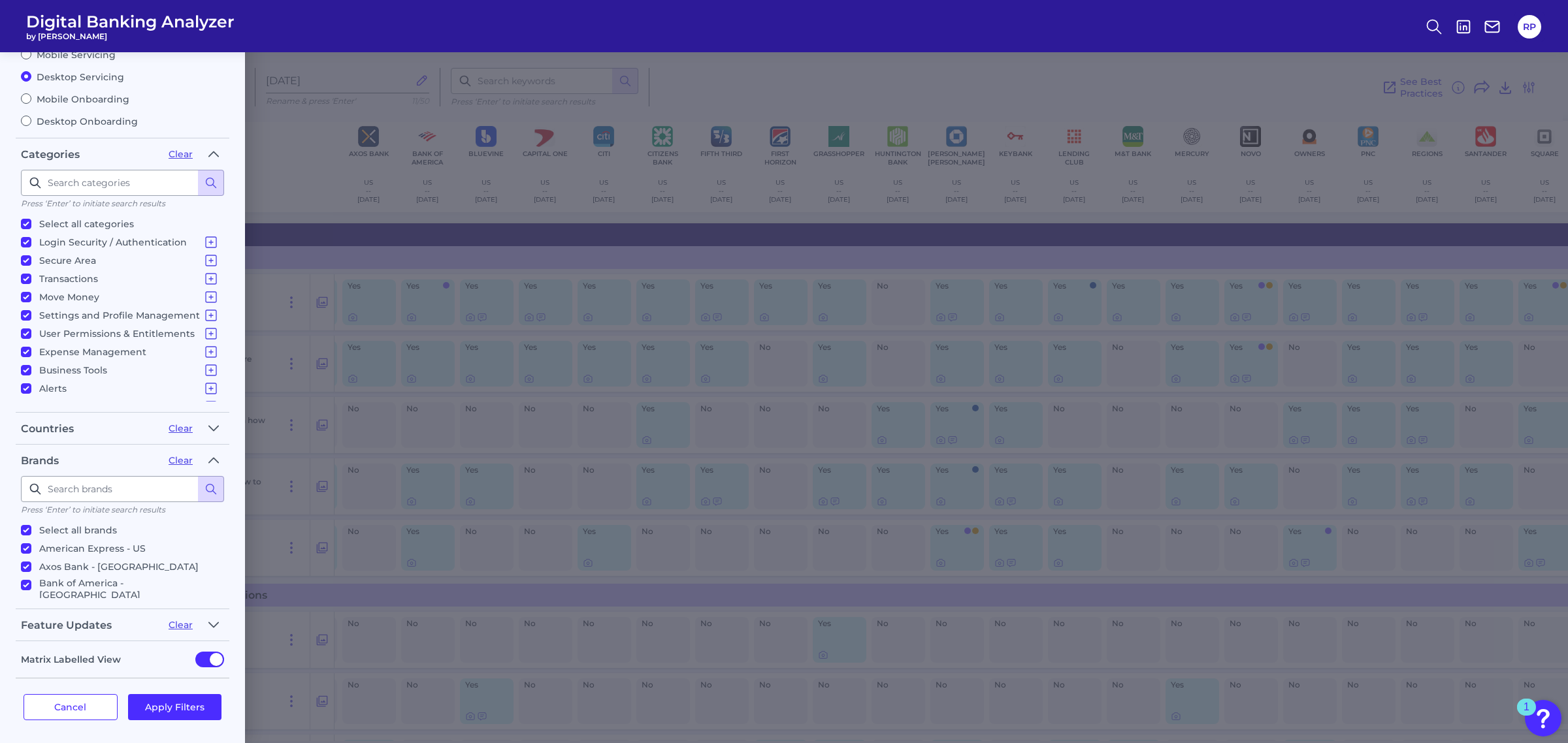
click at [89, 57] on label "Mobile Servicing" at bounding box center [122, 55] width 203 height 12
click at [31, 57] on input "Mobile Servicing" at bounding box center [25, 54] width 10 height 10
radio input "true"
radio input "false"
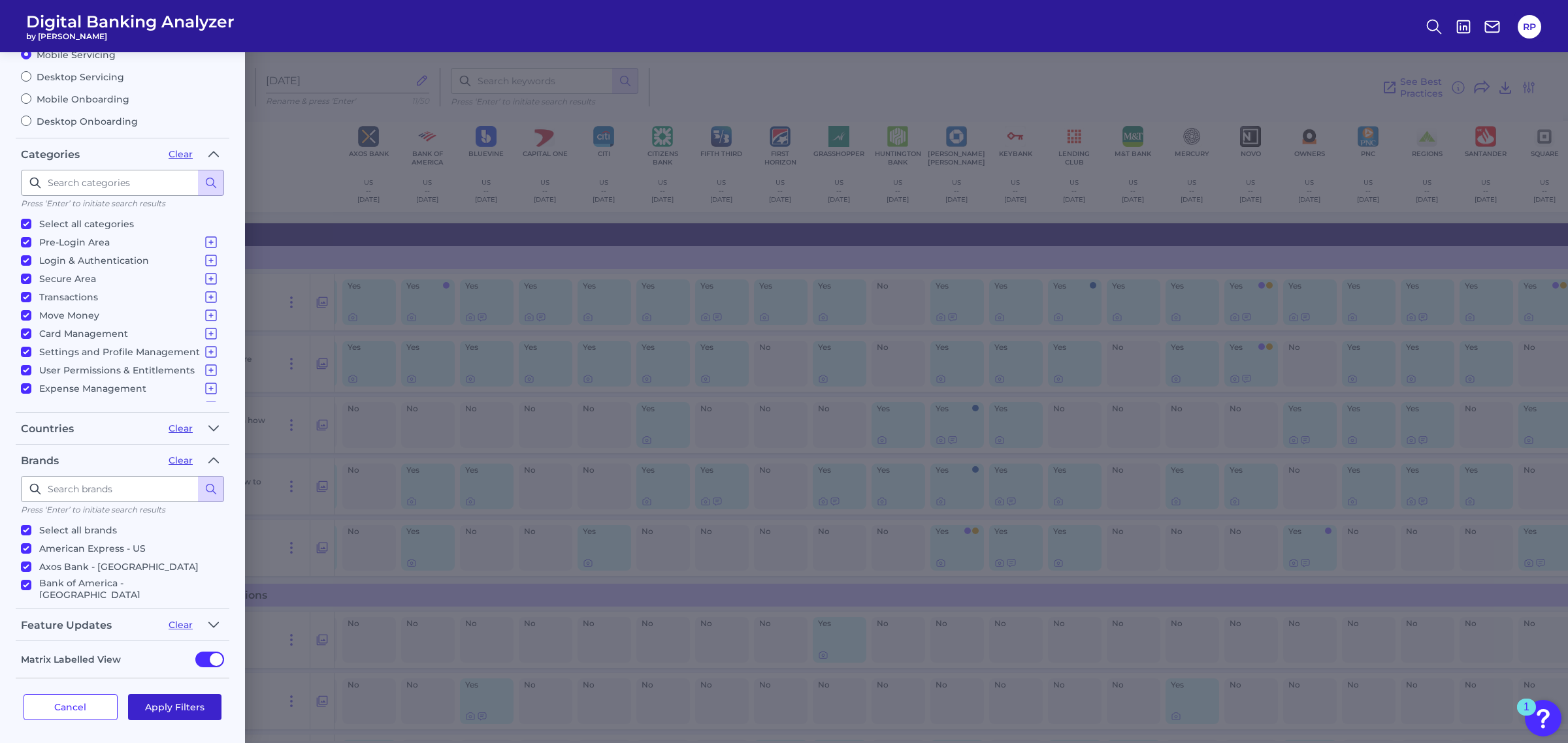
click at [177, 698] on button "Apply Filters" at bounding box center [175, 706] width 94 height 26
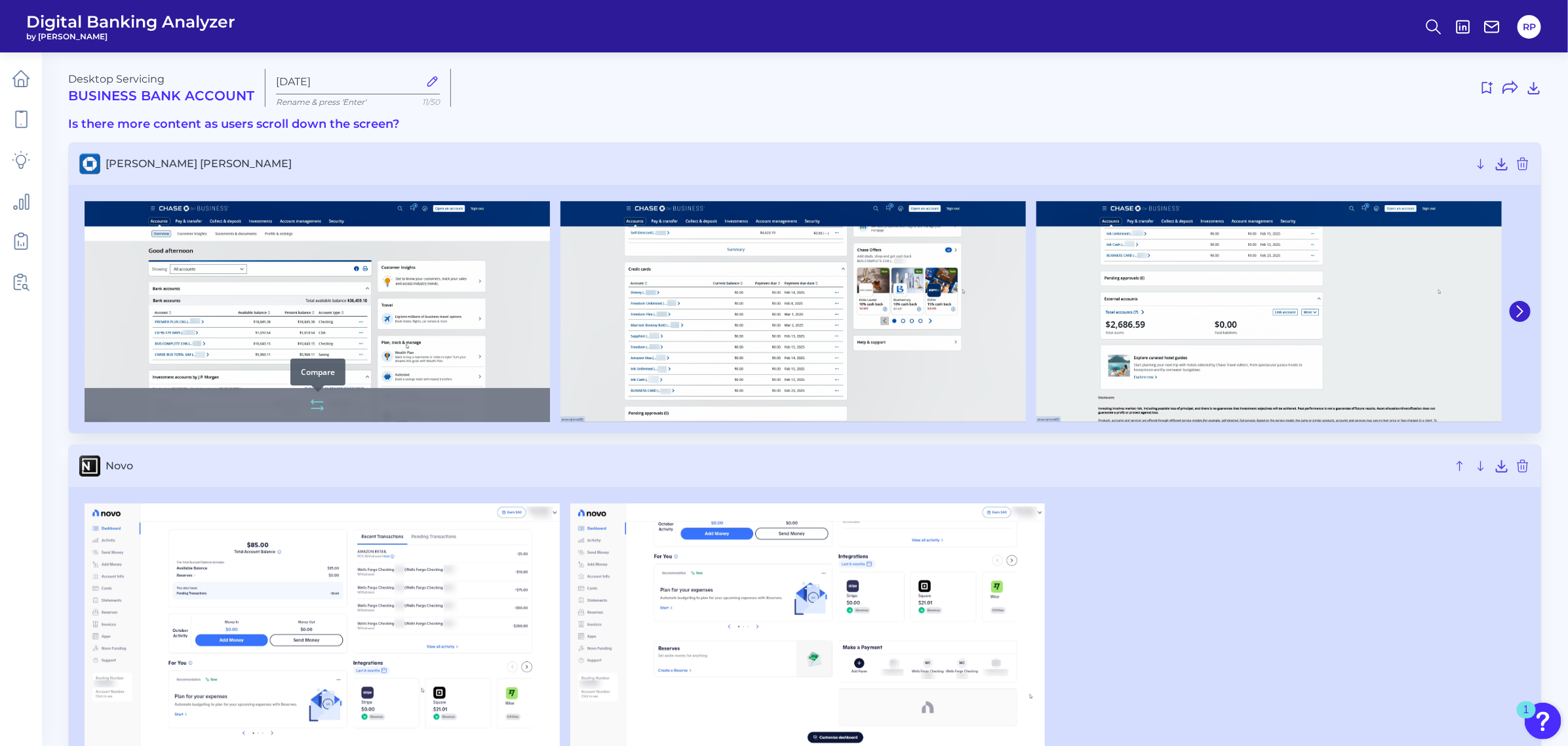
click at [323, 407] on icon at bounding box center [317, 405] width 16 height 16
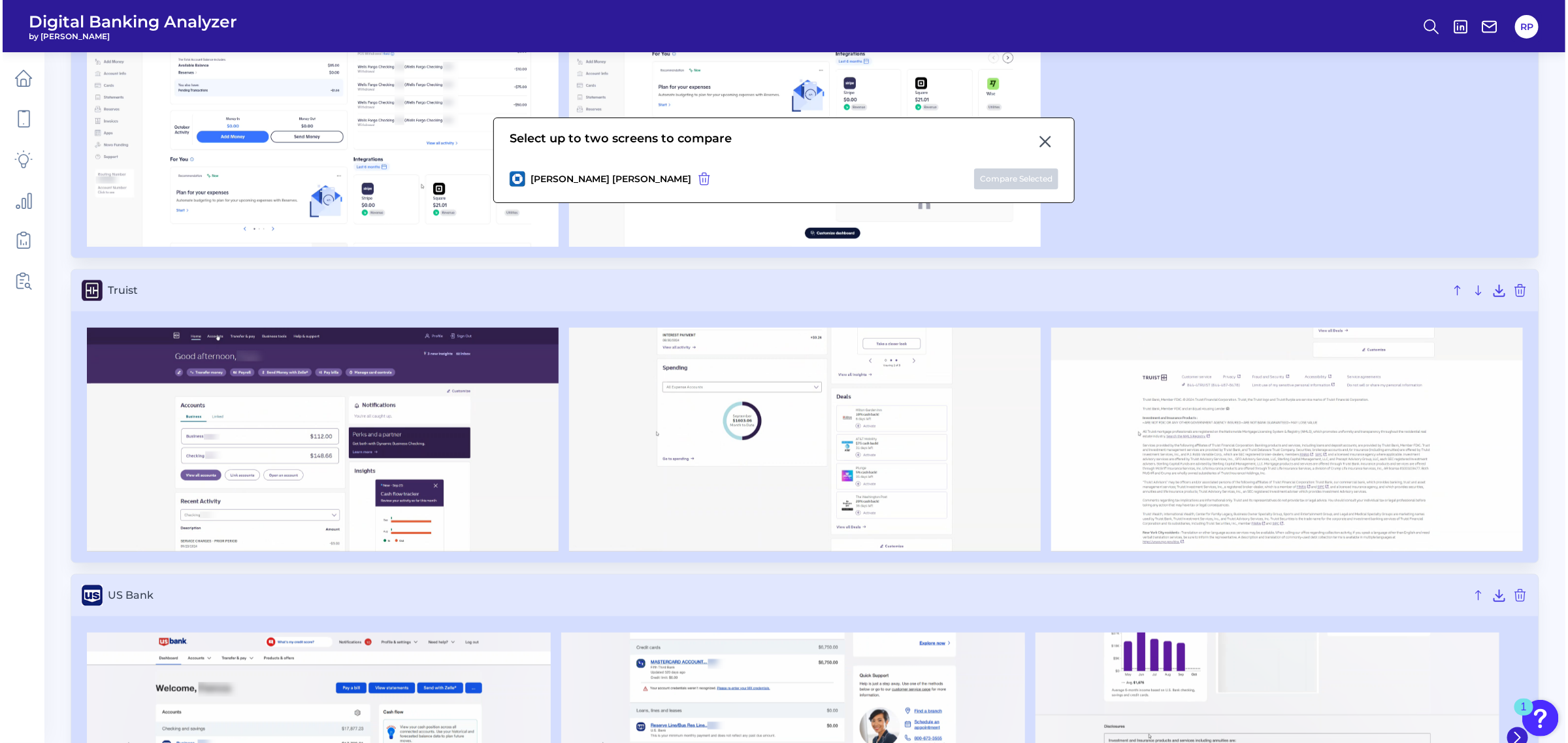
scroll to position [631, 0]
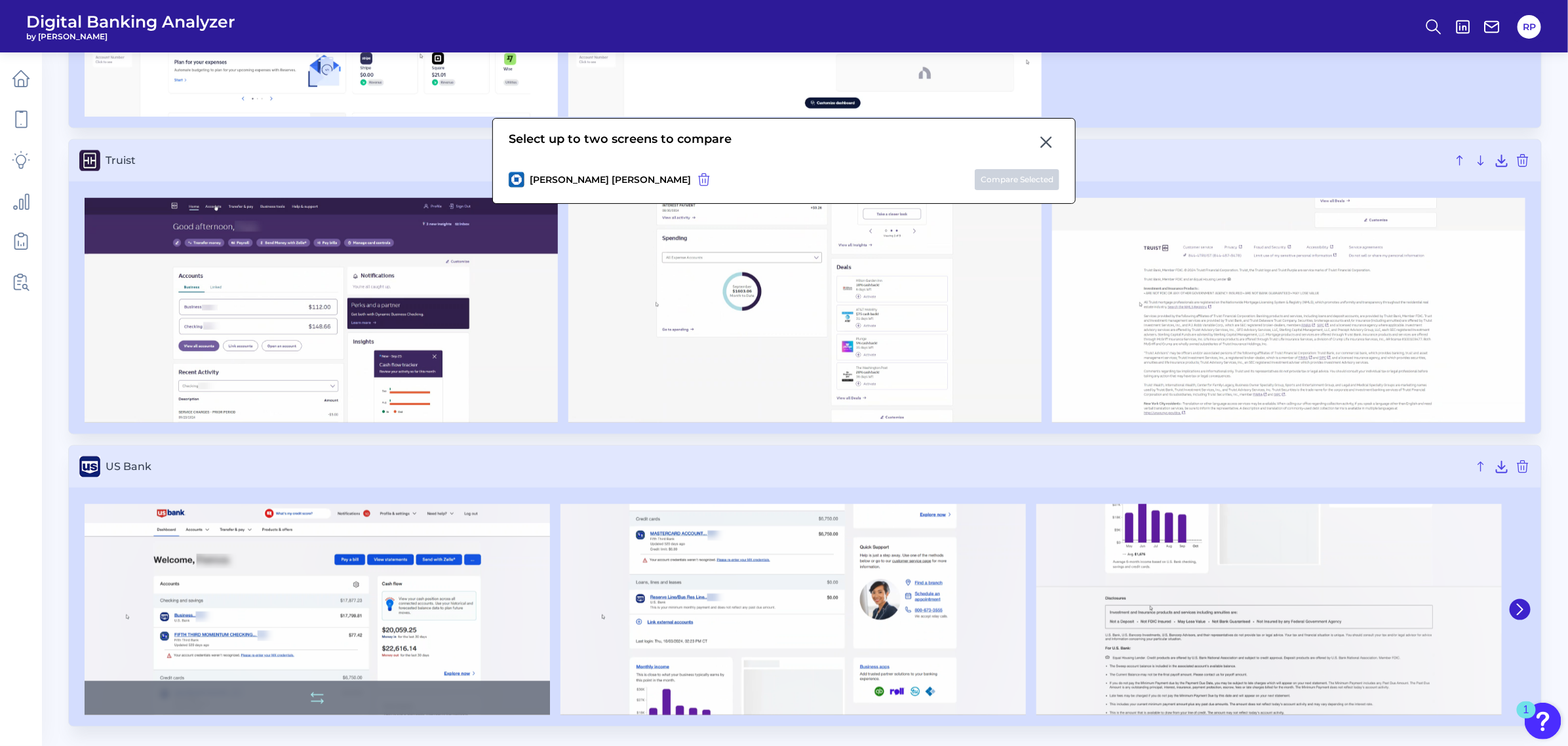
click at [349, 617] on img at bounding box center [317, 609] width 466 height 211
click at [316, 696] on icon at bounding box center [317, 698] width 16 height 16
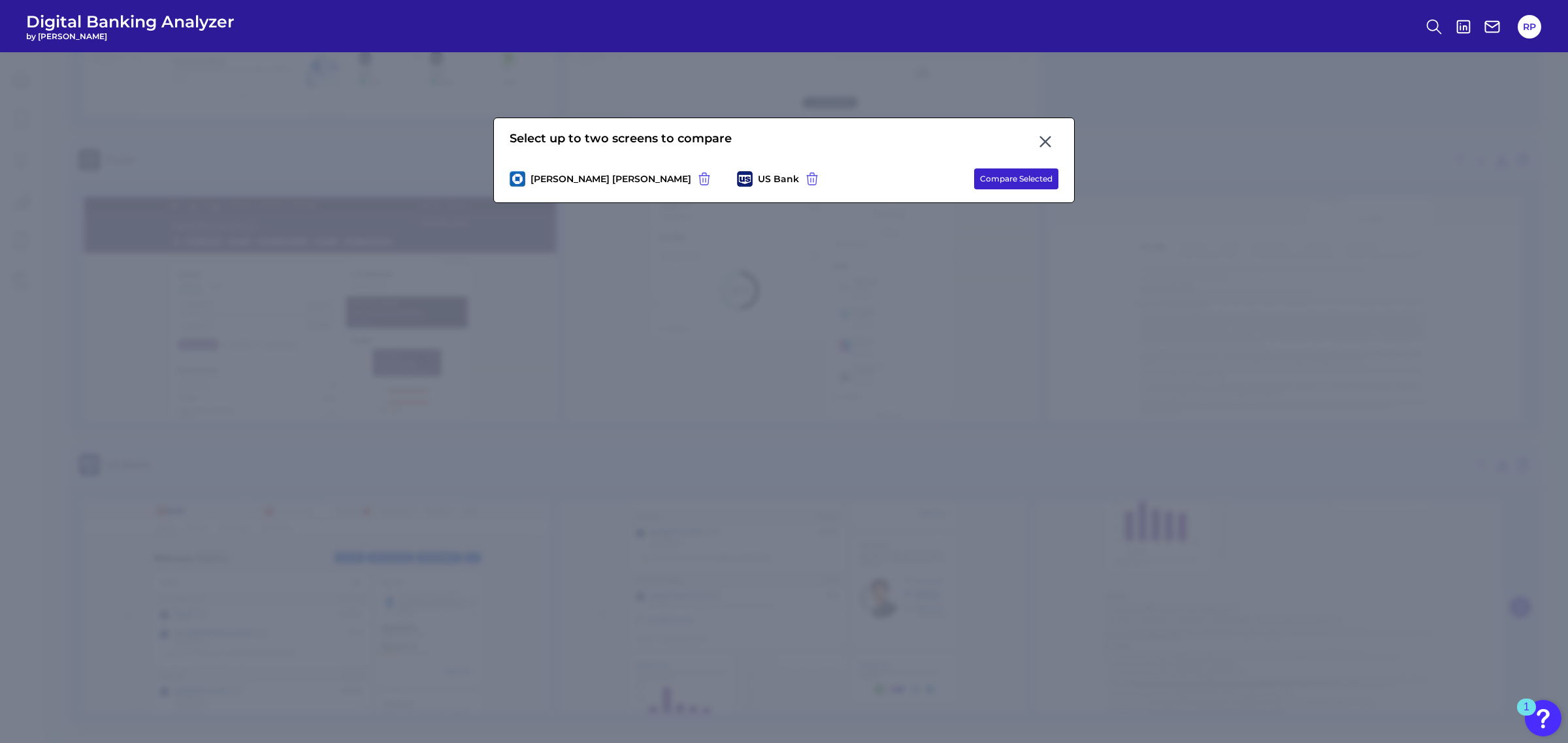
click at [993, 177] on button "Compare Selected" at bounding box center [1016, 179] width 84 height 21
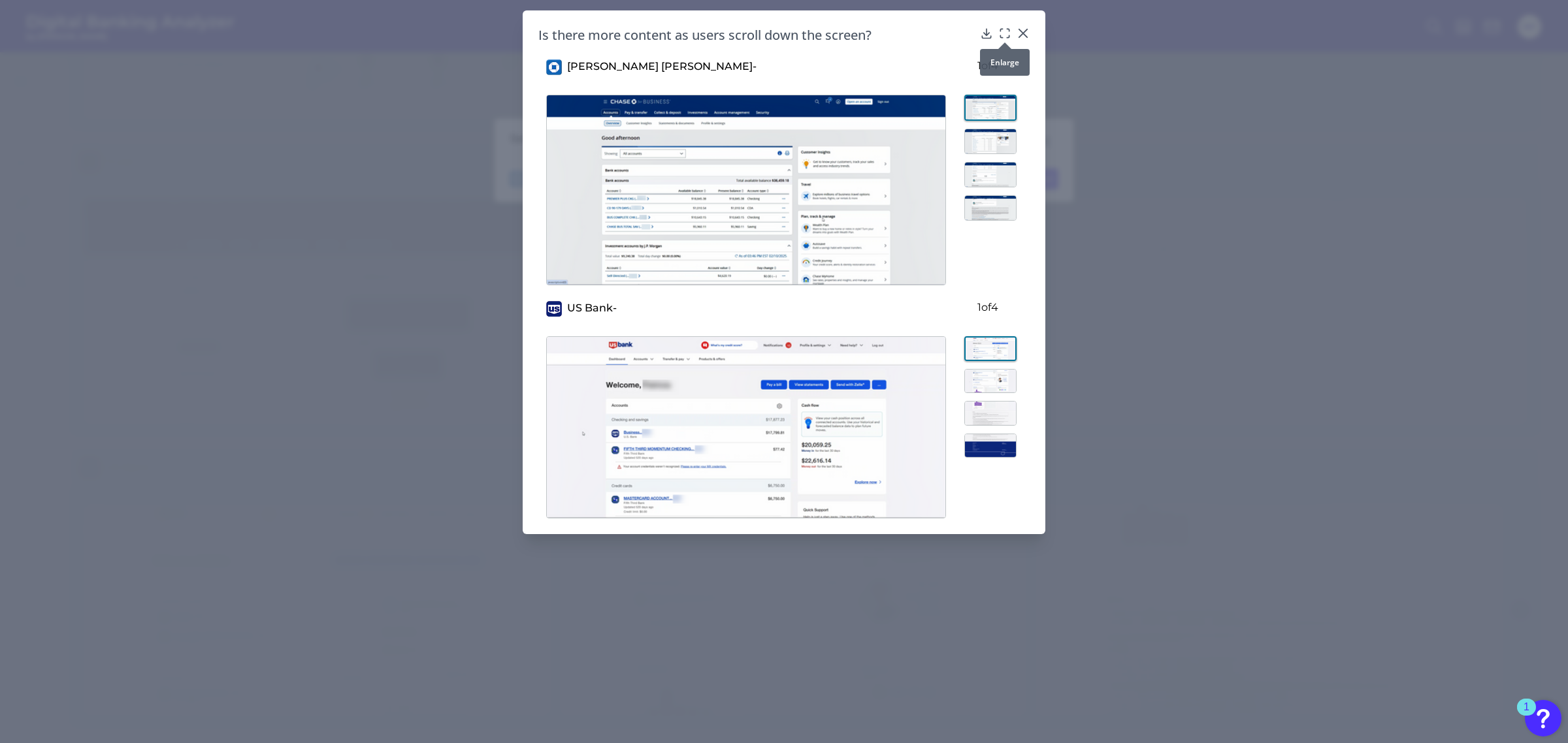
click at [1004, 34] on icon at bounding box center [1004, 33] width 13 height 13
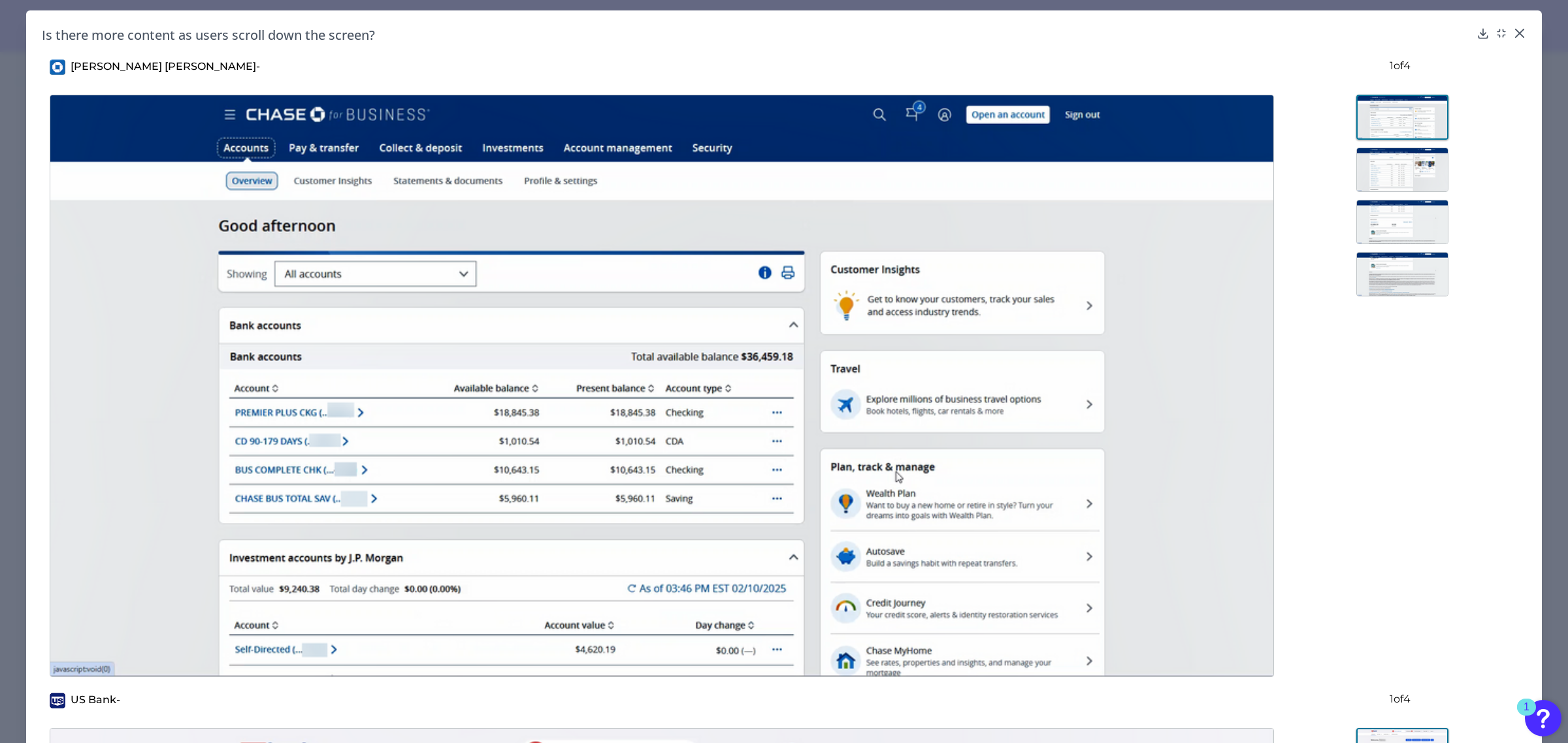
scroll to position [163, 0]
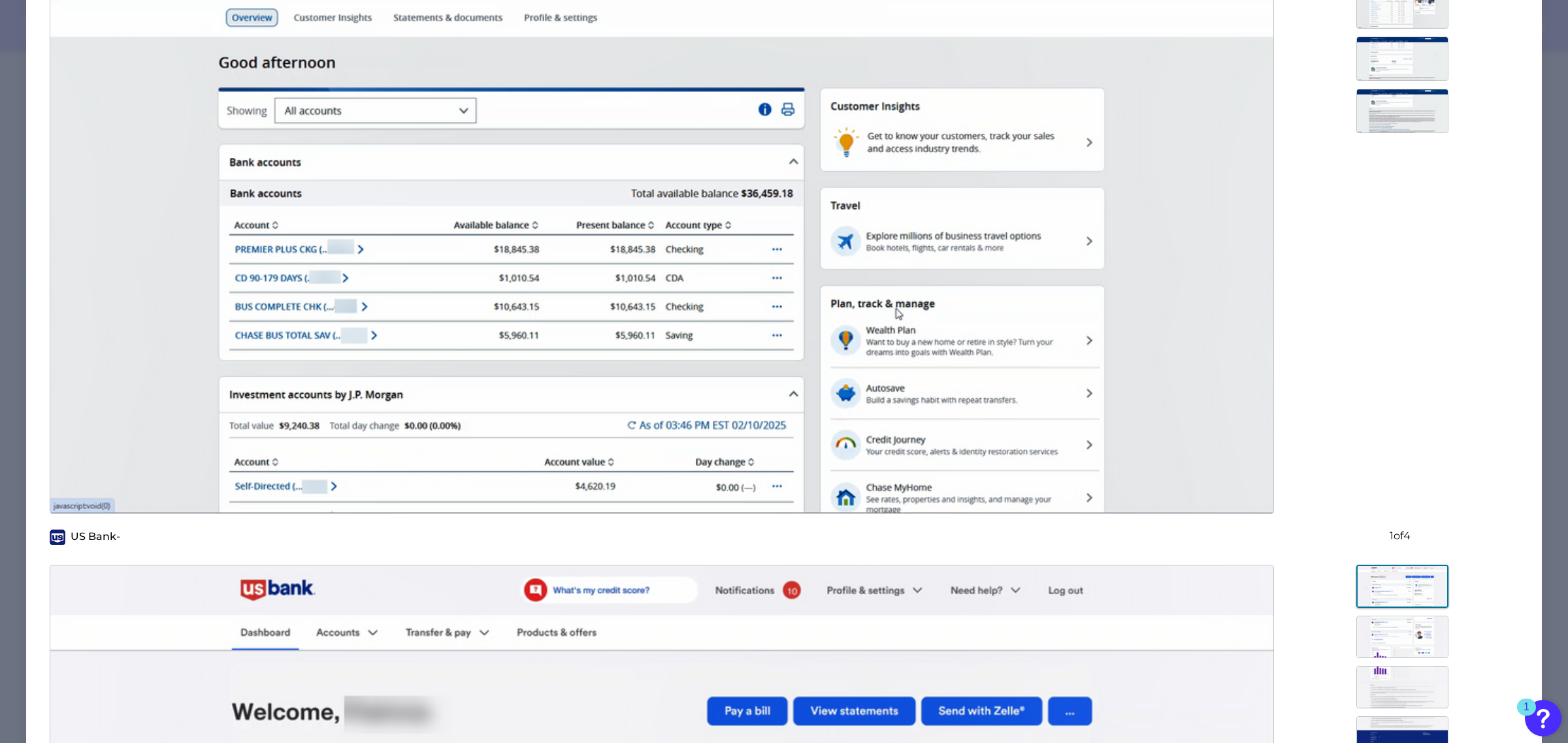
click at [1367, 20] on img at bounding box center [1402, 6] width 92 height 45
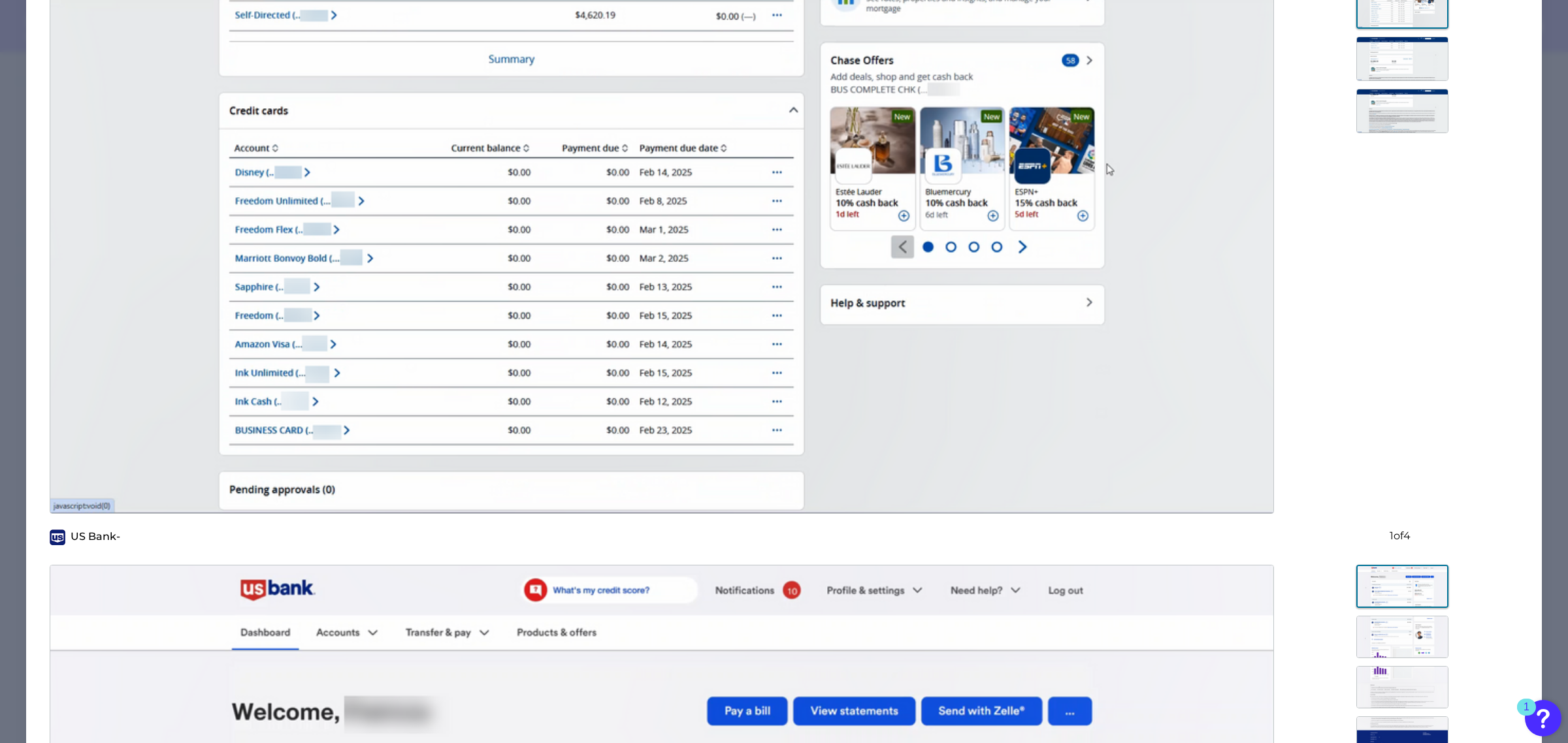
click at [1401, 72] on img at bounding box center [1402, 59] width 92 height 45
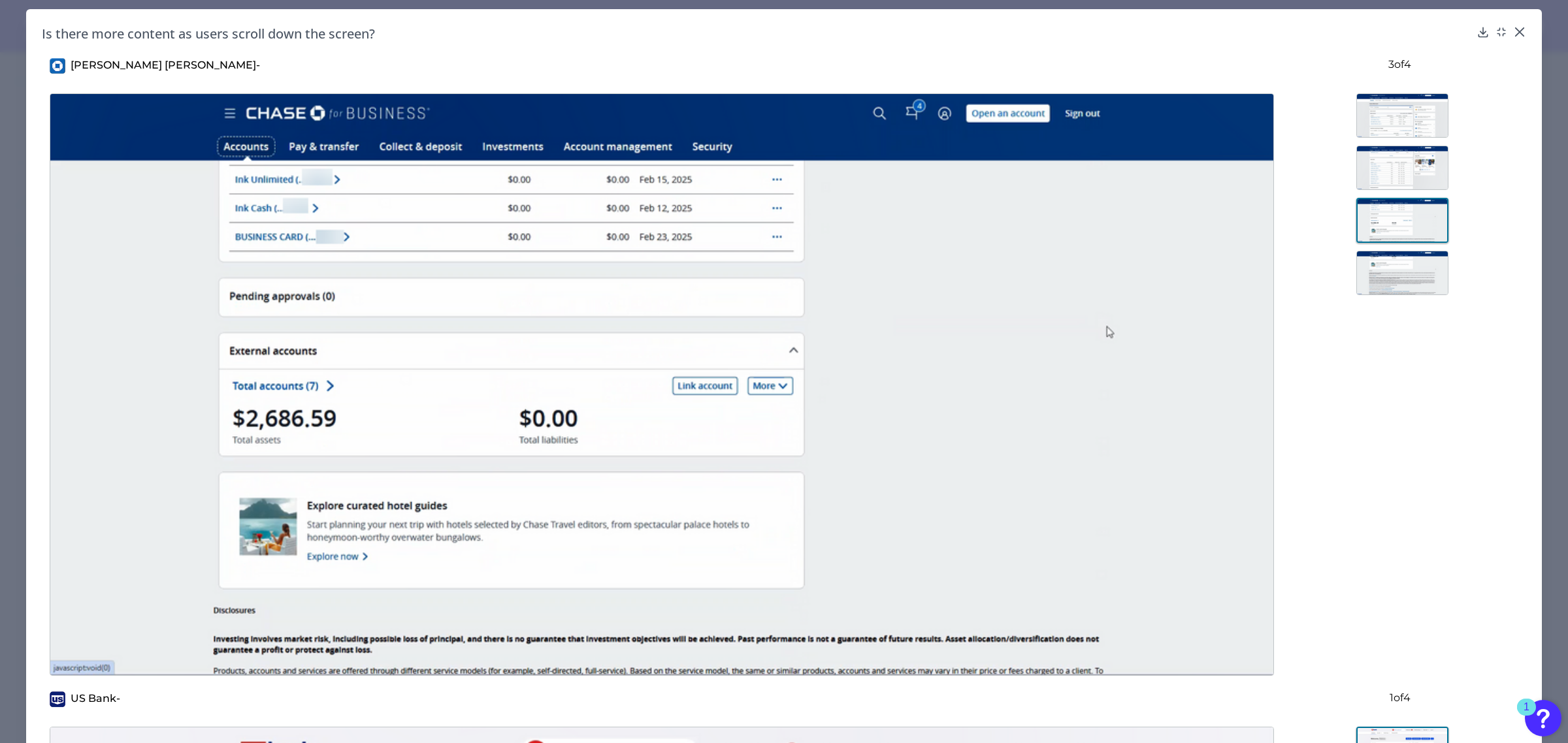
scroll to position [0, 0]
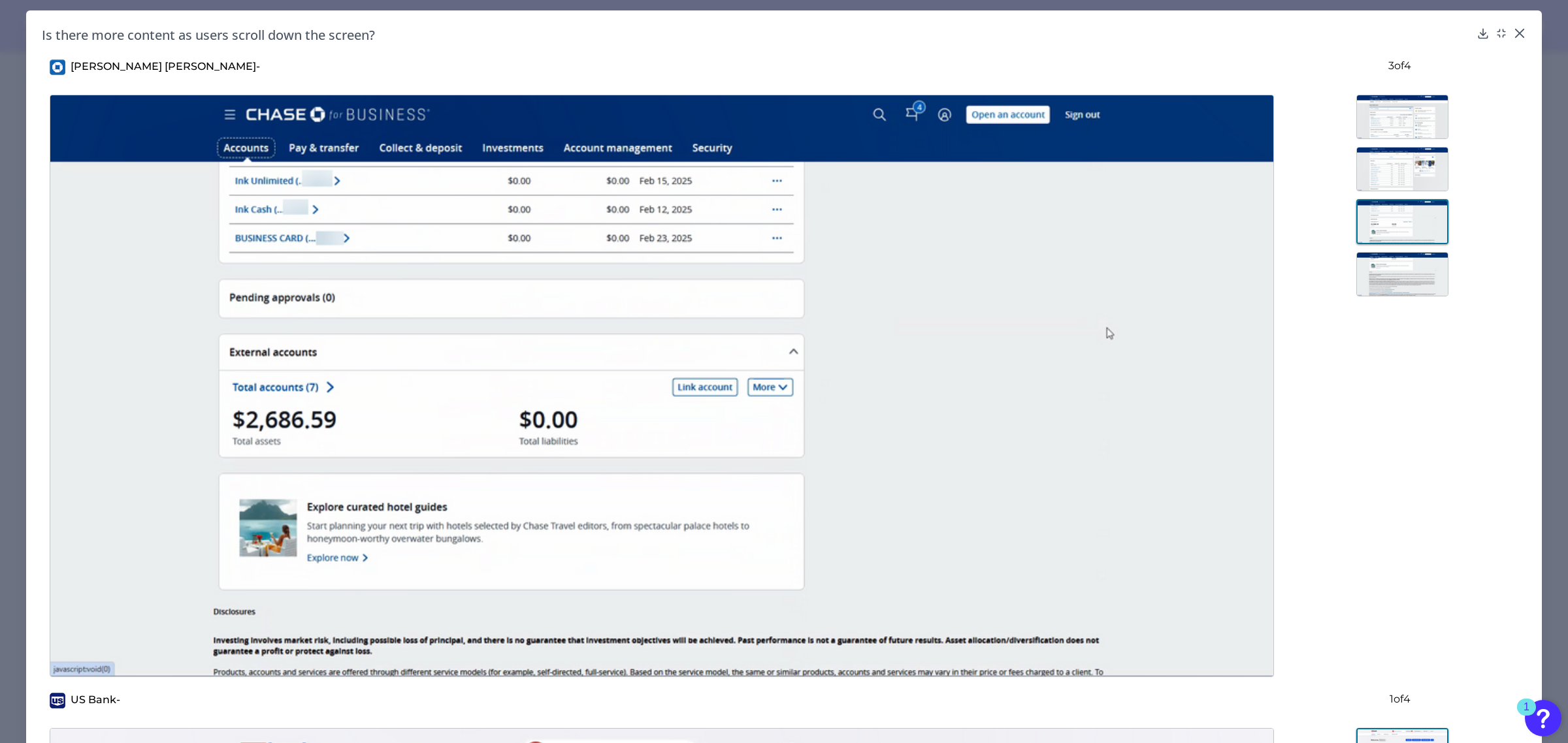
click at [1416, 112] on img at bounding box center [1402, 117] width 92 height 45
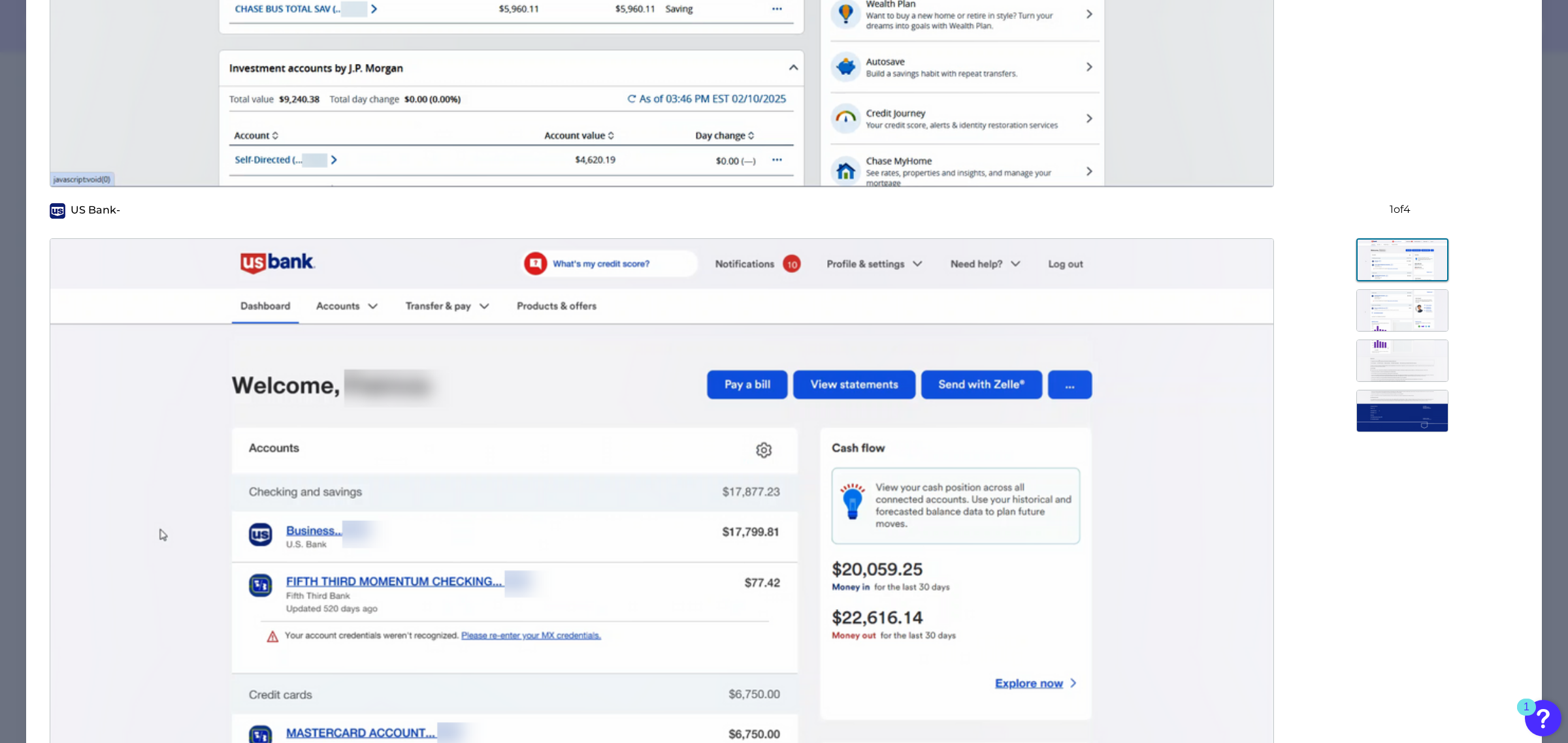
scroll to position [562, 0]
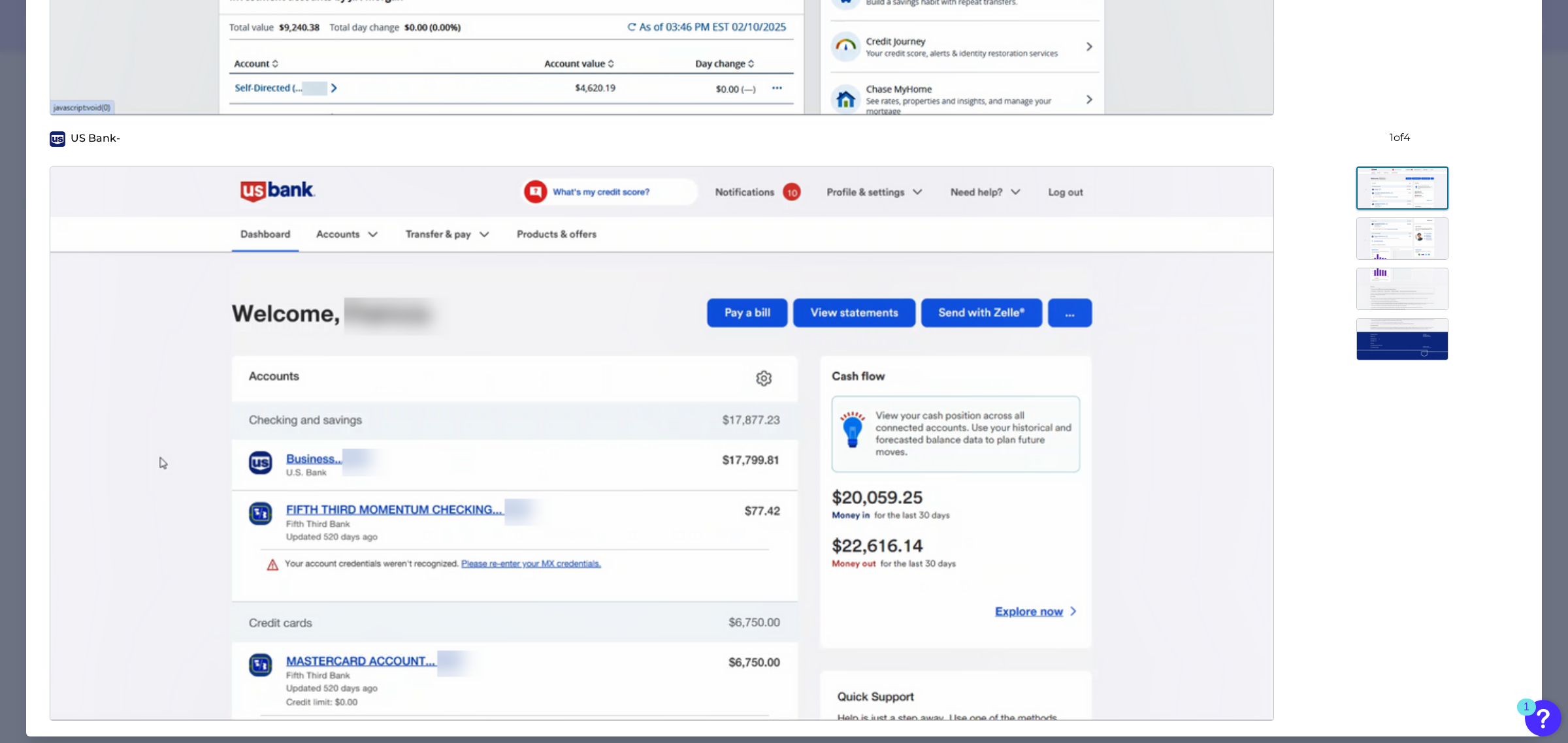
click at [1408, 234] on img at bounding box center [1402, 238] width 92 height 42
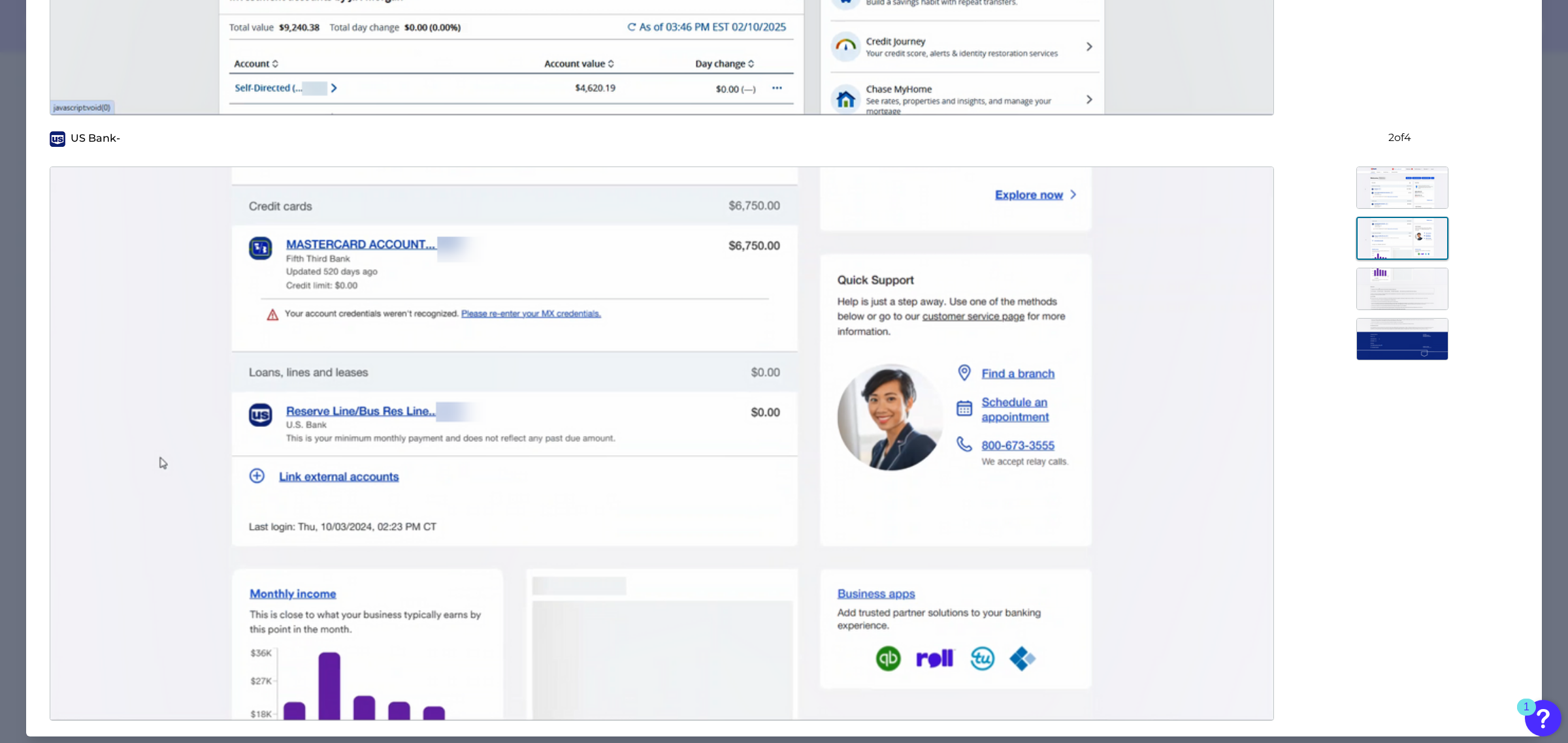
click at [1375, 286] on img at bounding box center [1402, 288] width 92 height 42
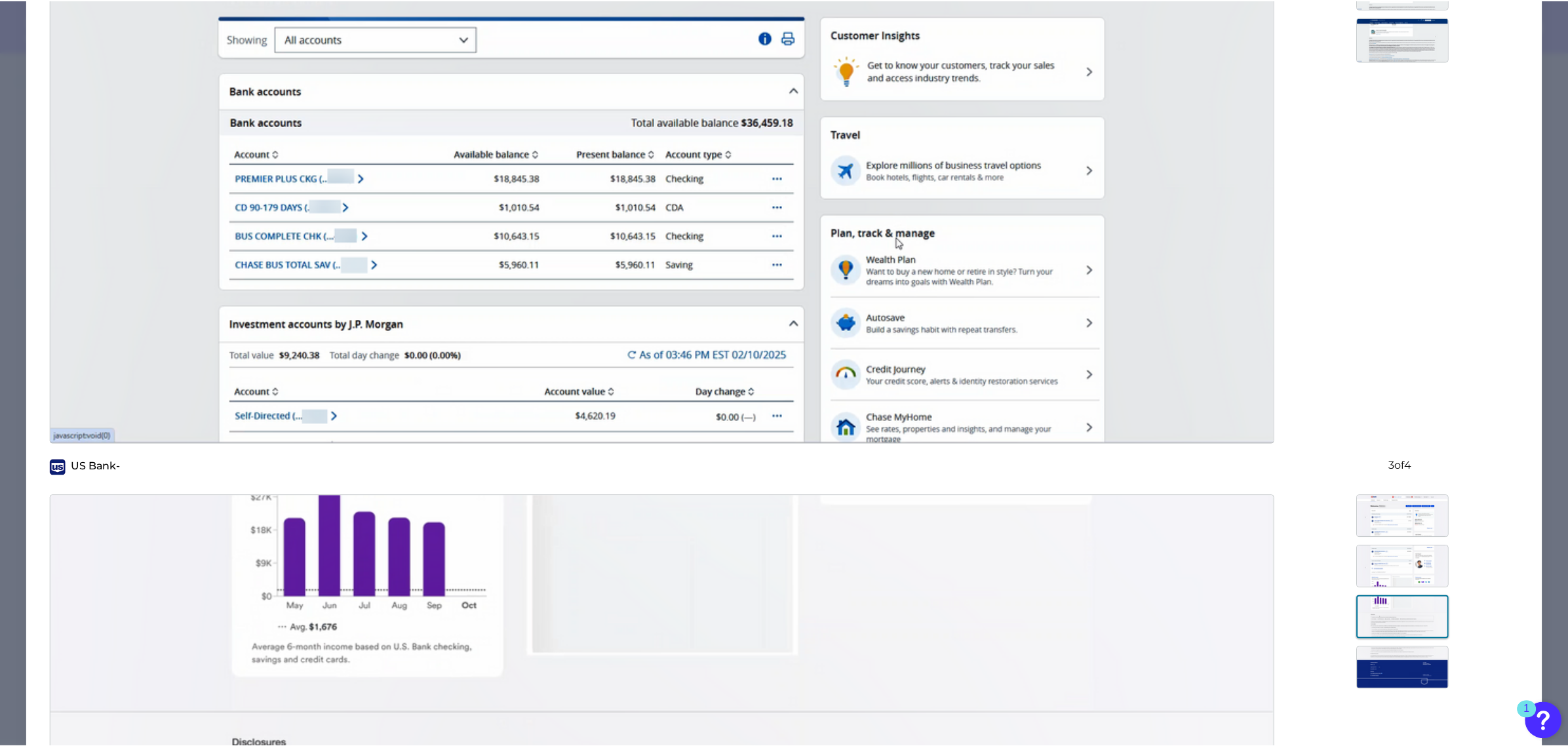
scroll to position [0, 0]
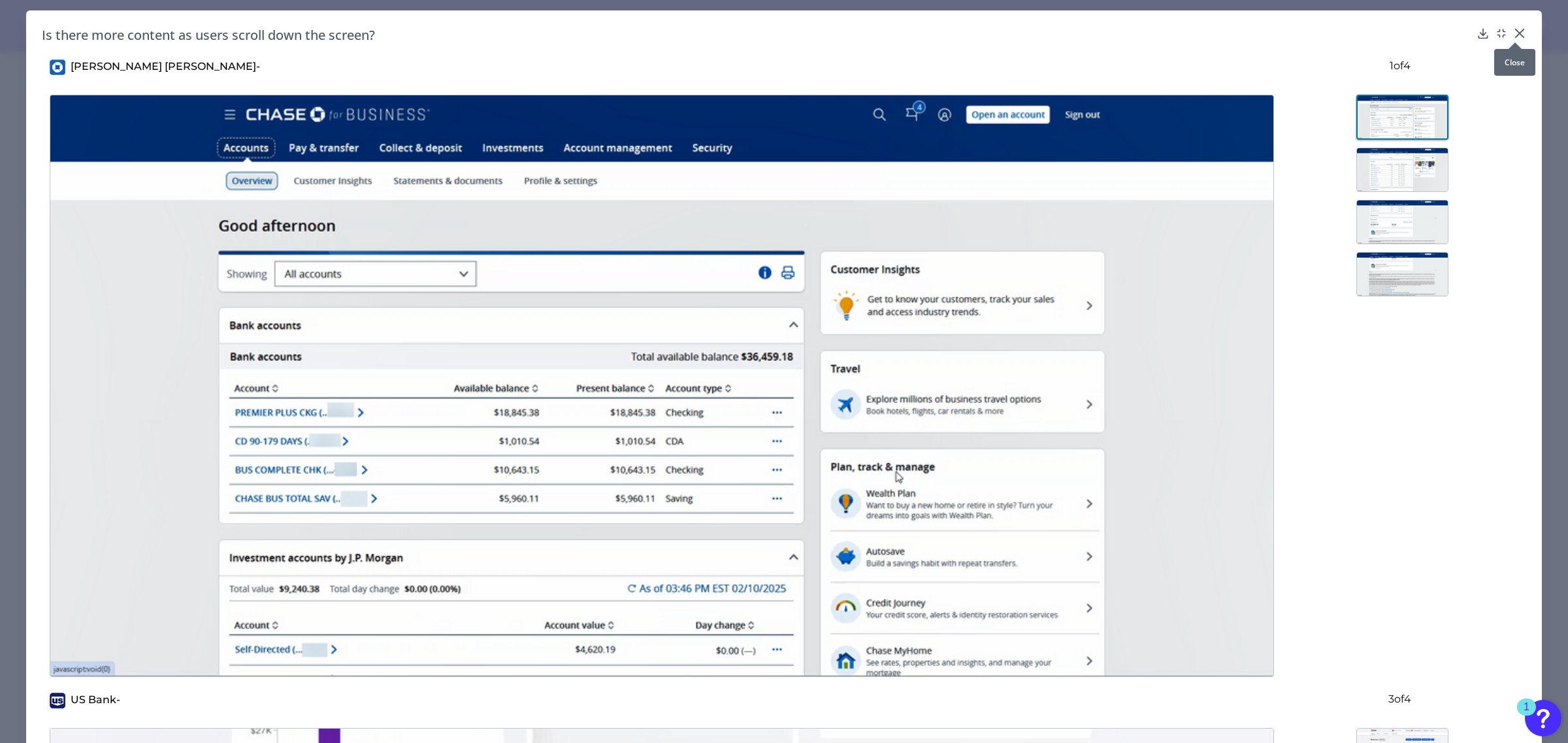
click at [1513, 31] on icon at bounding box center [1519, 33] width 13 height 13
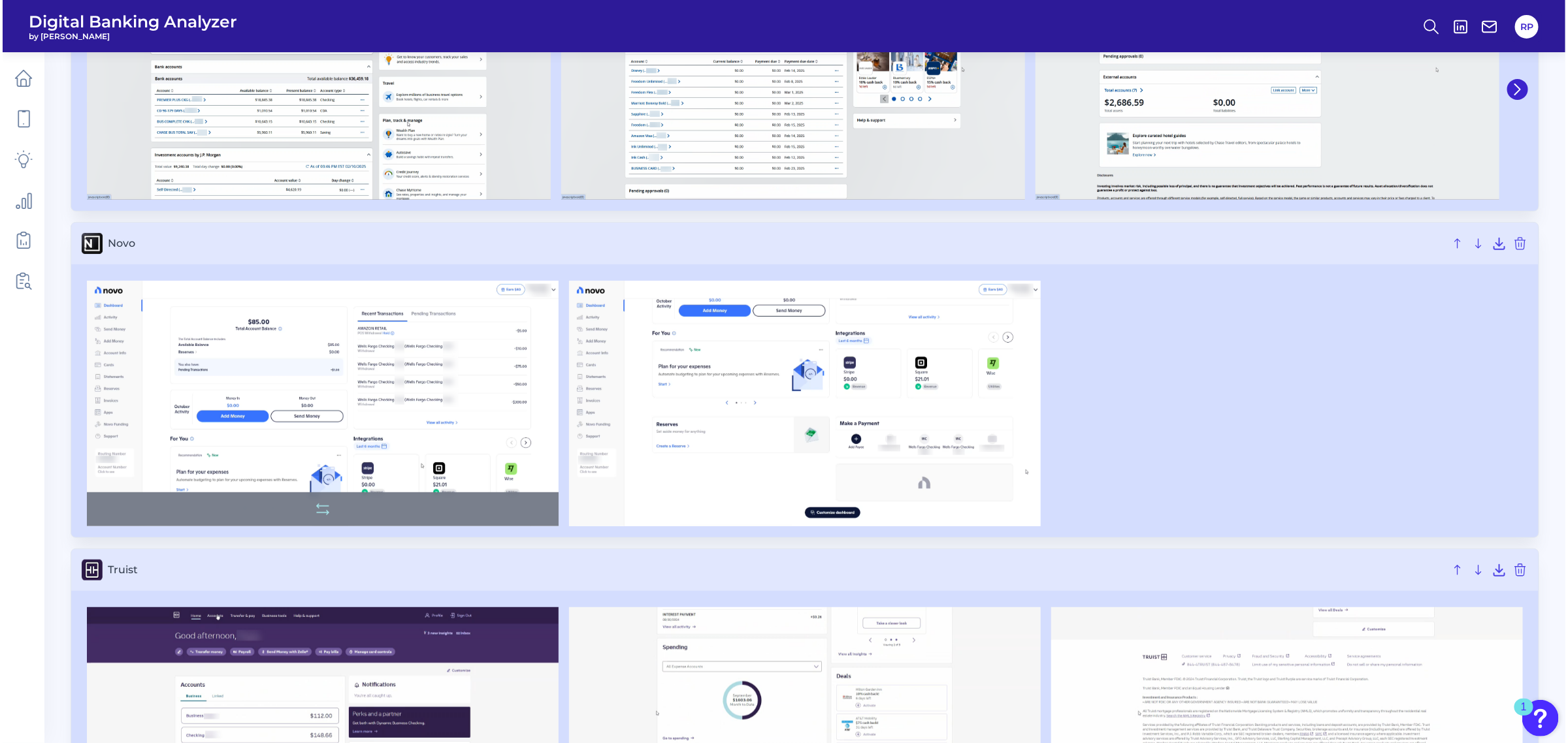
scroll to position [141, 0]
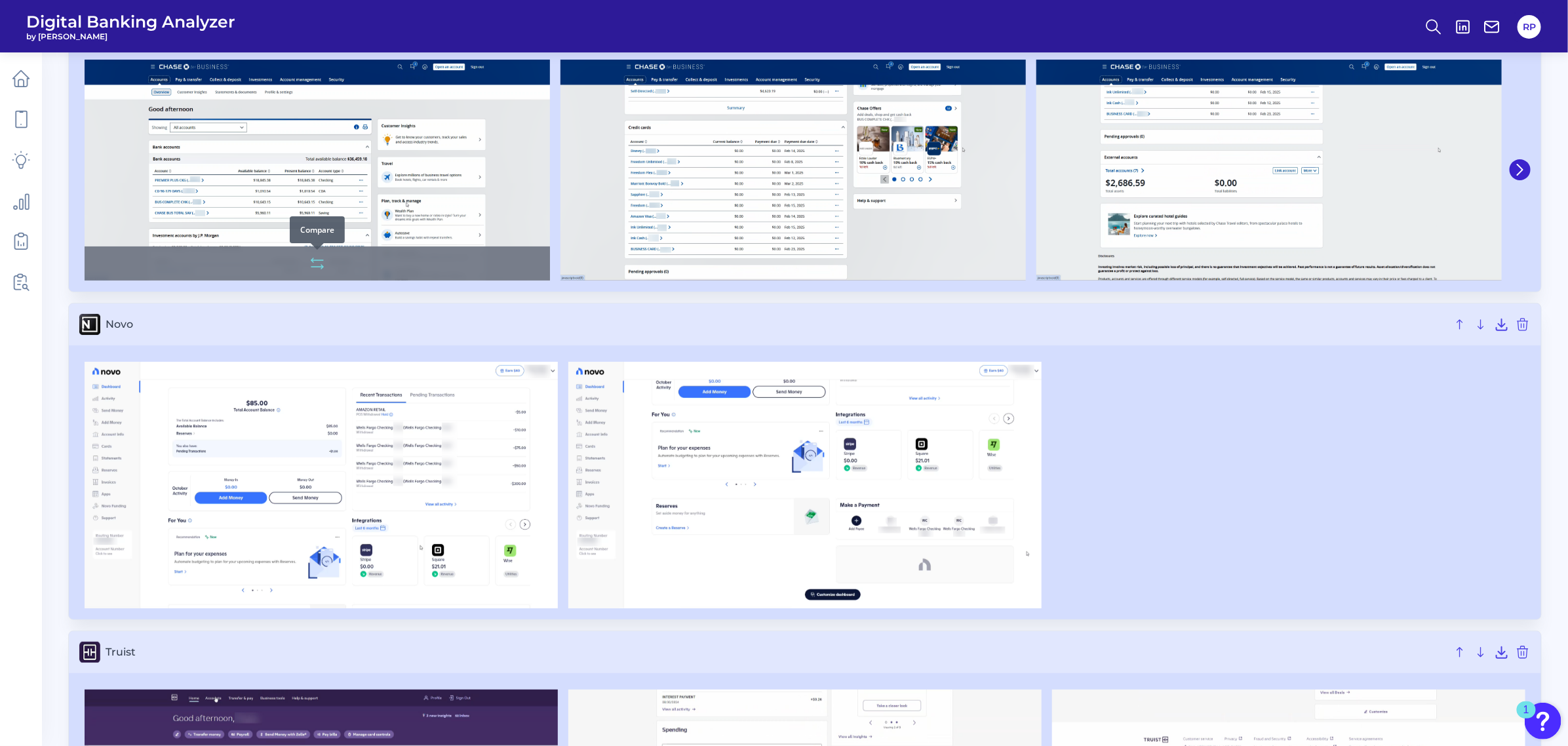
click at [322, 262] on icon at bounding box center [317, 264] width 16 height 16
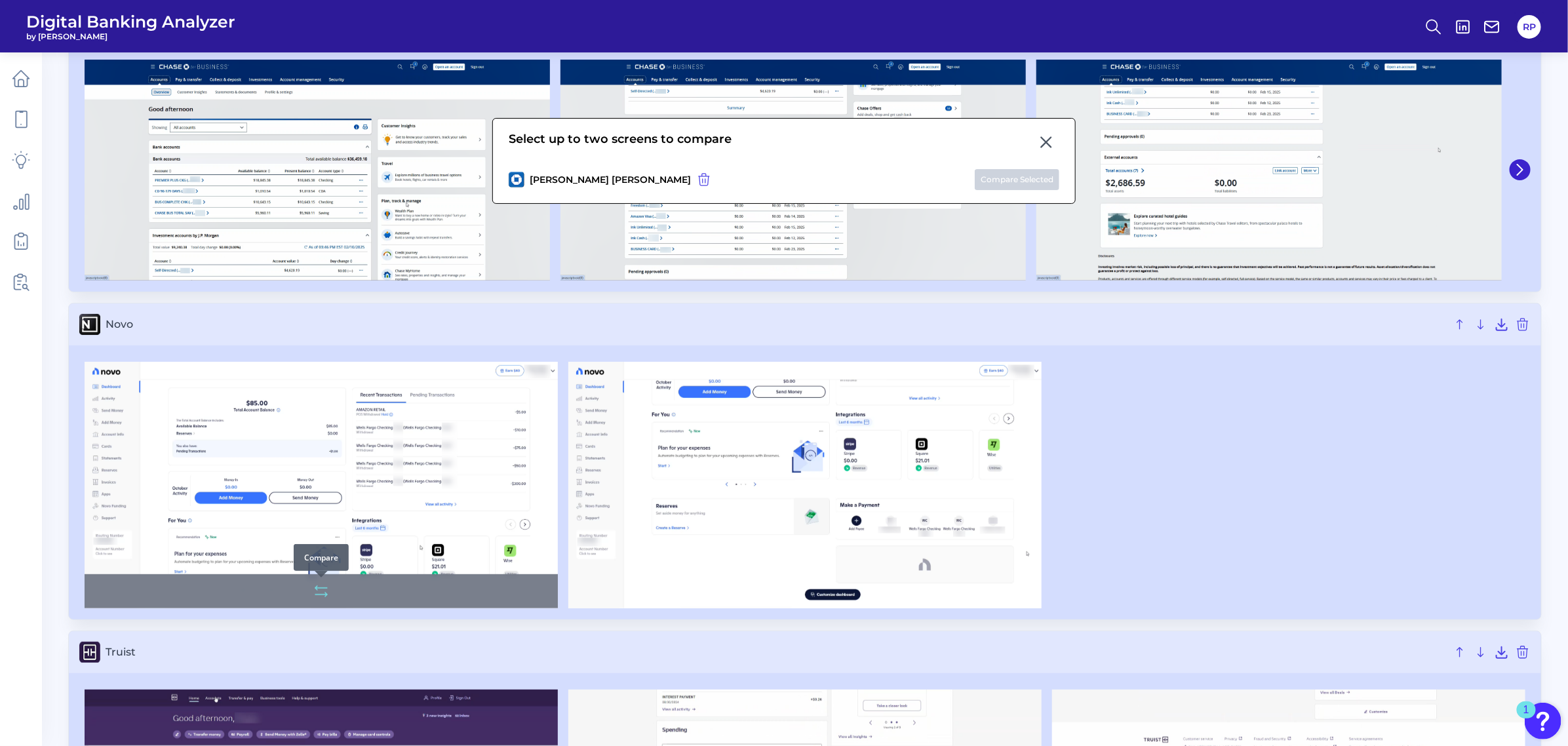
click at [315, 591] on icon at bounding box center [321, 591] width 16 height 16
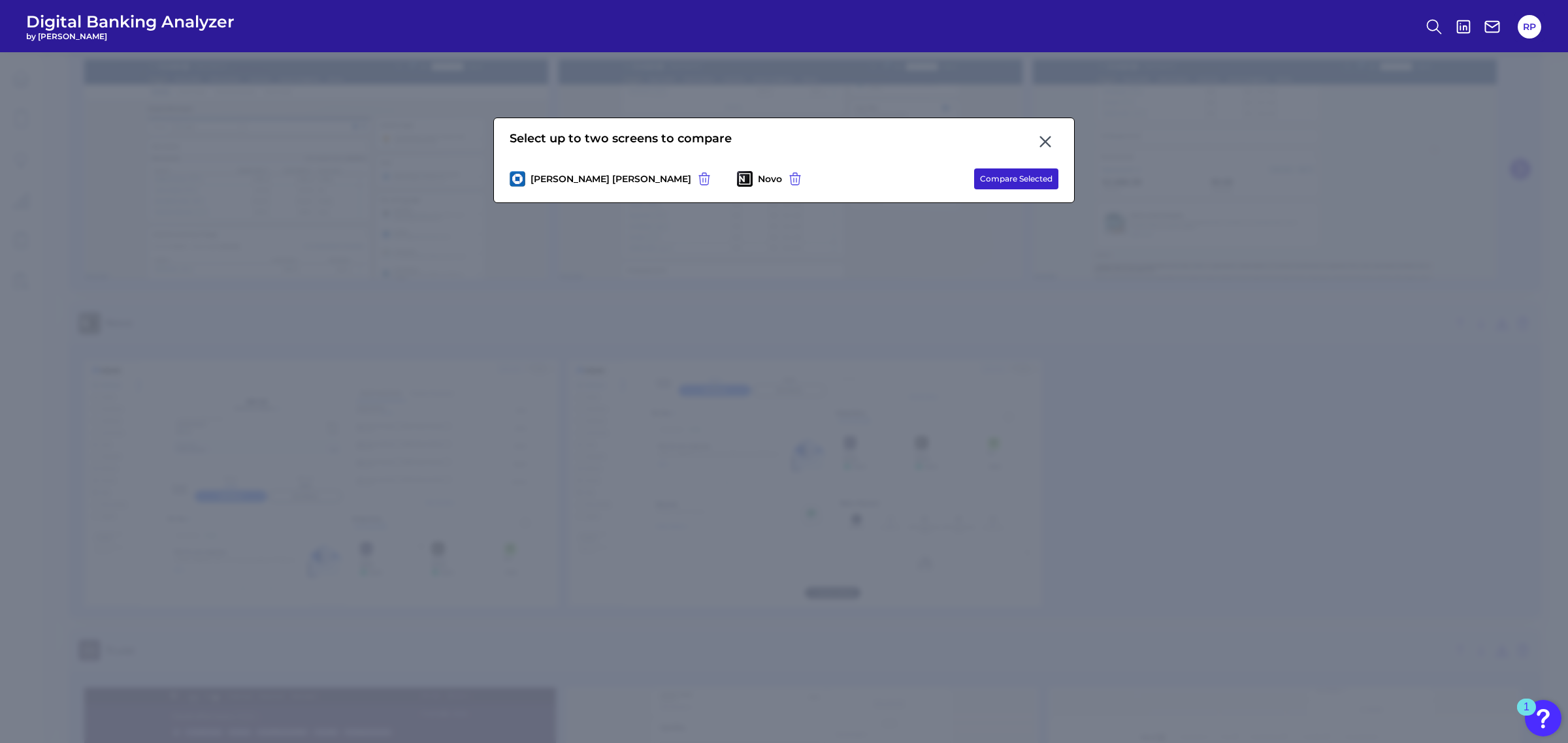
click at [1020, 174] on button "Compare Selected" at bounding box center [1016, 179] width 84 height 21
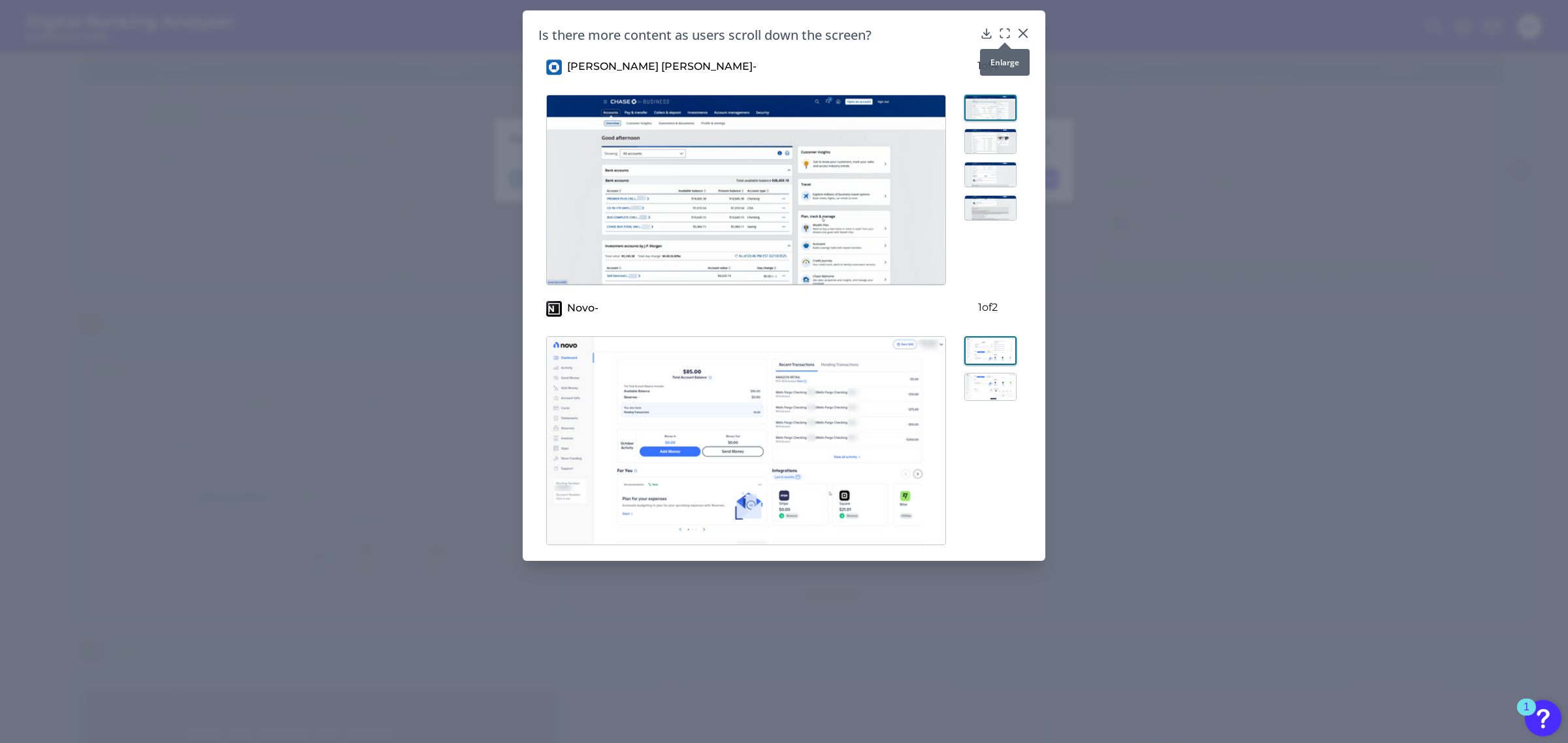
click at [1004, 33] on icon at bounding box center [1004, 33] width 13 height 13
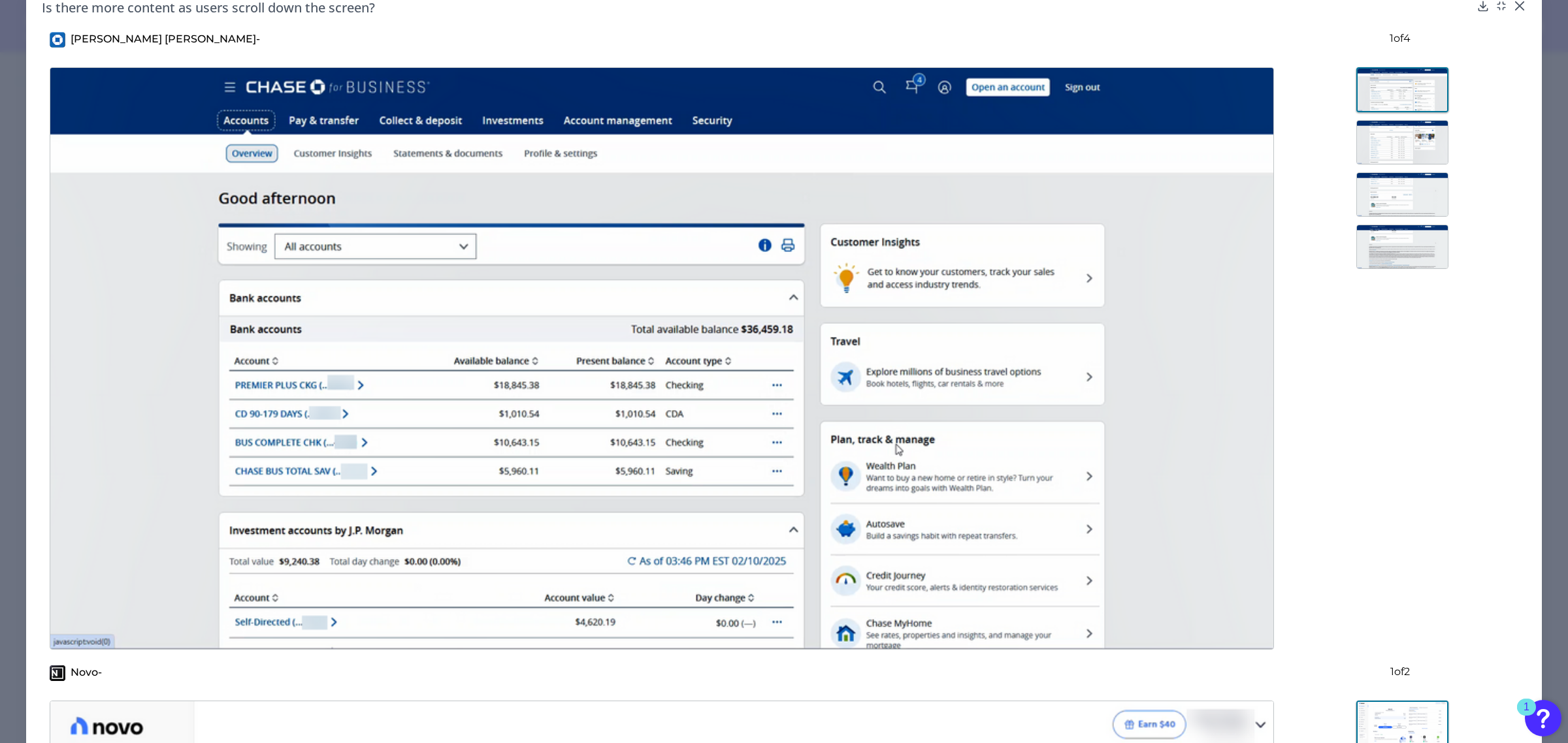
scroll to position [0, 0]
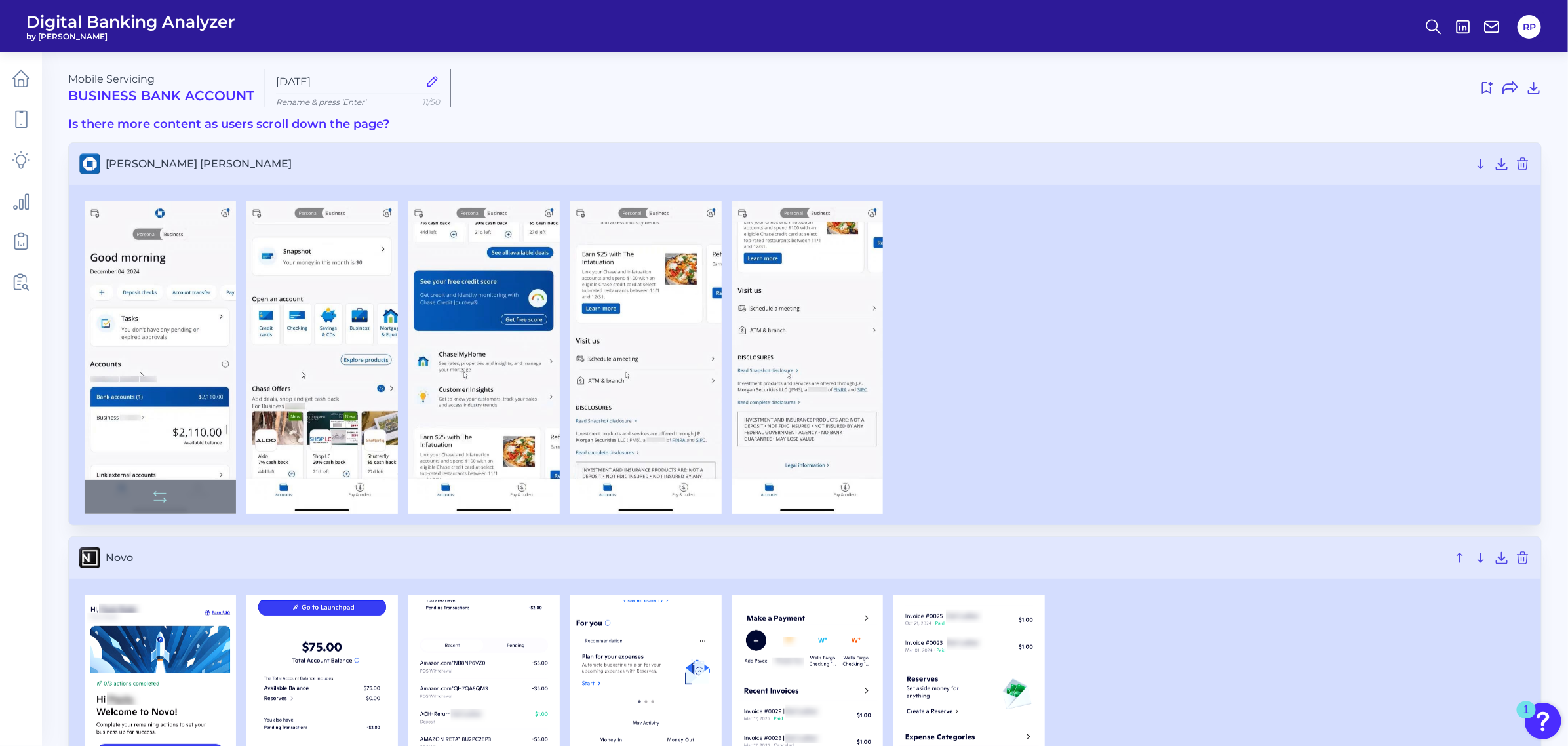
click at [224, 223] on img at bounding box center [161, 357] width 152 height 312
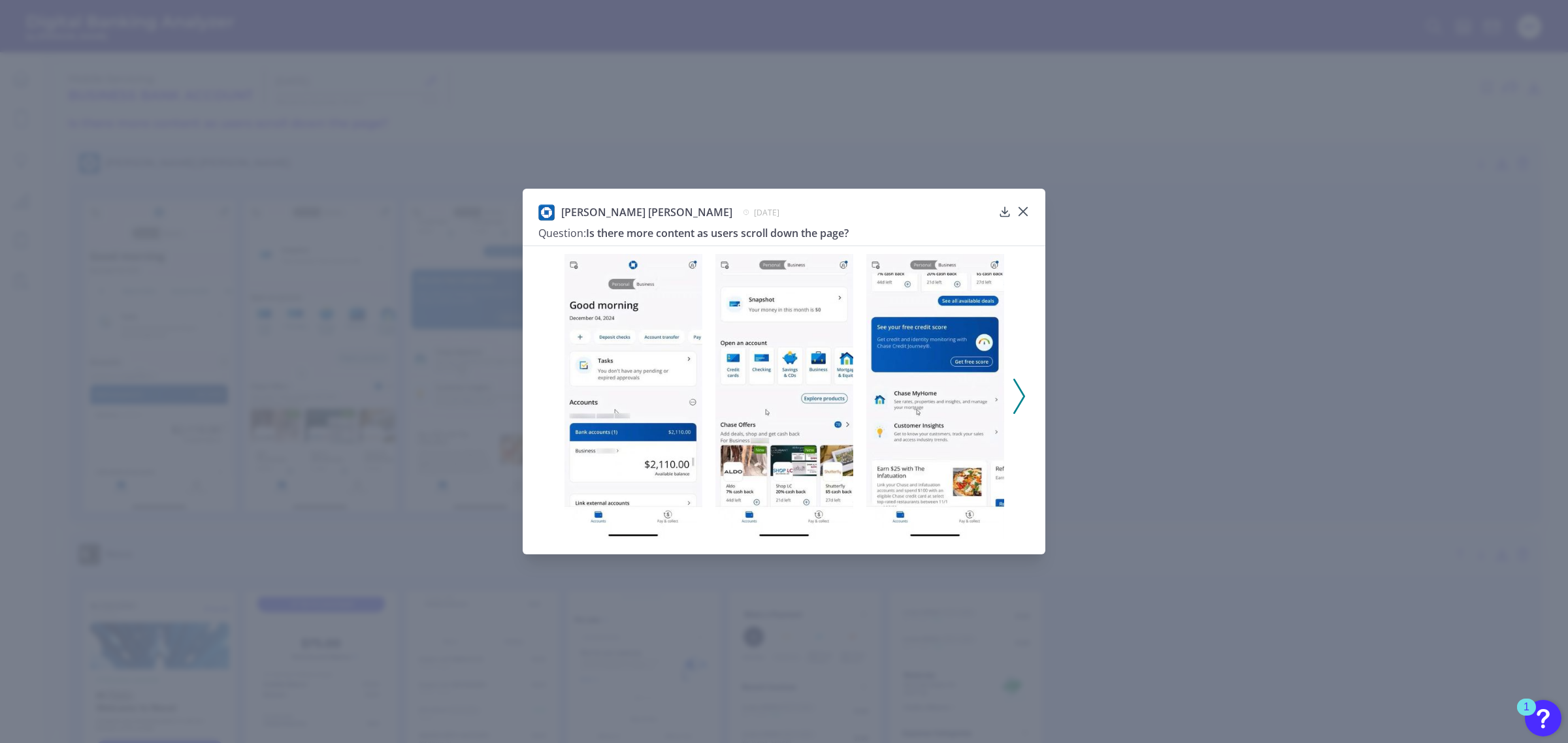
click at [588, 409] on img at bounding box center [633, 396] width 138 height 285
click at [1020, 216] on div at bounding box center [1023, 220] width 13 height 13
click at [1021, 213] on icon at bounding box center [1023, 212] width 8 height 8
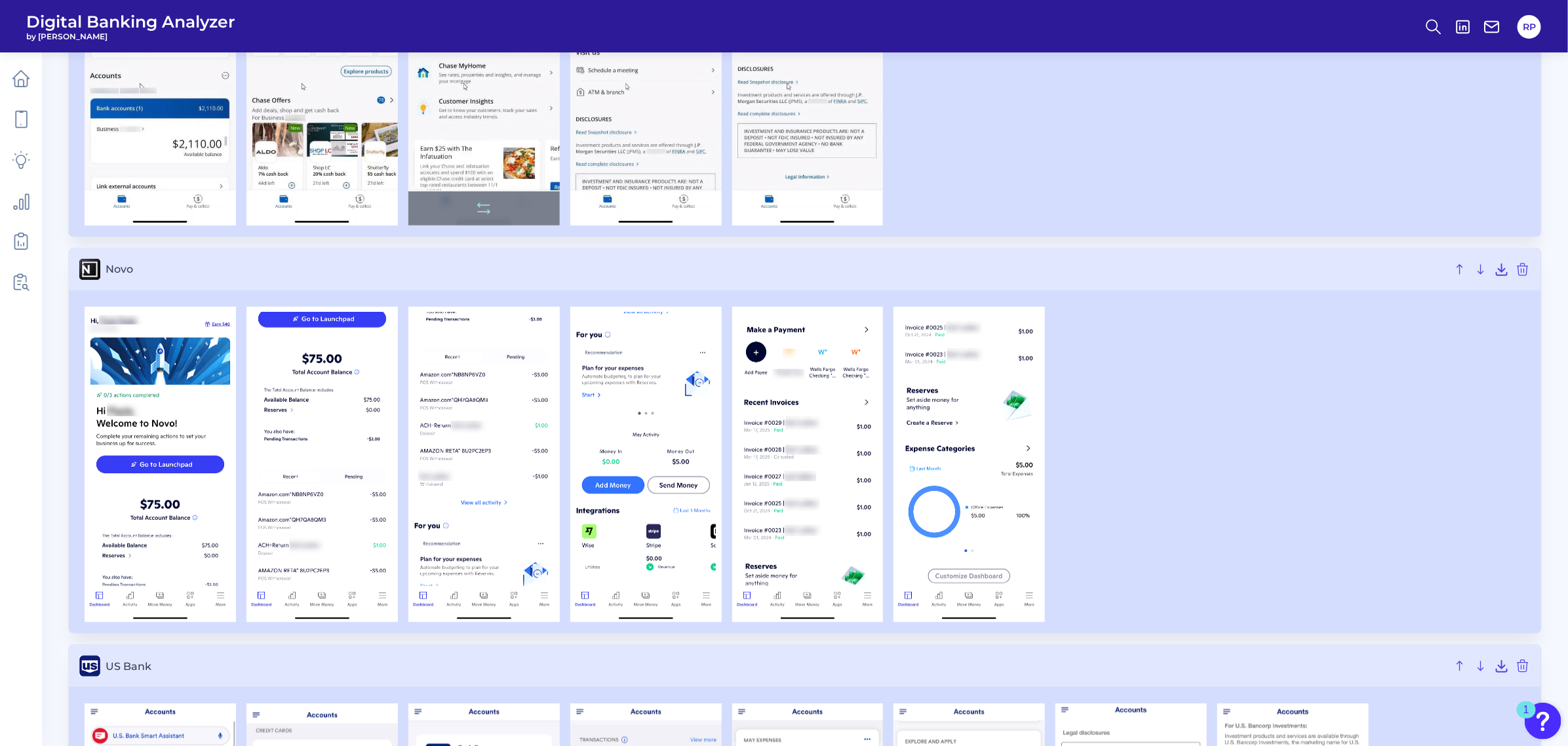
scroll to position [410, 0]
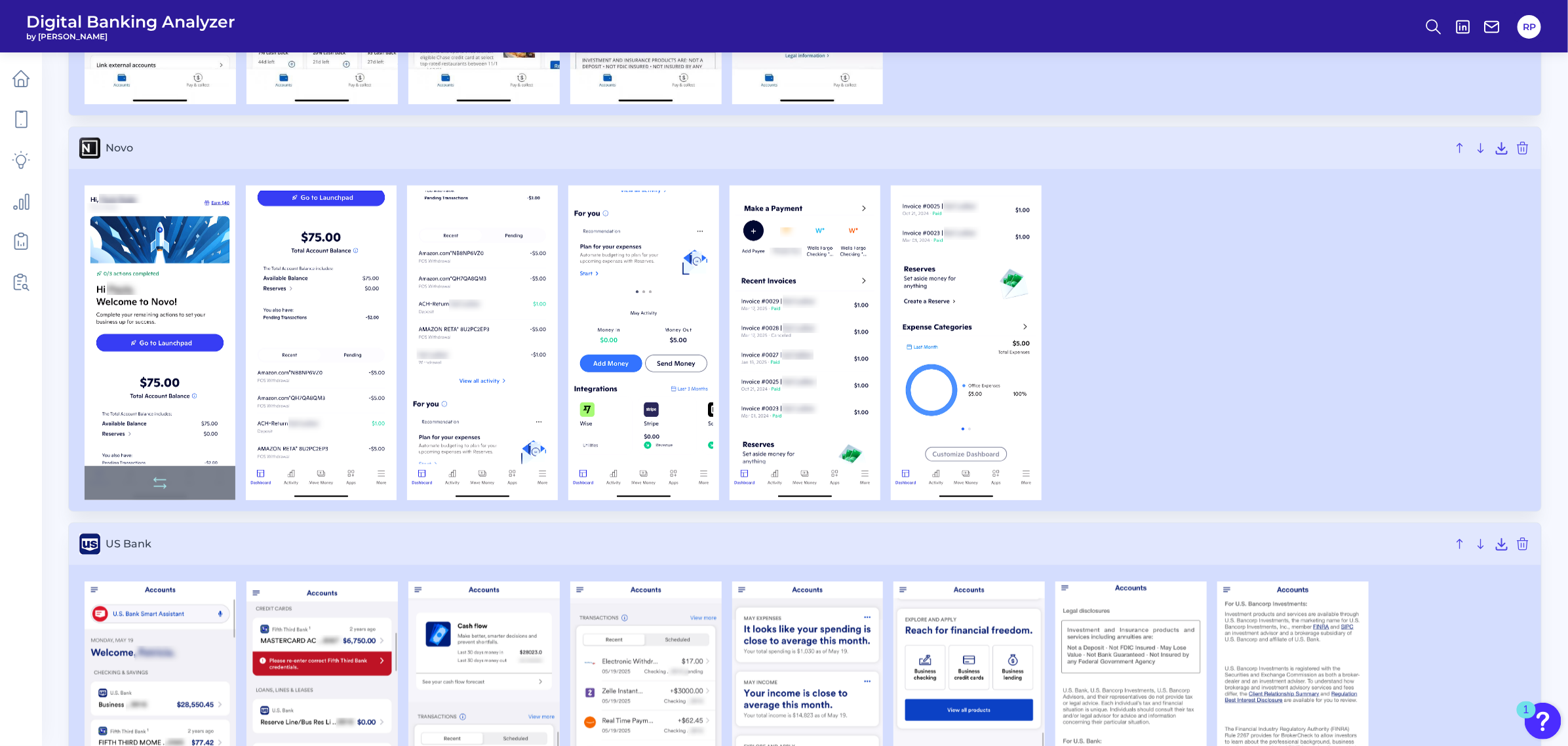
click at [196, 341] on img at bounding box center [160, 343] width 151 height 315
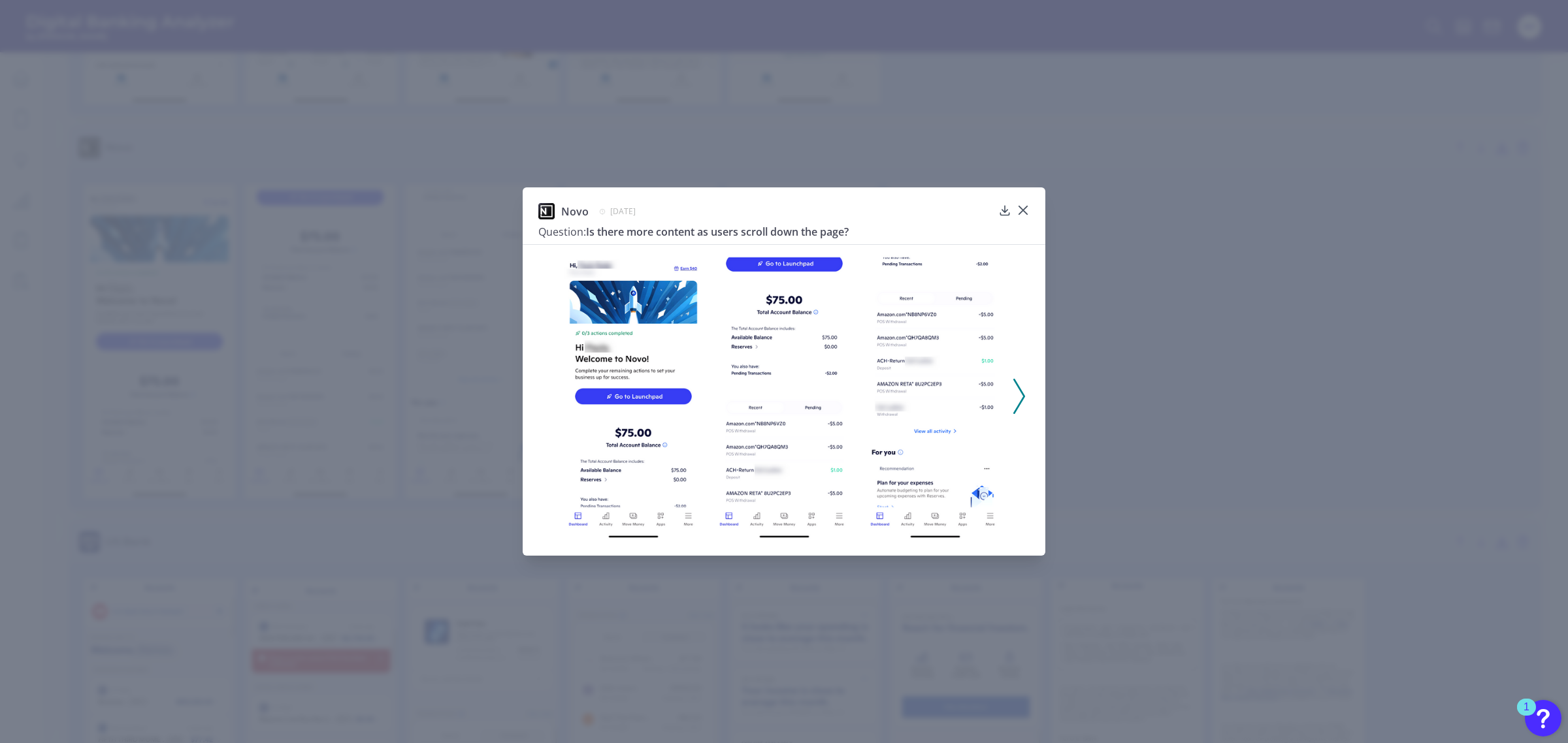
click at [654, 379] on img at bounding box center [633, 396] width 138 height 287
click at [1027, 209] on icon at bounding box center [1023, 210] width 13 height 13
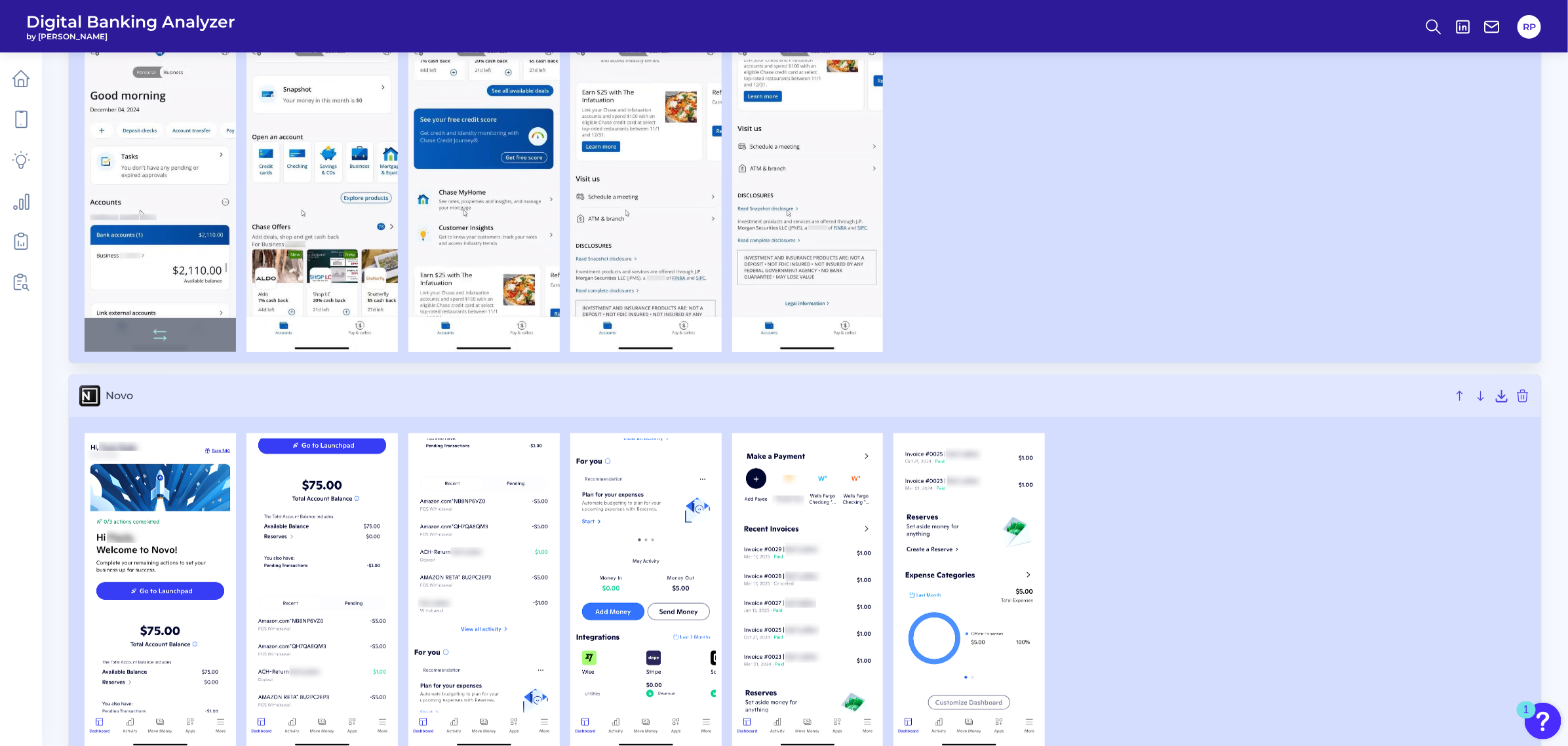
scroll to position [82, 0]
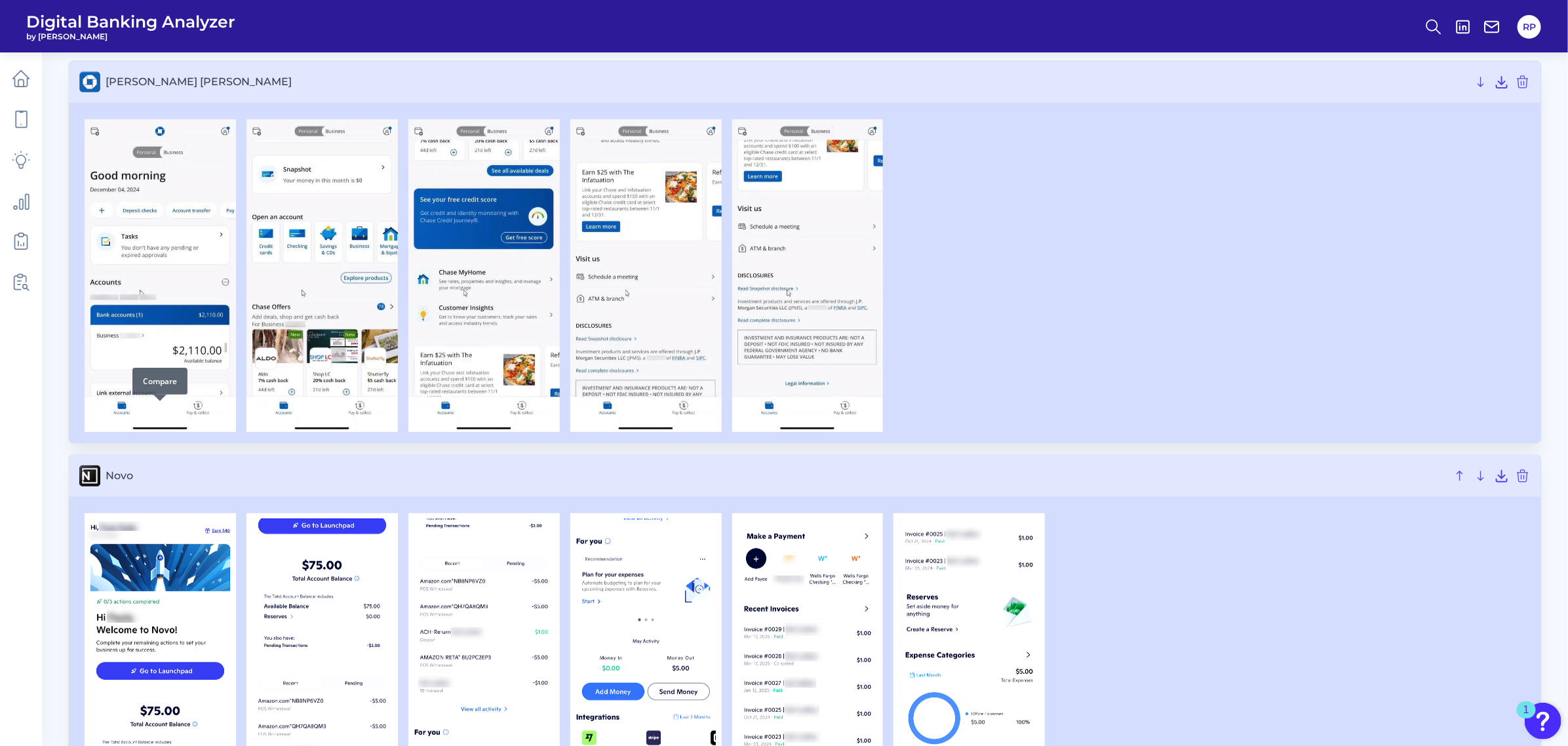
click at [161, 404] on div at bounding box center [160, 401] width 13 height 13
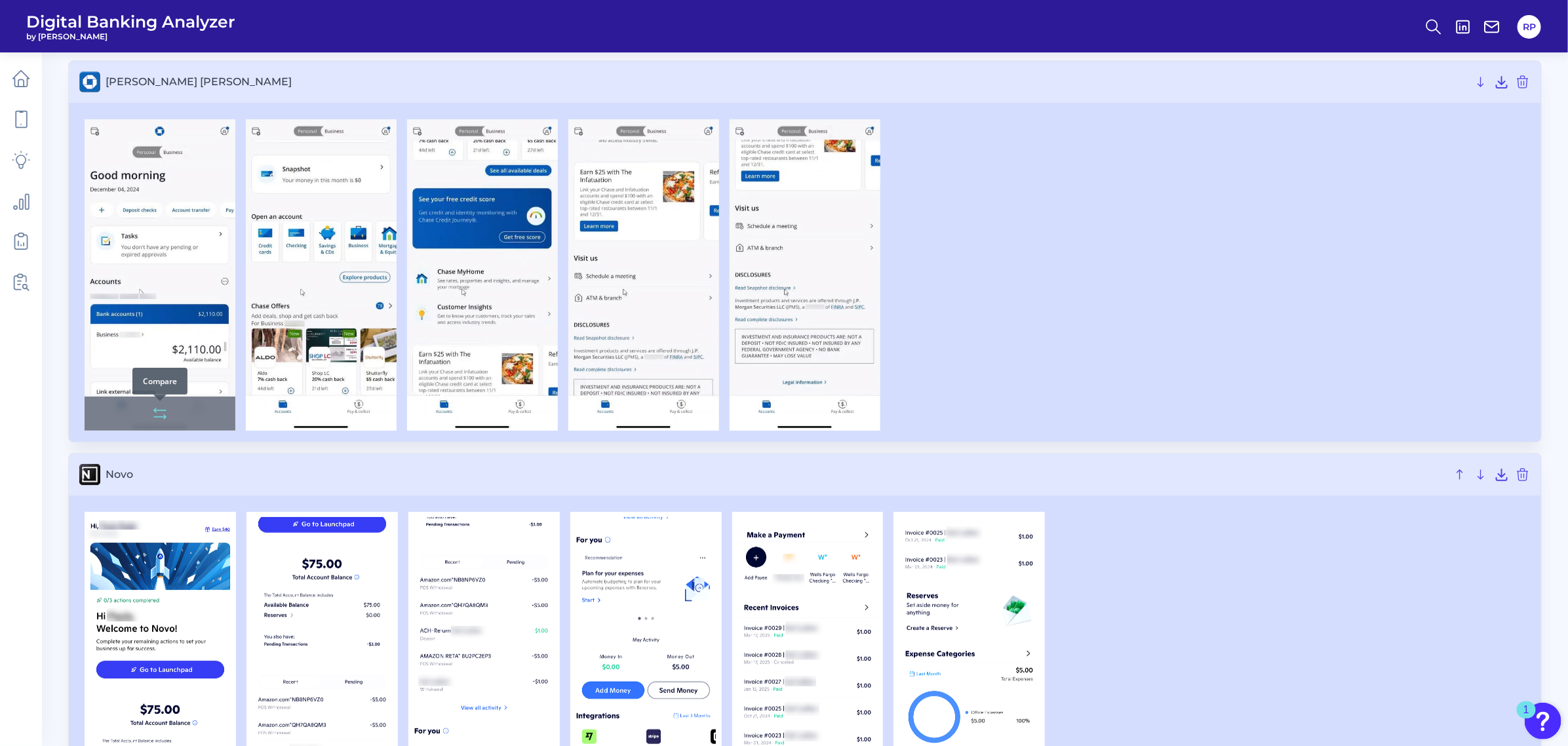
click at [165, 416] on g at bounding box center [160, 413] width 12 height 10
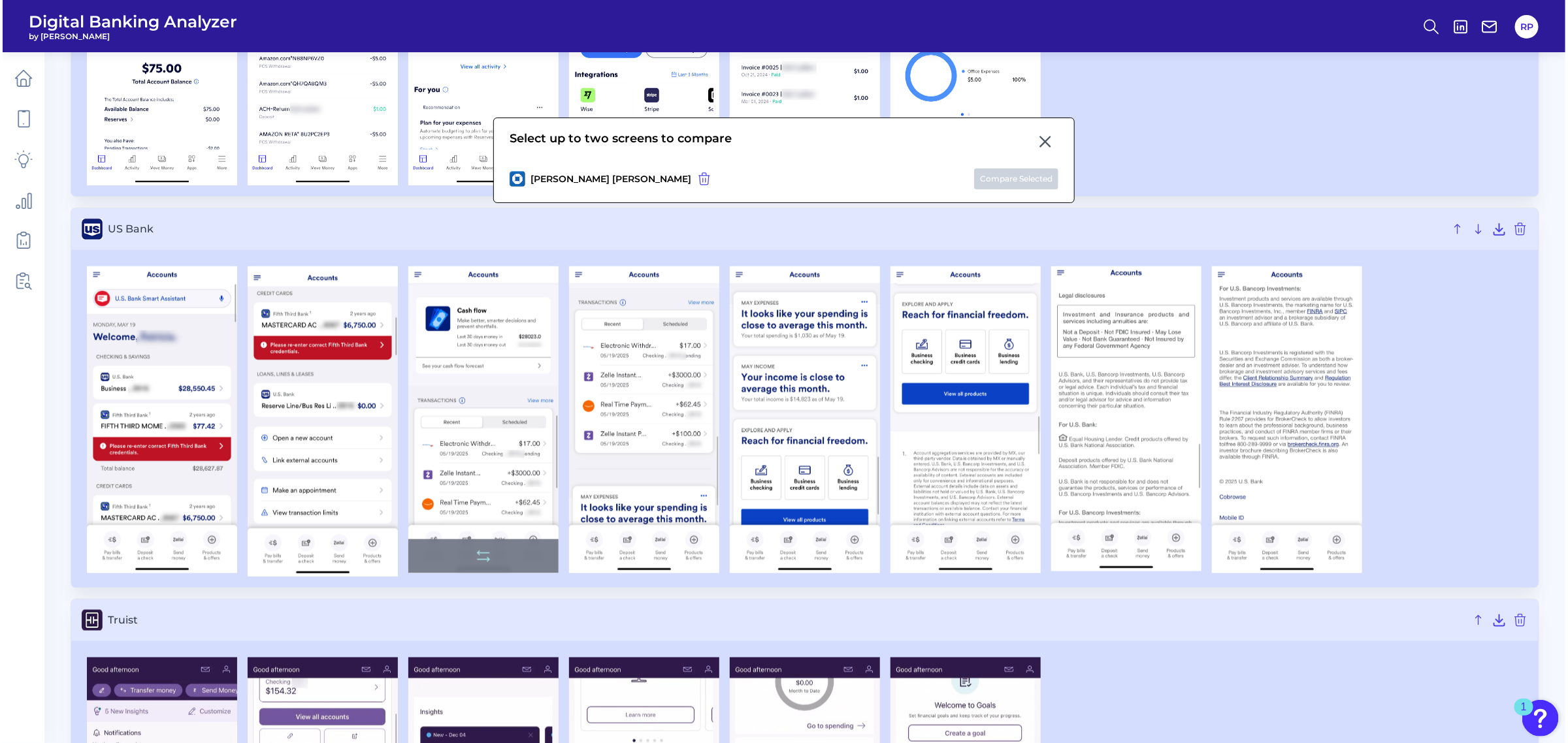
scroll to position [734, 0]
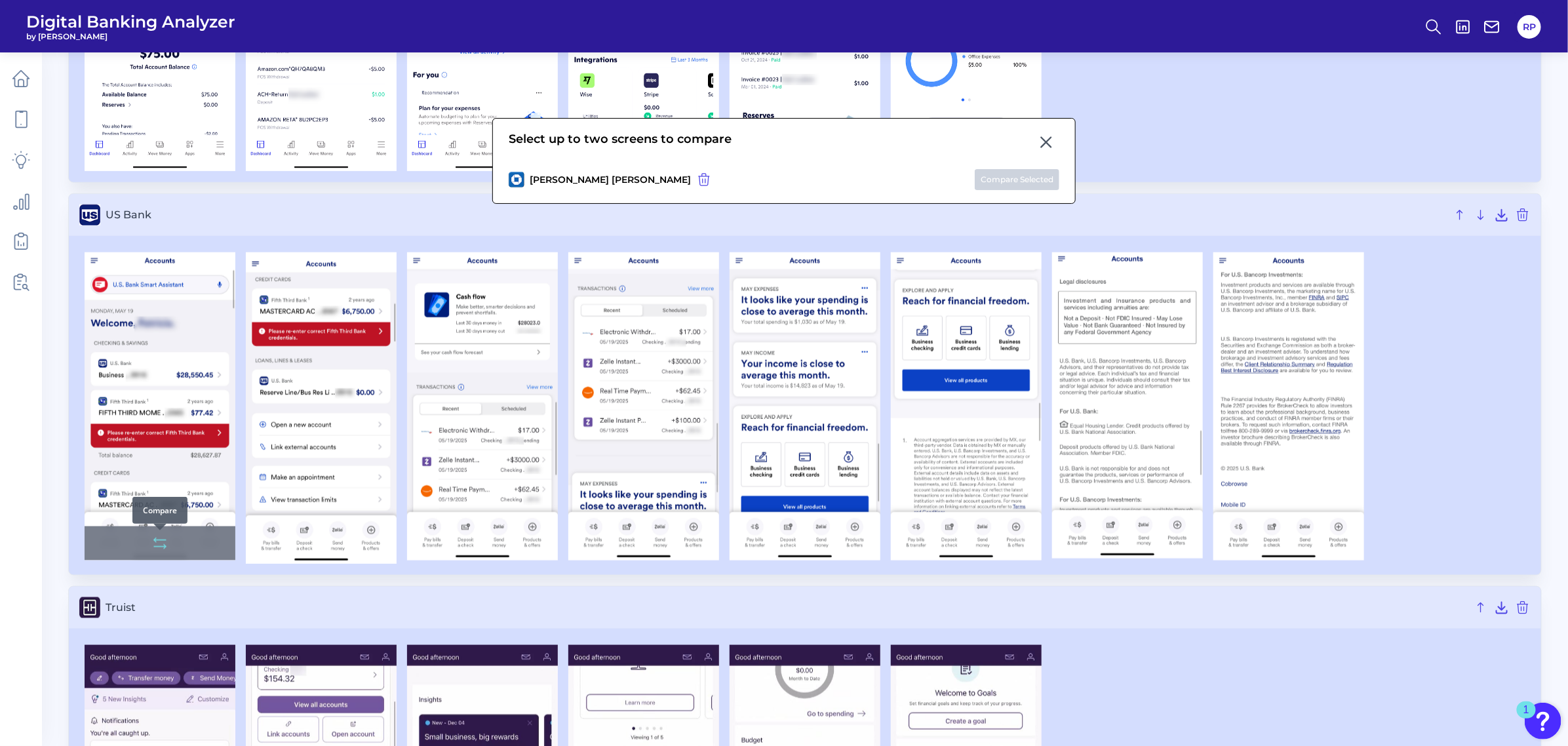
click at [162, 546] on icon at bounding box center [160, 546] width 12 height 0
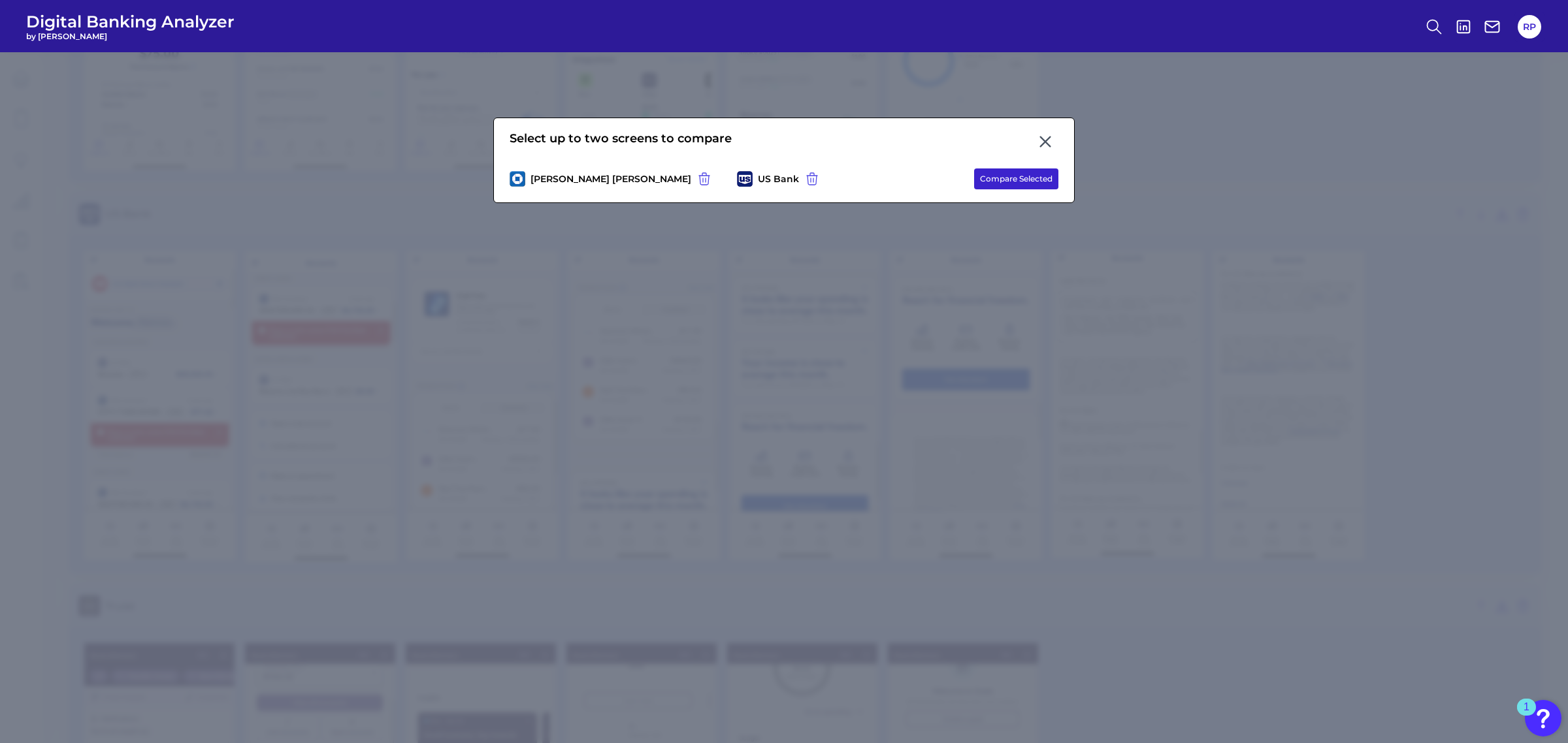
click at [1008, 175] on button "Compare Selected" at bounding box center [1016, 179] width 84 height 21
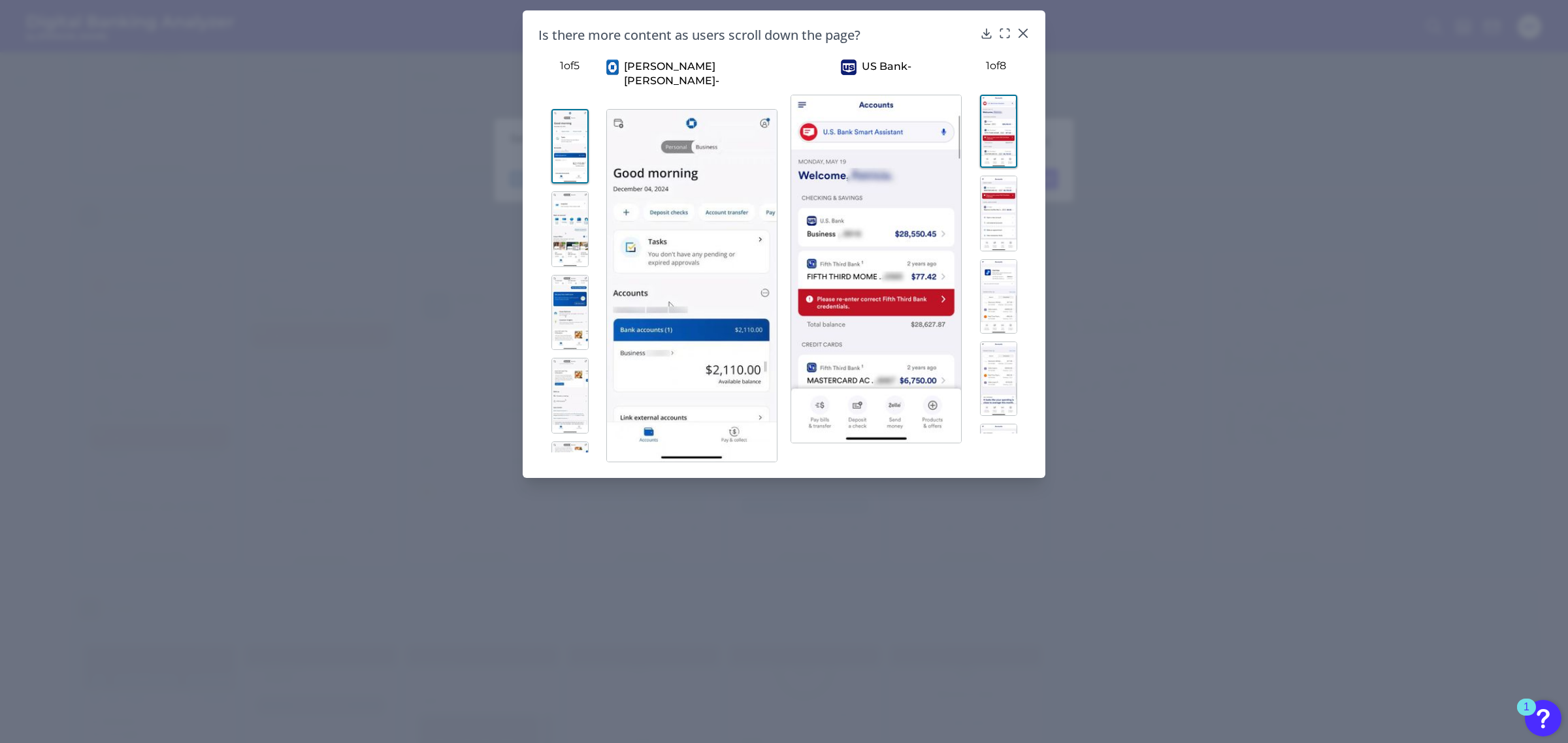
click at [997, 195] on img at bounding box center [998, 213] width 37 height 76
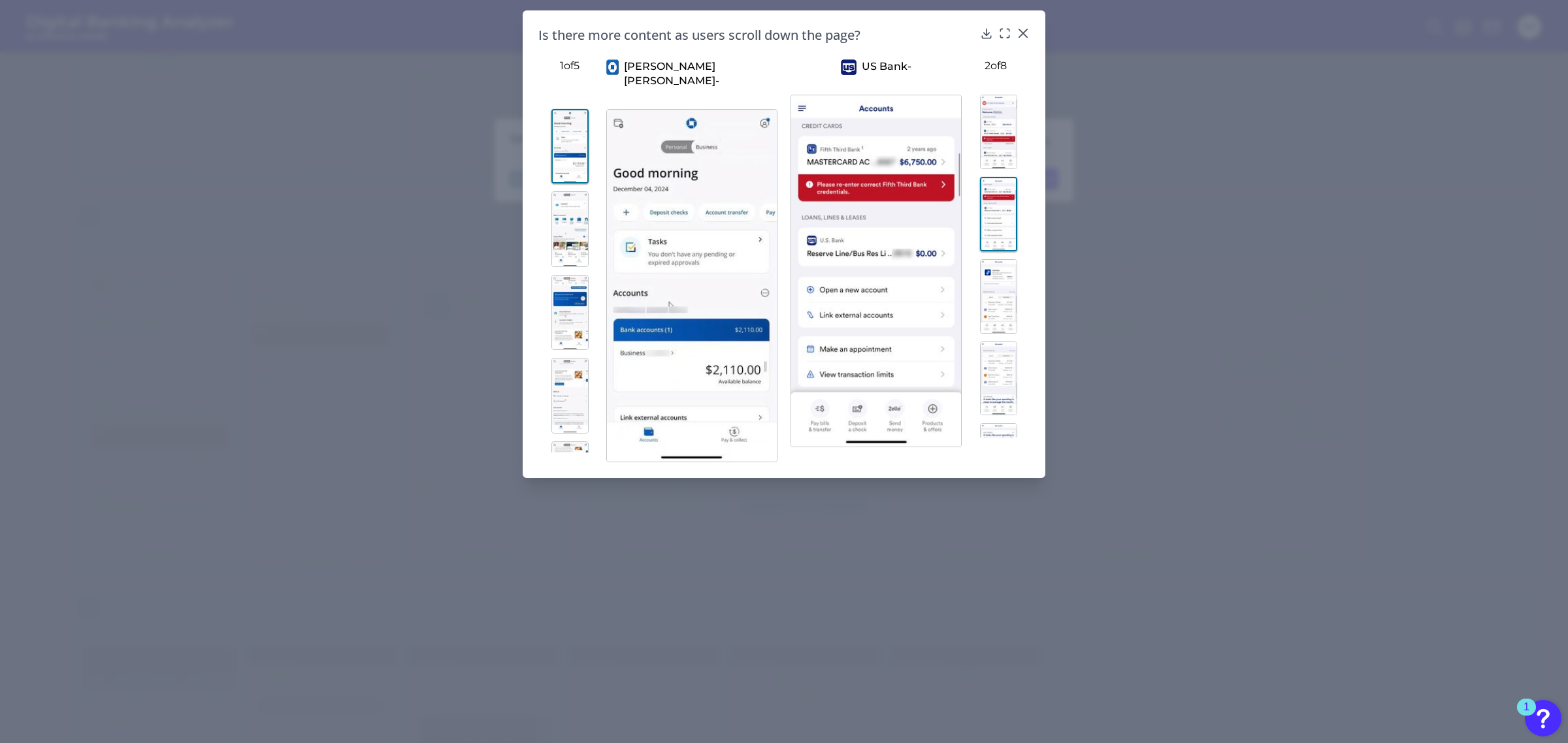
click at [554, 210] on img at bounding box center [570, 228] width 37 height 76
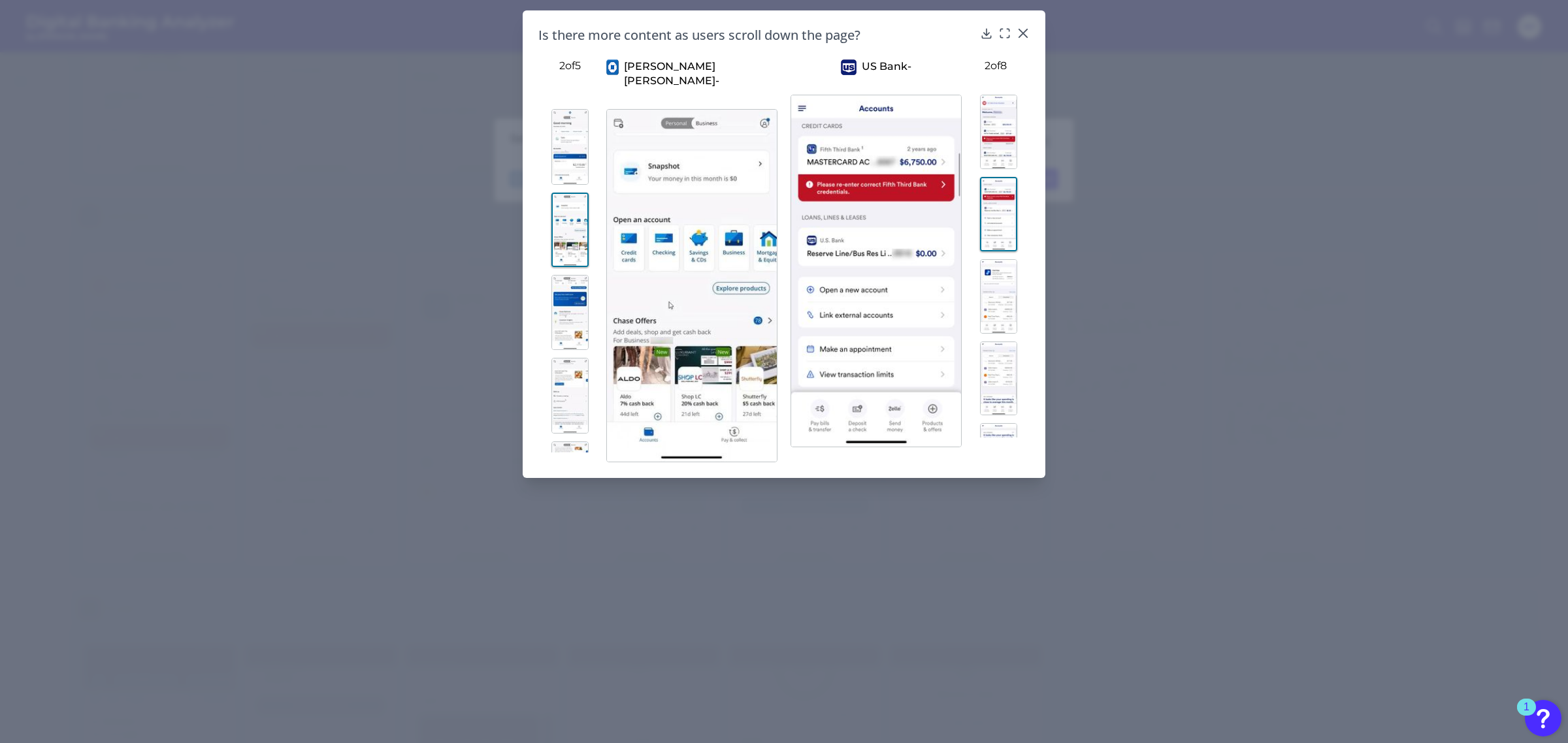
click at [994, 292] on img at bounding box center [998, 297] width 37 height 75
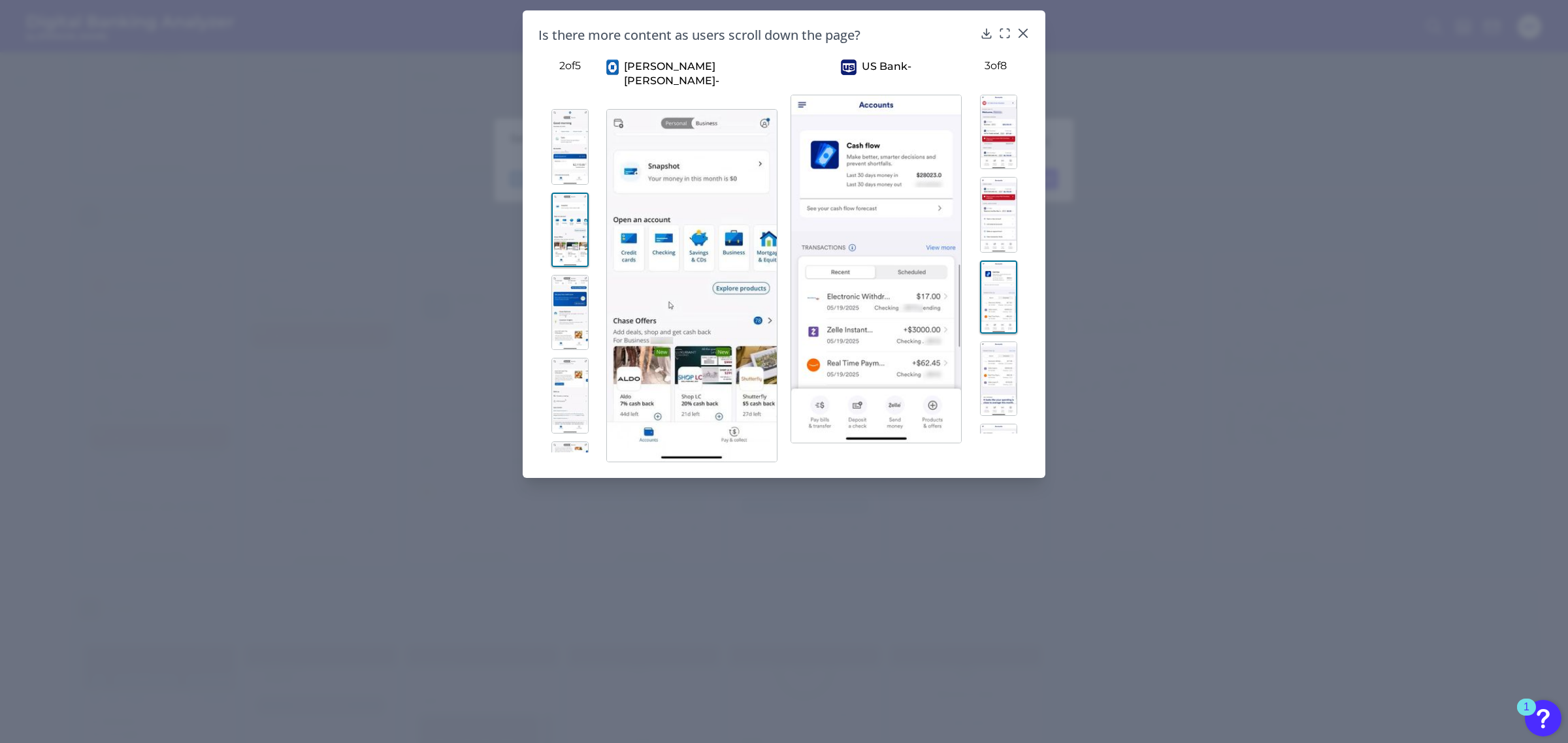
click at [567, 310] on img at bounding box center [570, 313] width 37 height 76
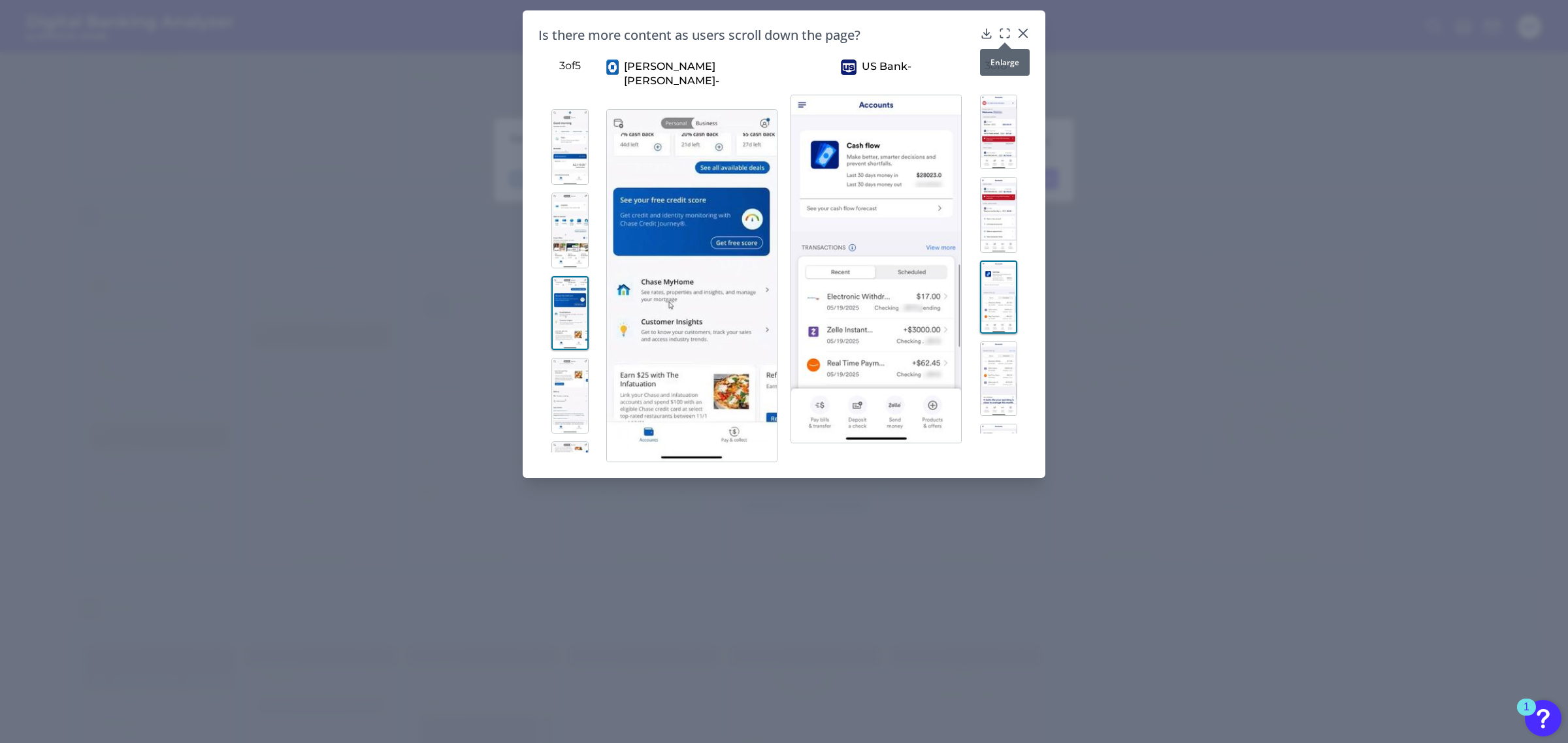
click at [1006, 33] on icon at bounding box center [1004, 33] width 13 height 13
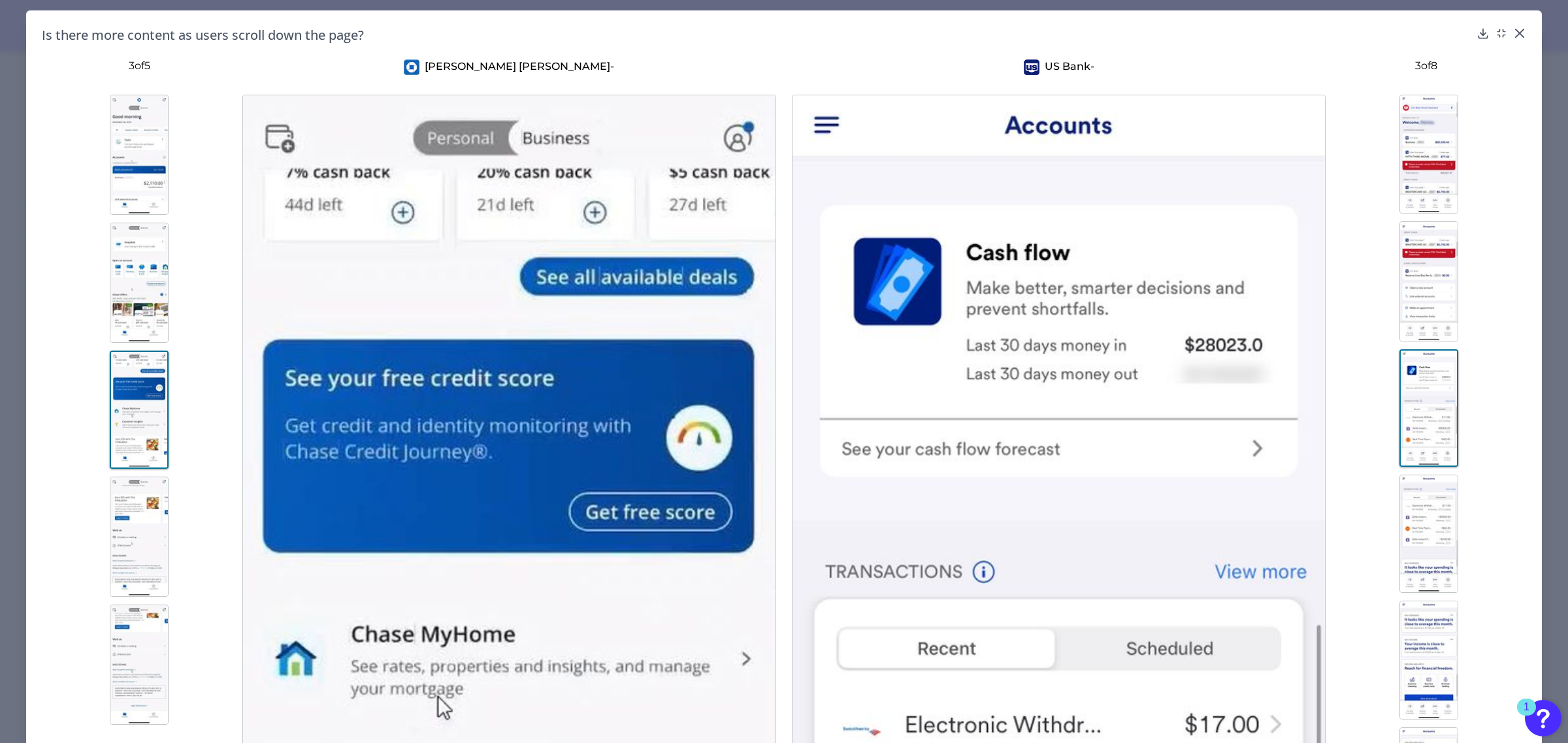
click at [113, 132] on img at bounding box center [139, 154] width 59 height 120
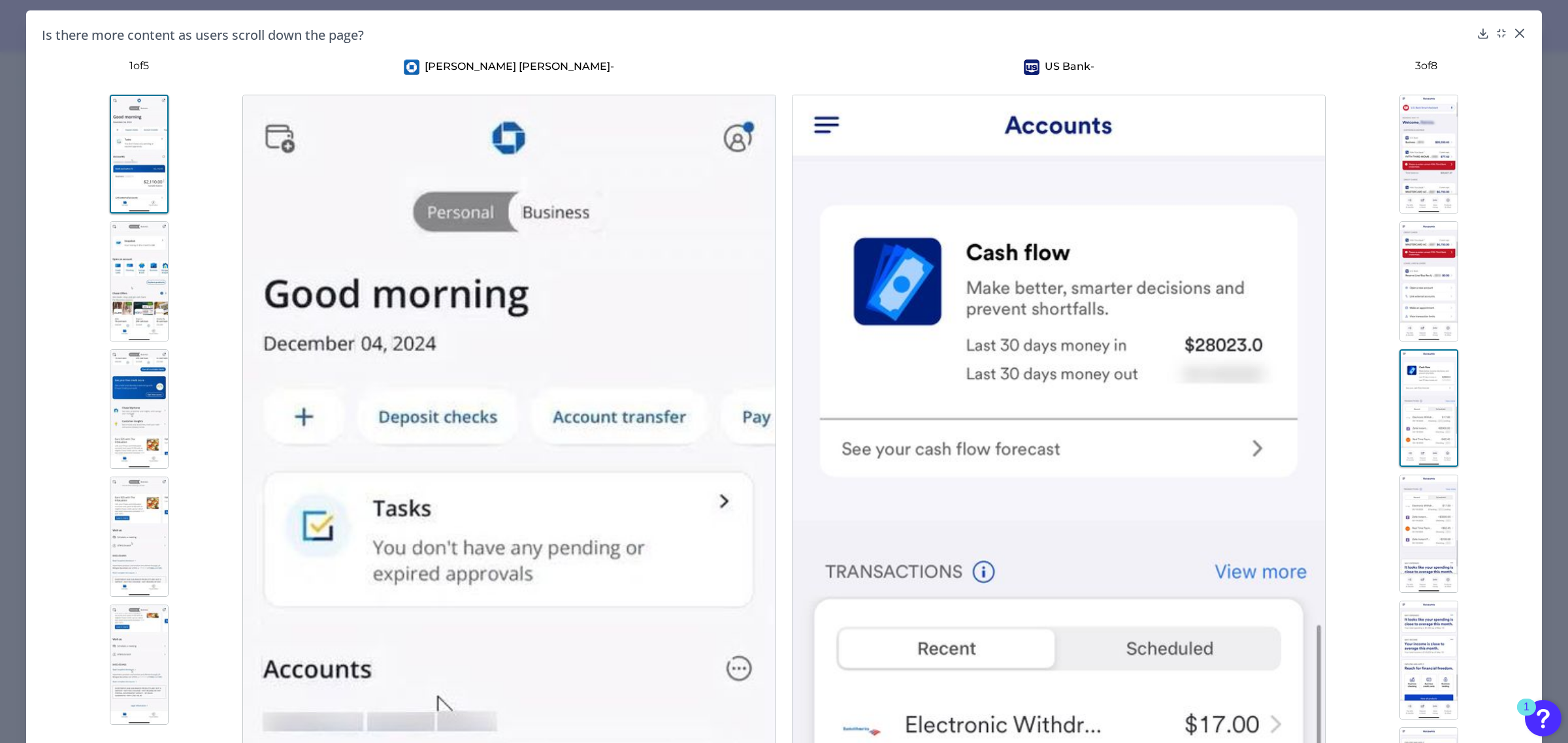
click at [1439, 136] on img at bounding box center [1429, 154] width 59 height 119
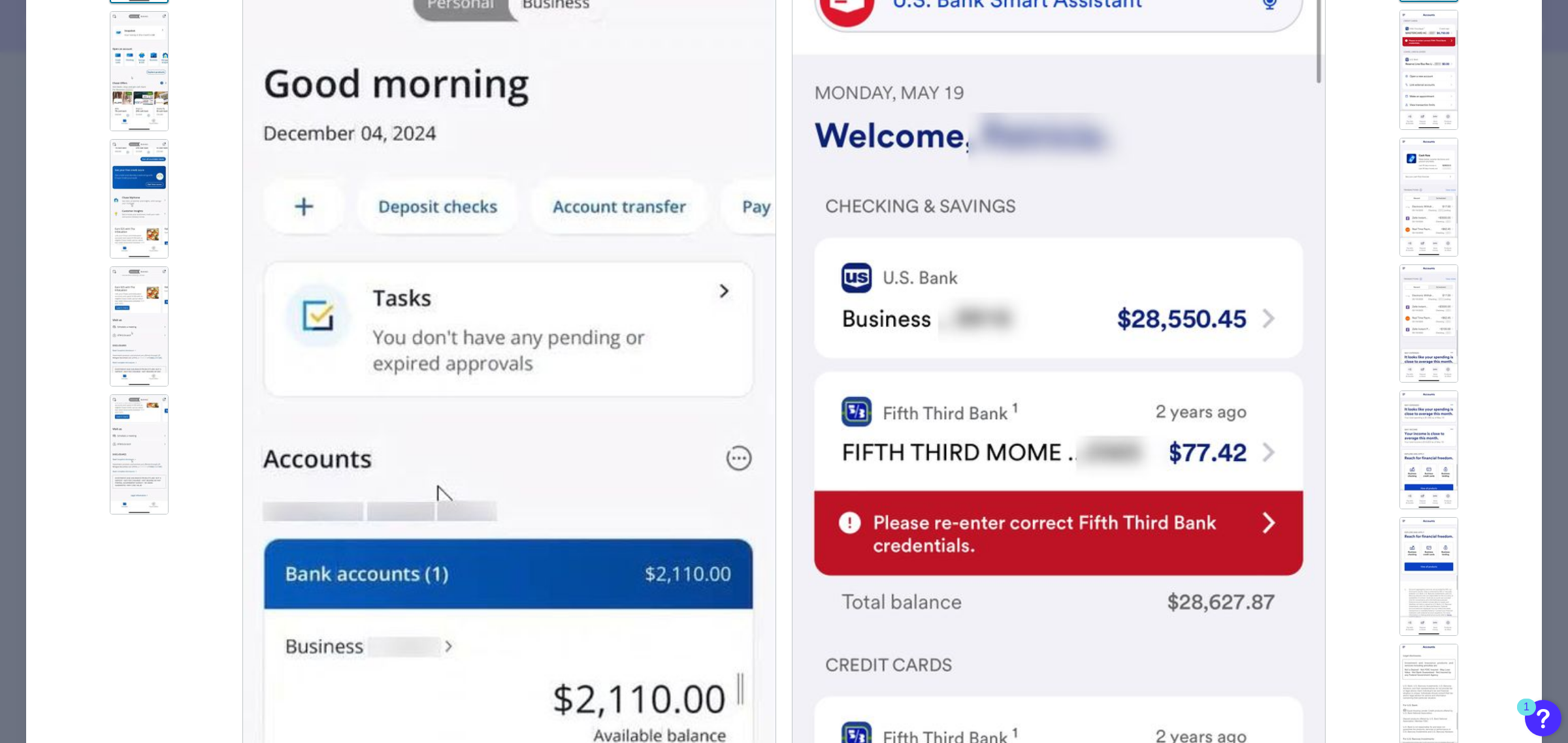
scroll to position [148, 0]
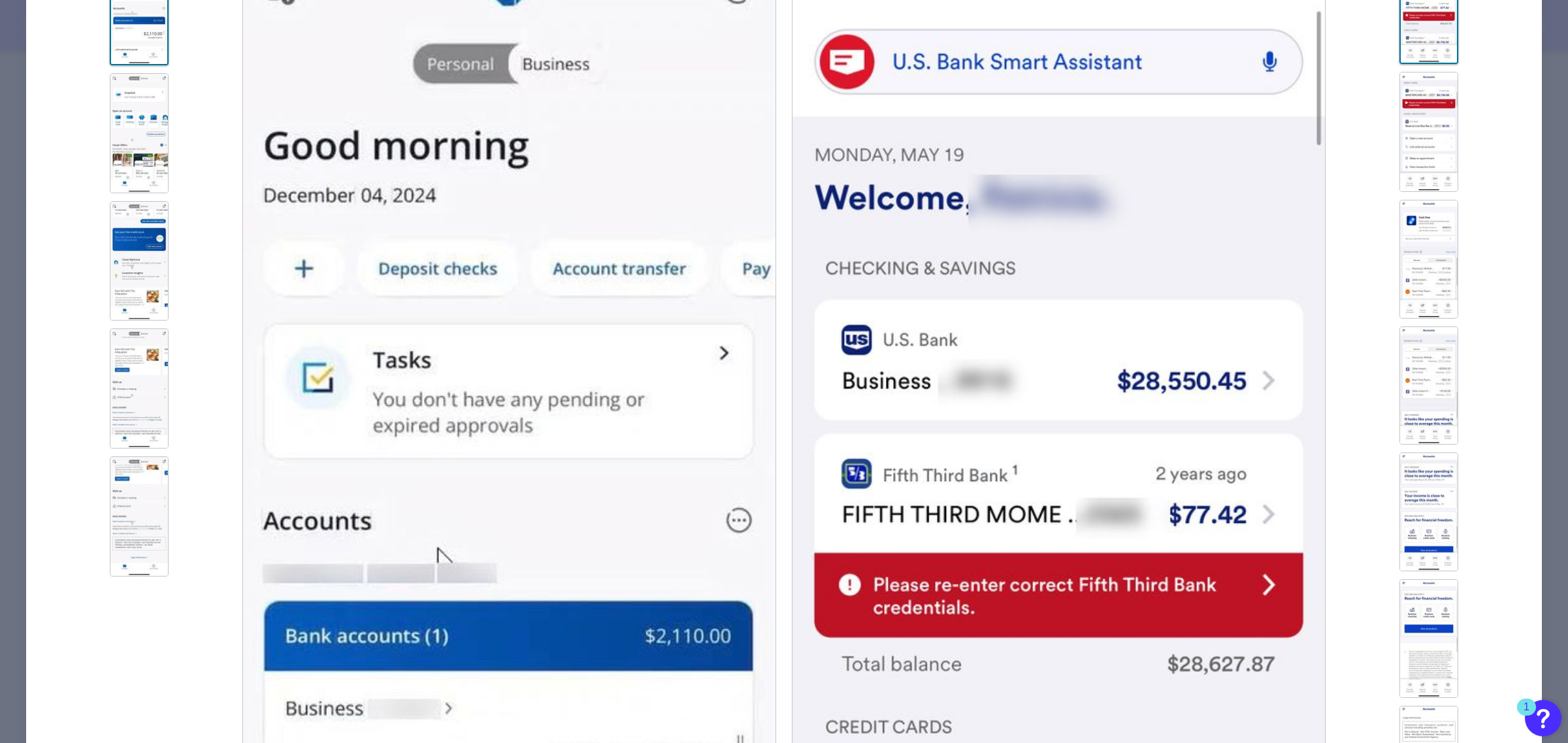
click at [1433, 136] on img at bounding box center [1429, 131] width 59 height 120
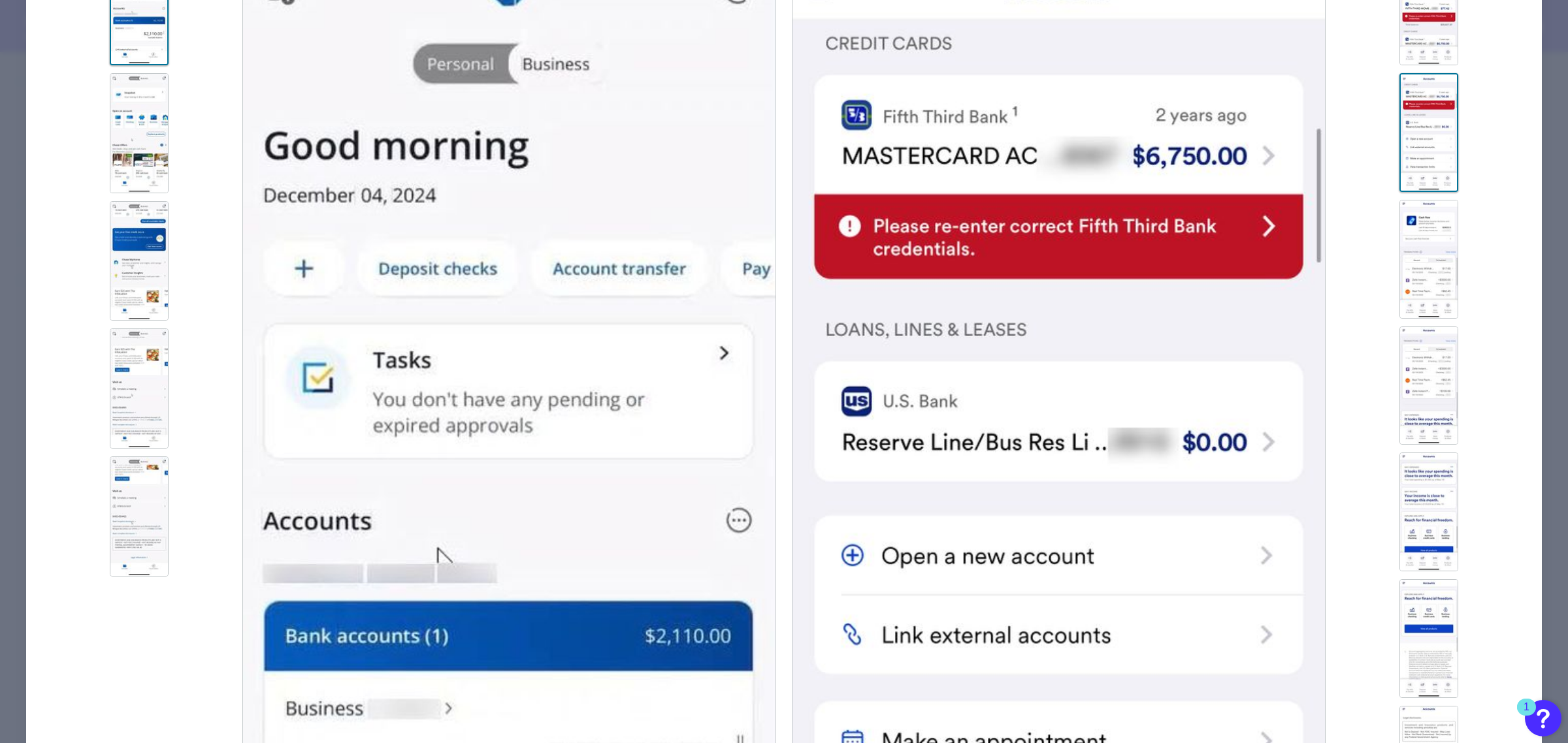
click at [135, 76] on img at bounding box center [139, 133] width 59 height 120
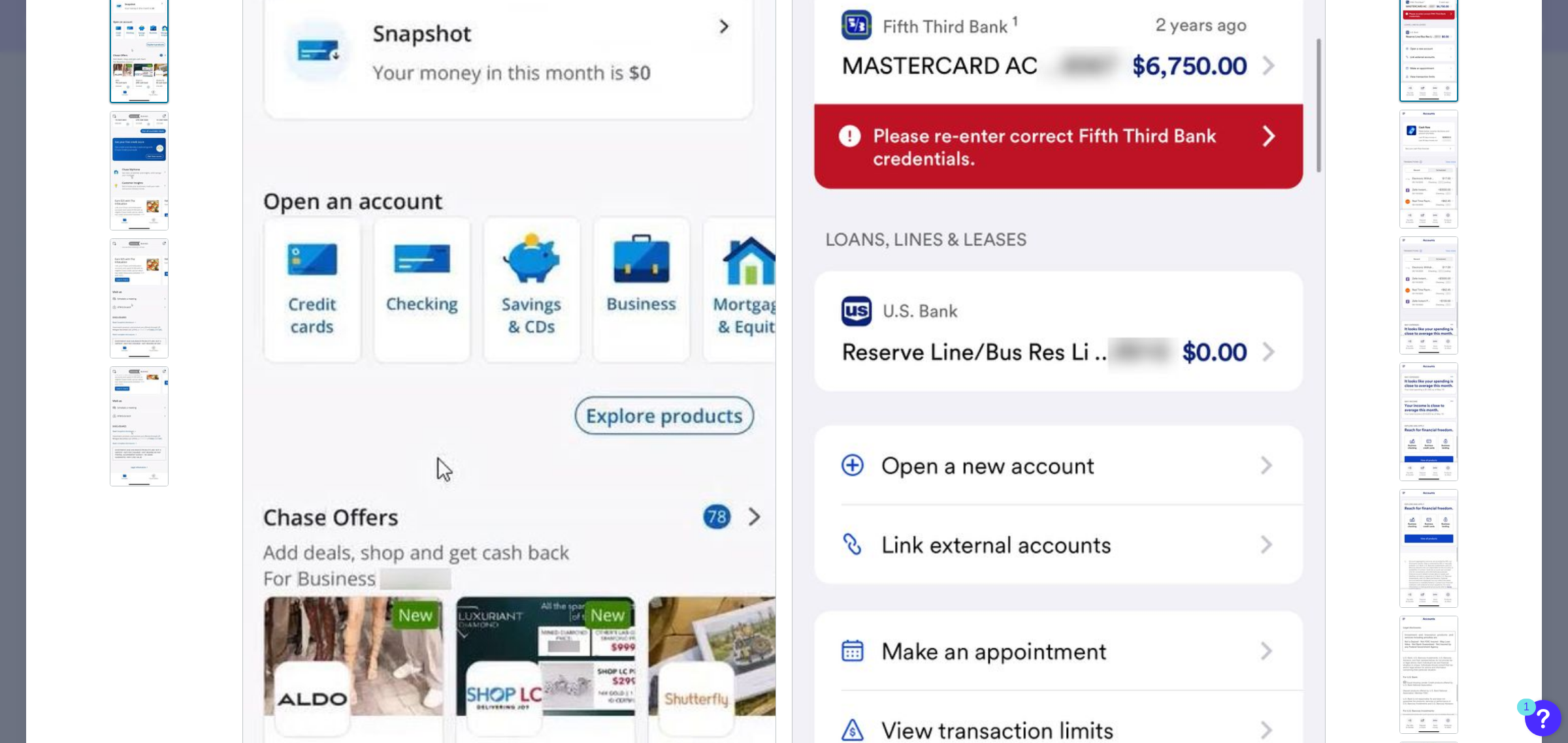
scroll to position [230, 0]
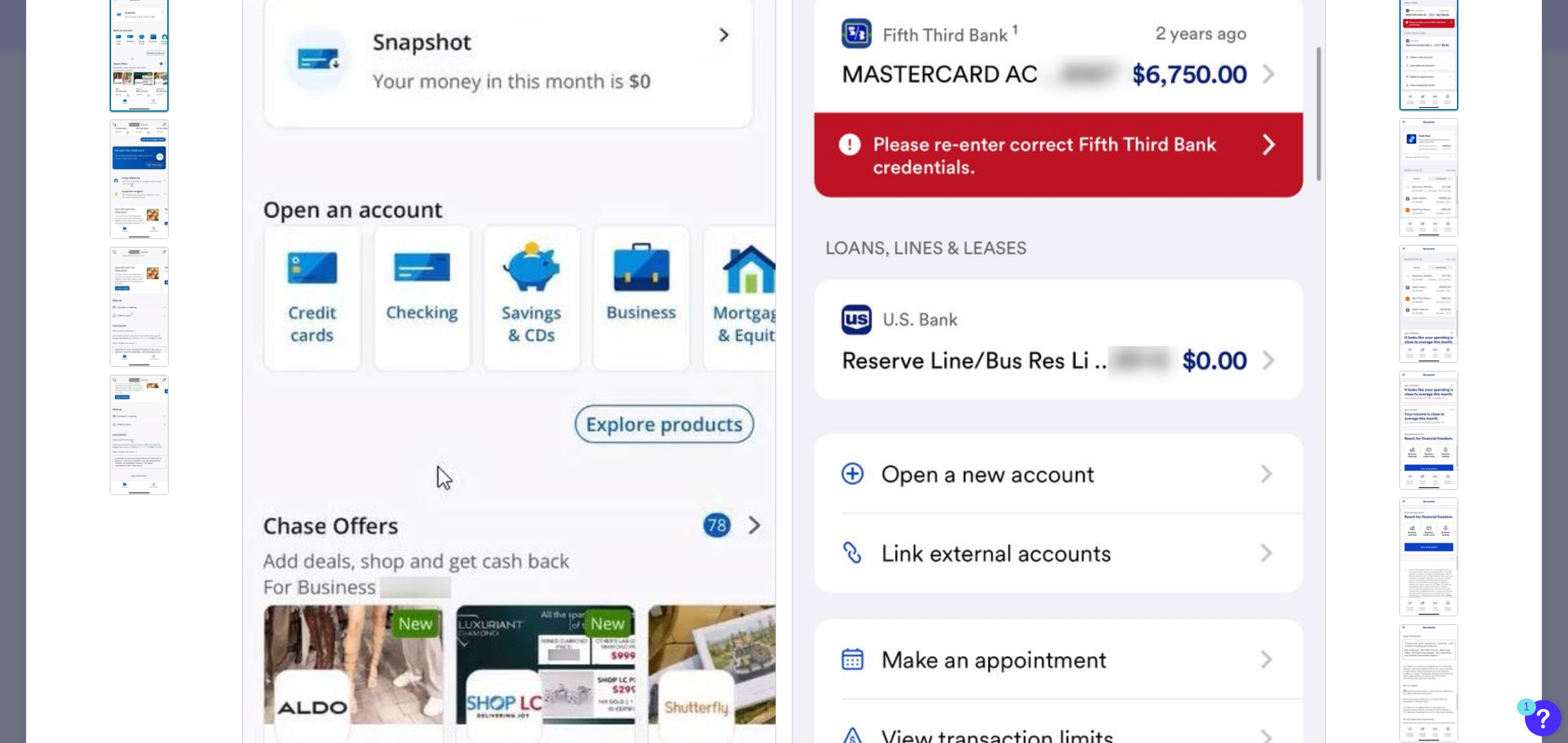
click at [1418, 188] on img at bounding box center [1429, 177] width 59 height 119
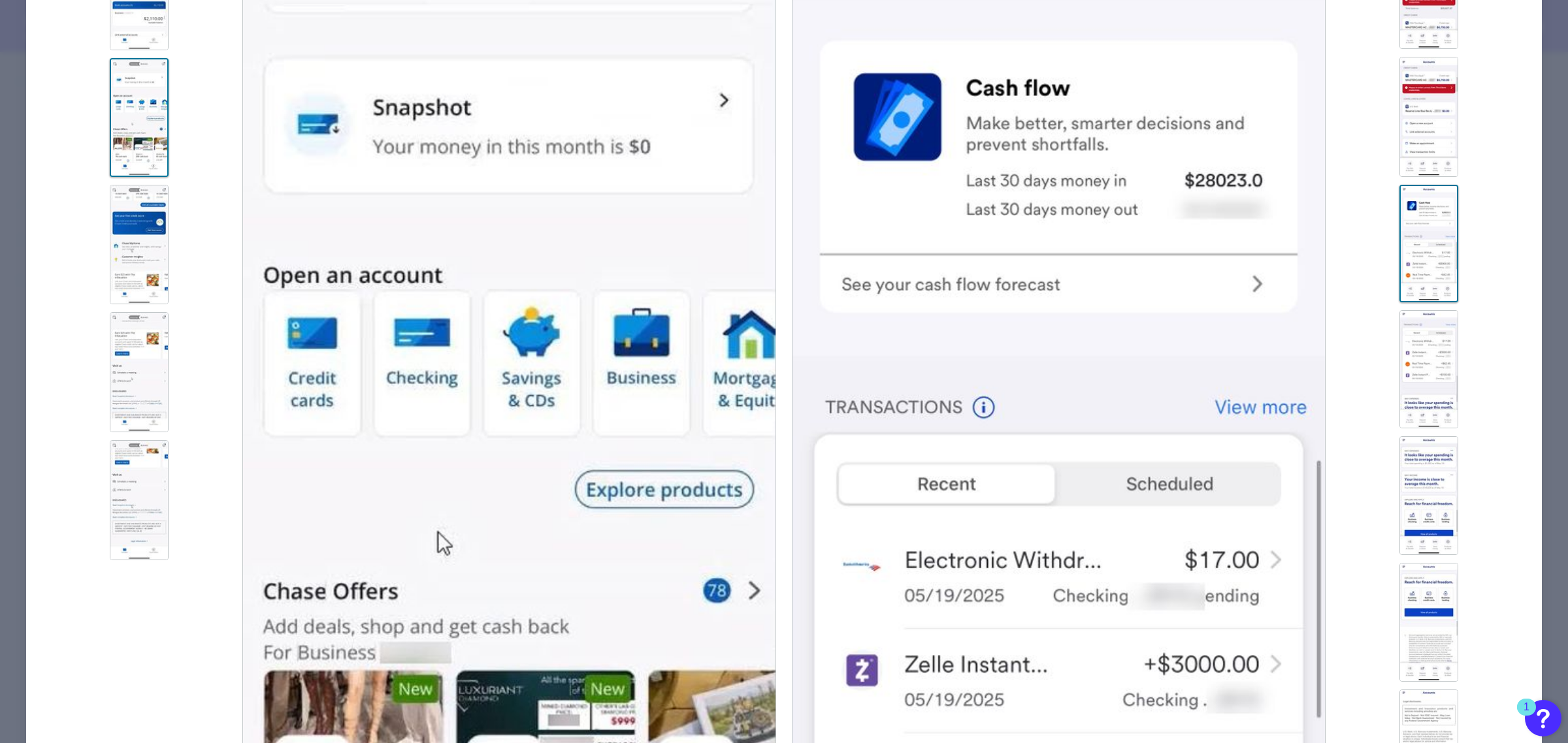
scroll to position [148, 0]
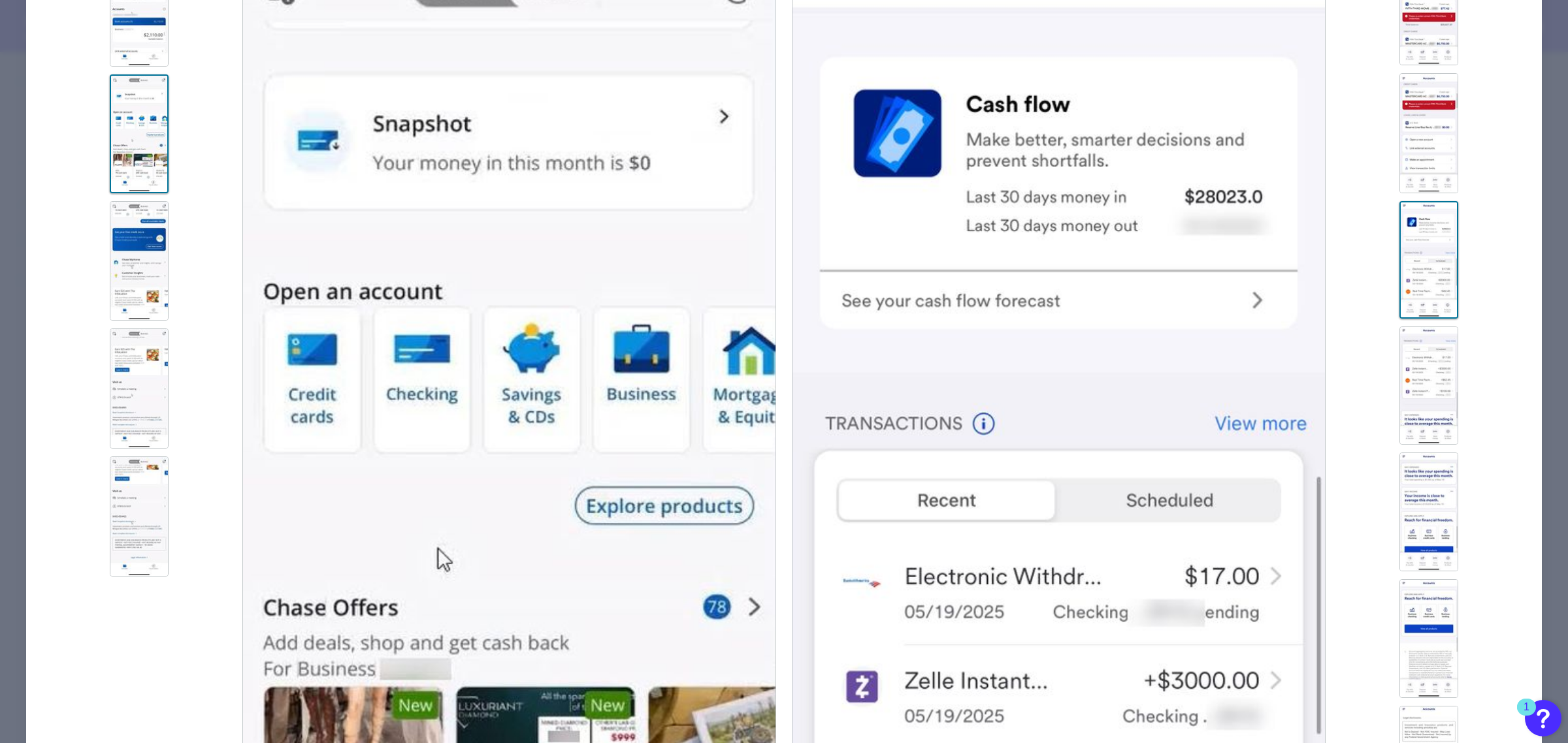
click at [1406, 447] on div at bounding box center [1426, 480] width 201 height 1083
click at [1431, 462] on img at bounding box center [1429, 512] width 59 height 119
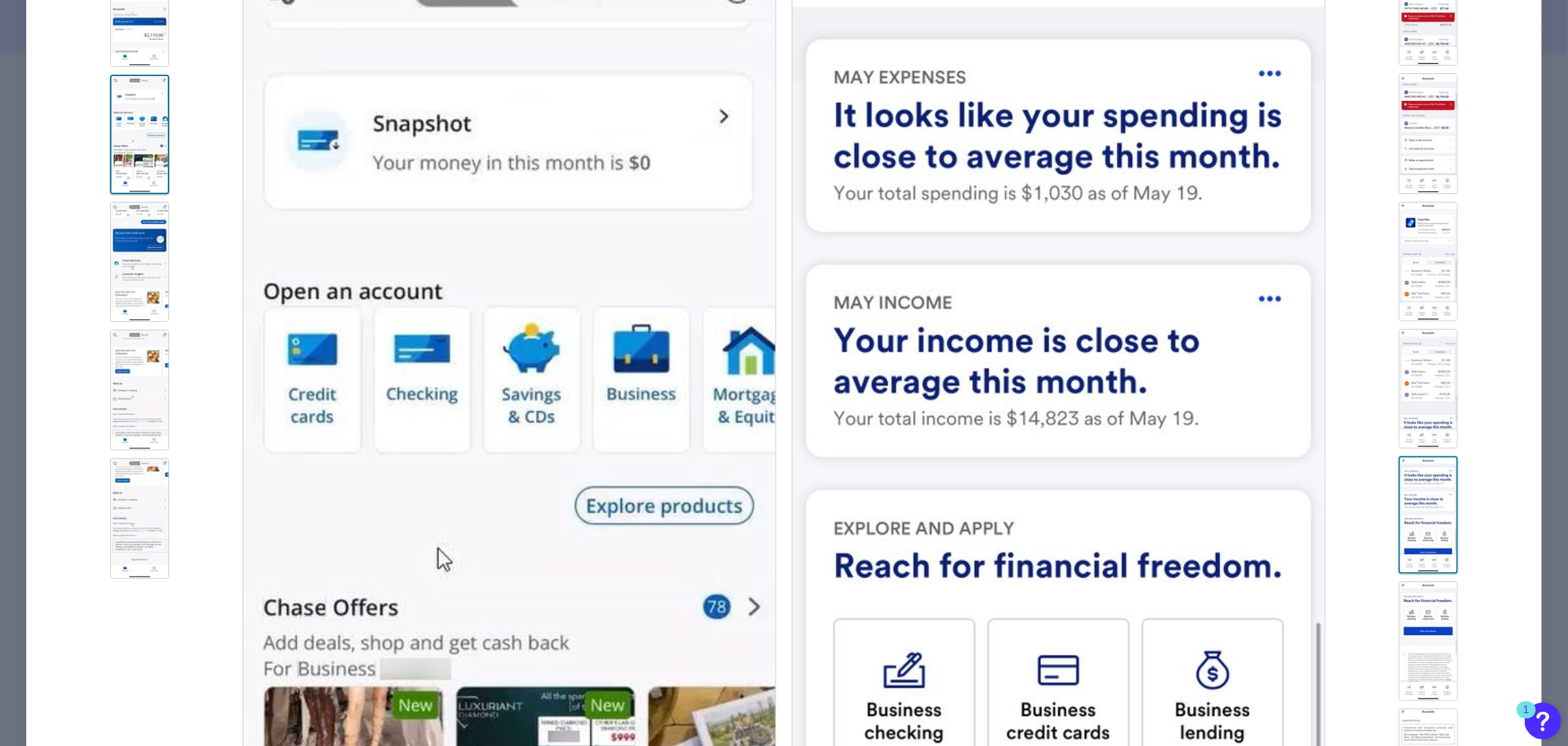
click at [129, 282] on img at bounding box center [140, 262] width 59 height 121
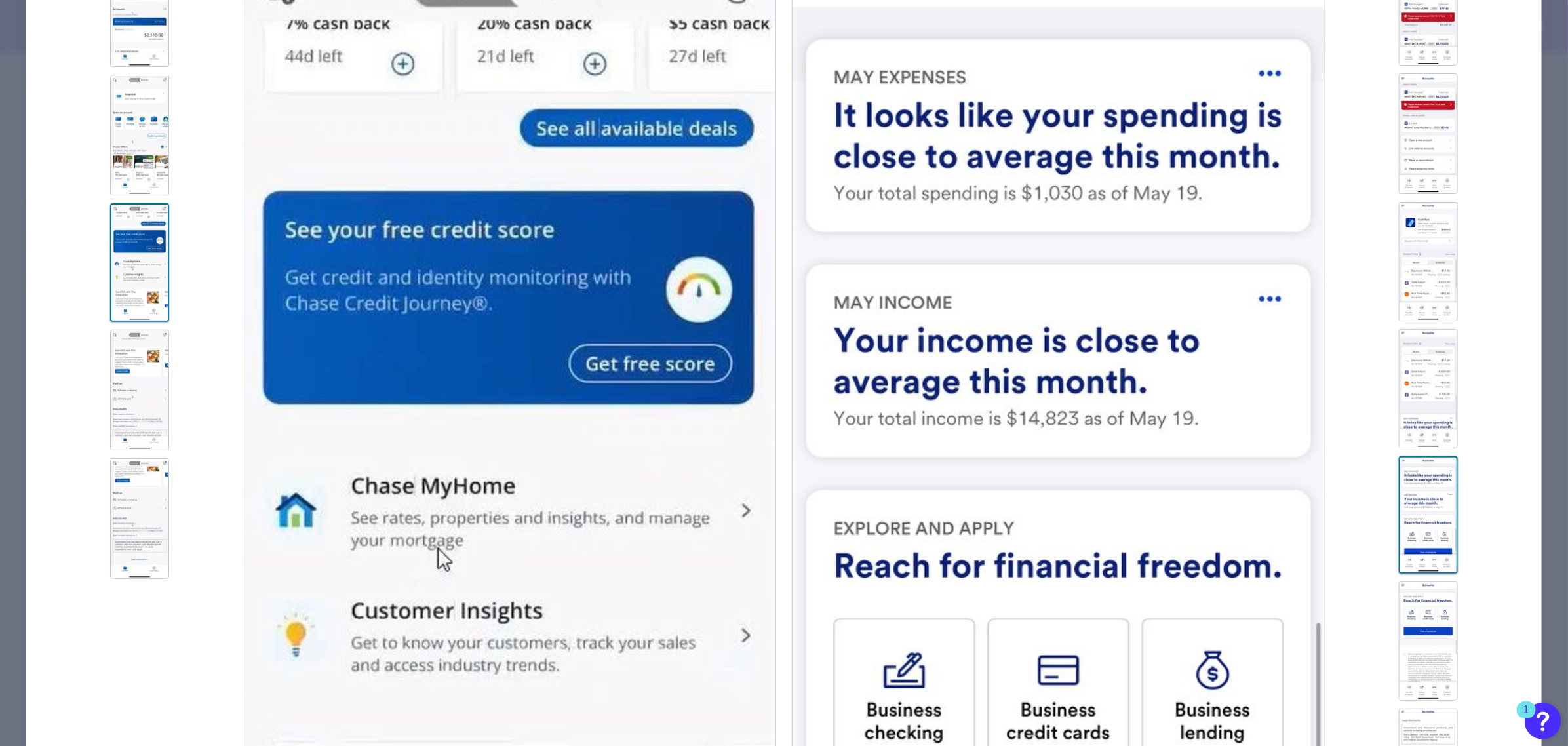
click at [129, 384] on img at bounding box center [140, 390] width 59 height 121
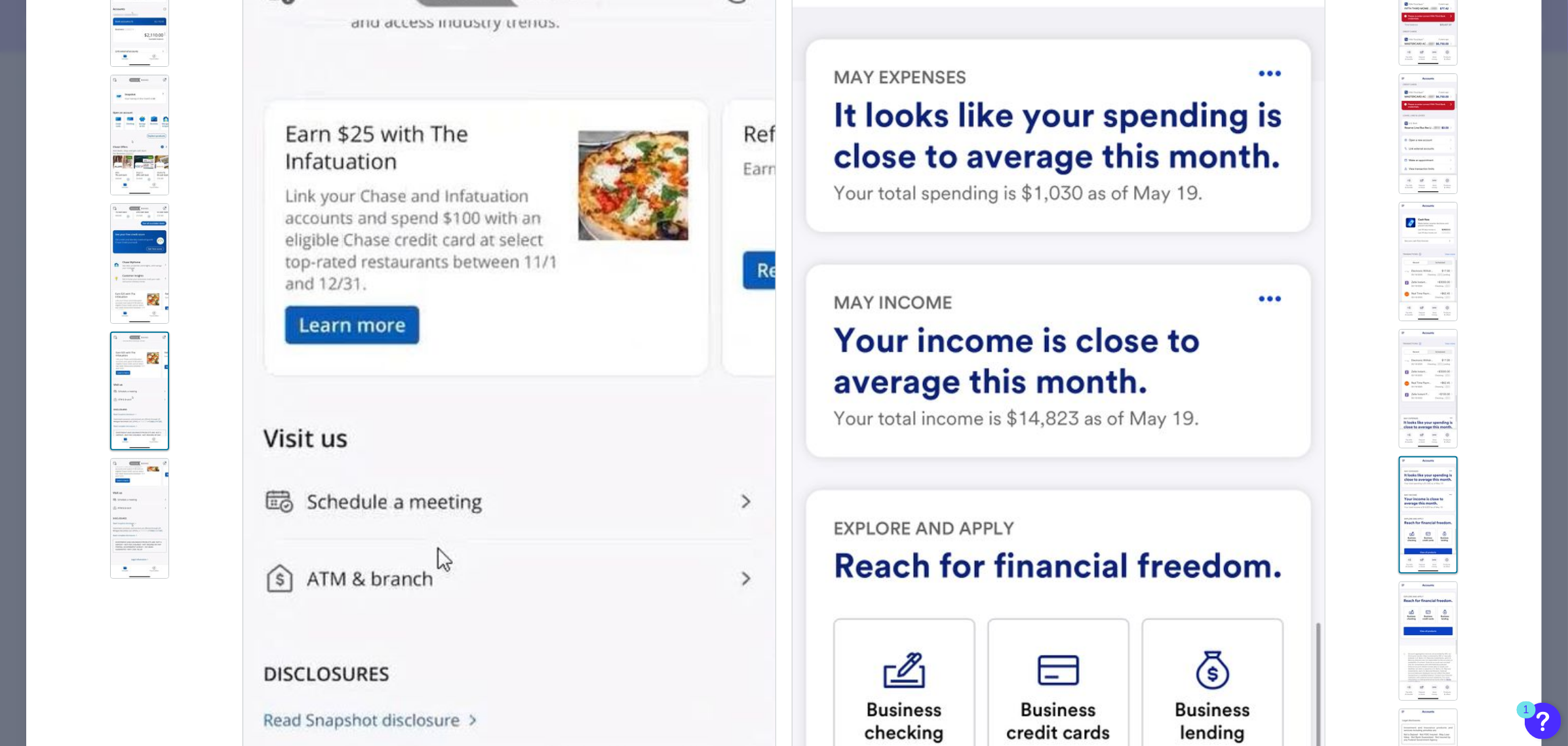
click at [141, 498] on img at bounding box center [140, 518] width 59 height 121
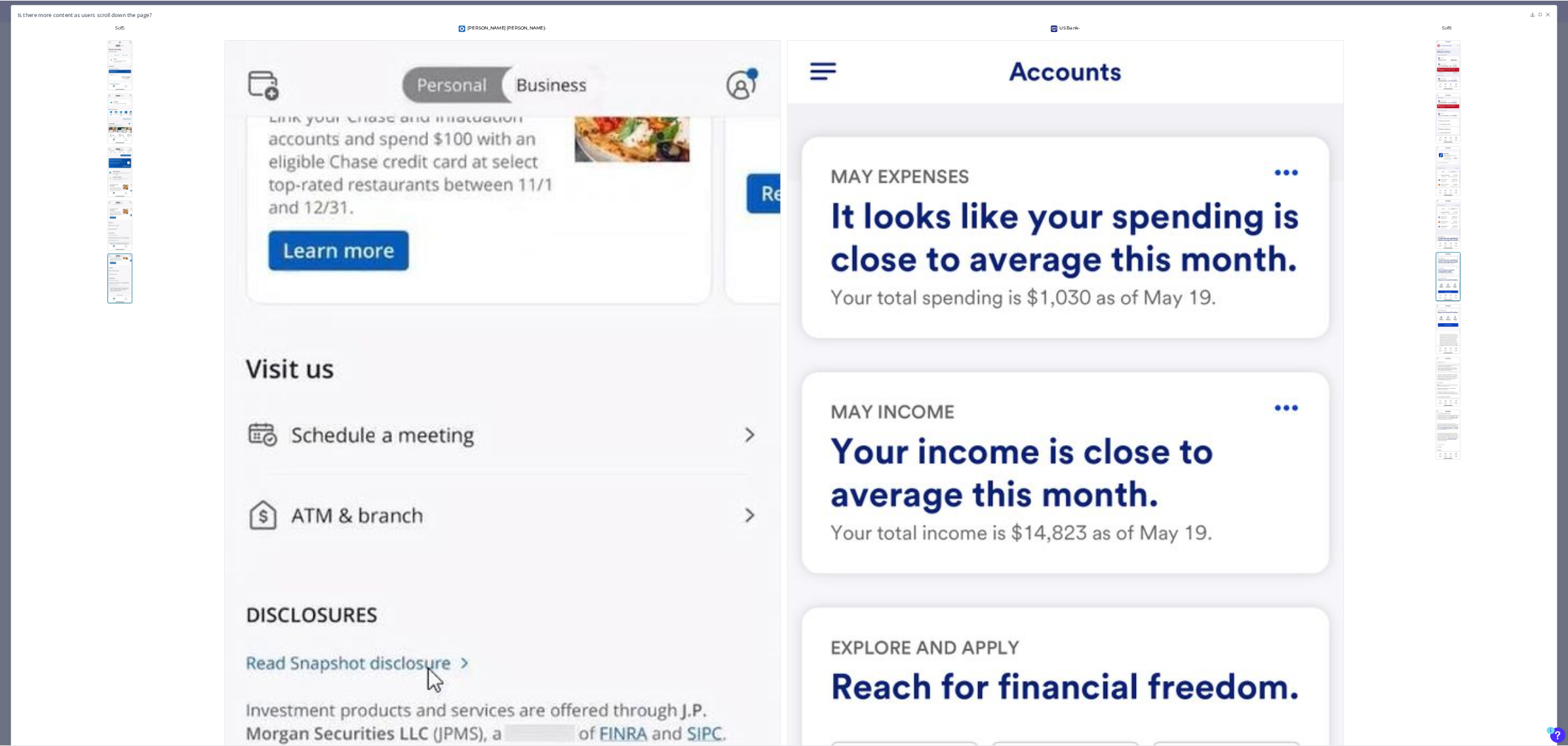
scroll to position [235, 0]
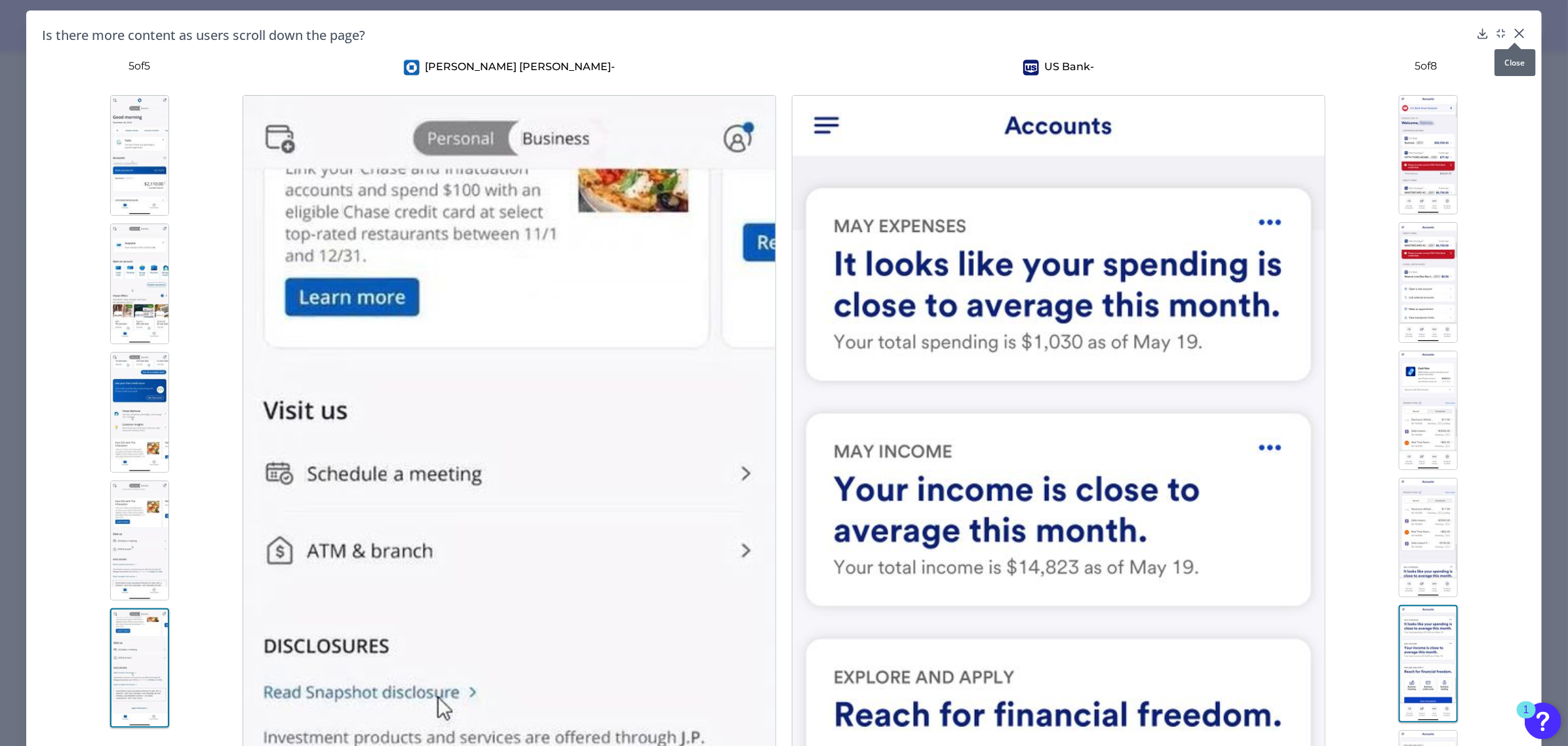
click at [1514, 31] on icon at bounding box center [1519, 34] width 13 height 13
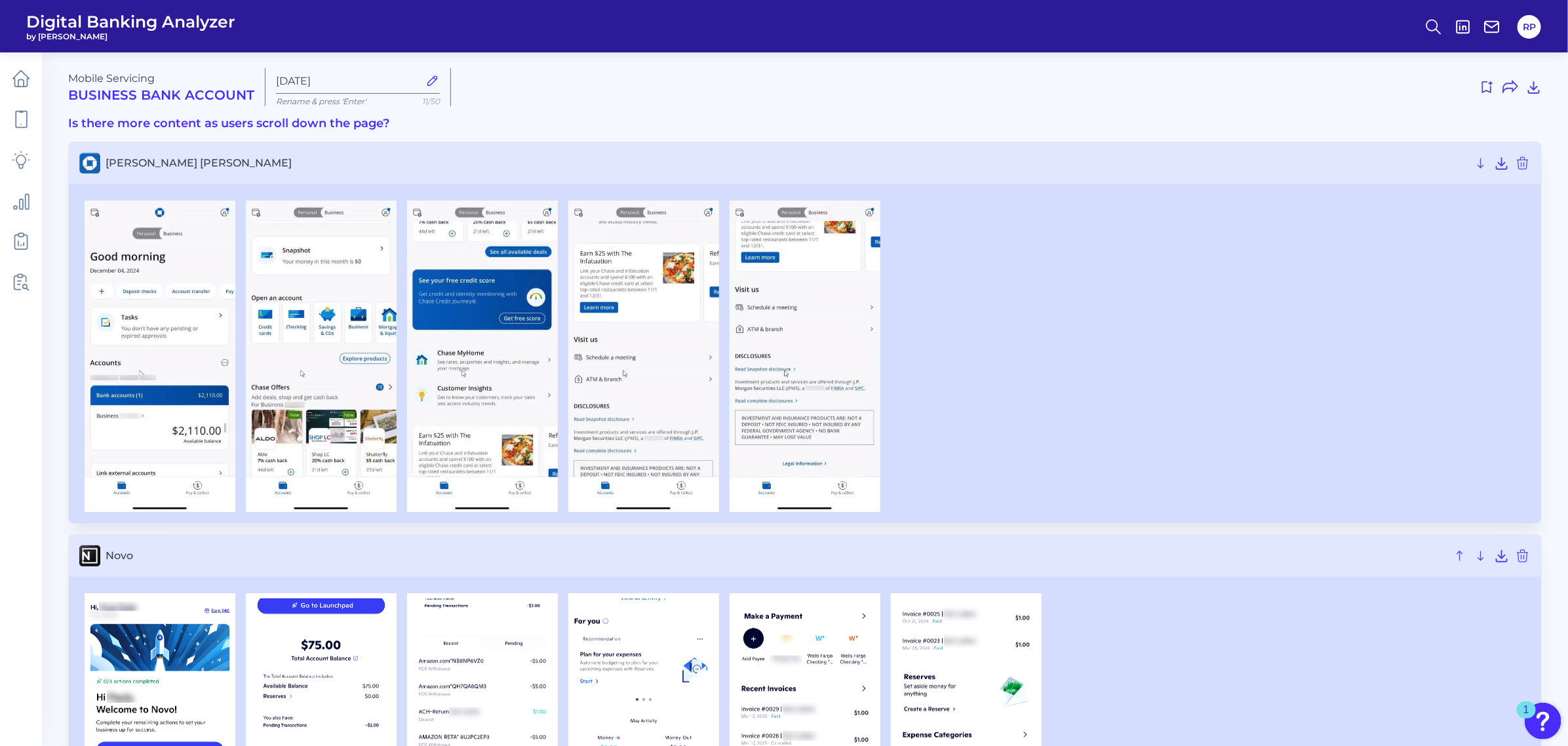
scroll to position [0, 0]
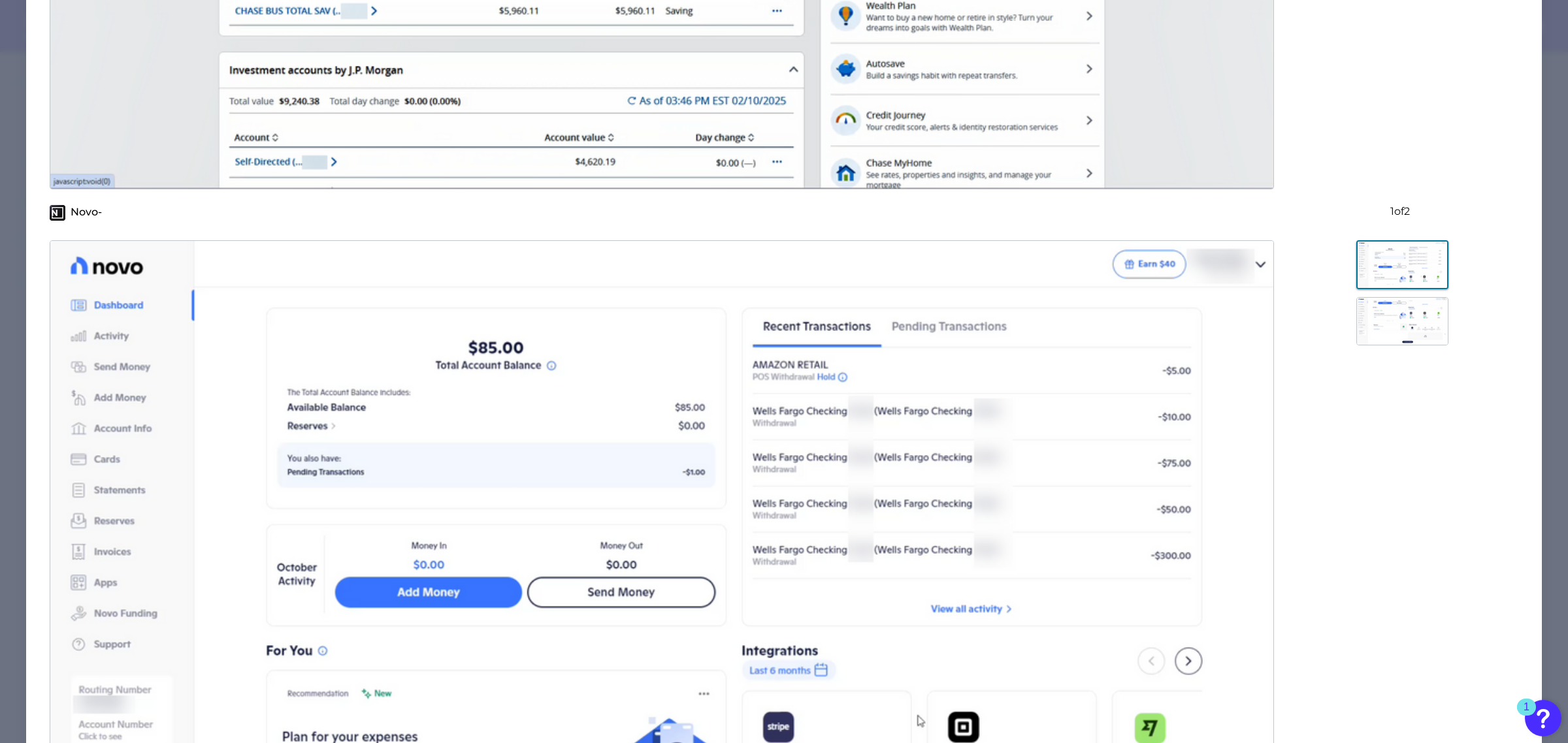
scroll to position [644, 0]
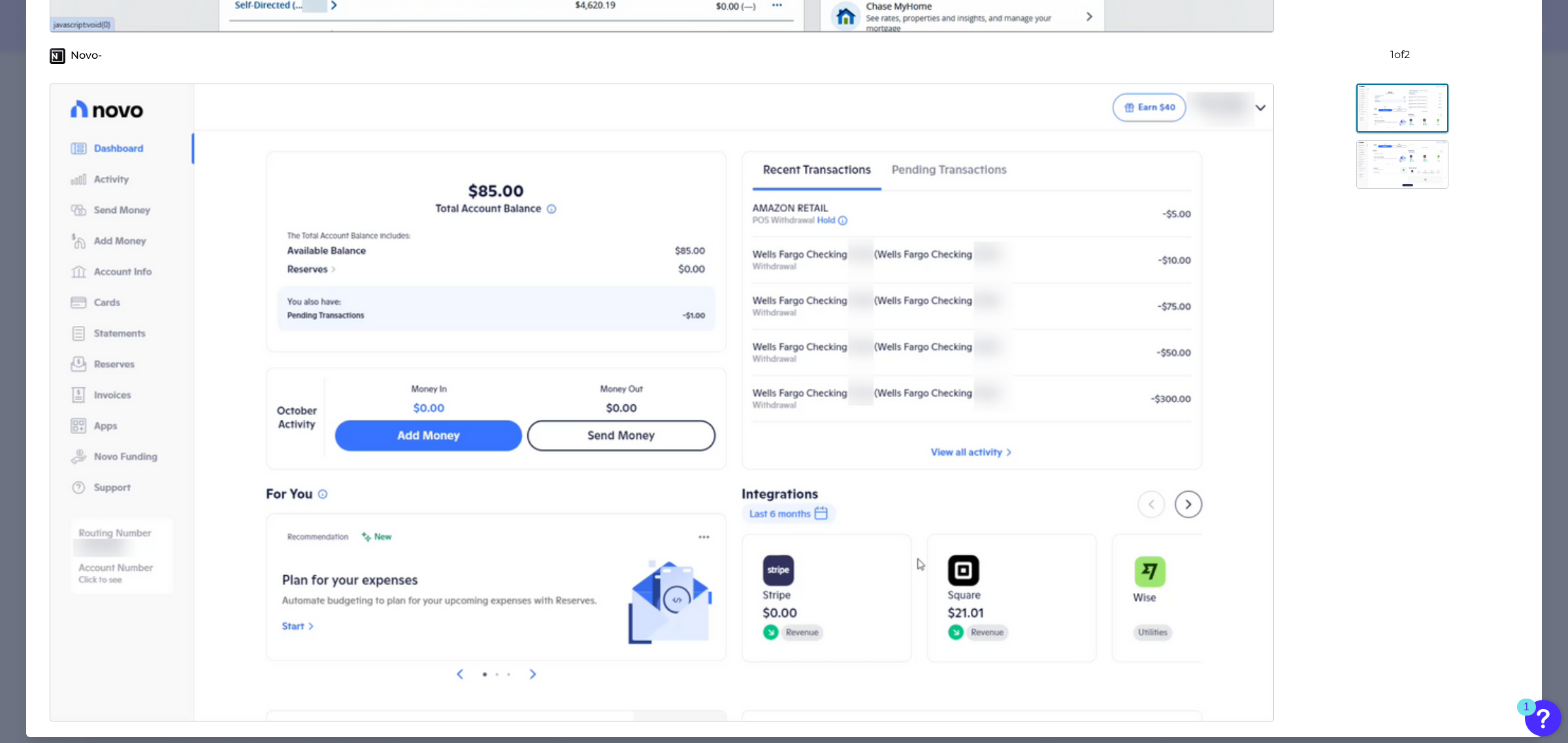
click at [1408, 177] on img at bounding box center [1402, 164] width 92 height 49
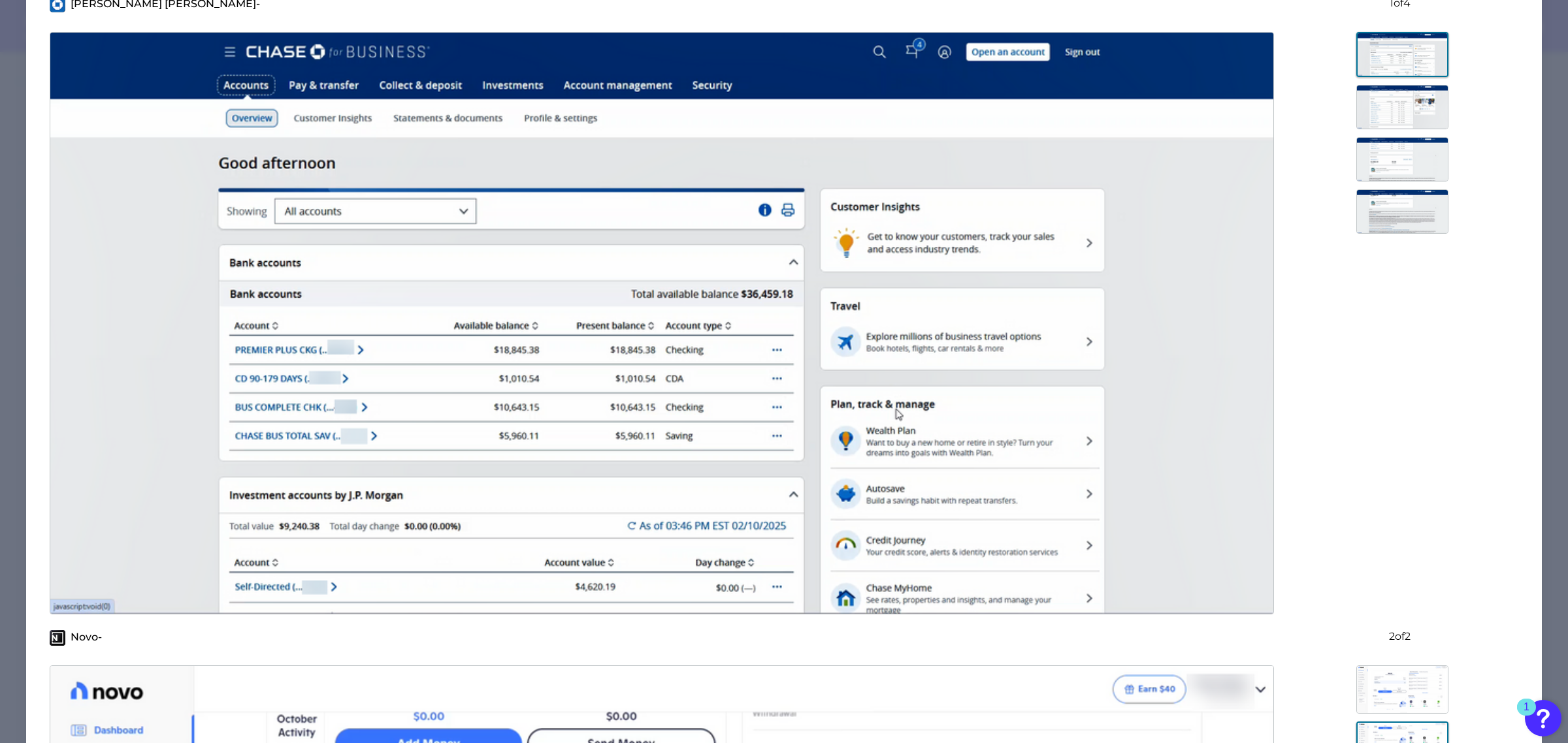
scroll to position [0, 0]
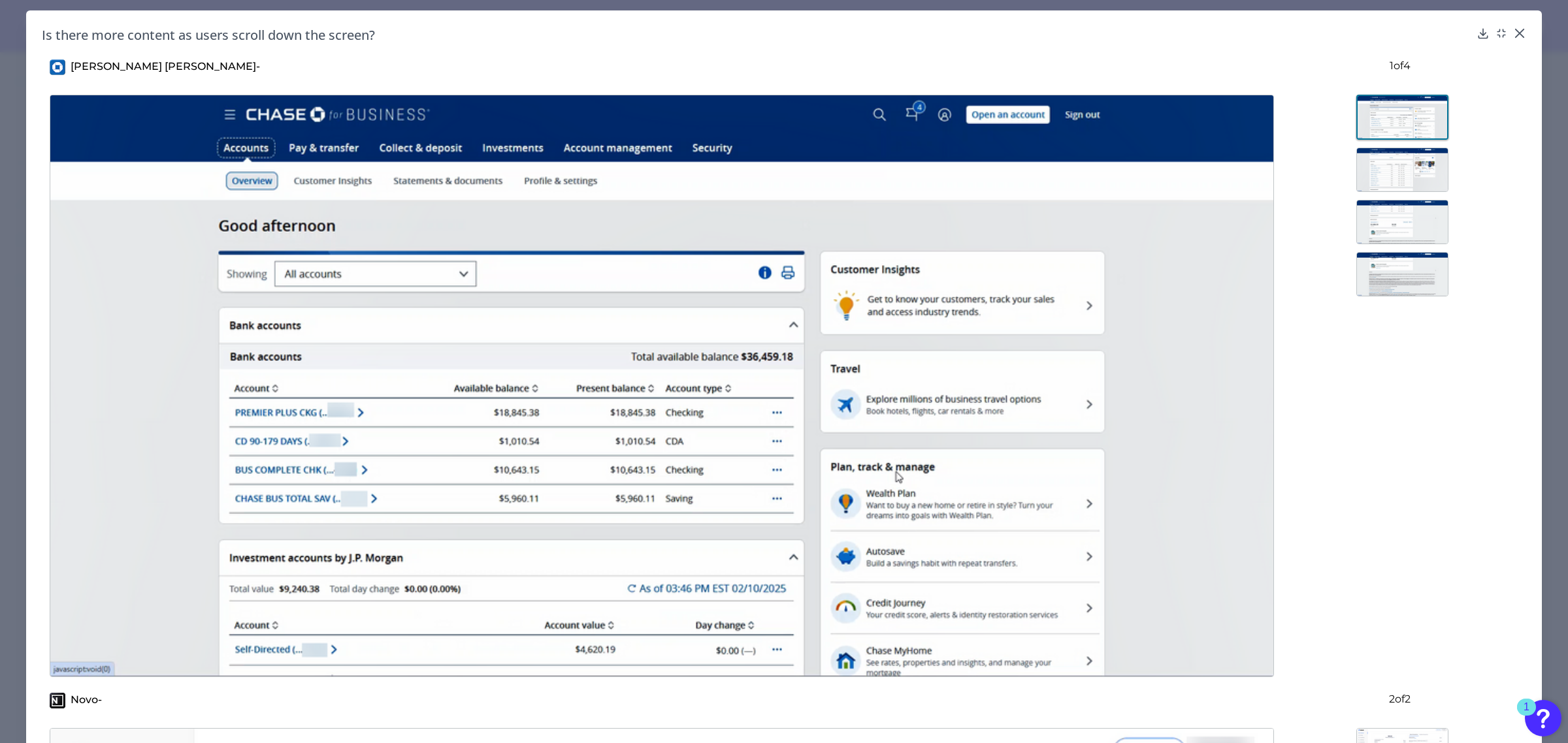
click at [1394, 122] on img at bounding box center [1402, 117] width 92 height 45
click at [1402, 161] on img at bounding box center [1402, 169] width 92 height 45
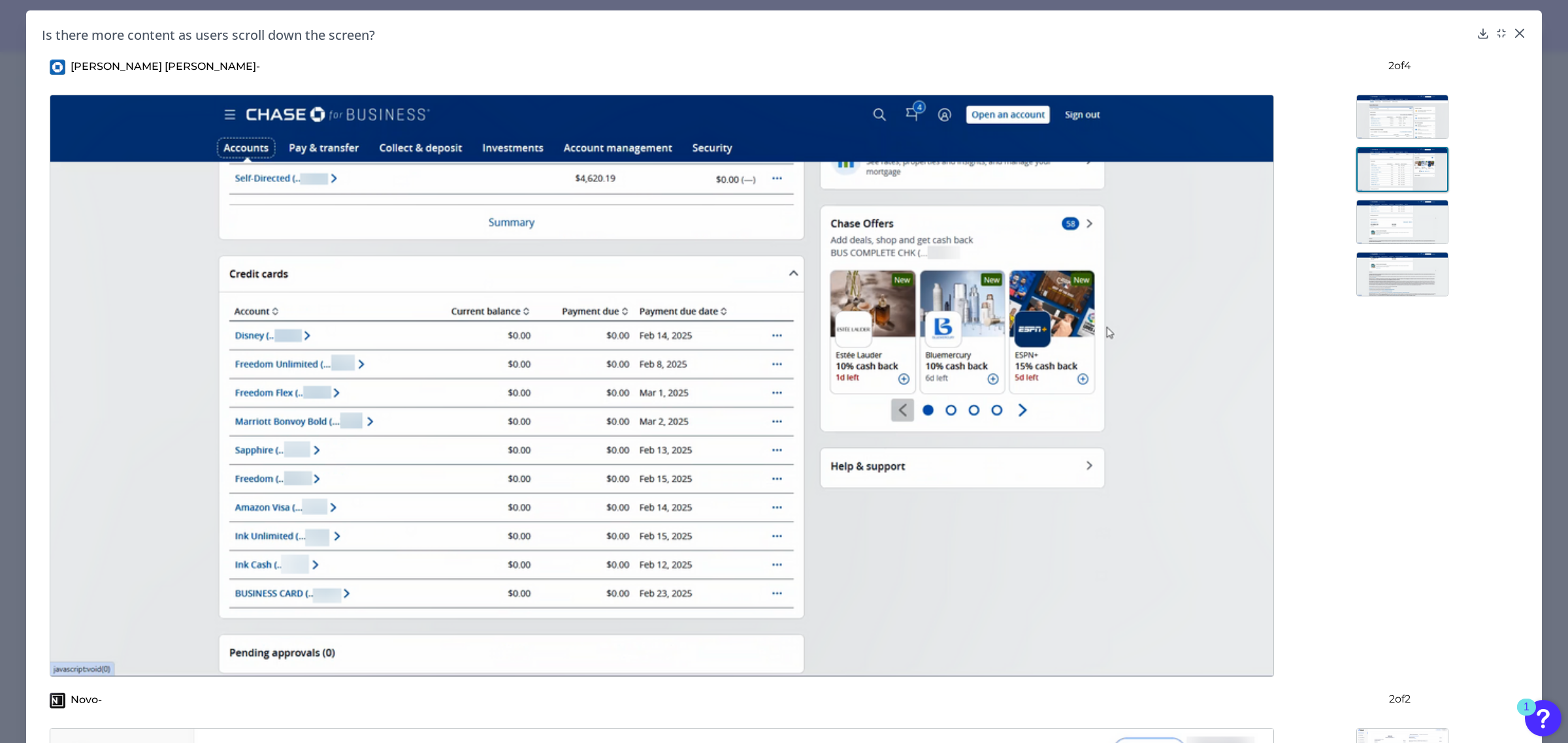
click at [1412, 216] on img at bounding box center [1402, 222] width 92 height 45
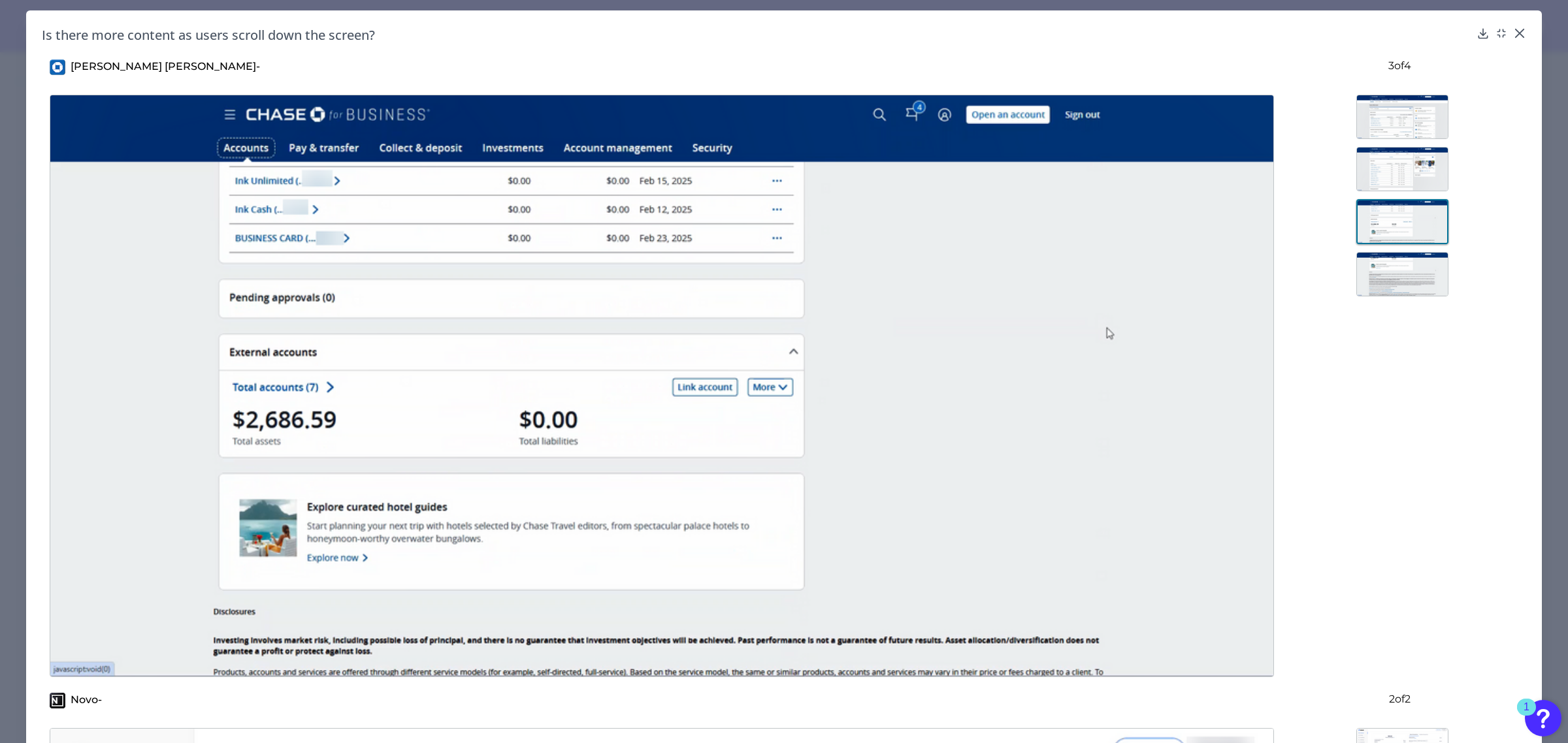
click at [1400, 288] on img at bounding box center [1402, 274] width 92 height 45
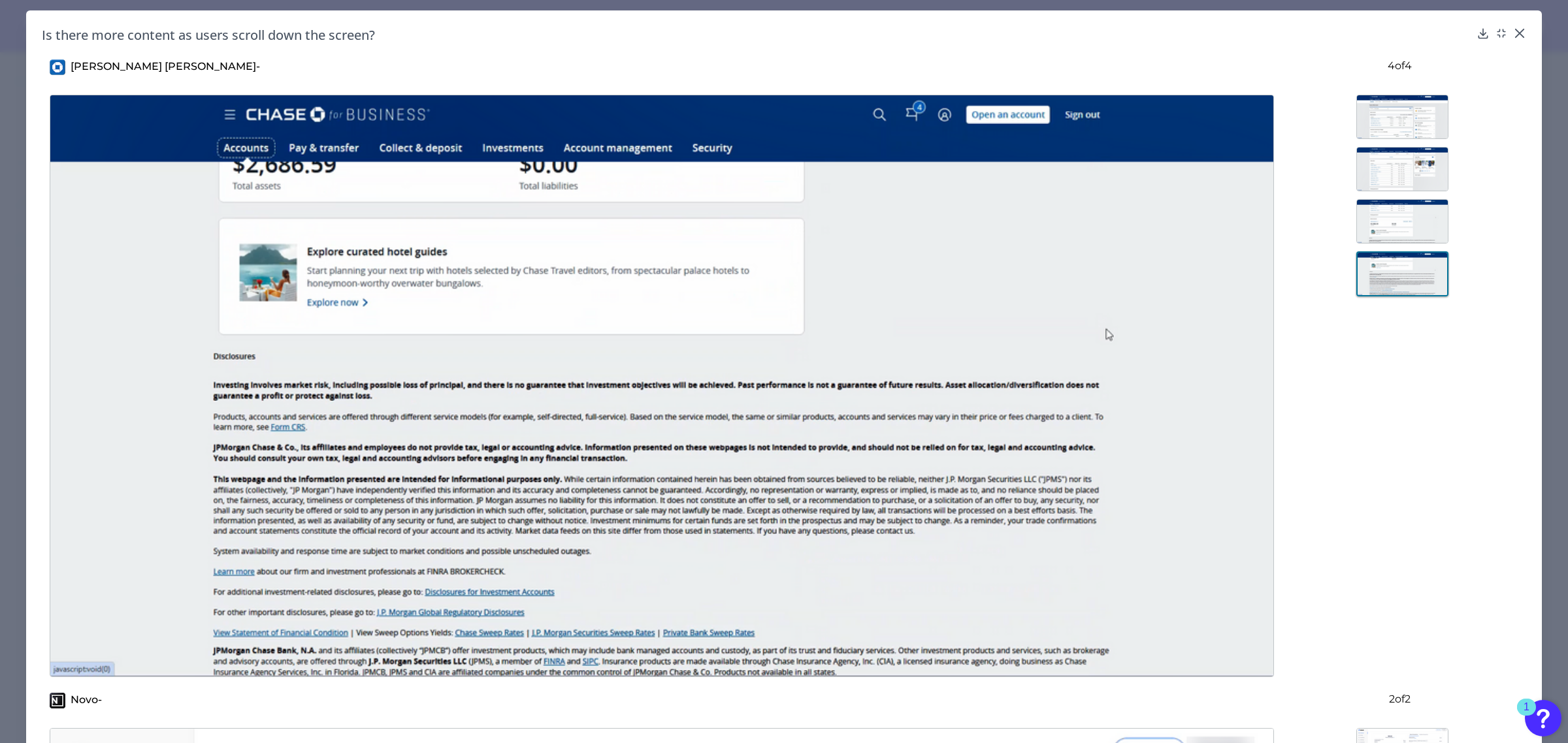
click at [1385, 281] on img at bounding box center [1402, 274] width 92 height 45
click at [1390, 216] on img at bounding box center [1402, 221] width 92 height 45
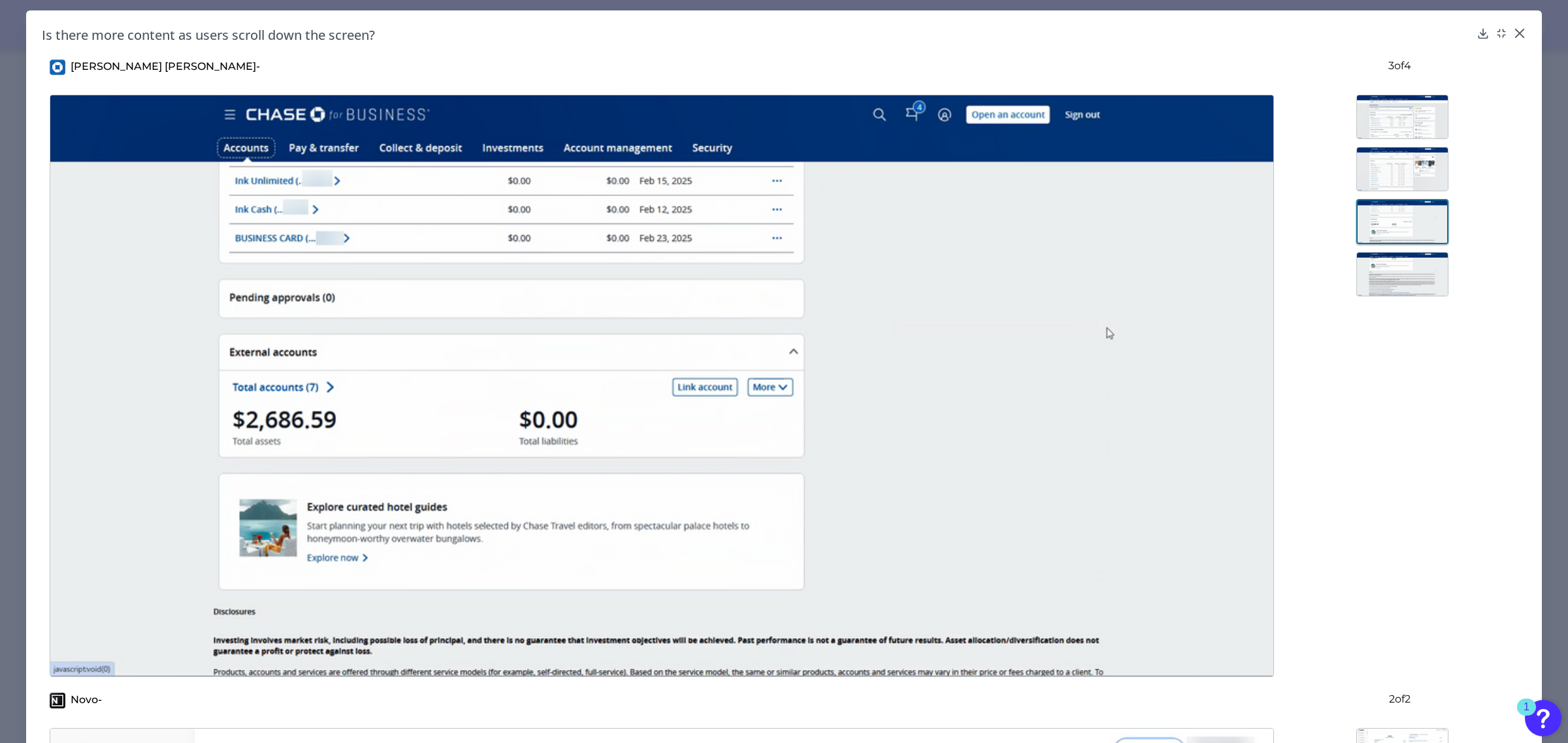
click at [1392, 177] on img at bounding box center [1402, 169] width 92 height 45
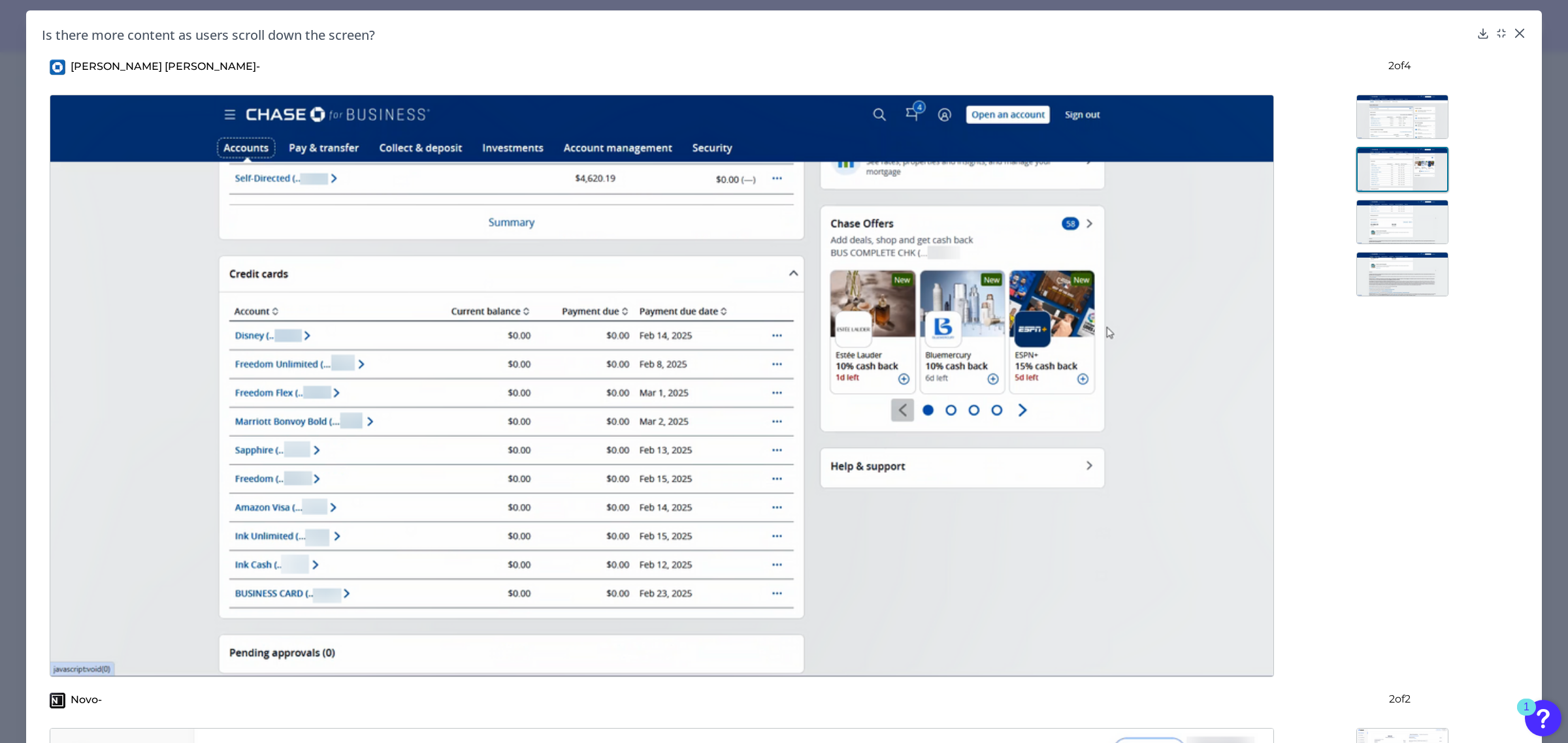
click at [1402, 126] on img at bounding box center [1402, 117] width 92 height 45
